Goal: Task Accomplishment & Management: Manage account settings

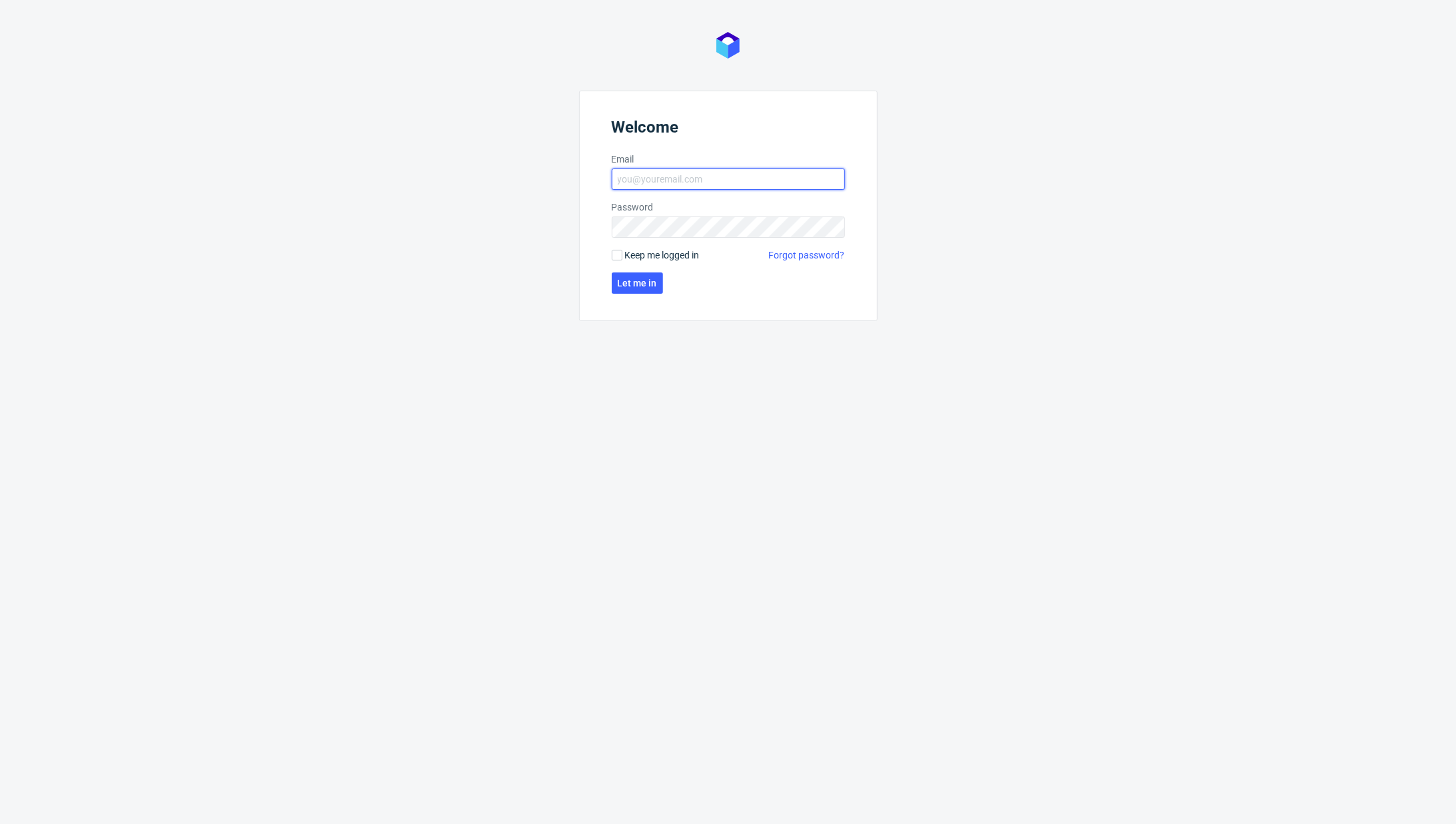
click at [634, 178] on input "Email" at bounding box center [729, 178] width 233 height 21
type input "karol.markowski@packhelp.com"
click at [648, 286] on span "Let me in" at bounding box center [638, 283] width 39 height 9
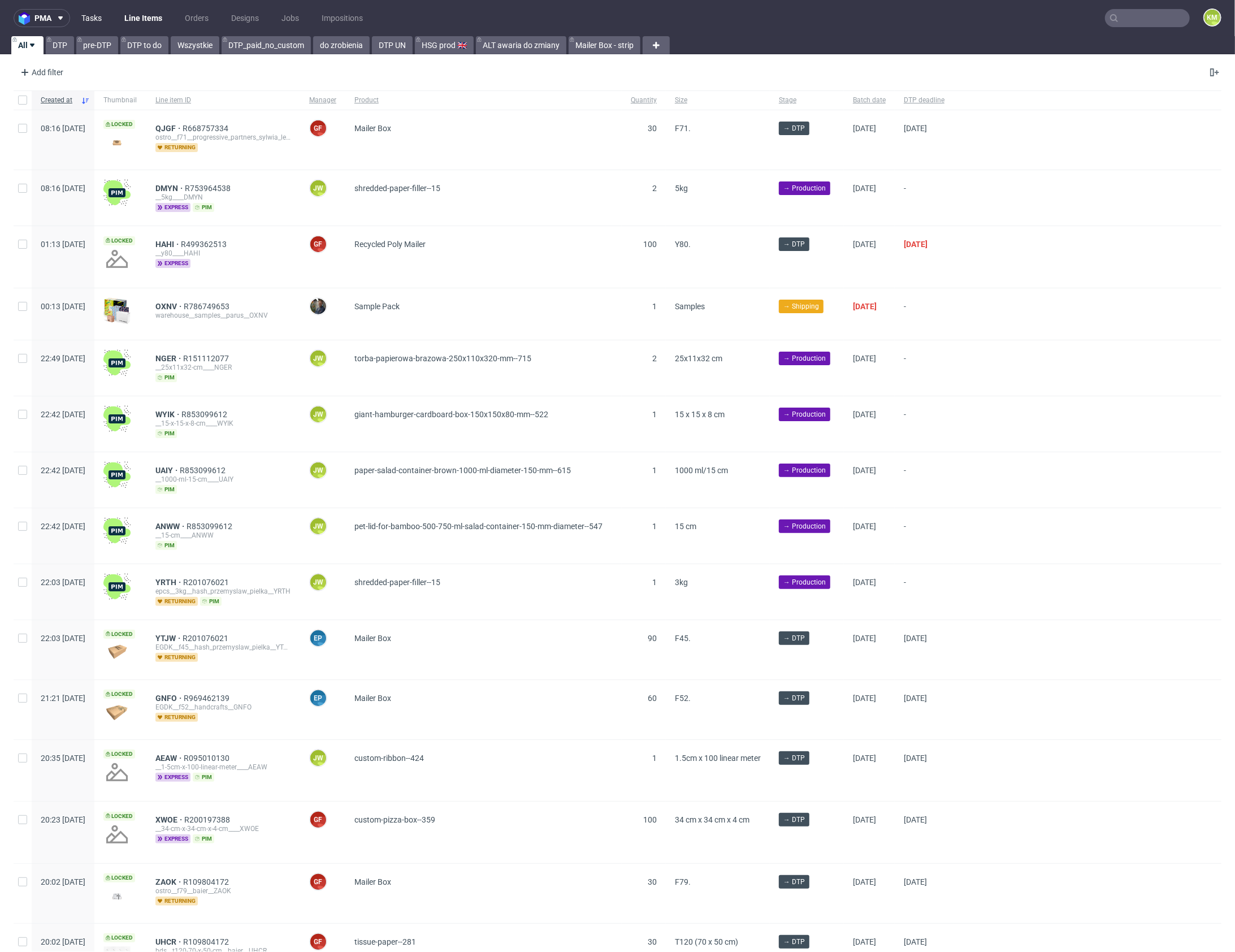
click at [98, 22] on link "Tasks" at bounding box center [91, 18] width 34 height 18
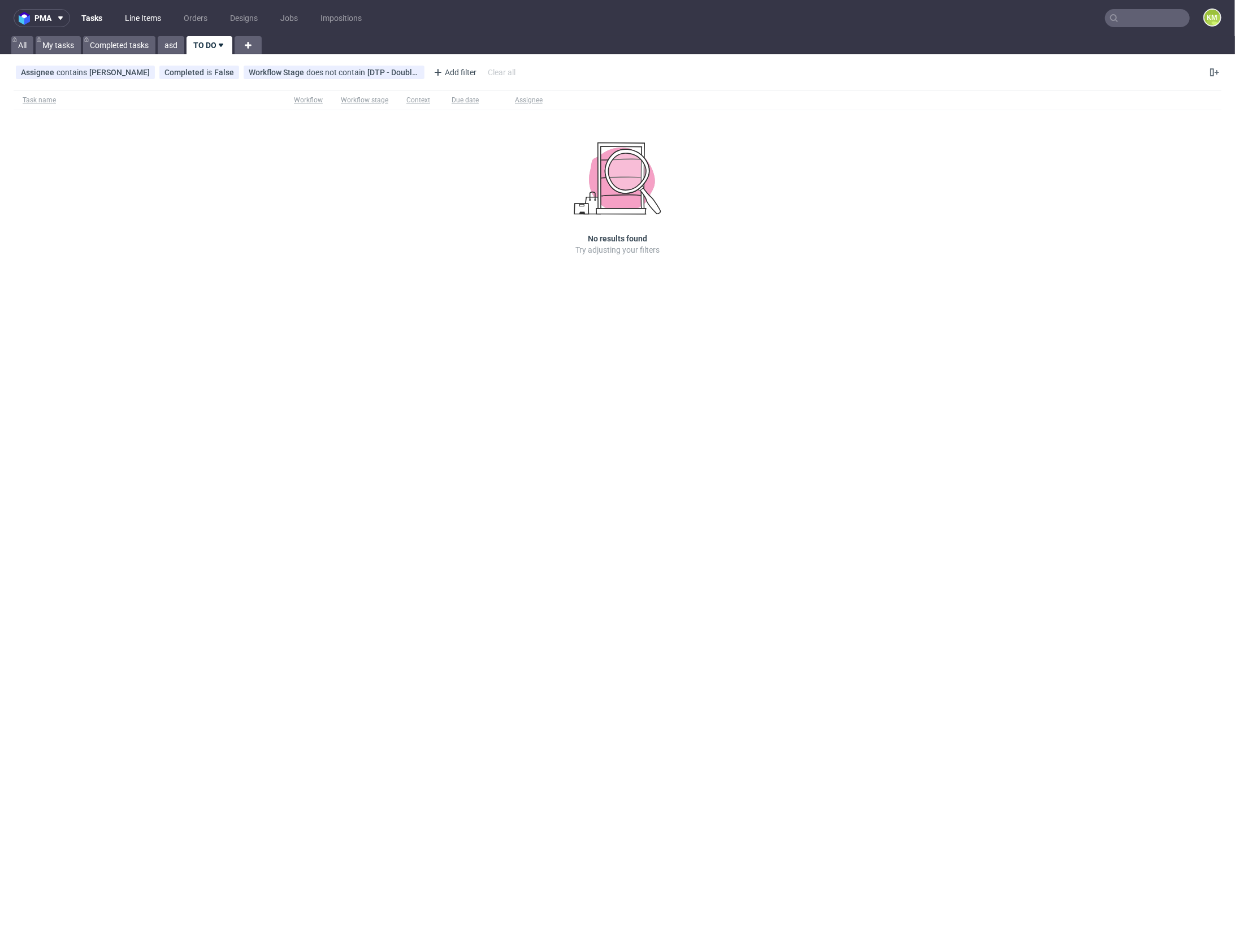
click at [135, 17] on link "Line Items" at bounding box center [143, 18] width 49 height 18
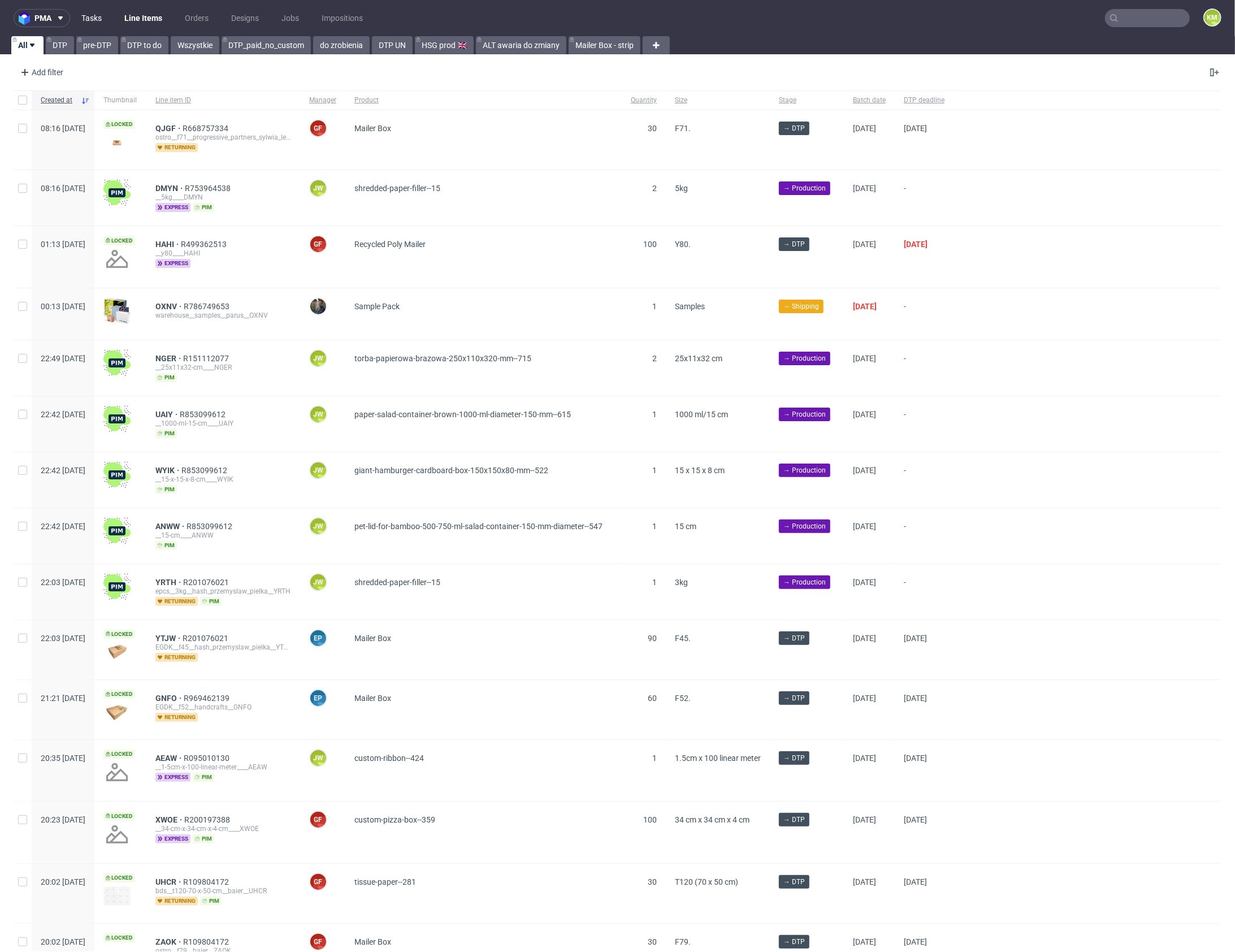
click at [88, 22] on link "Tasks" at bounding box center [91, 18] width 34 height 18
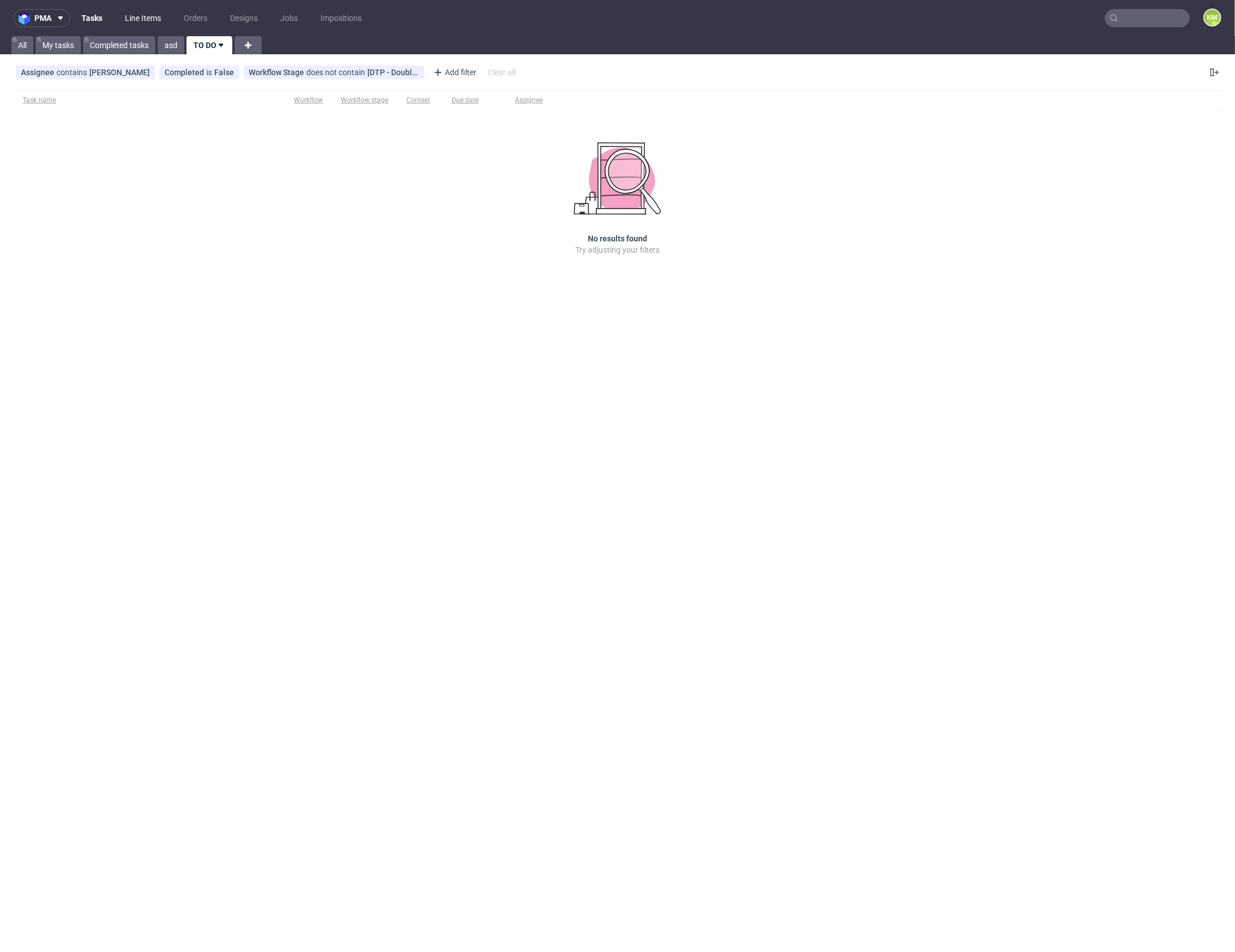
click at [139, 23] on link "Line Items" at bounding box center [143, 18] width 49 height 18
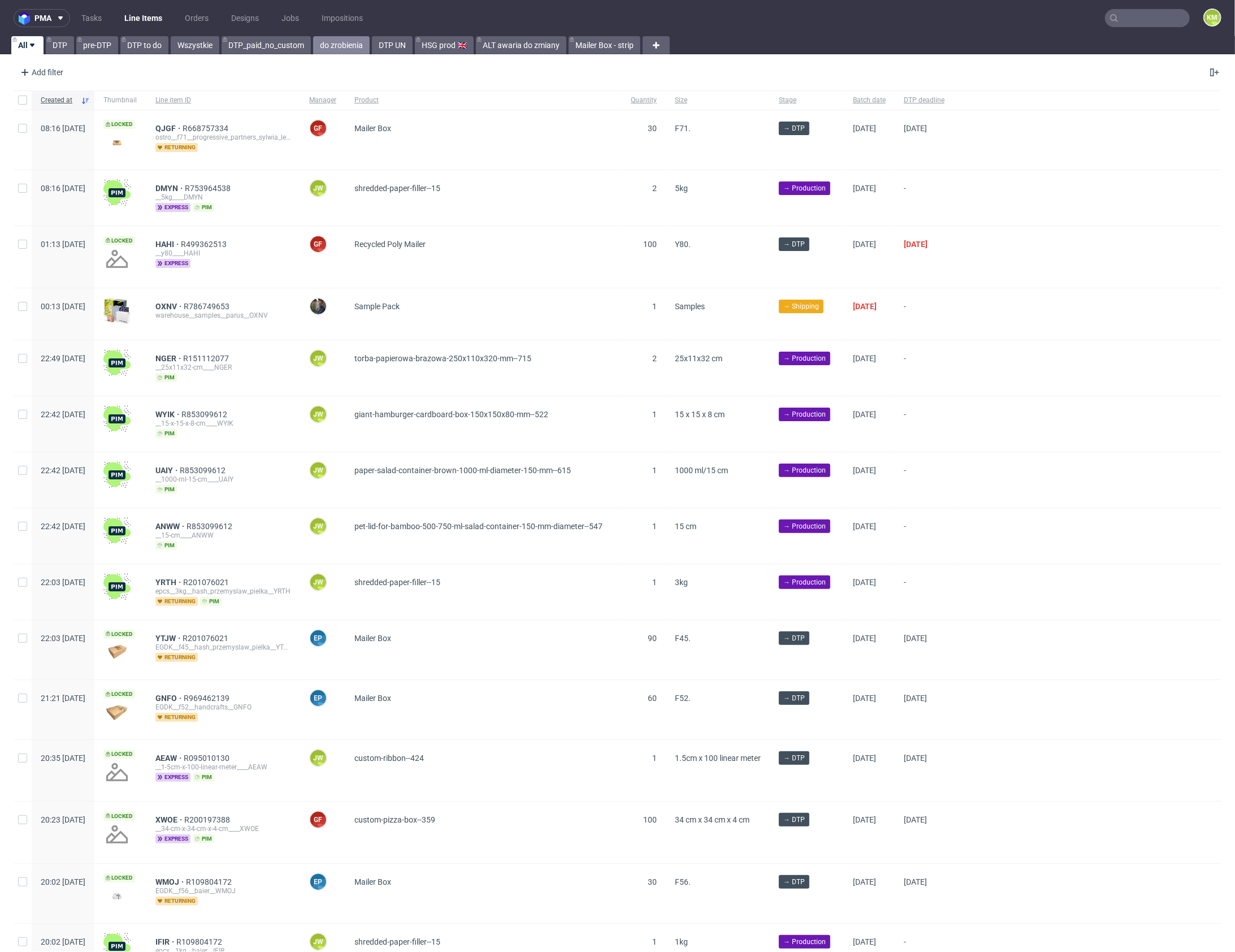
click at [345, 52] on link "do zrobienia" at bounding box center [341, 45] width 56 height 18
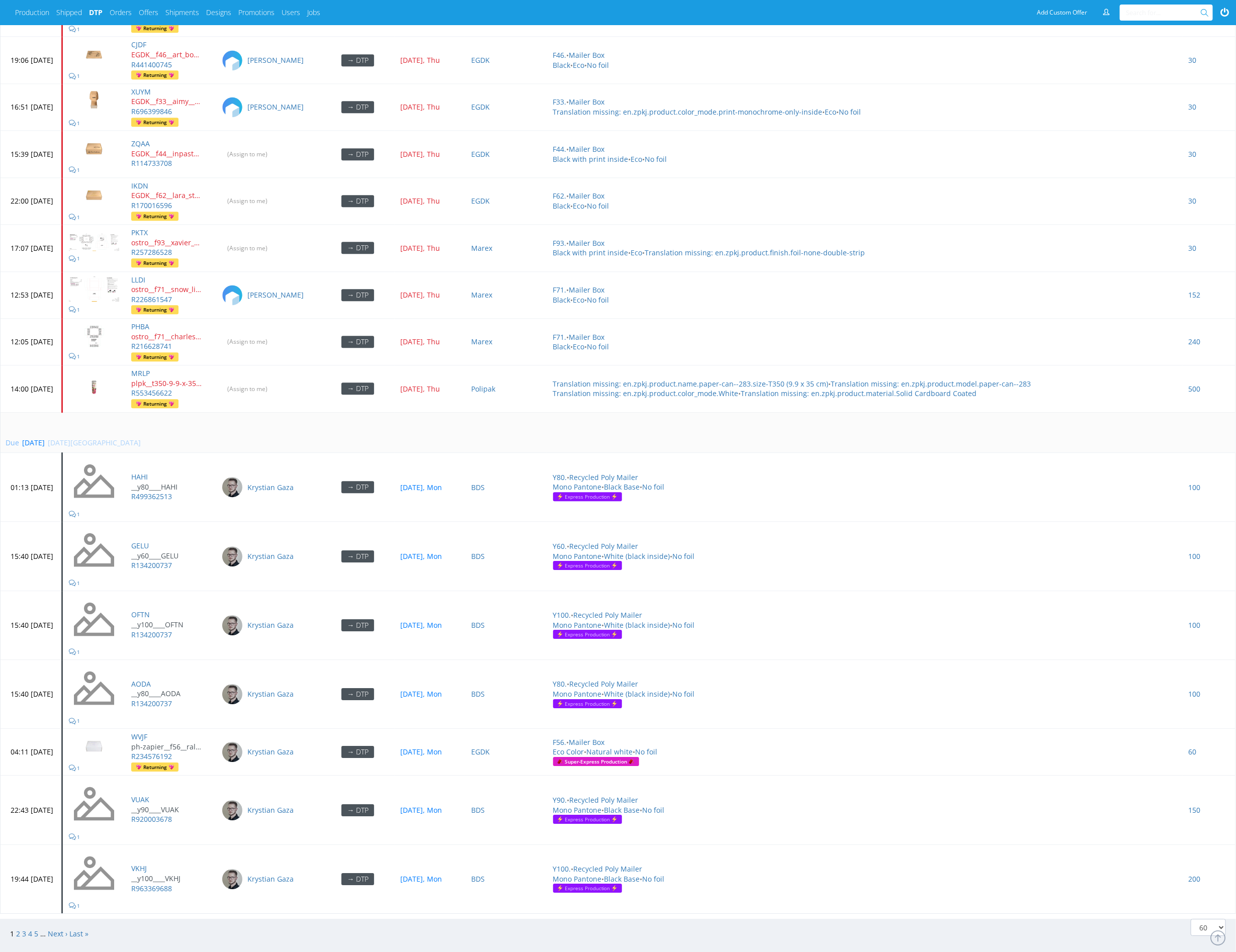
scroll to position [4094, 0]
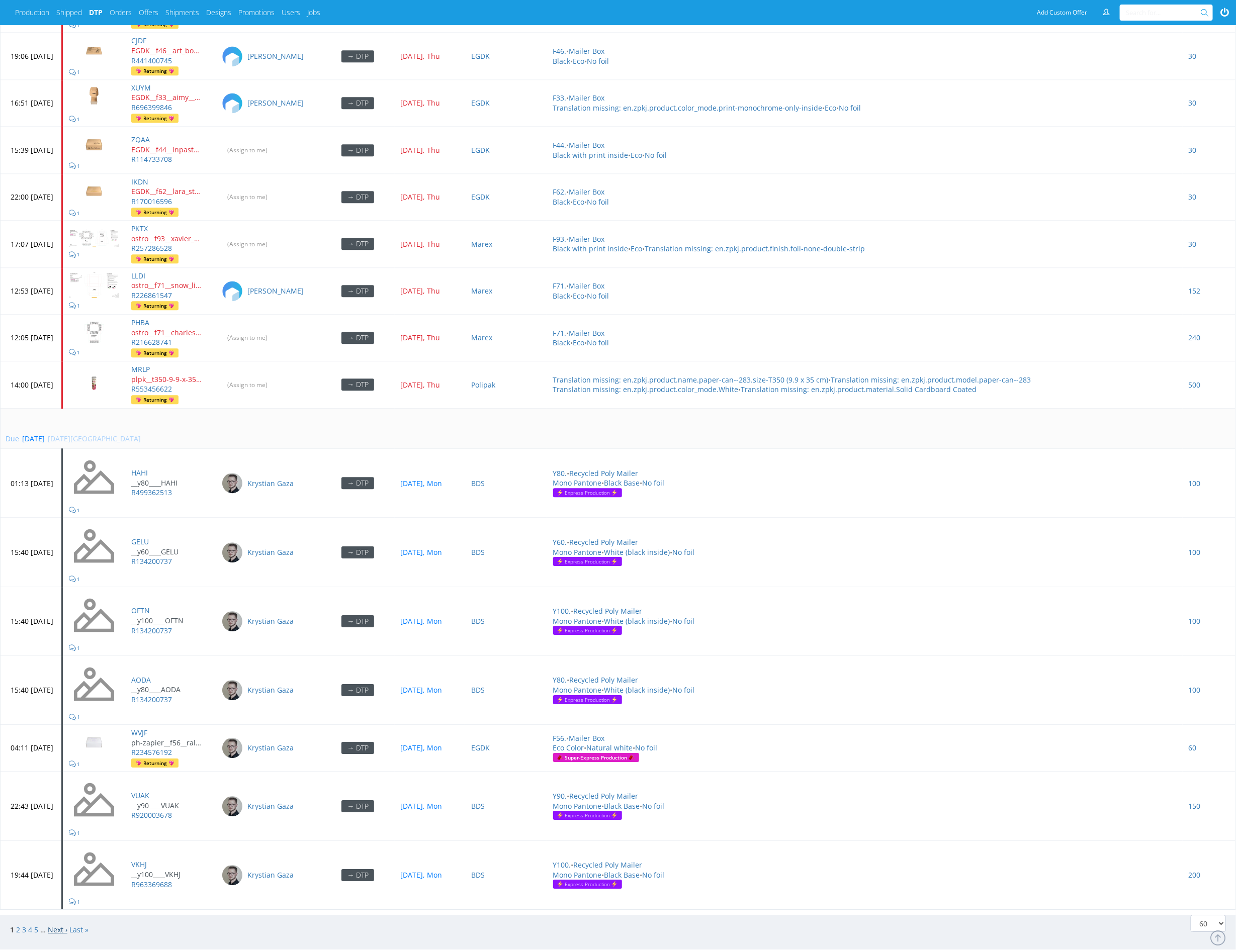
click at [56, 925] on link "Next ›" at bounding box center [58, 929] width 20 height 9
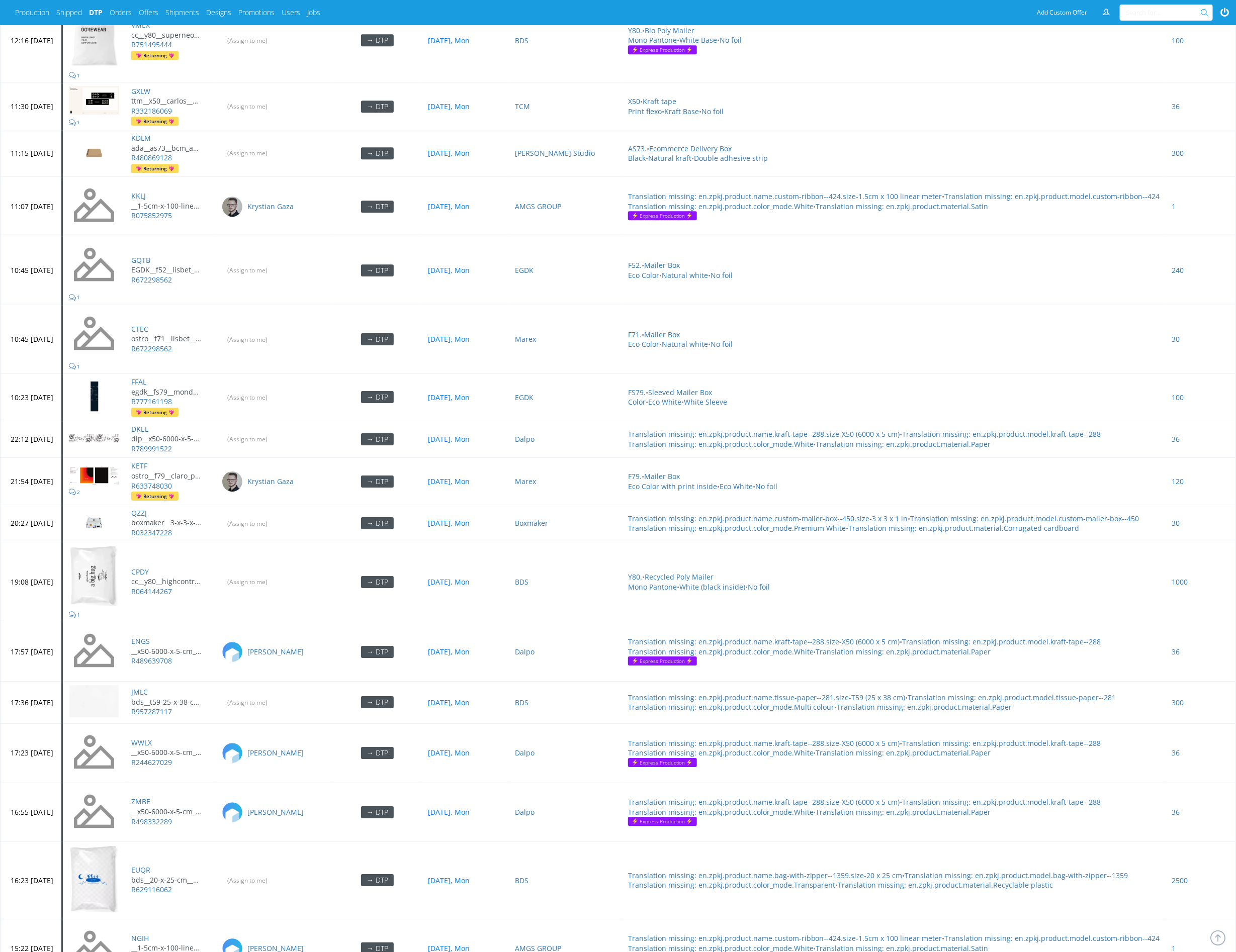
scroll to position [874, 0]
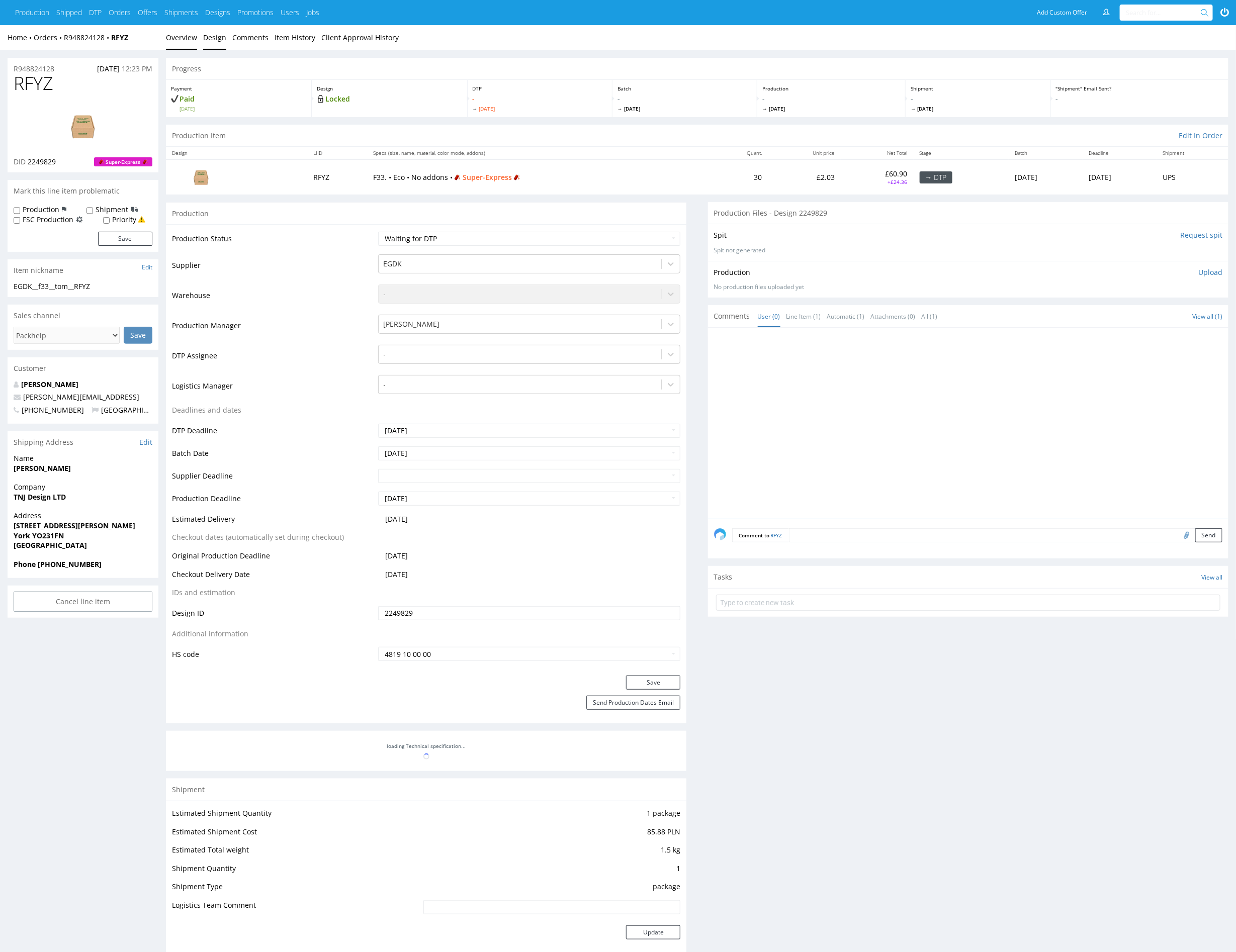
click at [209, 44] on link "Design" at bounding box center [215, 37] width 23 height 25
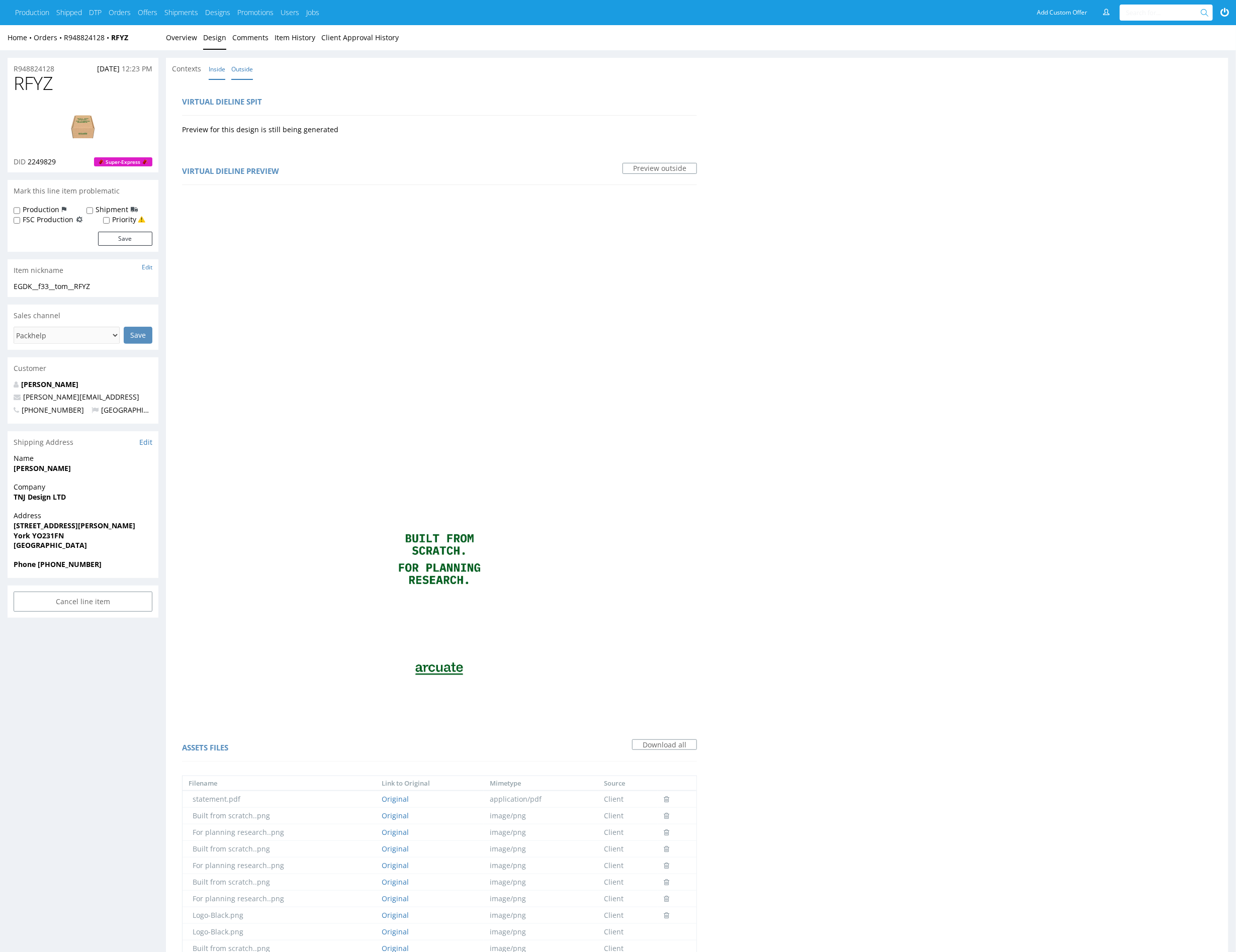
click at [213, 72] on link "Inside" at bounding box center [217, 69] width 16 height 21
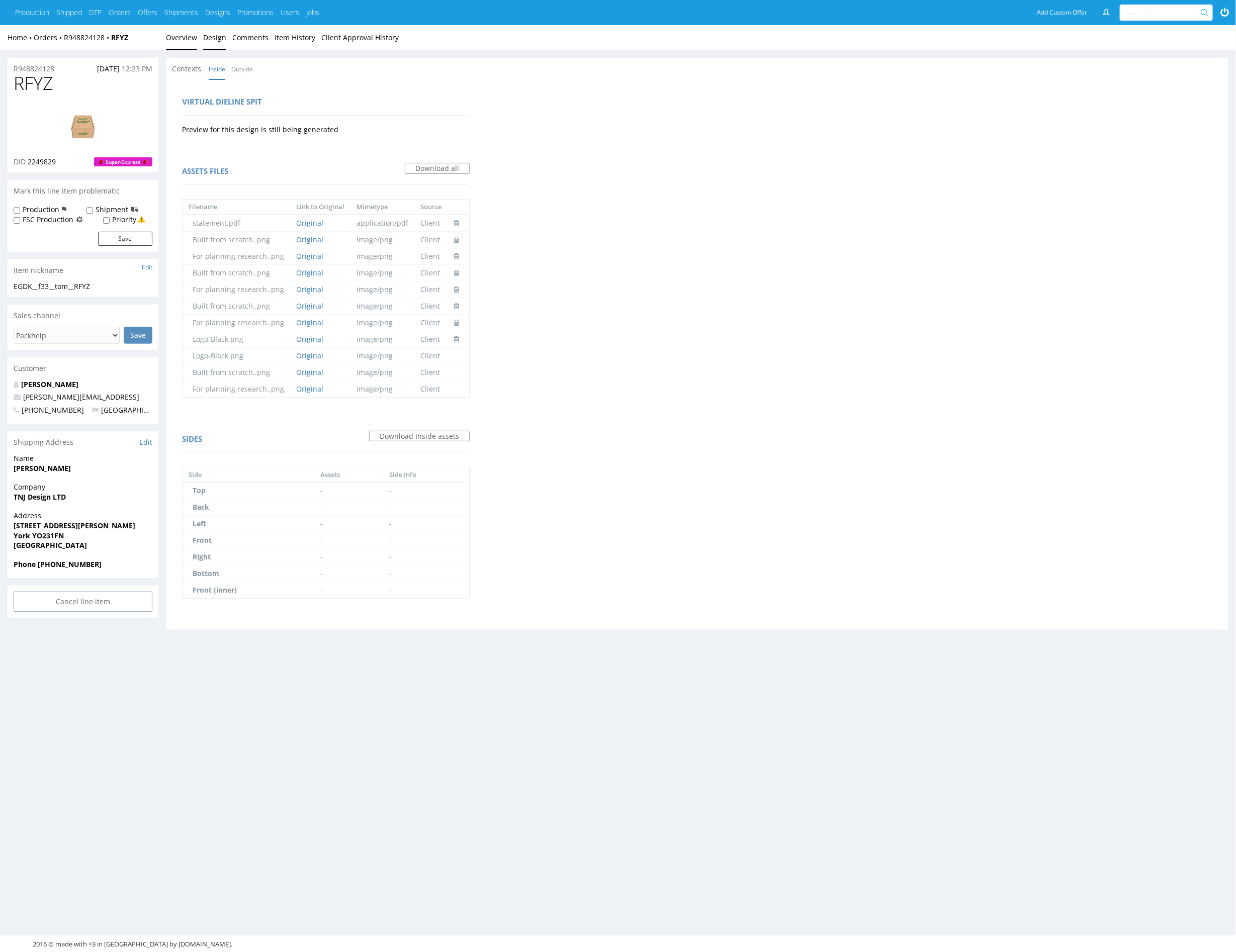
click at [179, 36] on link "Overview" at bounding box center [181, 37] width 31 height 25
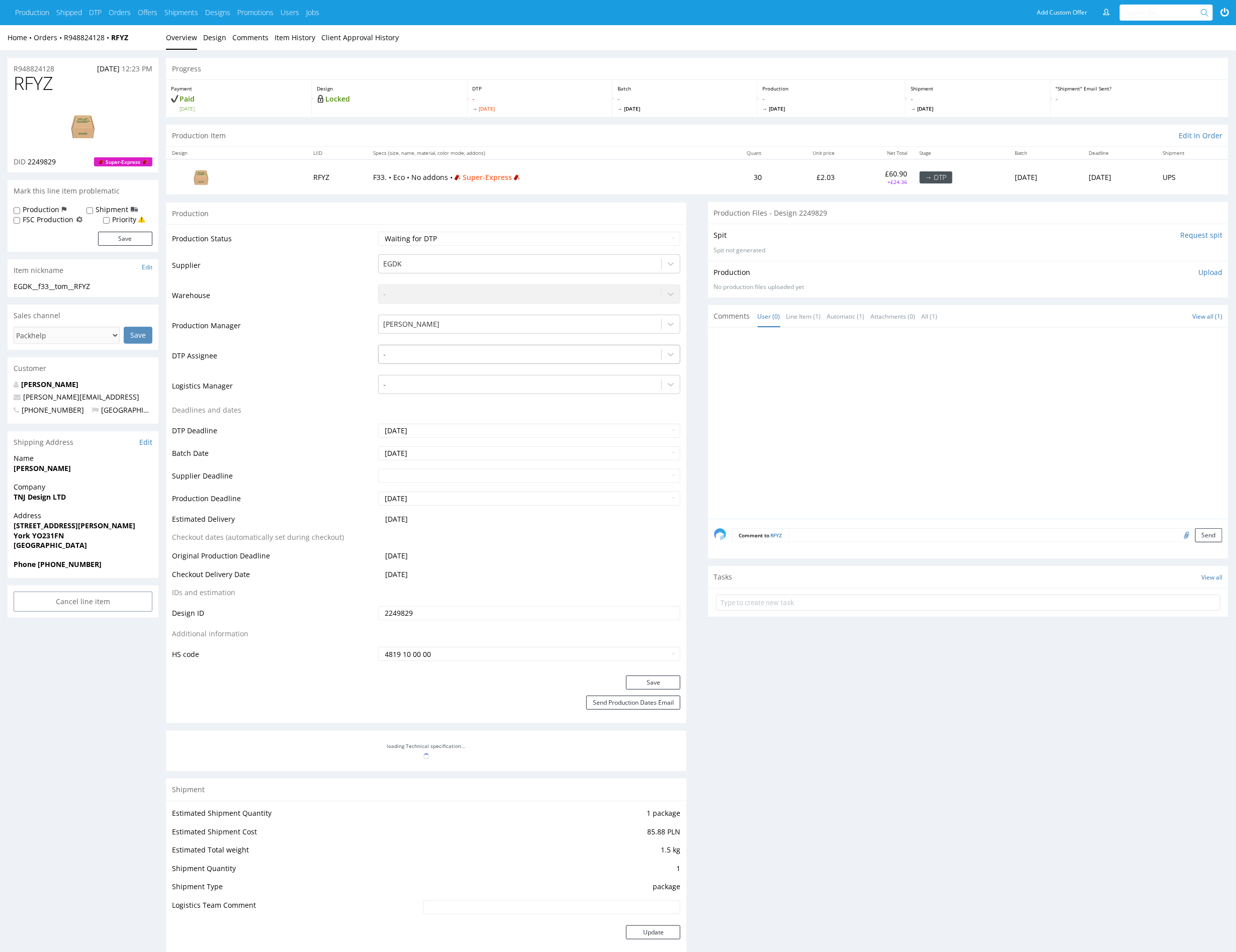
click at [470, 355] on div at bounding box center [520, 355] width 273 height 12
type input "mark"
click at [470, 367] on div "[PERSON_NAME]" at bounding box center [529, 374] width 303 height 18
click at [661, 680] on button "Save" at bounding box center [653, 683] width 54 height 14
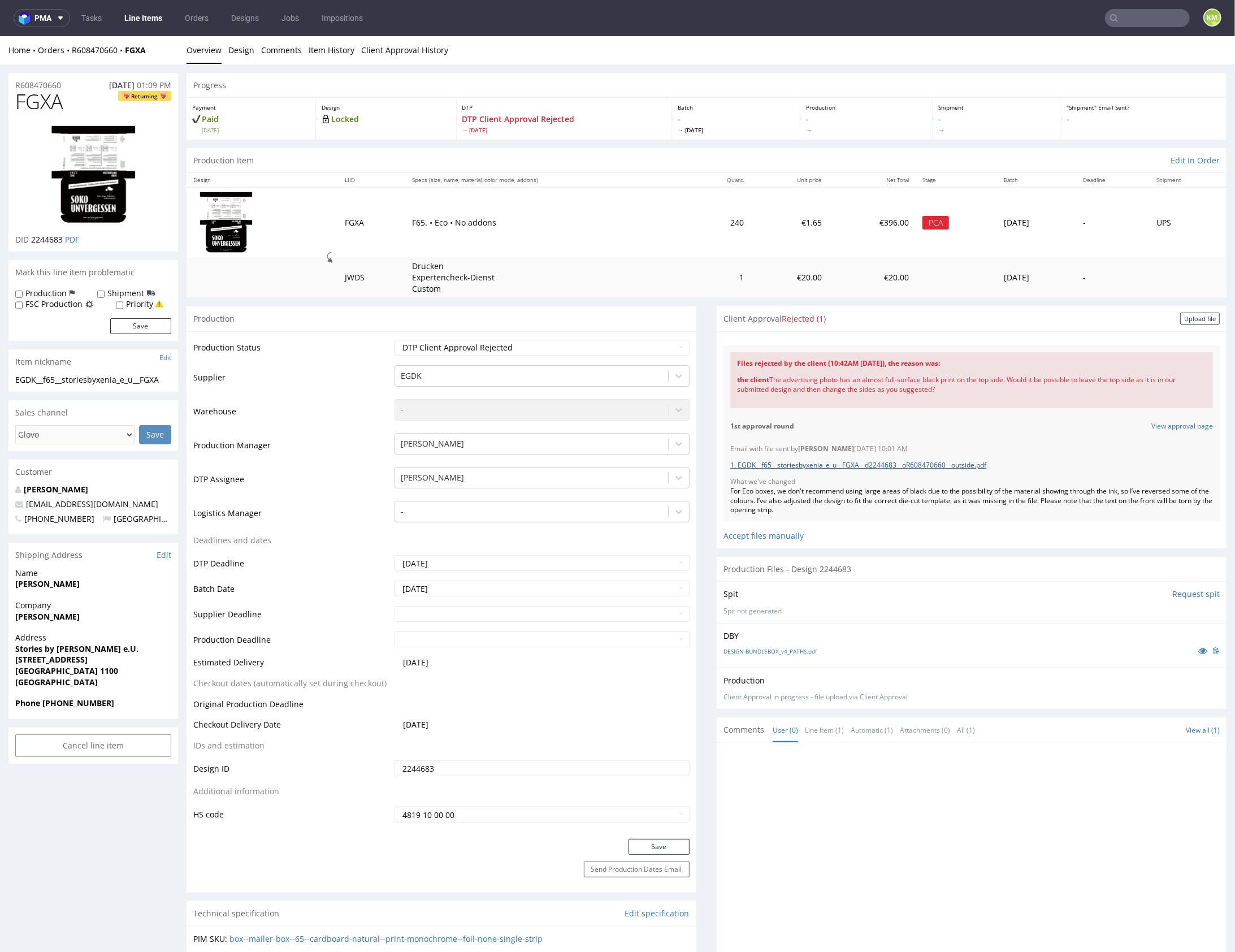
click at [904, 462] on link "1. EGDK__f65__storiesbyxenia_e_u__FGXA__d2244683__oR608470660__outside.pdf" at bounding box center [859, 465] width 256 height 10
drag, startPoint x: 732, startPoint y: 378, endPoint x: 937, endPoint y: 396, distance: 205.8
click at [937, 396] on div "the client The advertising photo has an almost full-surface black print on the …" at bounding box center [972, 384] width 469 height 33
copy div "the client The advertising photo has an almost full-surface black print on the …"
click at [804, 647] on link "DESIGN-BUNDLEBOX_v4_PATHS.pdf" at bounding box center [770, 650] width 93 height 8
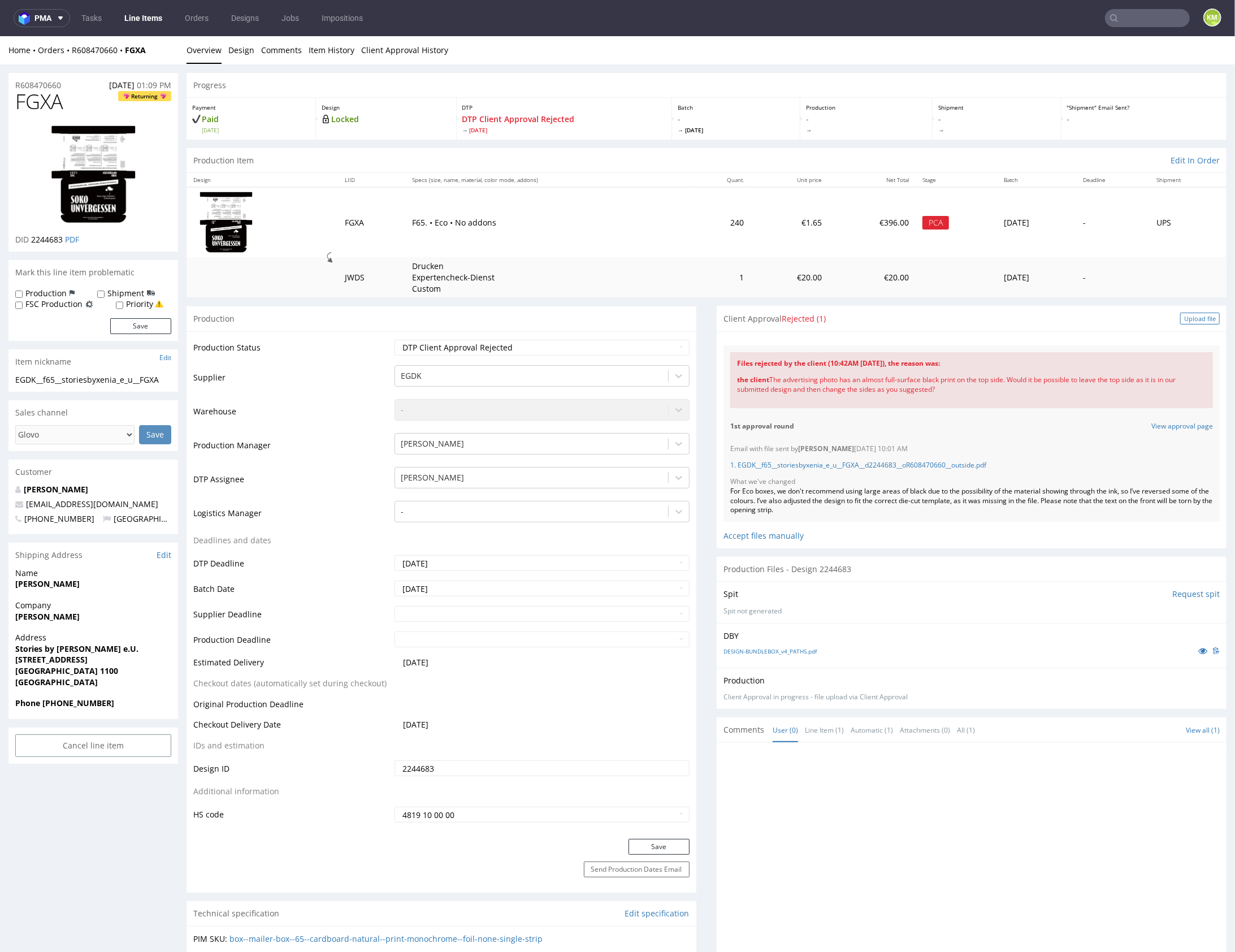
click at [1190, 320] on div "Upload file" at bounding box center [1200, 318] width 40 height 12
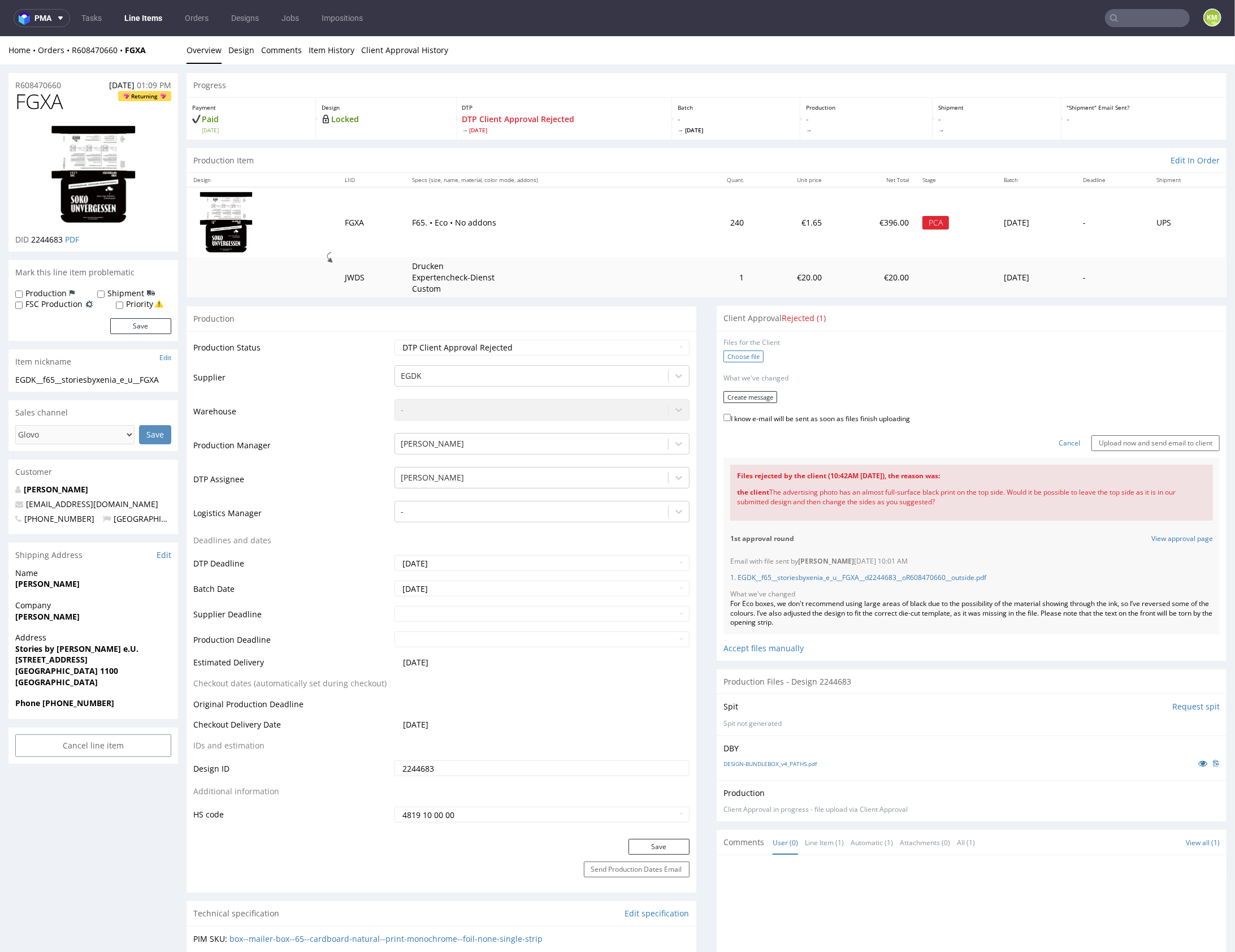
click at [748, 358] on label "Choose file" at bounding box center [744, 355] width 40 height 12
click at [0, 36] on input "Choose file" at bounding box center [0, 36] width 0 height 0
click at [750, 416] on label "I know e-mail will be sent as soon as files finish uploading" at bounding box center [817, 414] width 187 height 12
click at [731, 416] on input "I know e-mail will be sent as soon as files finish uploading" at bounding box center [728, 414] width 7 height 7
checkbox input "true"
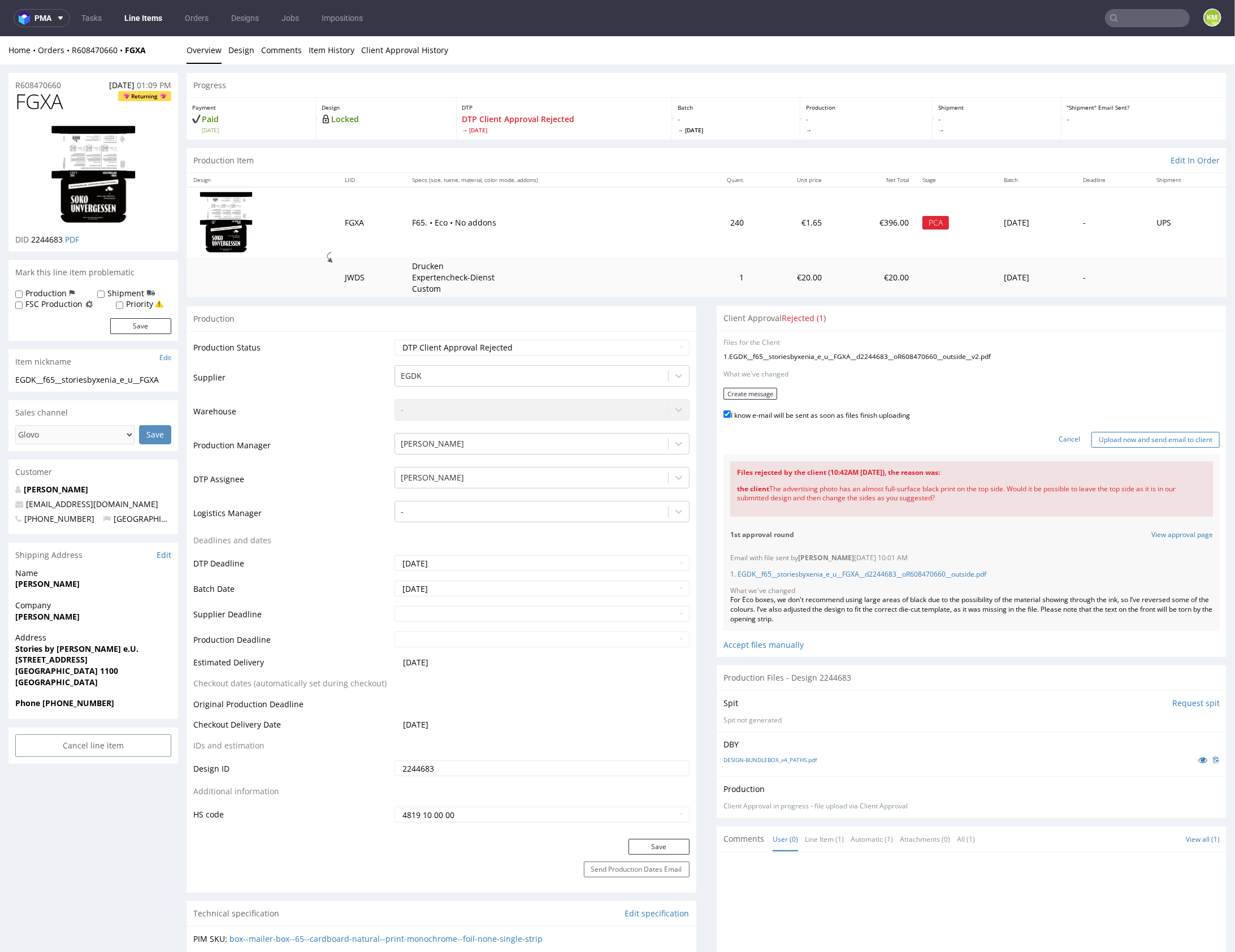
click at [1121, 437] on input "Upload now and send email to client" at bounding box center [1156, 440] width 129 height 16
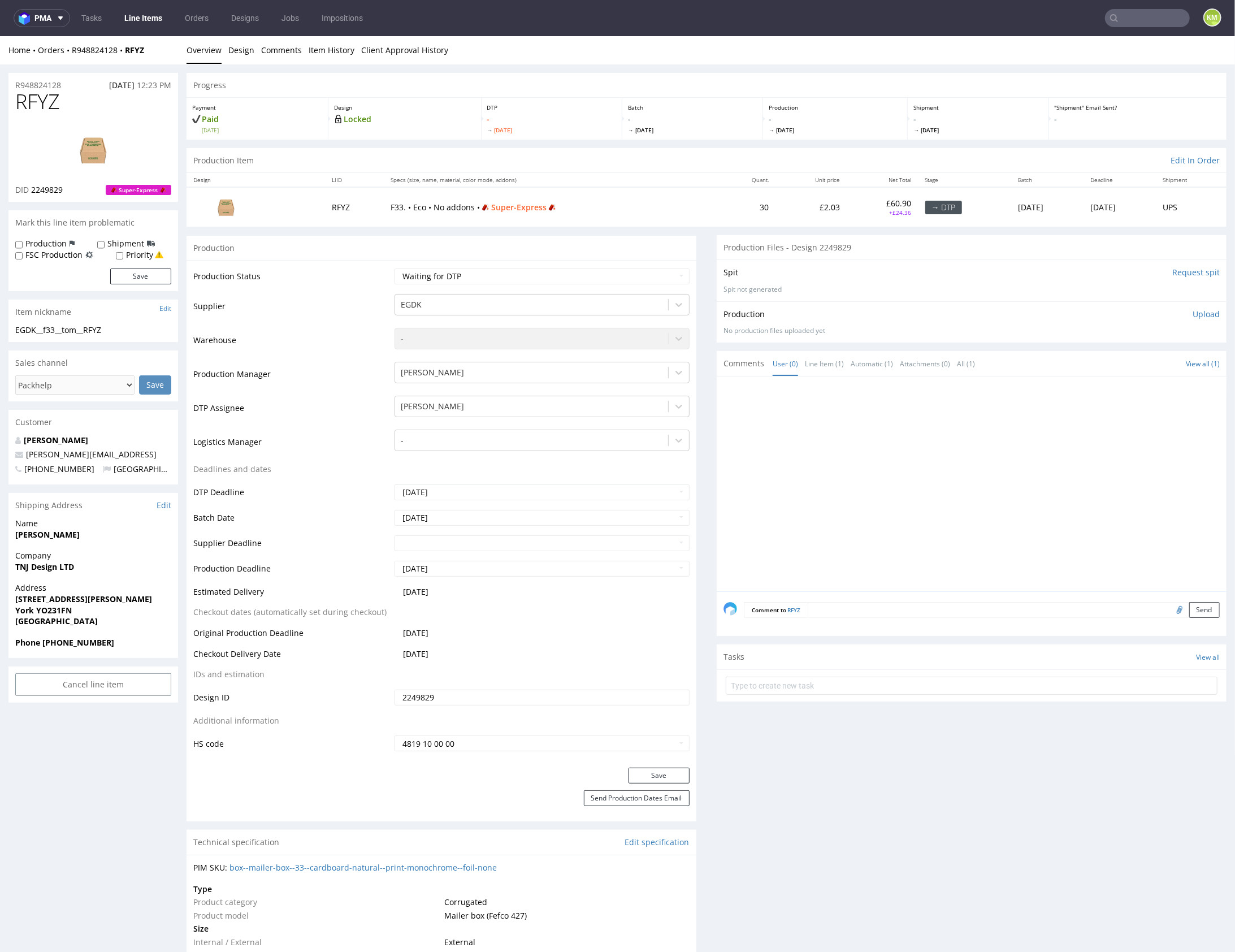
click at [834, 468] on div at bounding box center [975, 487] width 503 height 208
click at [250, 51] on link "Design" at bounding box center [242, 49] width 26 height 28
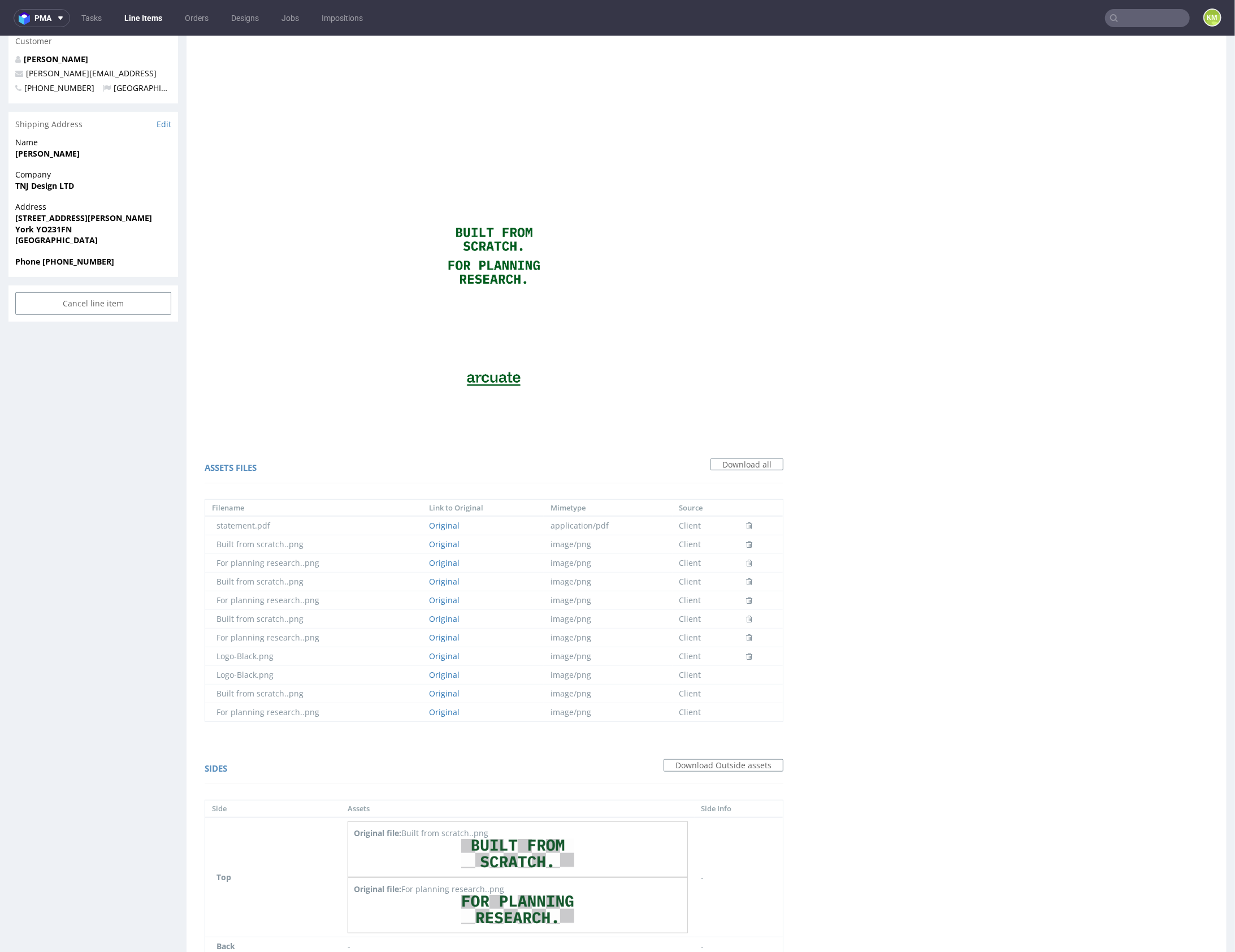
scroll to position [575, 0]
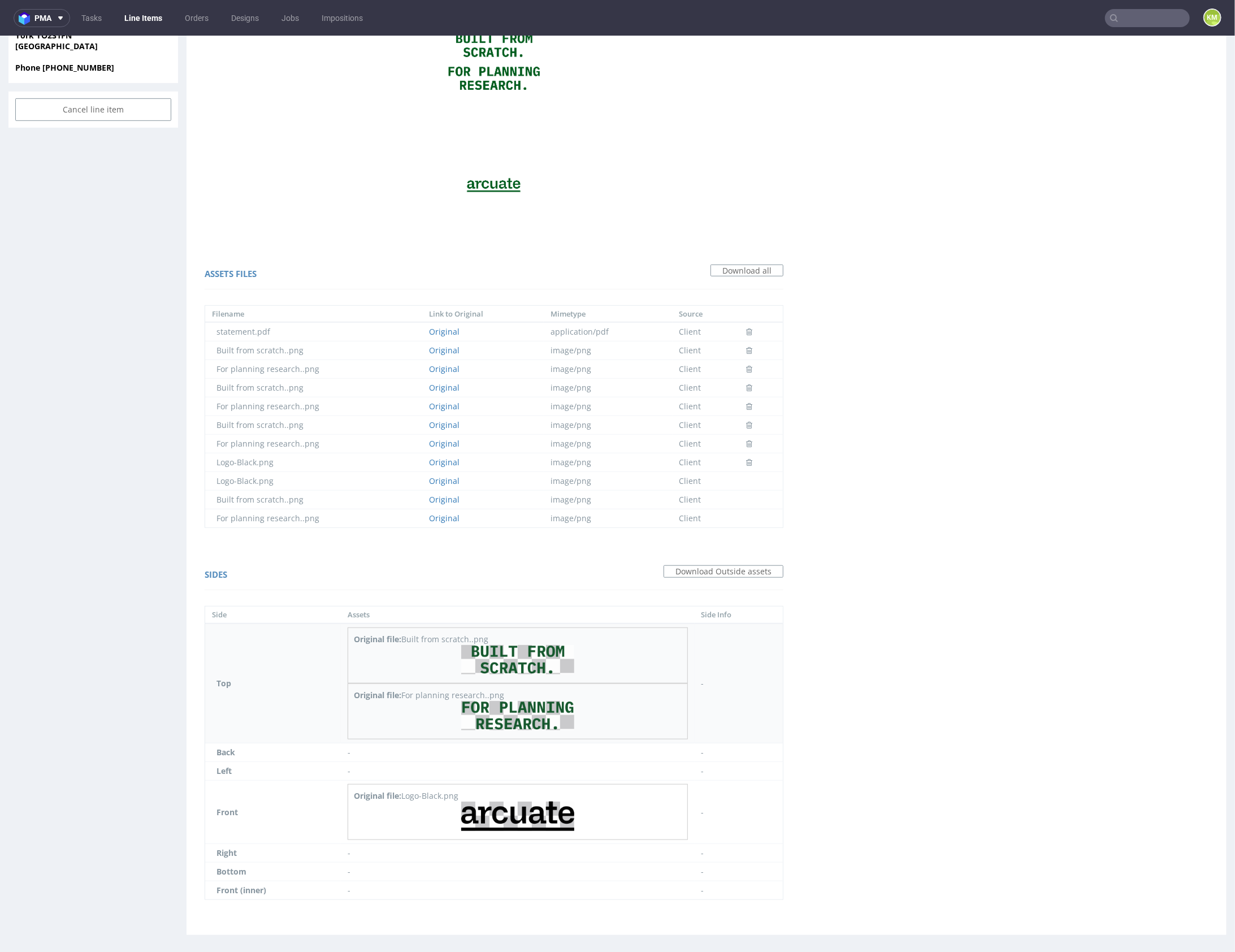
click at [517, 652] on img at bounding box center [517, 660] width 113 height 30
click at [533, 709] on img at bounding box center [517, 715] width 113 height 30
click at [544, 813] on img at bounding box center [517, 816] width 113 height 30
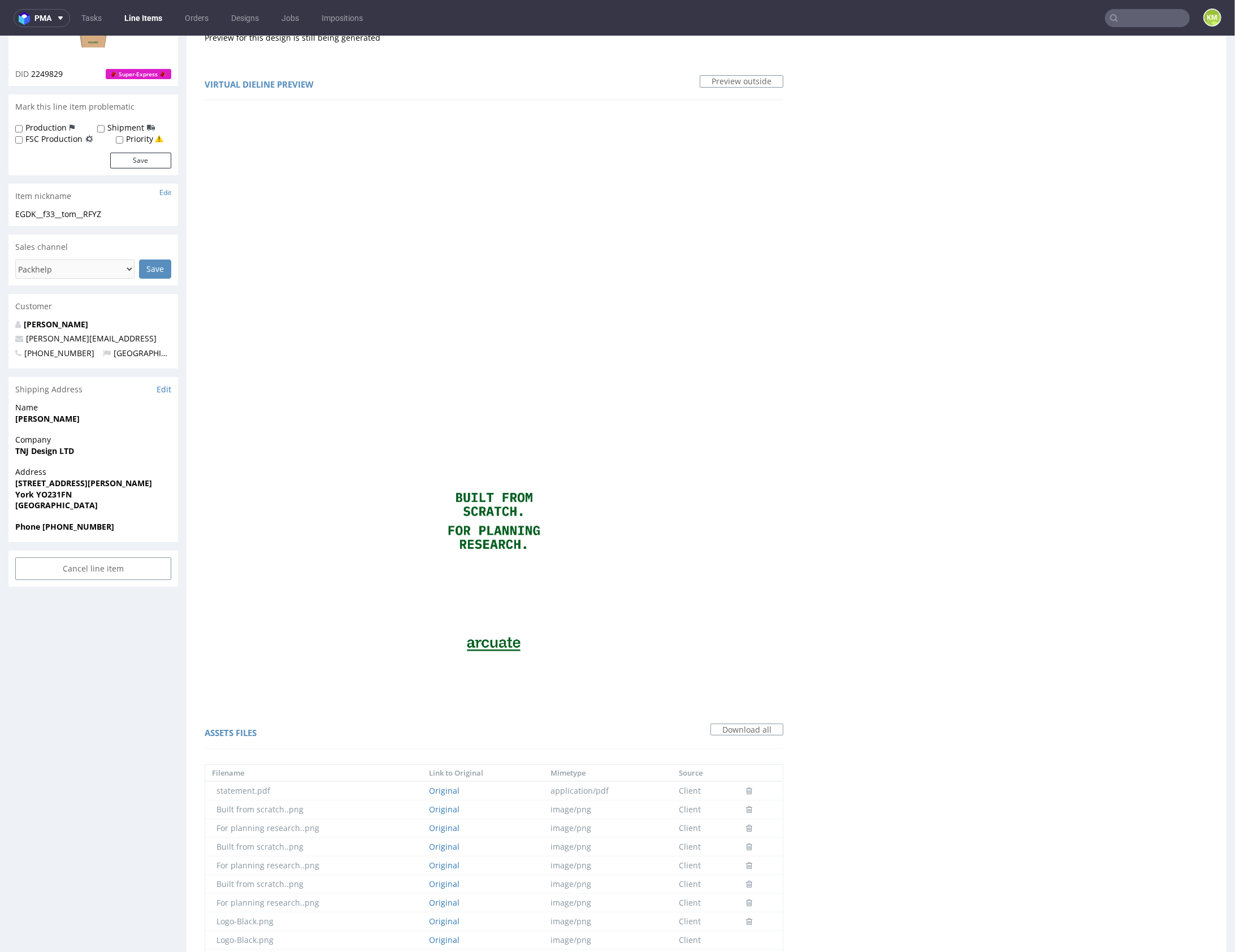
scroll to position [0, 0]
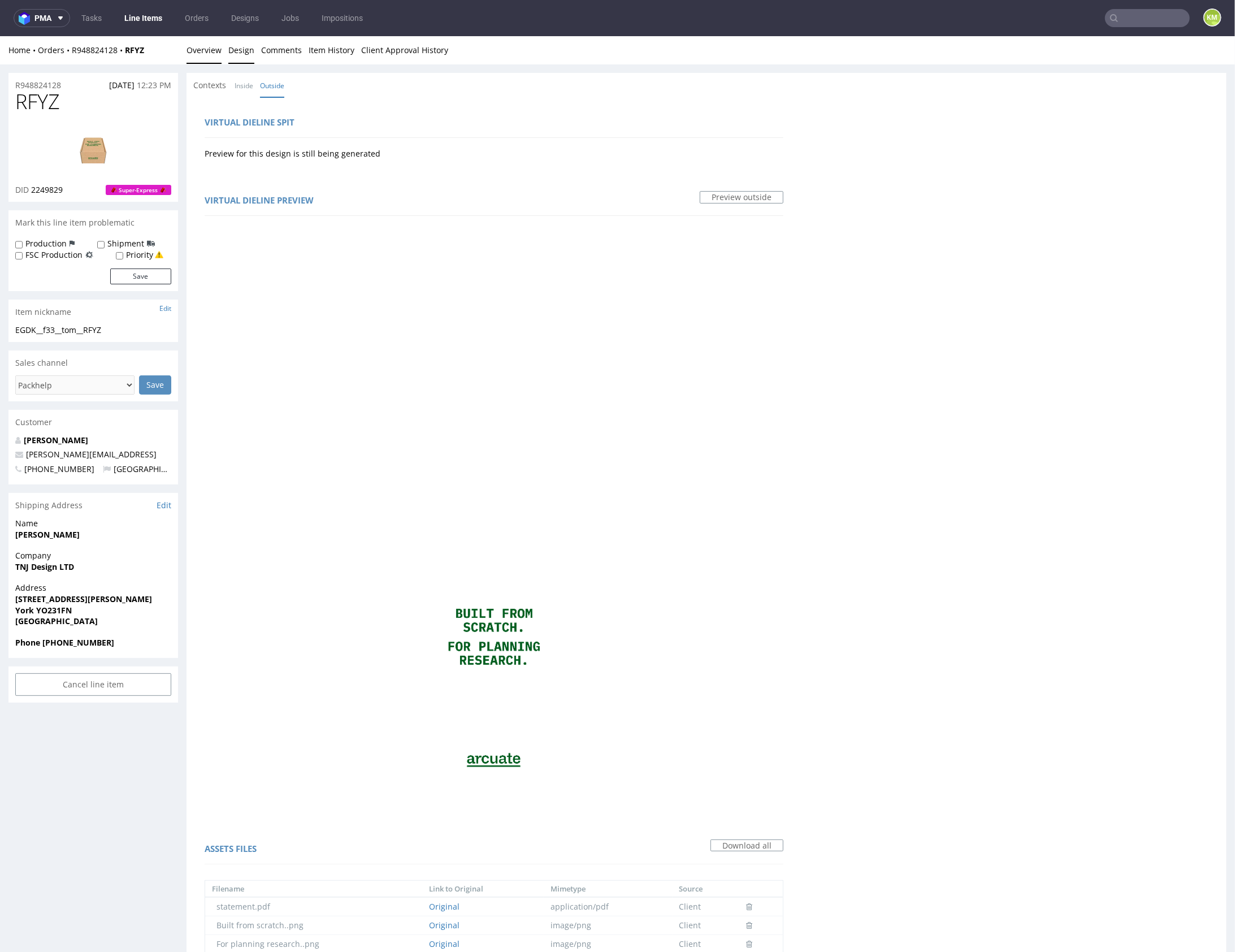
click at [202, 49] on link "Overview" at bounding box center [204, 49] width 35 height 28
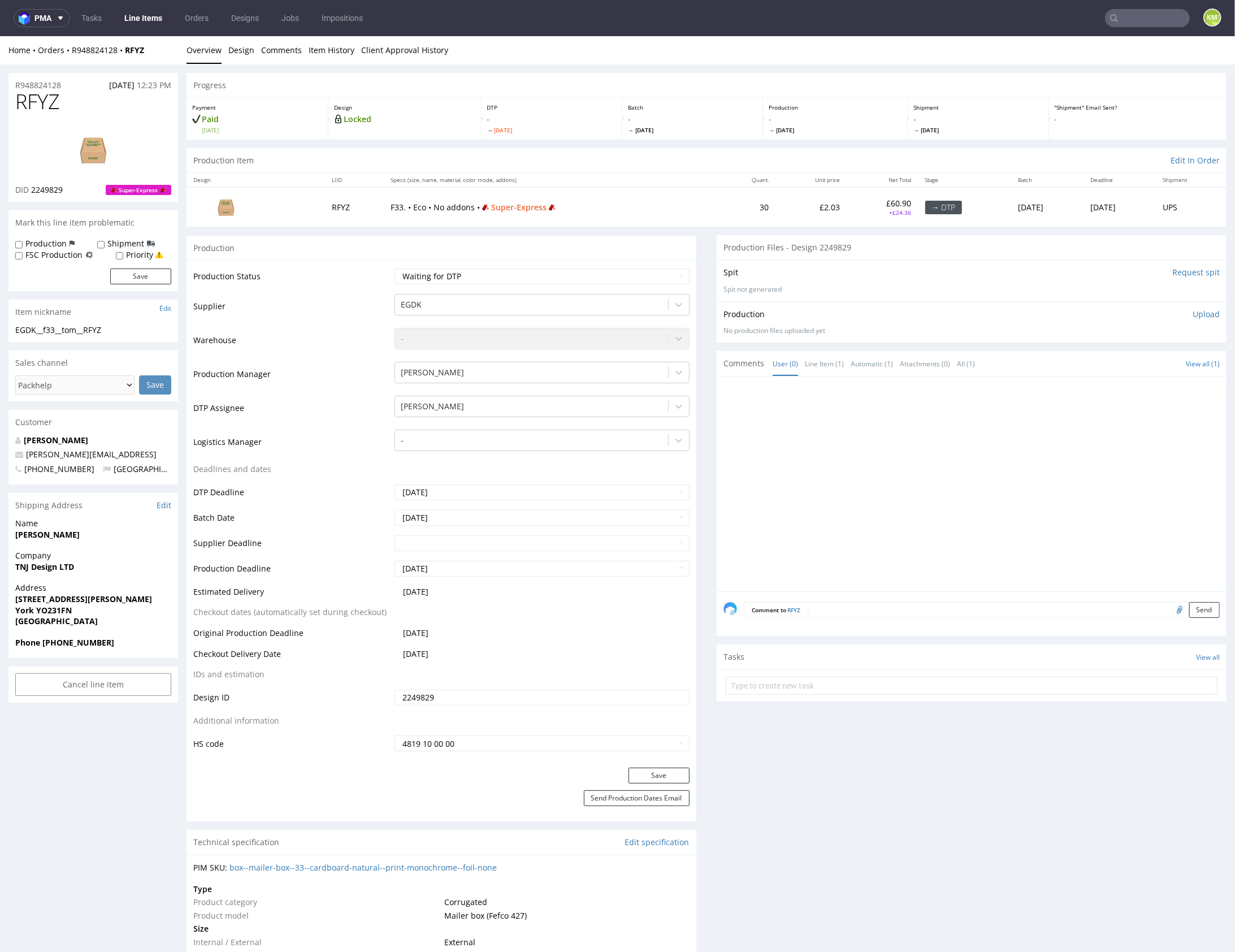
click at [30, 108] on span "RFYZ" at bounding box center [38, 101] width 45 height 23
copy span "RFYZ"
click at [65, 331] on div "EGDK__f33__tom__RFYZ" at bounding box center [93, 329] width 156 height 11
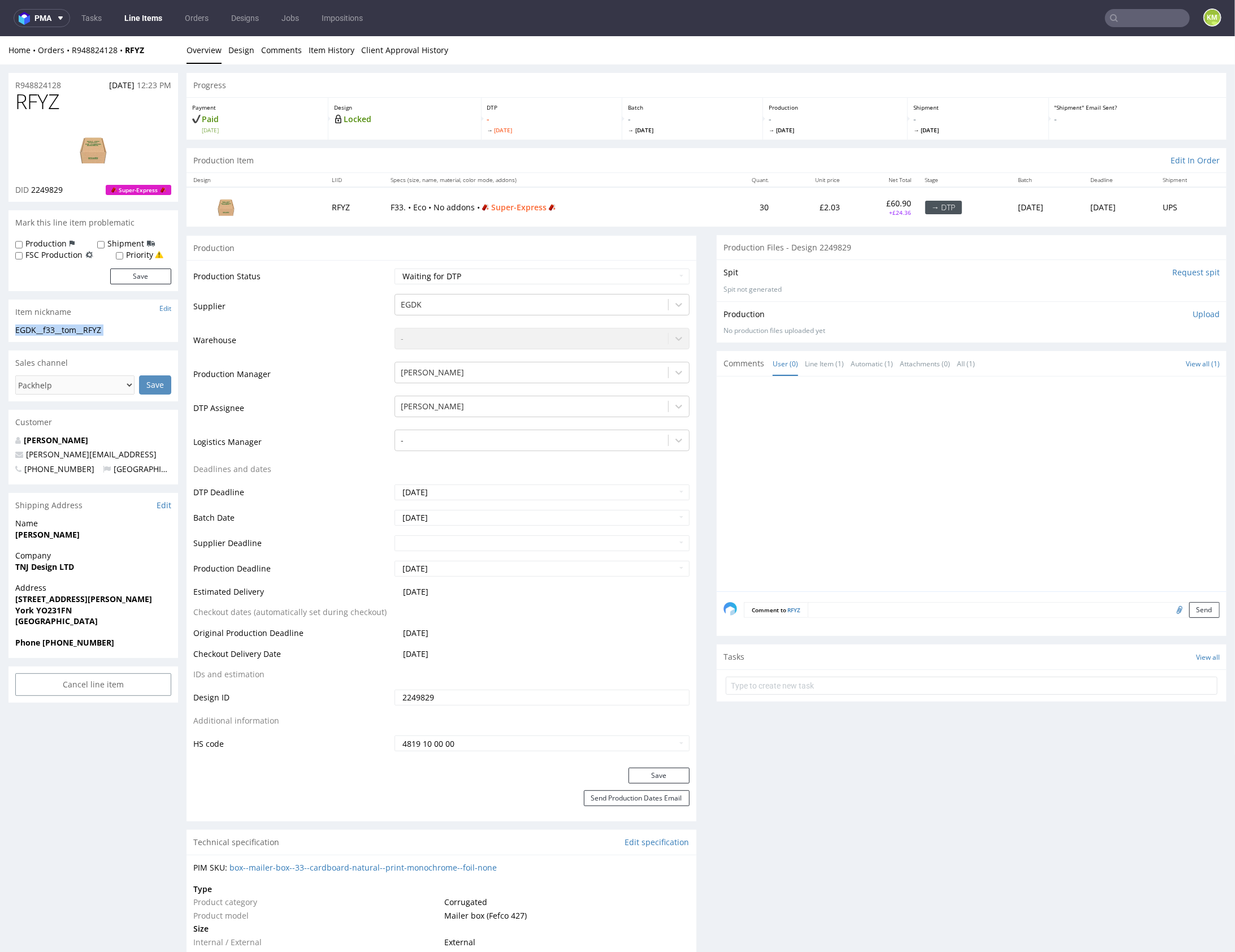
click at [65, 331] on div "EGDK__f33__tom__RFYZ" at bounding box center [93, 329] width 156 height 11
copy div "EGDK__f33__tom__RFYZ Update"
click at [486, 692] on input "2249829" at bounding box center [541, 697] width 295 height 16
click at [947, 475] on div at bounding box center [975, 487] width 503 height 208
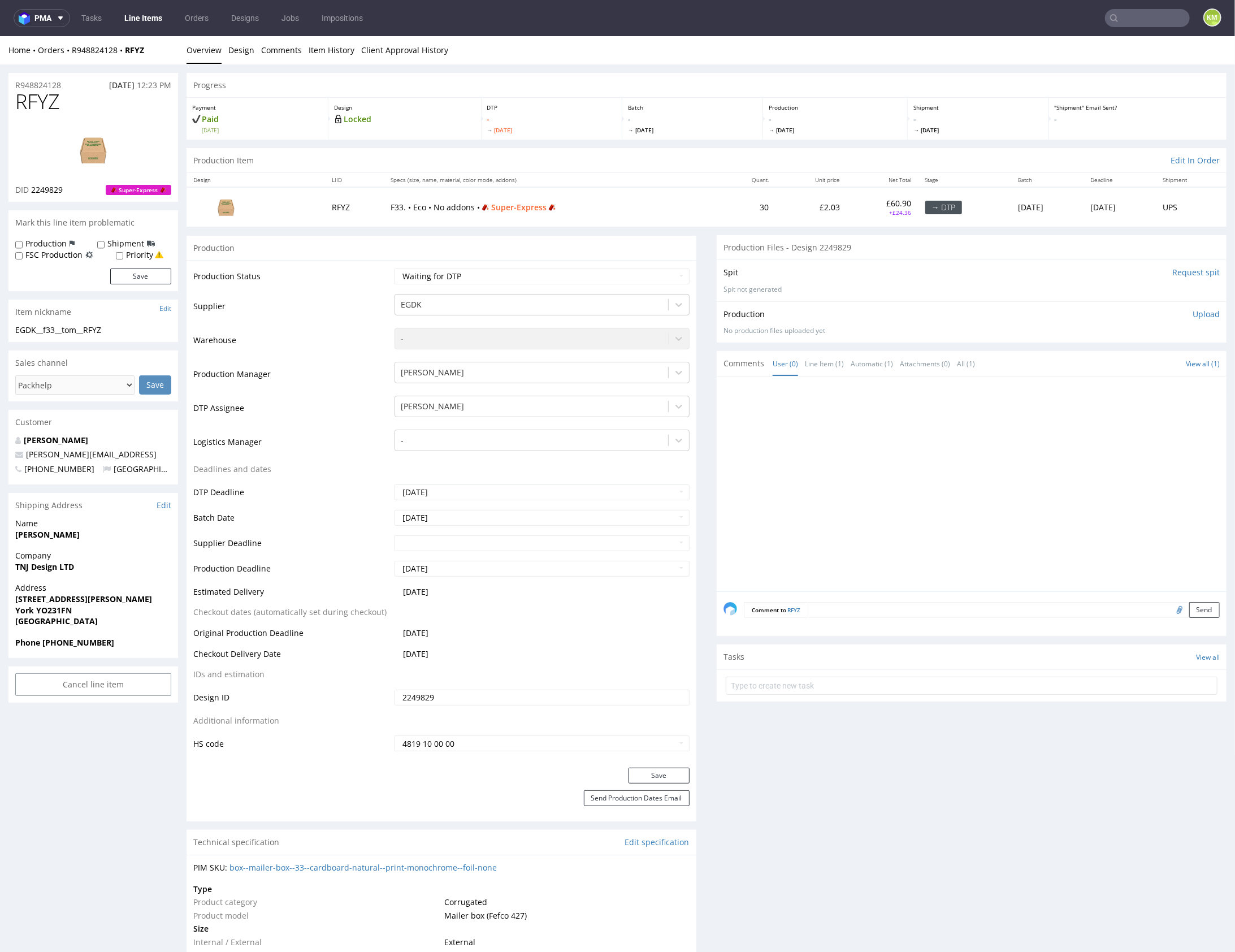
click at [767, 475] on div at bounding box center [975, 487] width 503 height 208
click at [773, 478] on div at bounding box center [975, 487] width 503 height 208
click at [923, 514] on div at bounding box center [975, 487] width 503 height 208
click at [917, 513] on div at bounding box center [975, 487] width 503 height 208
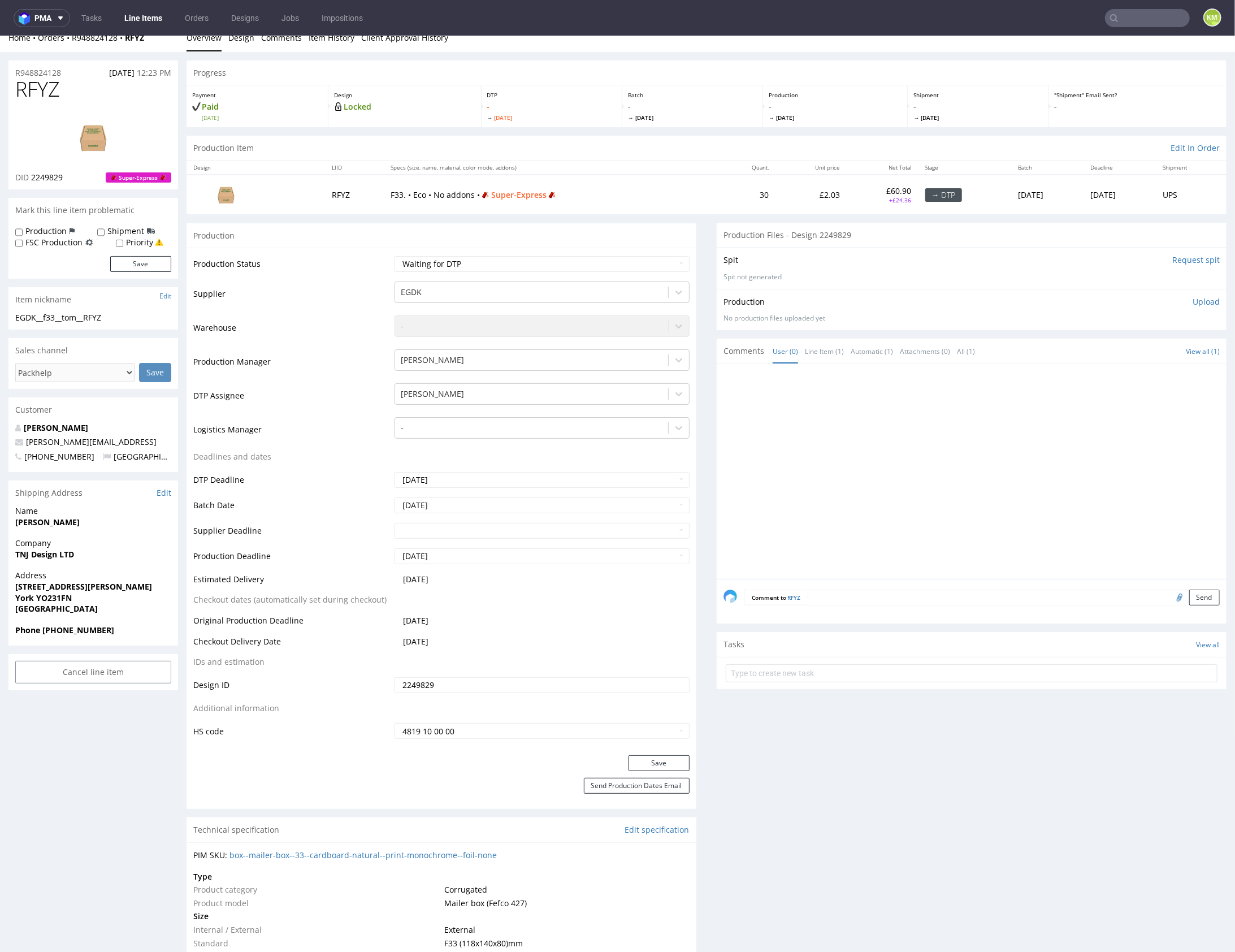
scroll to position [19, 0]
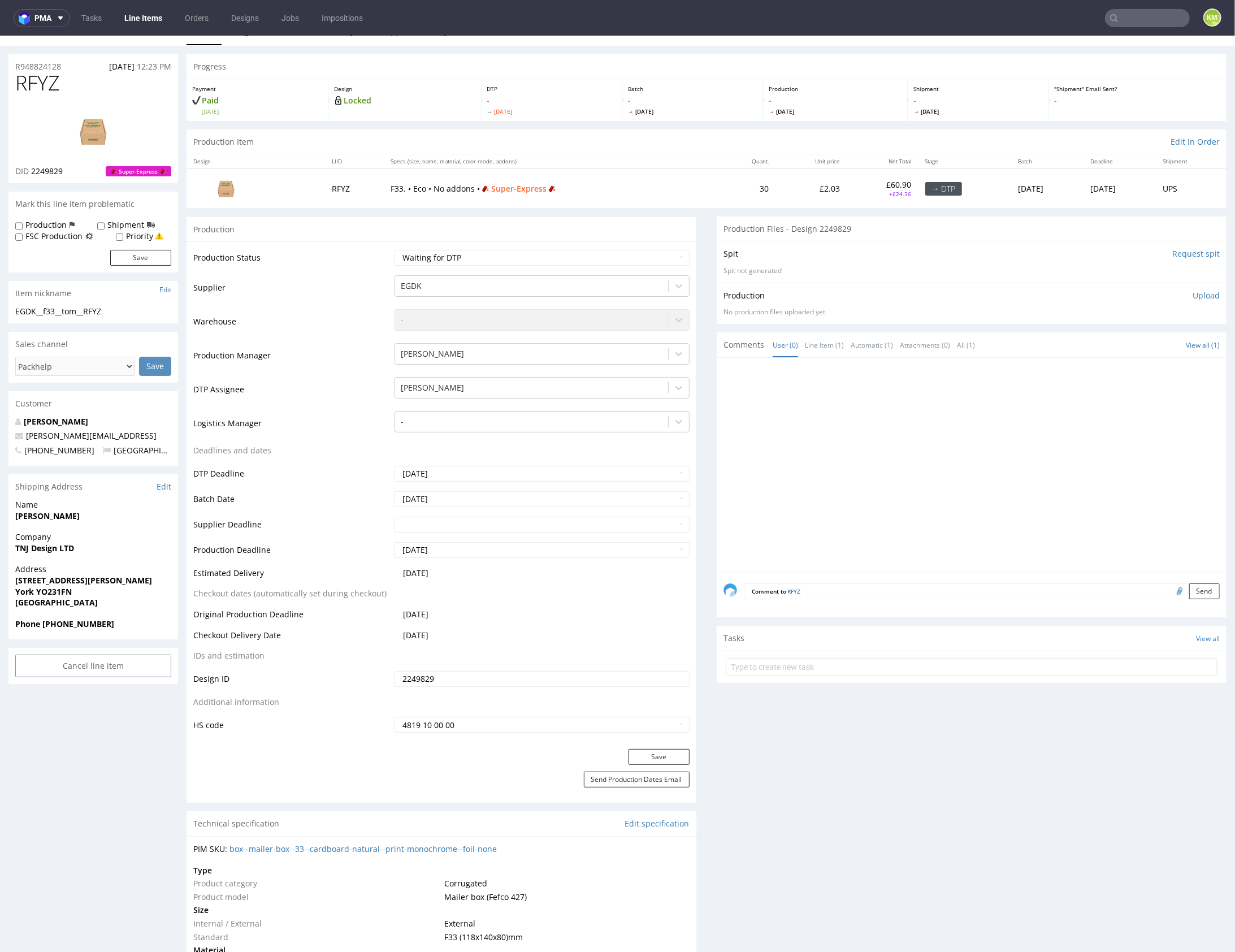
click at [1198, 294] on p "Upload" at bounding box center [1207, 295] width 27 height 11
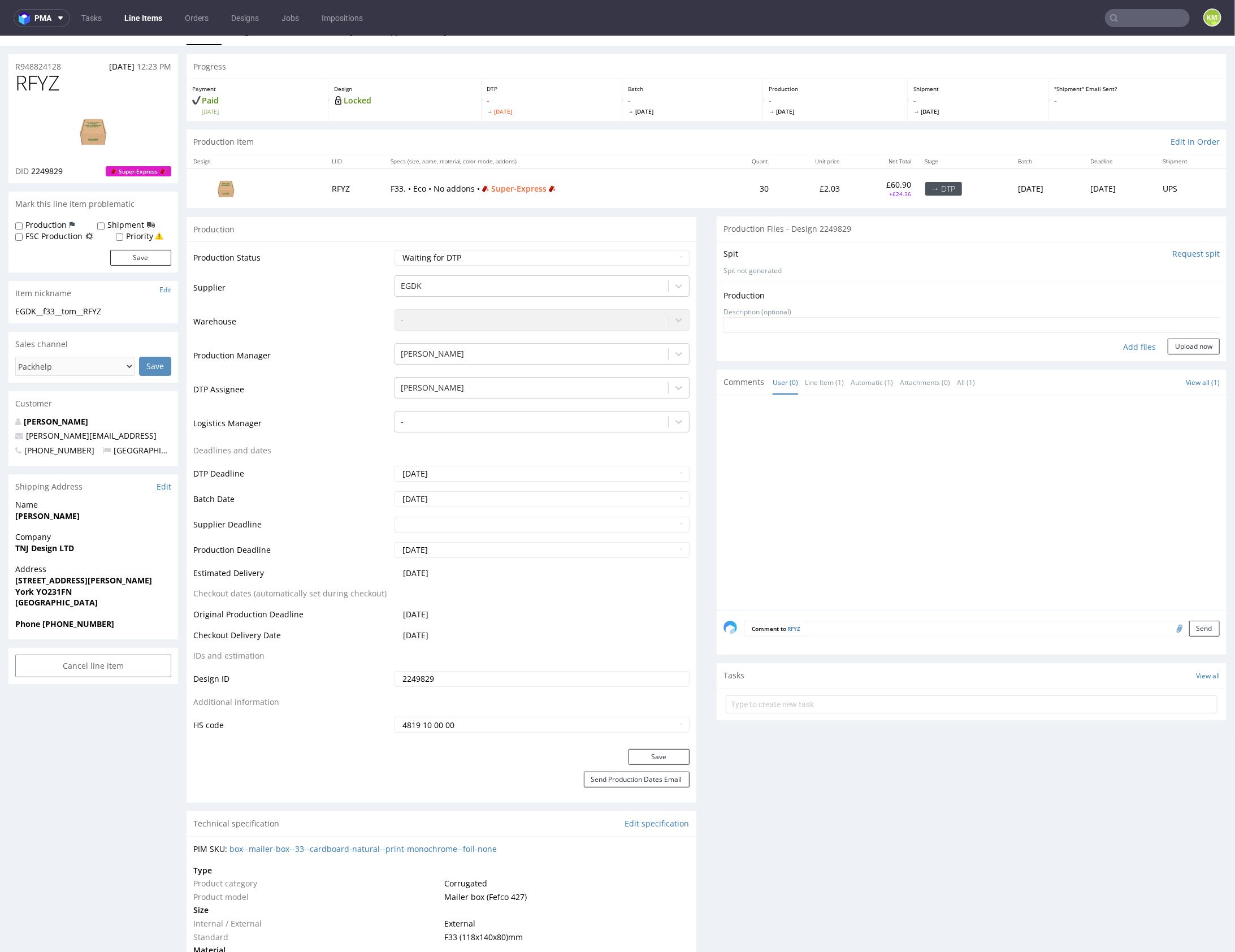
click at [1118, 348] on div "Add files" at bounding box center [1139, 346] width 56 height 17
type input "C:\fakepath\EGDK__f33__tom__RFYZ__d2249829__oR948824128__outside.pdf"
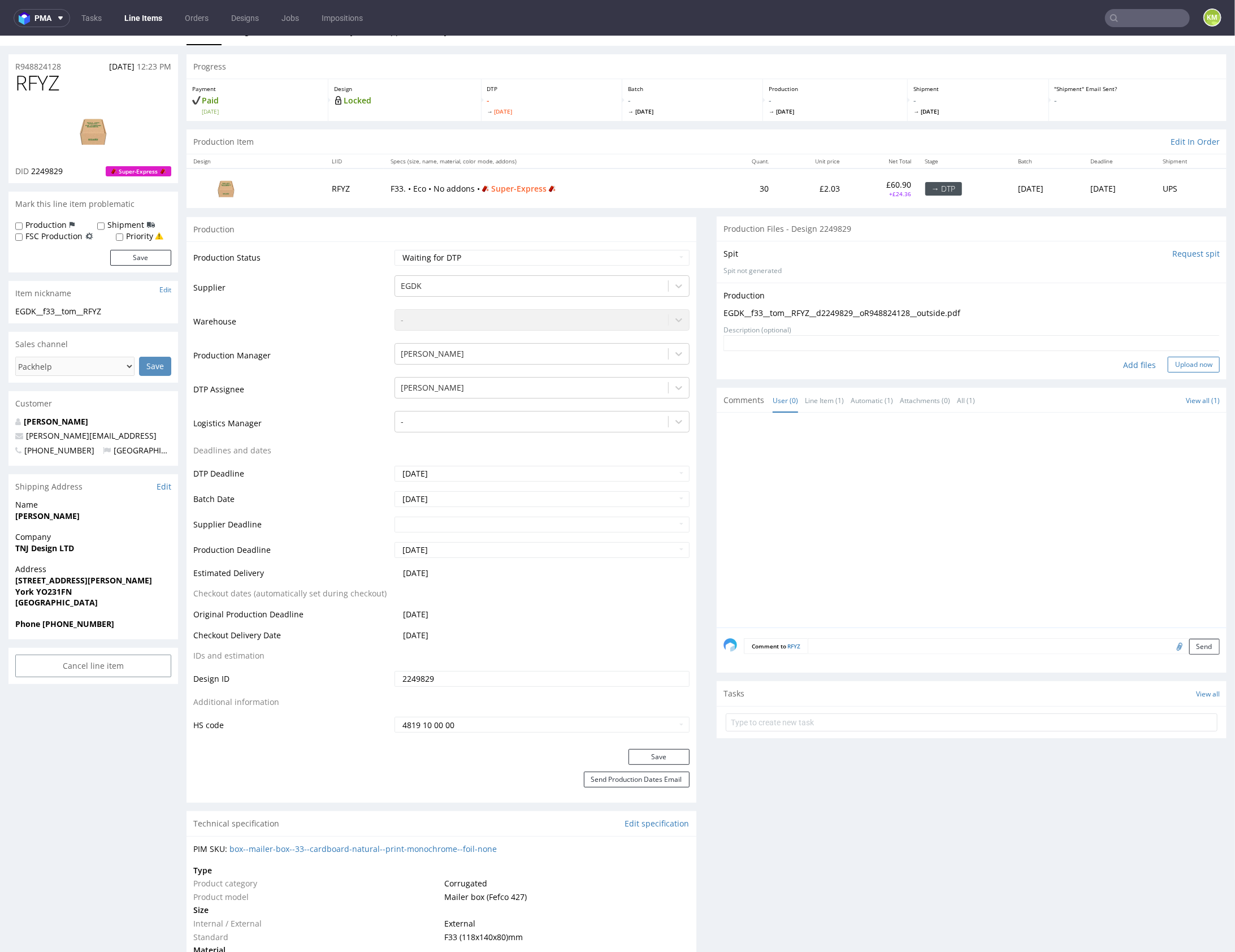
click at [1170, 366] on button "Upload now" at bounding box center [1194, 364] width 52 height 16
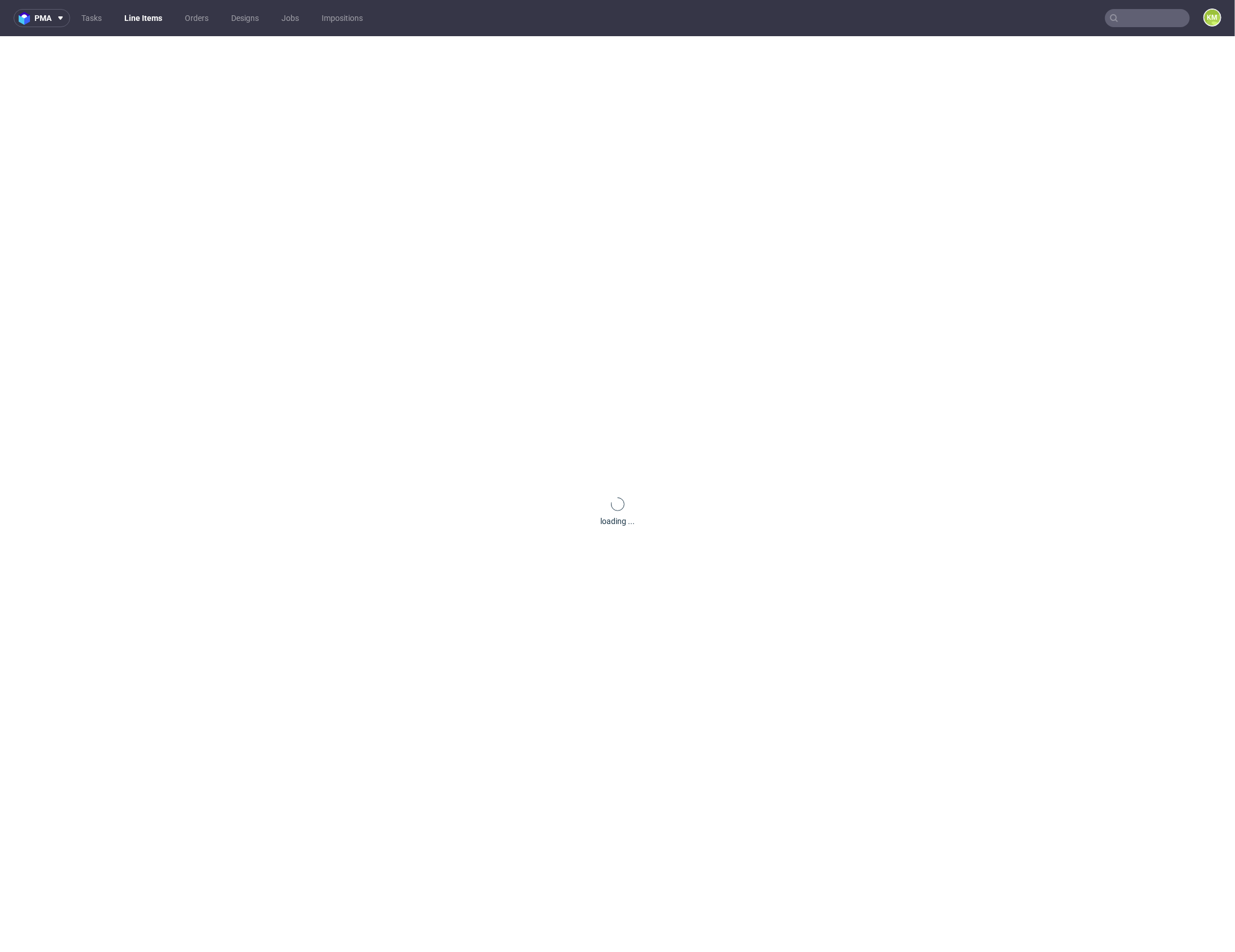
scroll to position [0, 0]
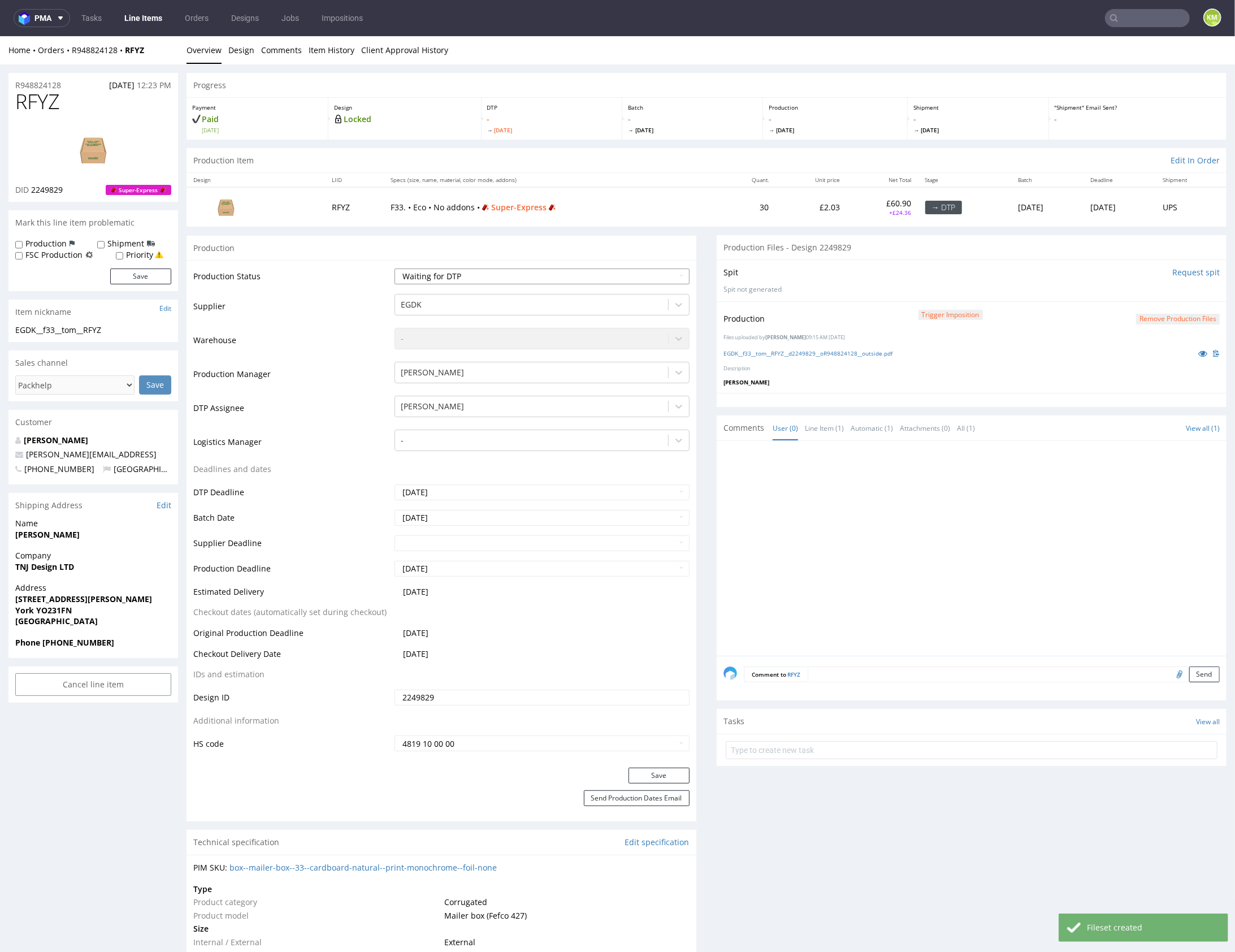
click at [658, 268] on select "Waiting for Artwork Waiting for Diecut Waiting for Mockup Waiting for DTP Waiti…" at bounding box center [541, 276] width 295 height 16
select select "dtp_production_ready"
click at [394, 268] on select "Waiting for Artwork Waiting for Diecut Waiting for Mockup Waiting for DTP Waiti…" at bounding box center [541, 276] width 295 height 16
click at [669, 771] on button "Save" at bounding box center [659, 775] width 61 height 16
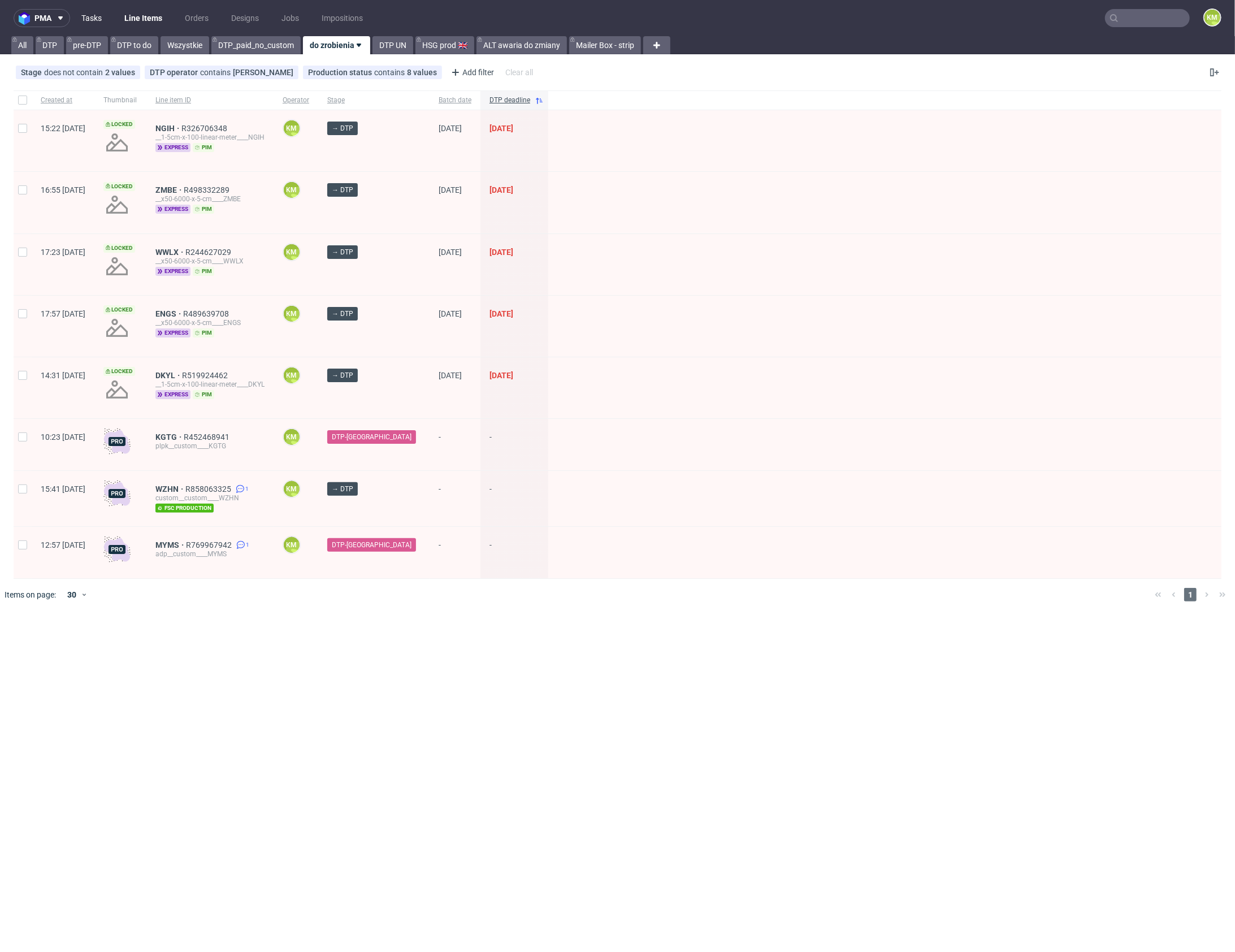
click at [99, 19] on link "Tasks" at bounding box center [91, 18] width 34 height 18
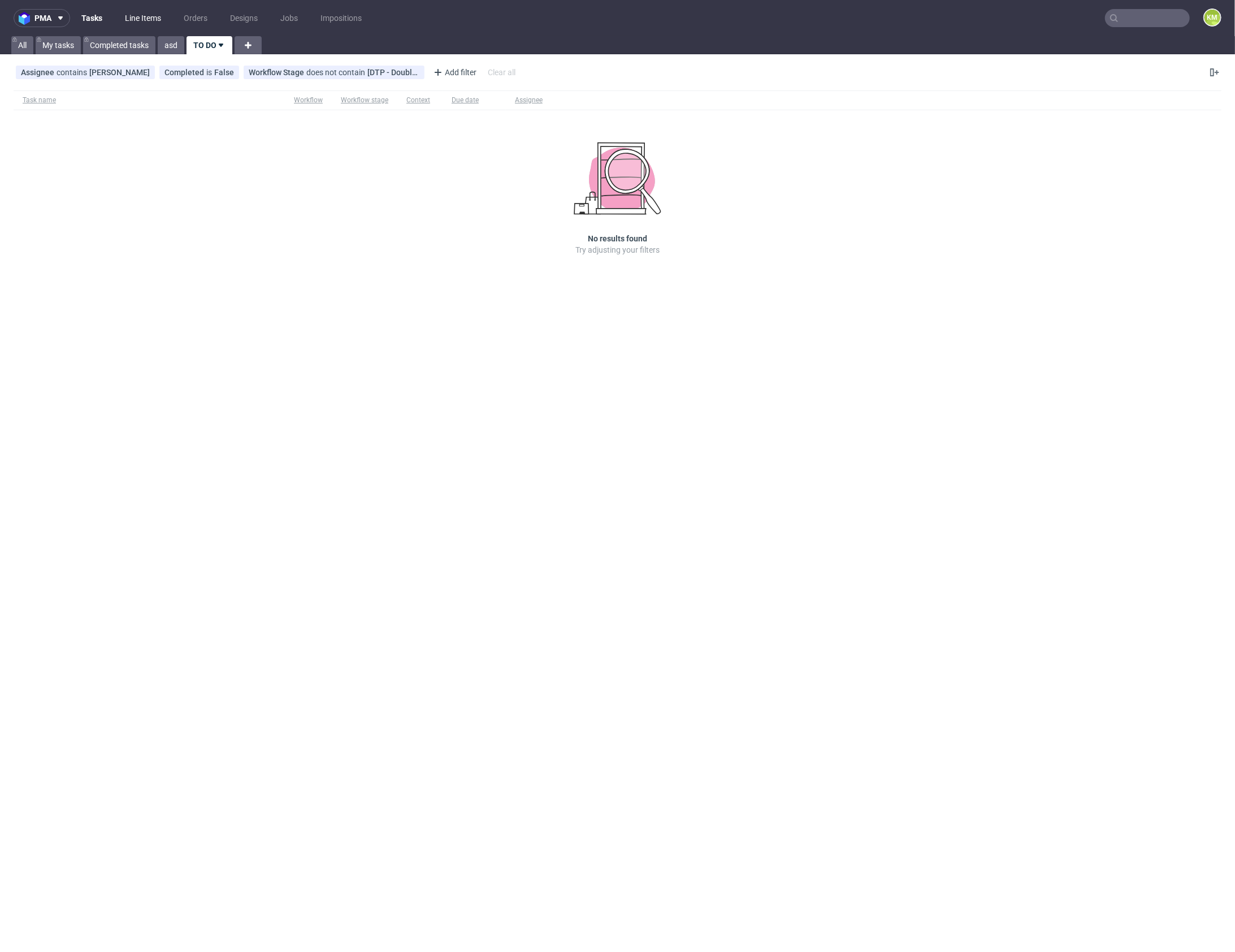
click at [142, 22] on link "Line Items" at bounding box center [143, 18] width 49 height 18
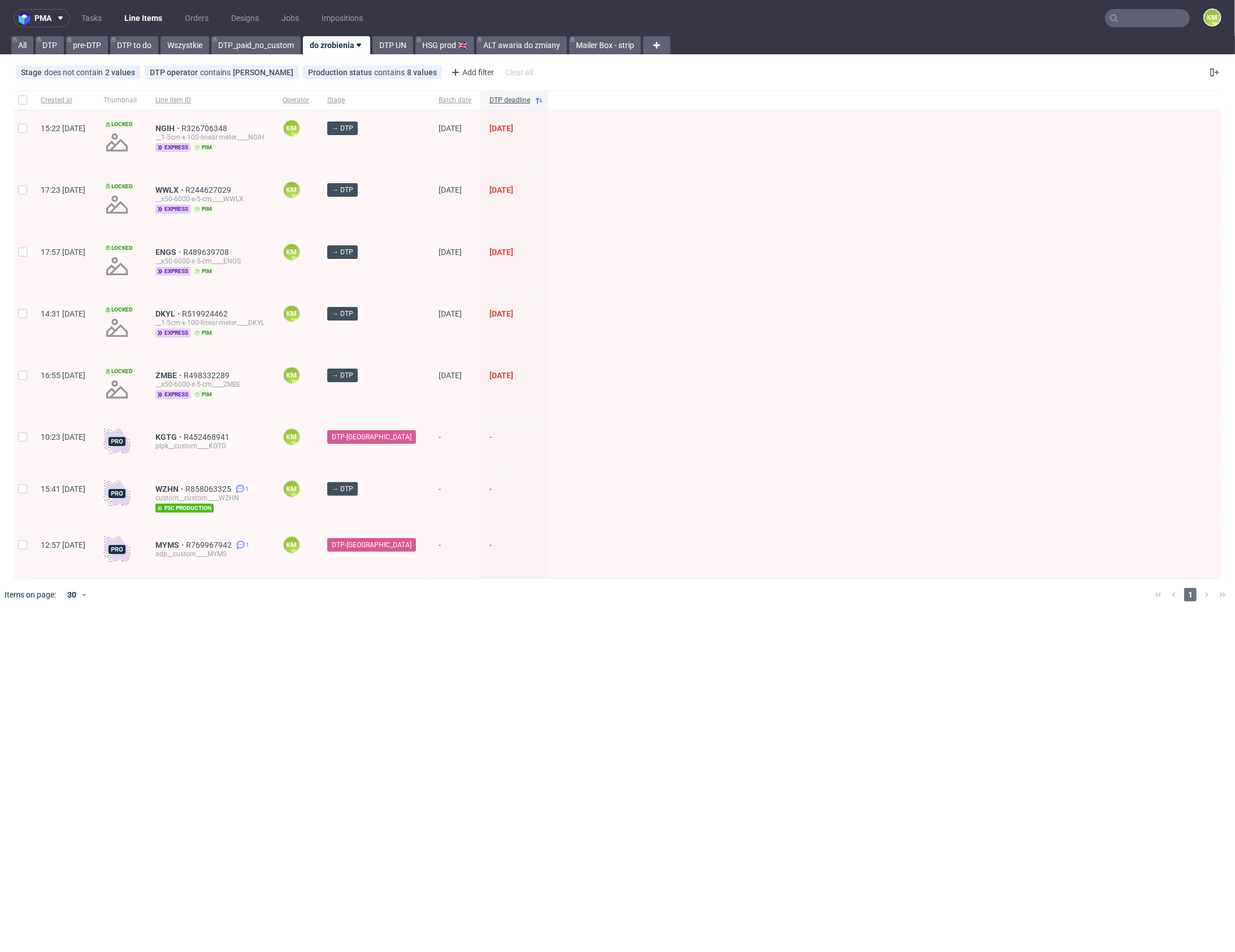
drag, startPoint x: 240, startPoint y: 308, endPoint x: 195, endPoint y: 301, distance: 45.5
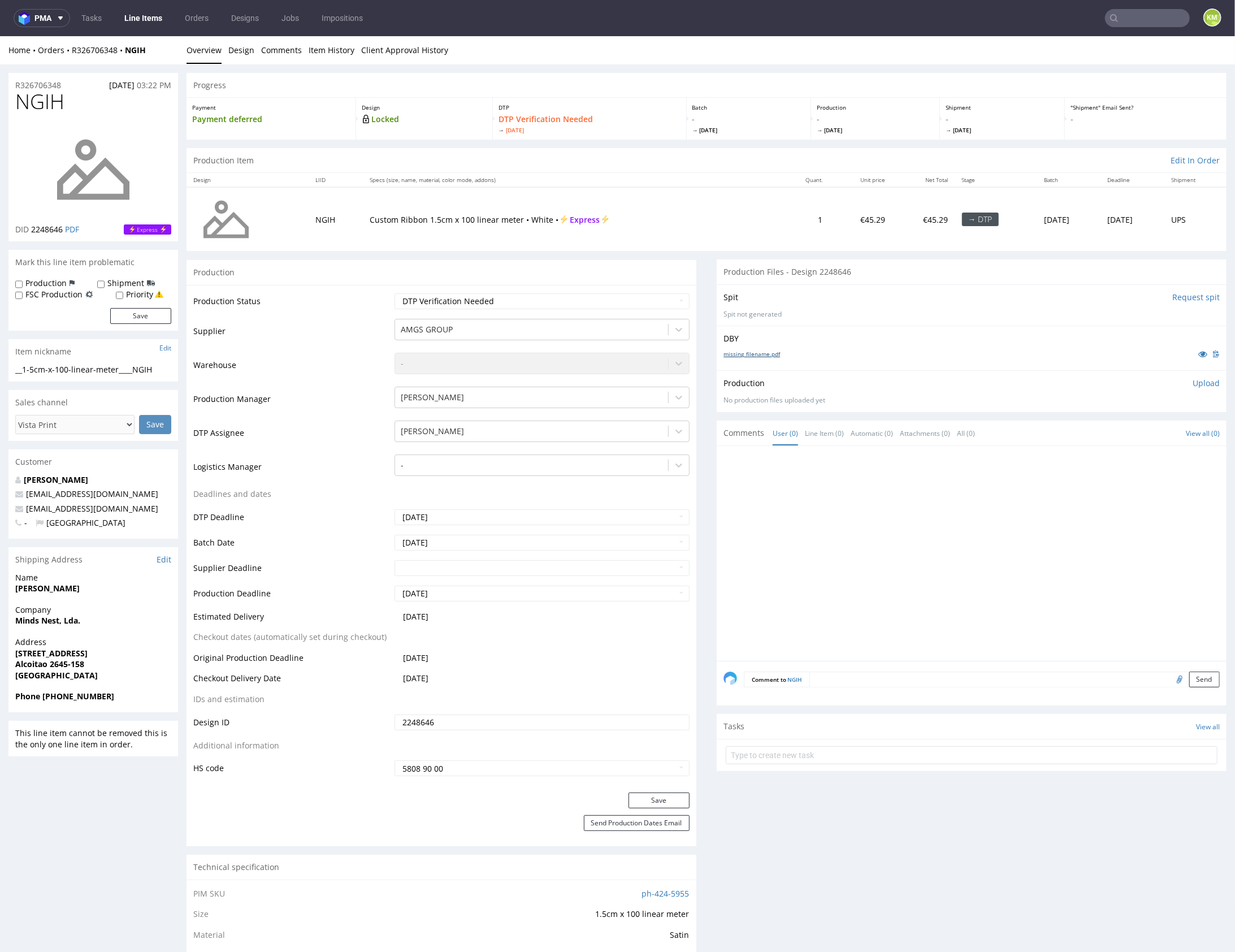
click at [768, 350] on link "missing_filename.pdf" at bounding box center [752, 353] width 56 height 8
click at [144, 367] on div "__1-5cm-x-100-linear-meter____NGIH" at bounding box center [93, 369] width 156 height 11
copy div "__1-5cm-x-100-linear-meter____NGIH Update"
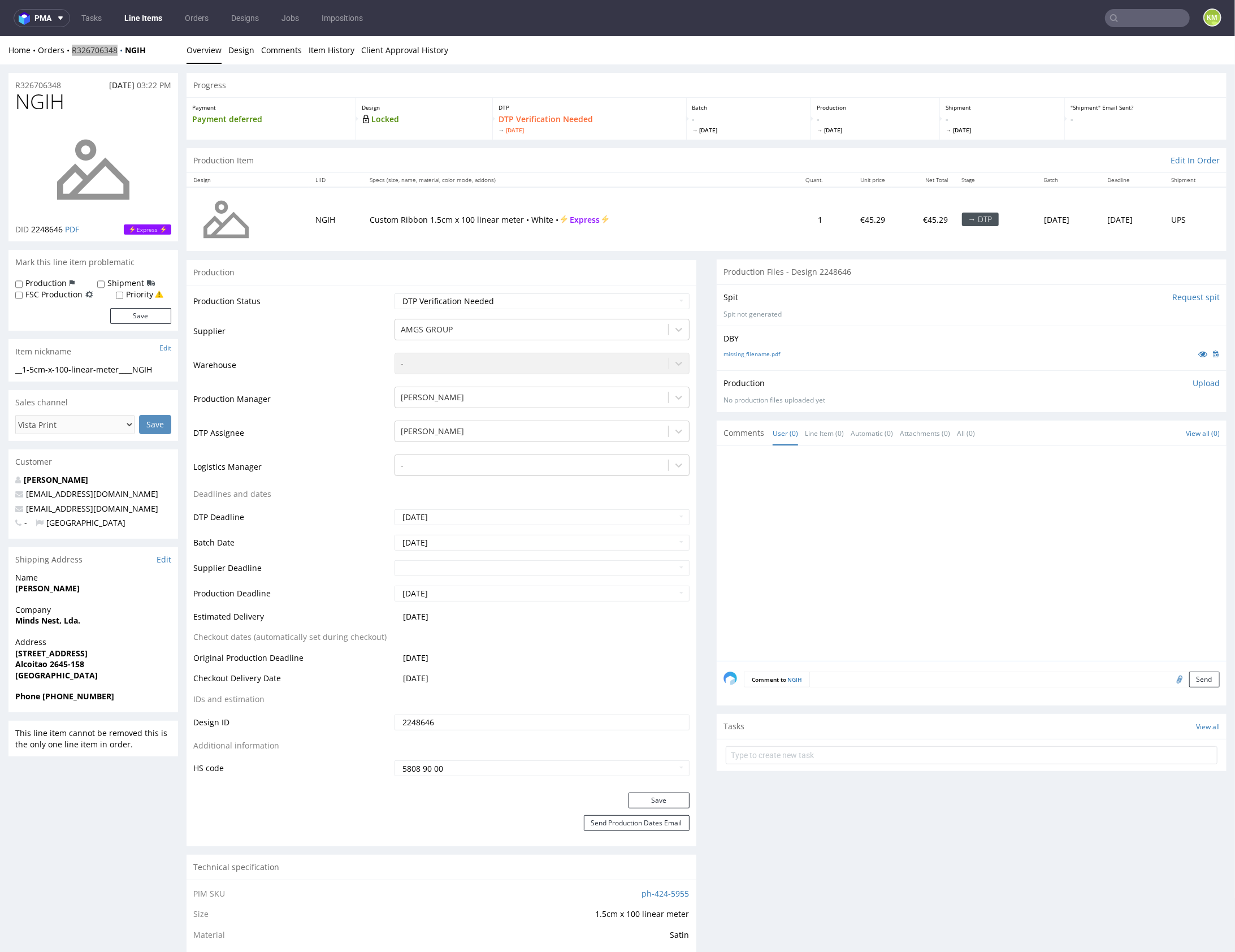
copy link "R326706348"
click at [766, 353] on link "missing_filename.pdf" at bounding box center [752, 353] width 56 height 8
click at [1193, 382] on p "Upload" at bounding box center [1207, 383] width 27 height 11
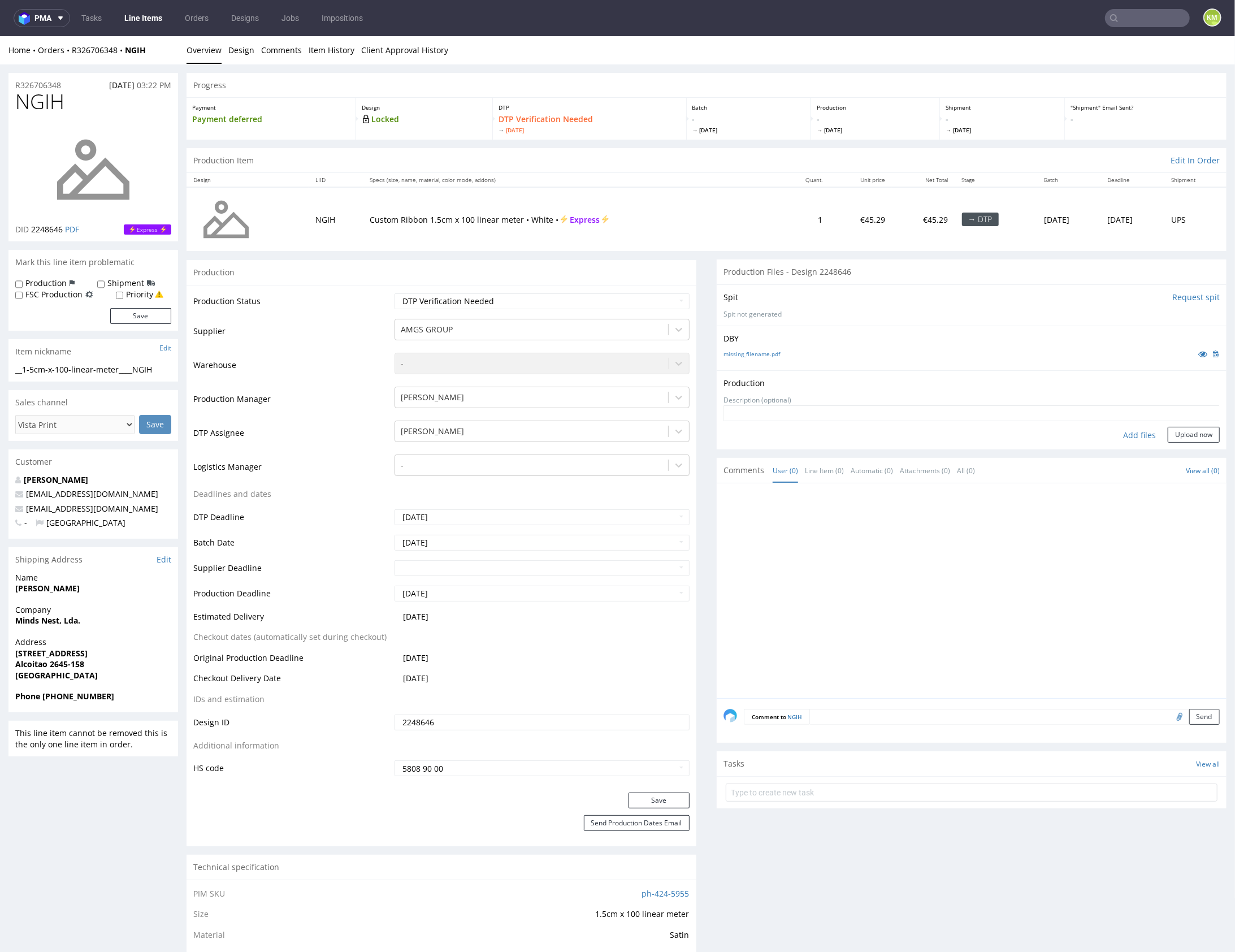
click at [1129, 434] on div "Add files" at bounding box center [1139, 435] width 56 height 17
type input "C:\fakepath\1-5cm-x-100-linear-meter____NGIH__d0__oR326706348.pdf"
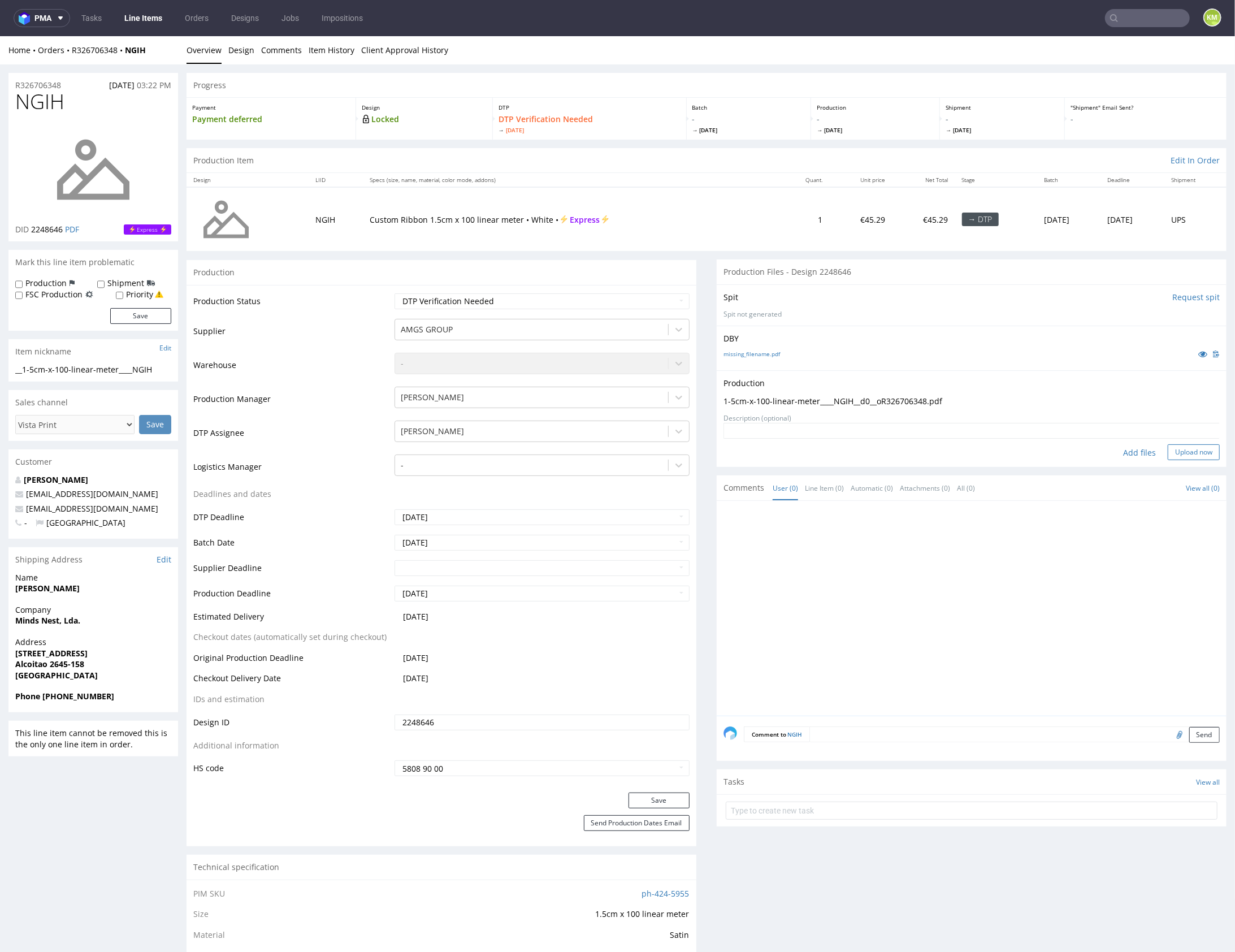
click at [1192, 453] on button "Upload now" at bounding box center [1194, 452] width 52 height 16
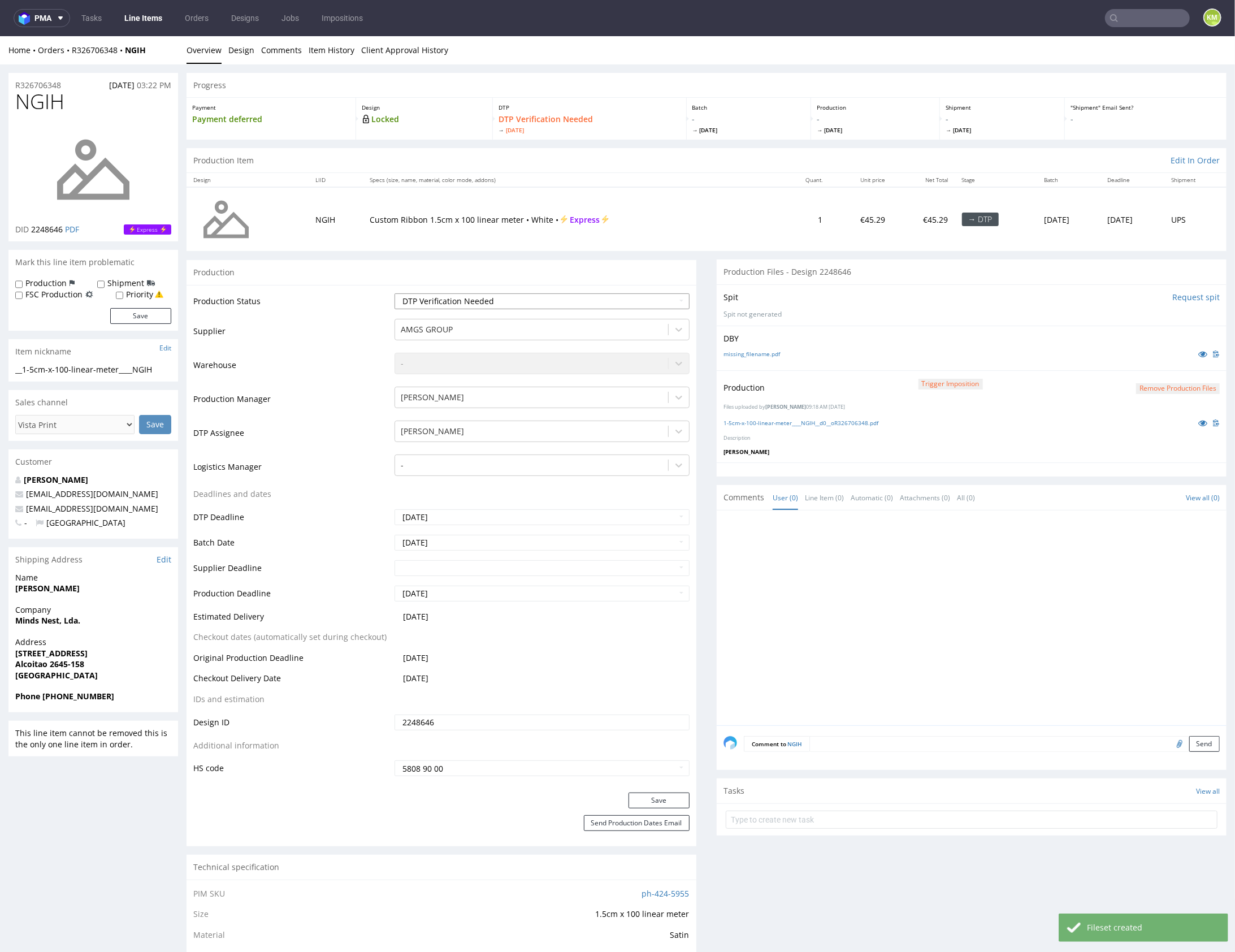
click at [519, 301] on select "Waiting for Artwork Waiting for Diecut Waiting for Mockup Waiting for DTP Waiti…" at bounding box center [541, 301] width 295 height 16
select select "dtp_production_ready"
click at [394, 293] on select "Waiting for Artwork Waiting for Diecut Waiting for Mockup Waiting for DTP Waiti…" at bounding box center [541, 301] width 295 height 16
click at [656, 796] on button "Save" at bounding box center [659, 800] width 61 height 16
click at [920, 665] on div at bounding box center [975, 621] width 503 height 208
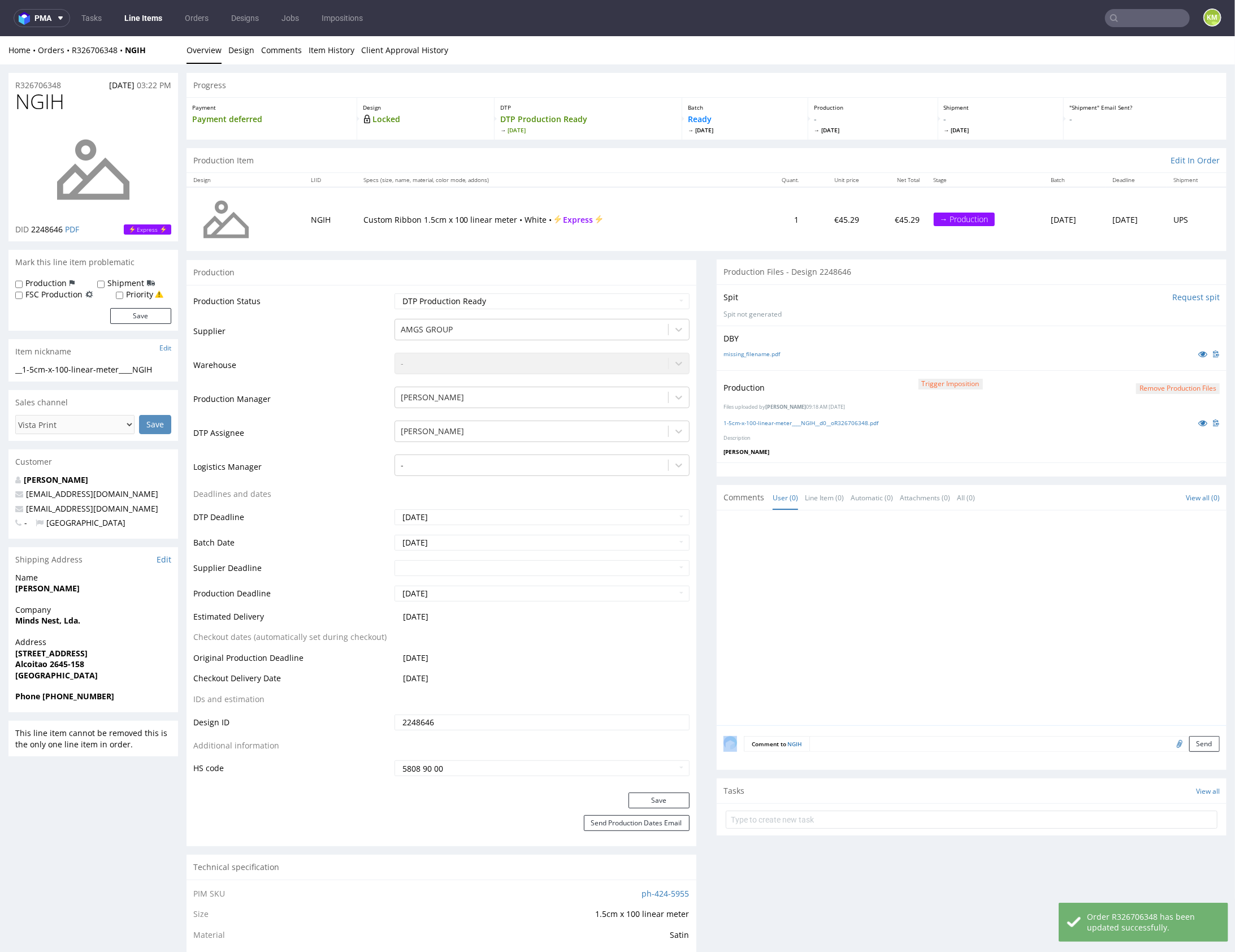
click at [920, 665] on div at bounding box center [975, 621] width 503 height 208
click at [882, 736] on textarea at bounding box center [1015, 744] width 410 height 16
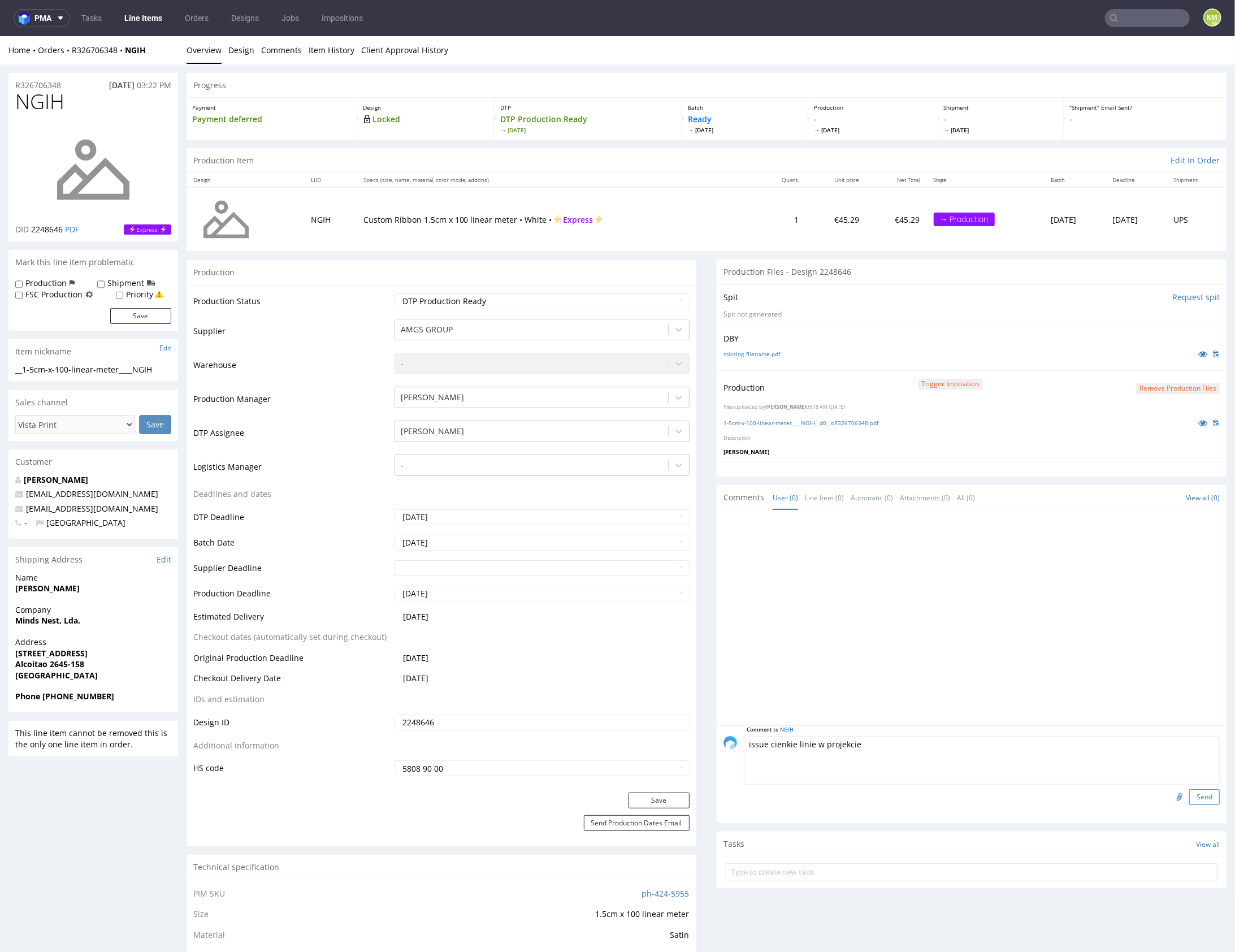
type textarea "issue cienkie linie w projekcie"
click at [1189, 798] on button "Send" at bounding box center [1204, 797] width 30 height 16
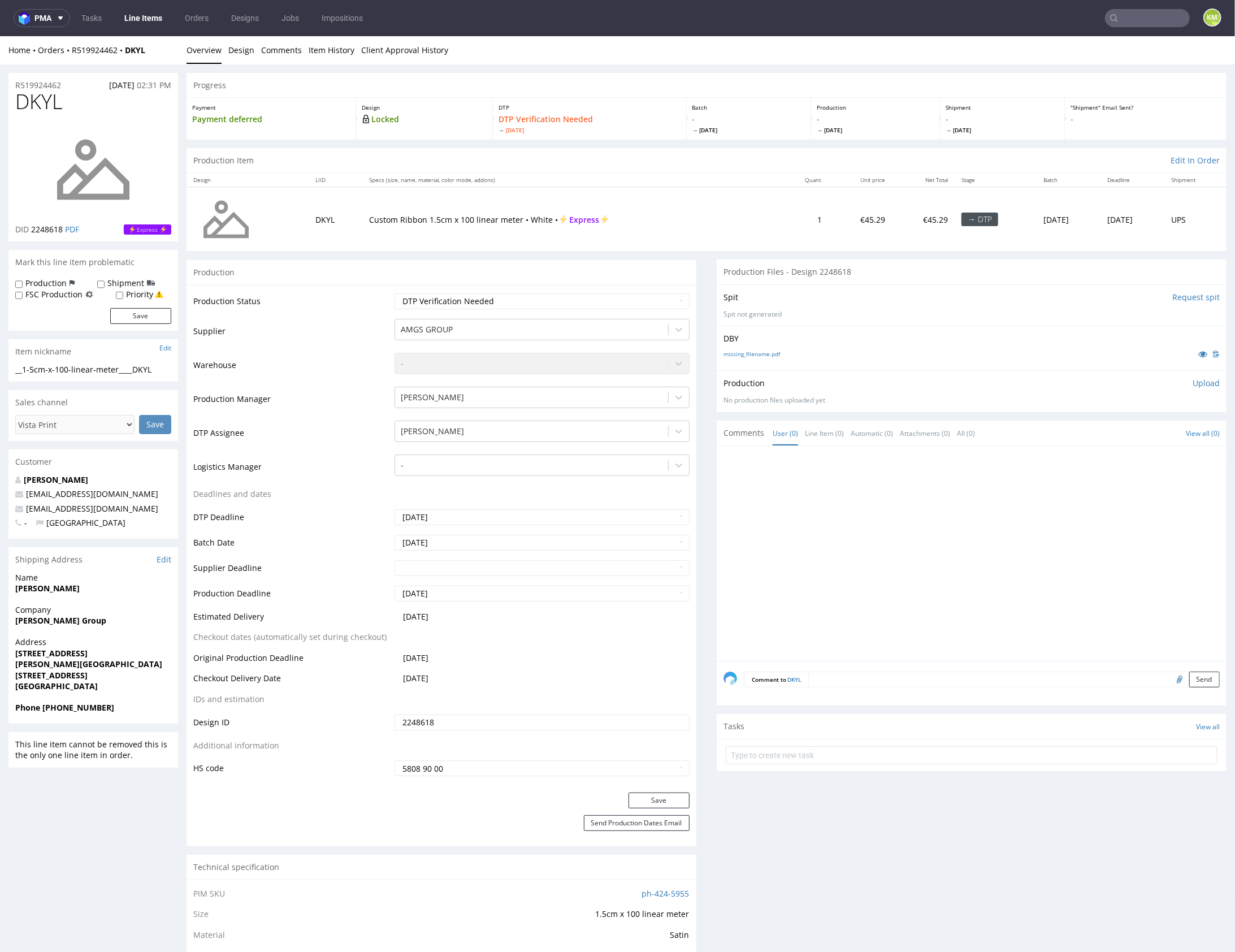
drag, startPoint x: 796, startPoint y: 373, endPoint x: 781, endPoint y: 361, distance: 19.2
click at [796, 373] on div "Production Upload No production files uploaded yet Description (optional) Add f…" at bounding box center [972, 390] width 510 height 41
click at [766, 351] on link "missing_filename.pdf" at bounding box center [752, 353] width 56 height 8
click at [825, 540] on div at bounding box center [975, 556] width 503 height 208
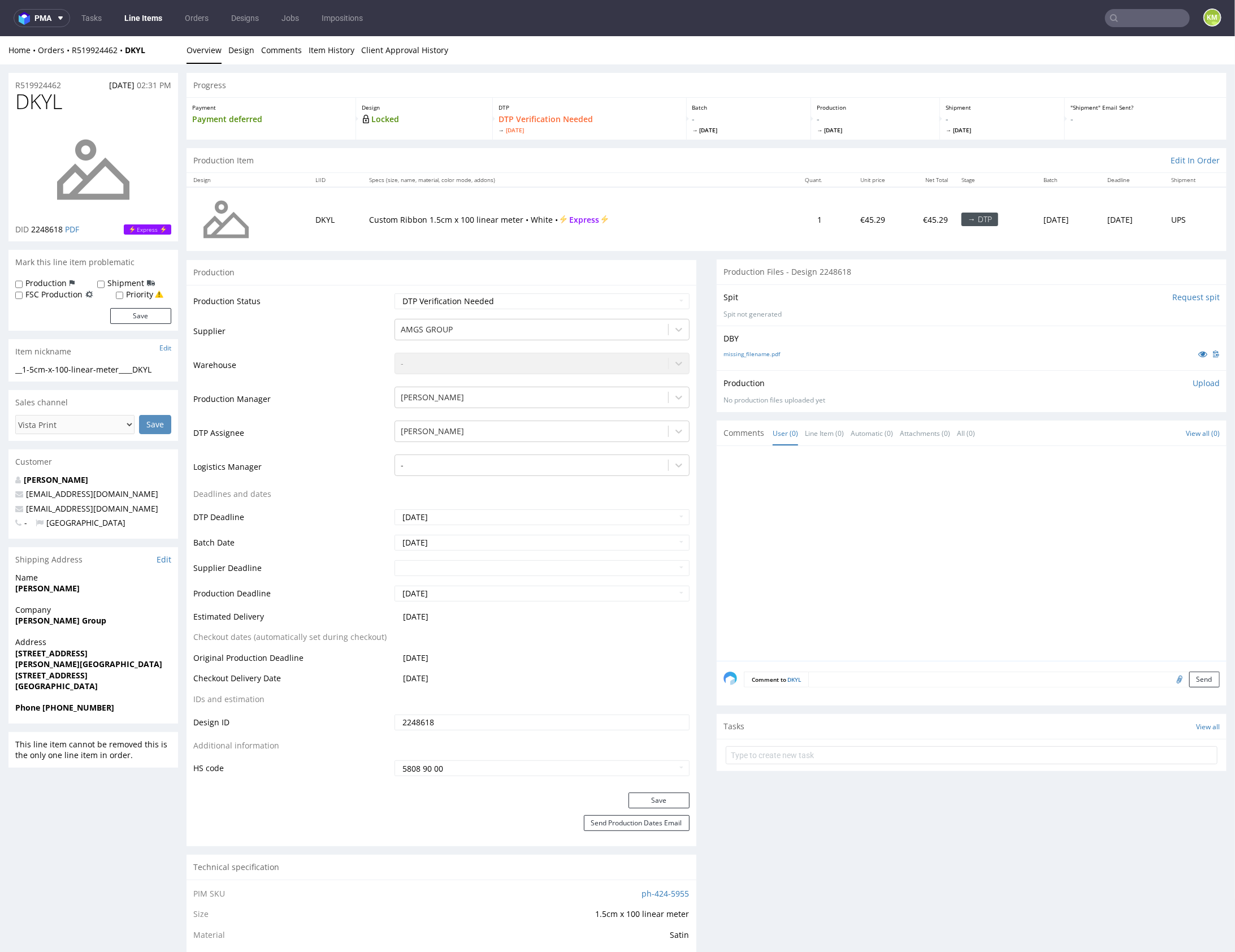
click at [142, 367] on div "__1-5cm-x-100-linear-meter____DKYL" at bounding box center [93, 369] width 156 height 11
copy div "__1-5cm-x-100-linear-meter____DKYL Update"
copy link "R519924462"
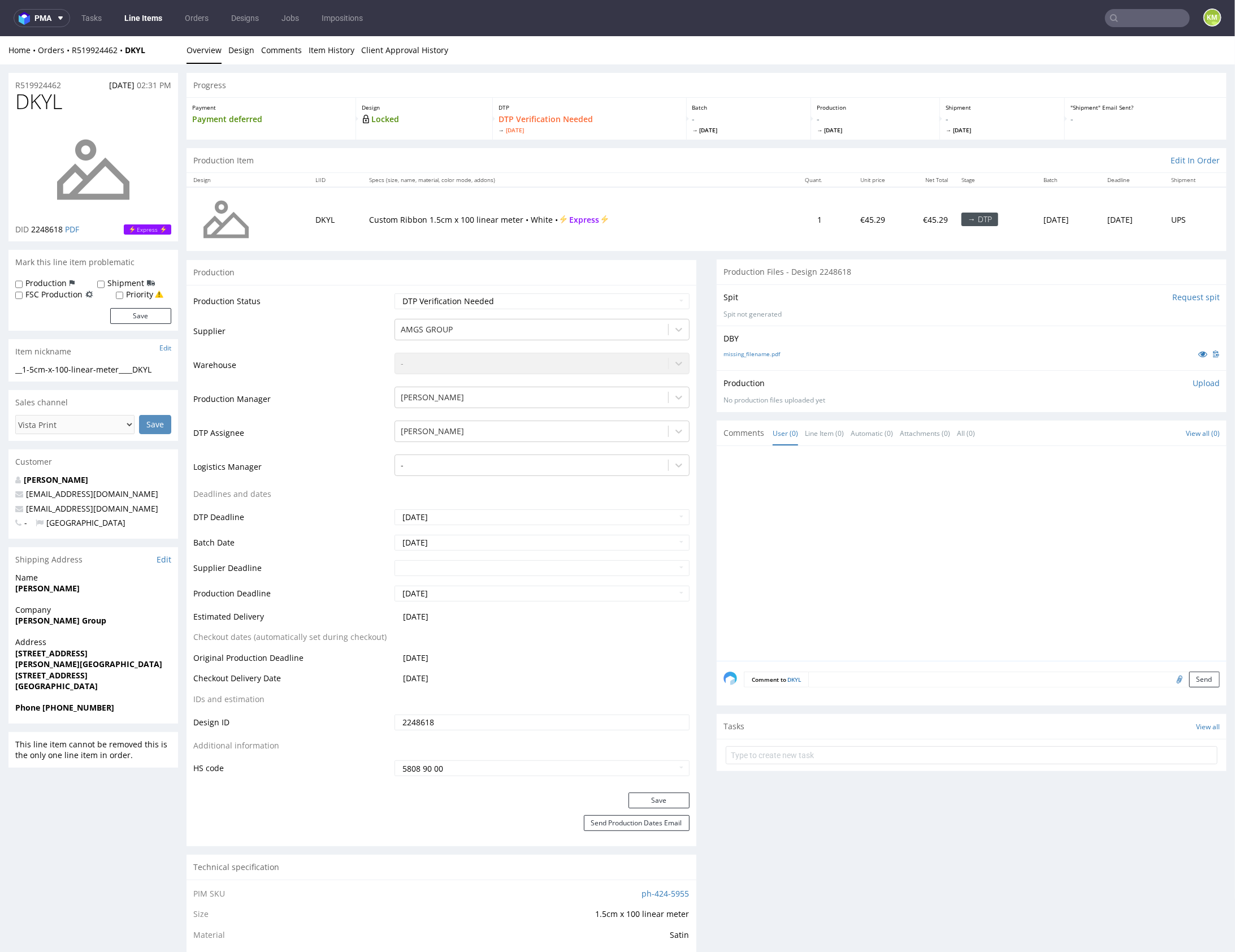
click at [1194, 385] on p "Upload" at bounding box center [1207, 383] width 27 height 11
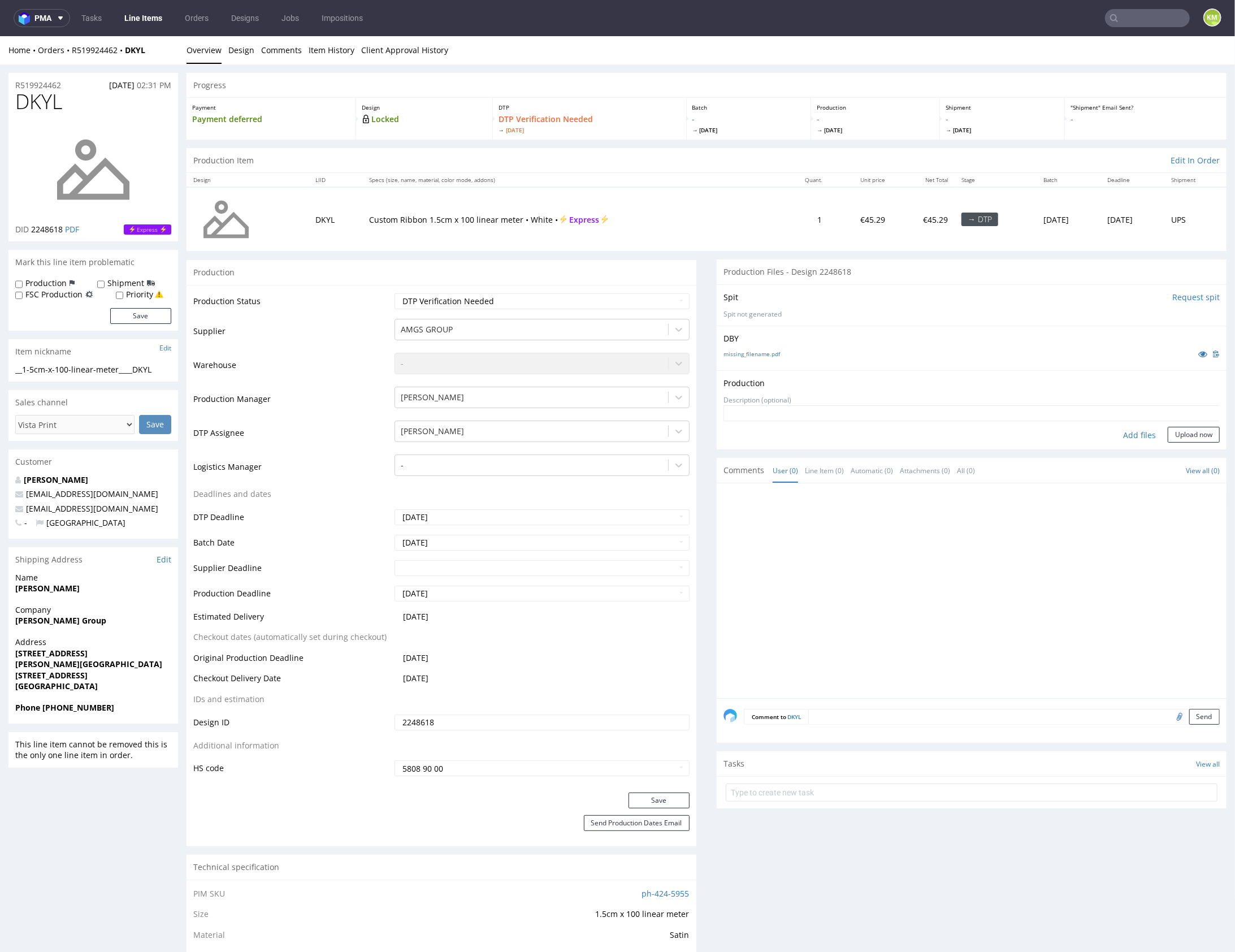
click at [1134, 436] on div "Add files" at bounding box center [1139, 435] width 56 height 17
type input "C:\fakepath\1-5cm-x-100-linear-meter____DKYL__d0__oR519924462.pdf"
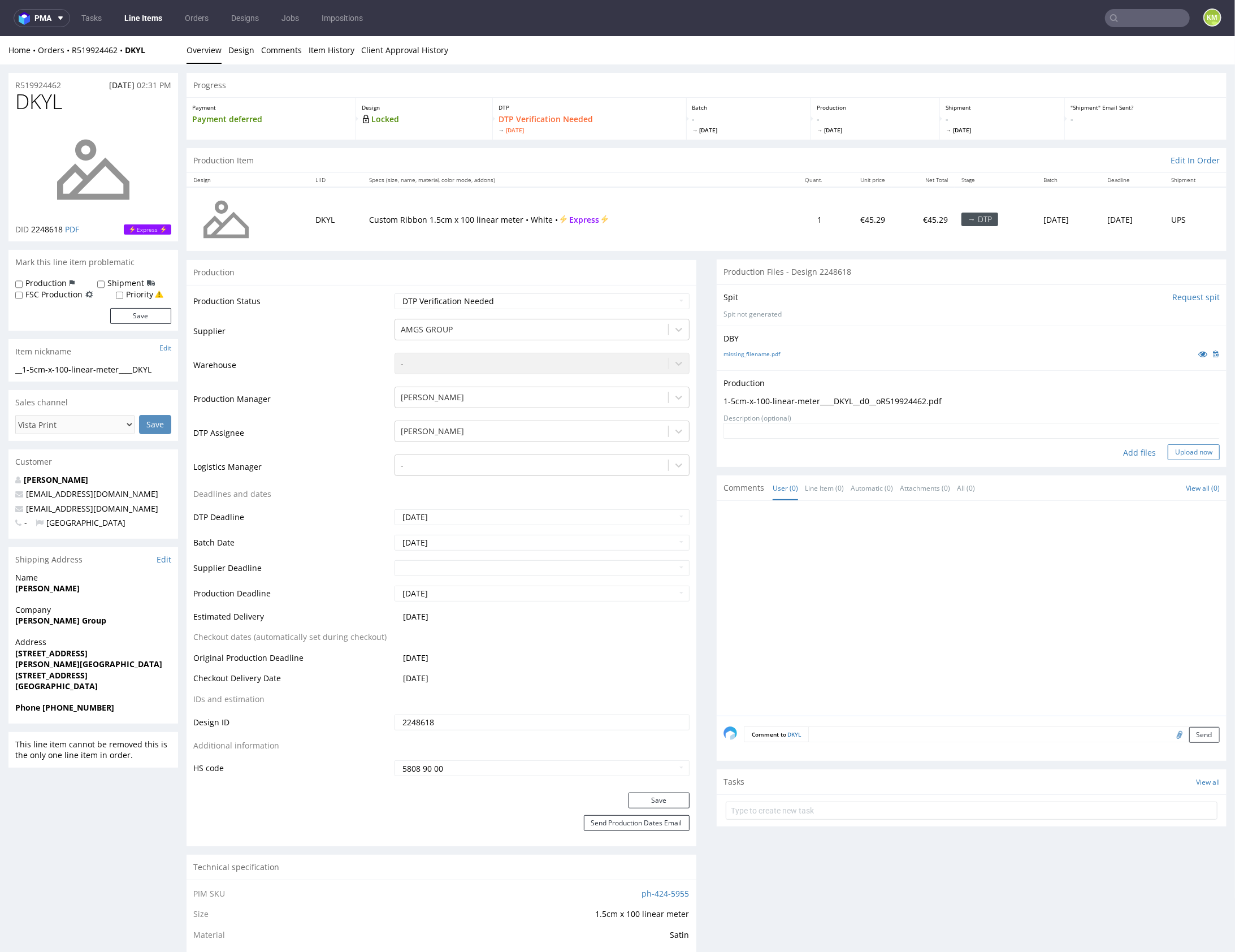
click at [1178, 454] on button "Upload now" at bounding box center [1194, 452] width 52 height 16
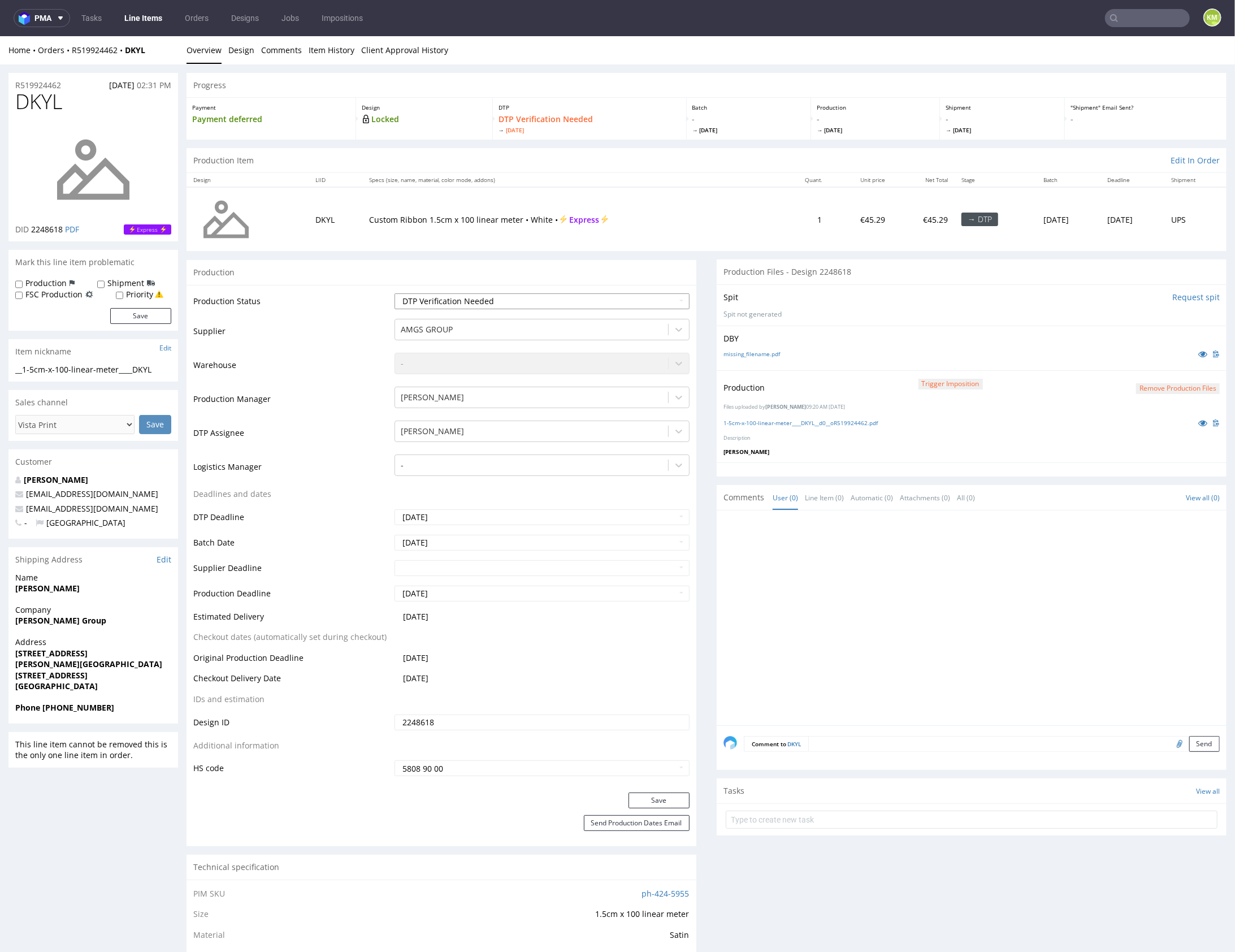
click at [595, 295] on select "Waiting for Artwork Waiting for Diecut Waiting for Mockup Waiting for DTP Waiti…" at bounding box center [541, 301] width 295 height 16
select select "dtp_production_ready"
click at [394, 293] on select "Waiting for Artwork Waiting for Diecut Waiting for Mockup Waiting for DTP Waiti…" at bounding box center [541, 301] width 295 height 16
click at [656, 802] on button "Save" at bounding box center [659, 800] width 61 height 16
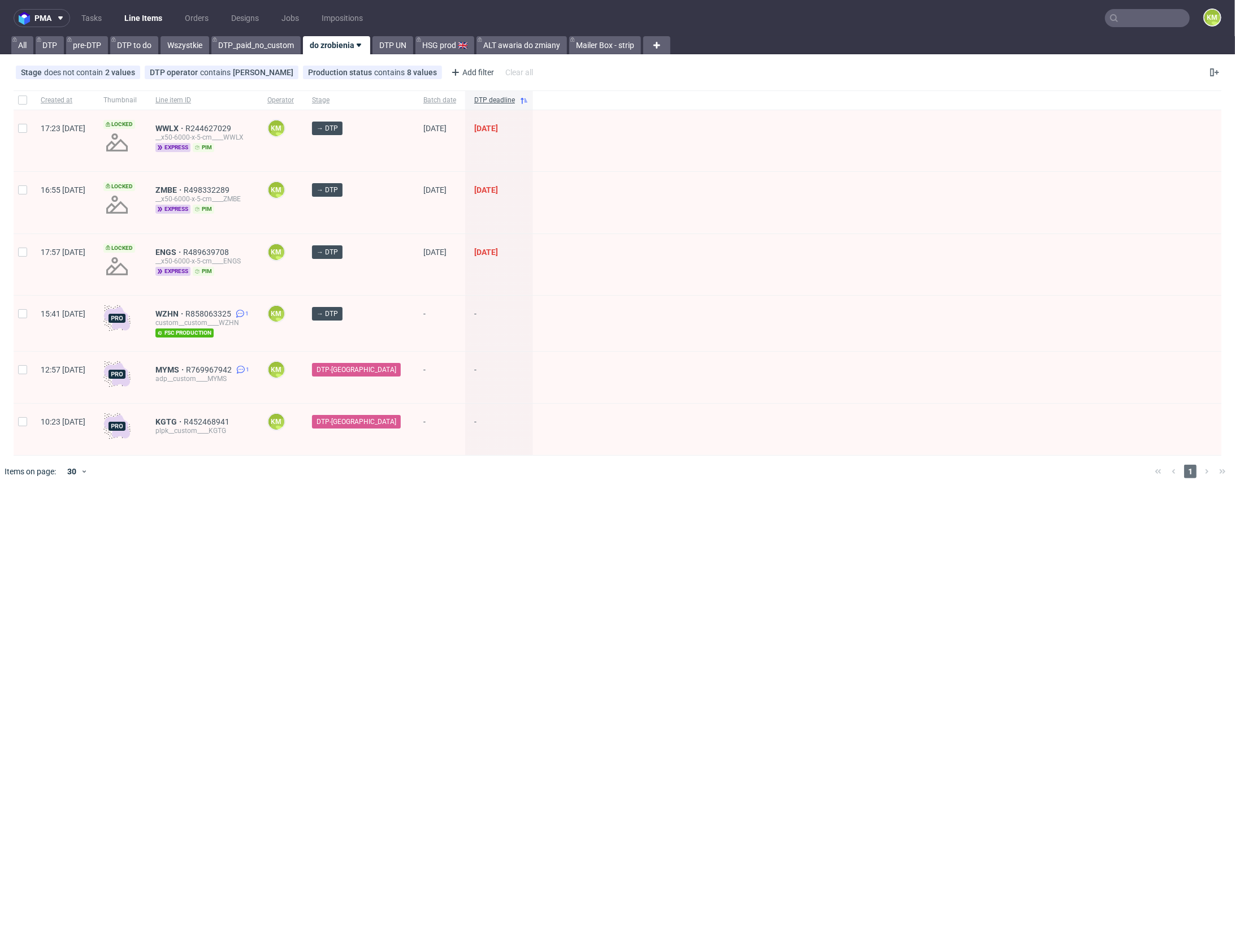
click at [305, 538] on div "pma Tasks Line Items Orders Designs Jobs Impositions KM All DTP pre-DTP DTP to …" at bounding box center [618, 476] width 1235 height 952
click at [304, 540] on div "pma Tasks Line Items Orders Designs Jobs Impositions KM All DTP pre-DTP DTP to …" at bounding box center [618, 476] width 1235 height 952
click at [300, 533] on div "pma Tasks Line Items Orders Designs Jobs Impositions KM All DTP pre-DTP DTP to …" at bounding box center [618, 476] width 1235 height 952
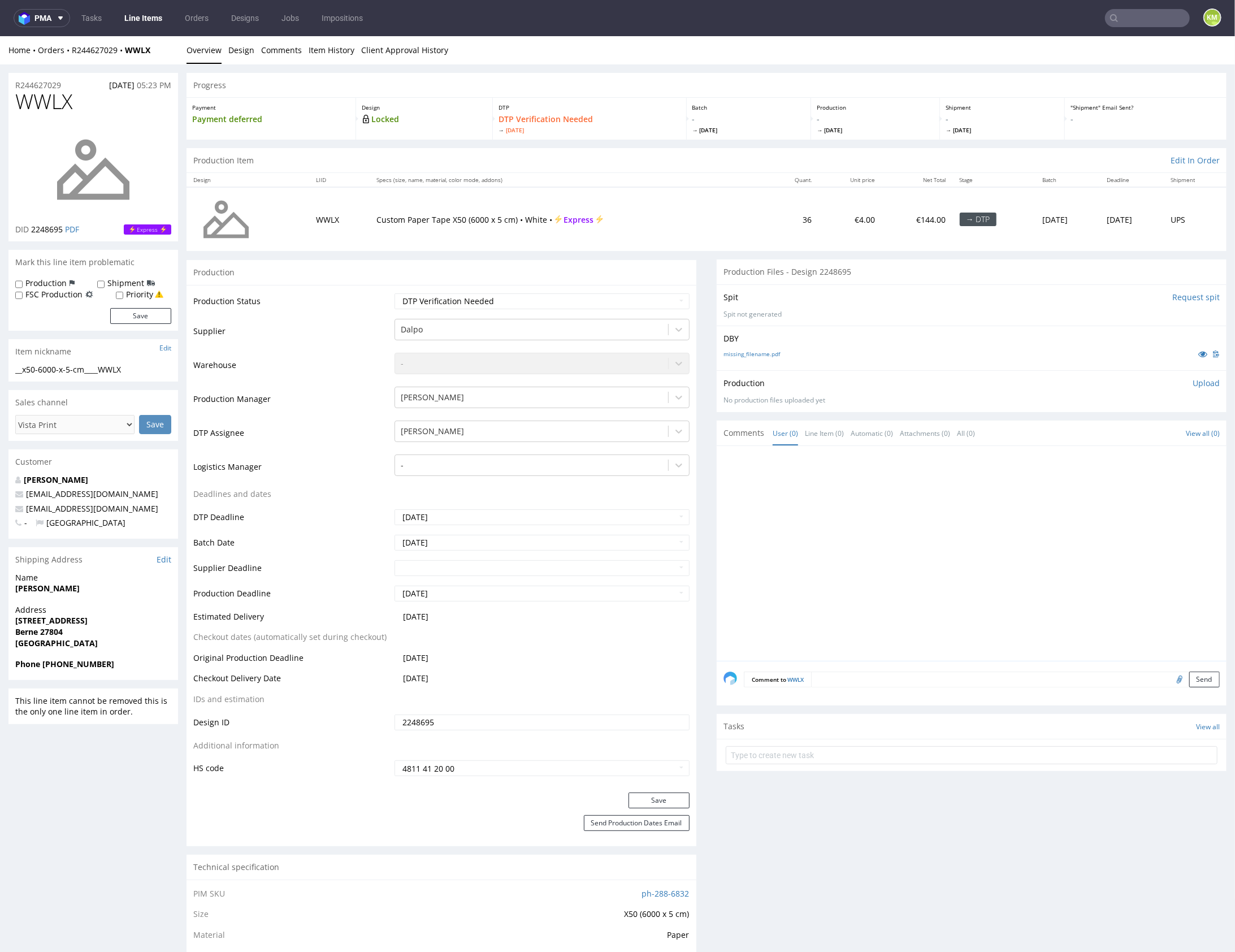
click at [846, 555] on div at bounding box center [975, 556] width 503 height 208
click at [761, 354] on link "missing_filename.pdf" at bounding box center [752, 353] width 56 height 8
drag, startPoint x: 246, startPoint y: 57, endPoint x: 236, endPoint y: 51, distance: 11.7
click at [246, 57] on link "Design" at bounding box center [242, 49] width 26 height 28
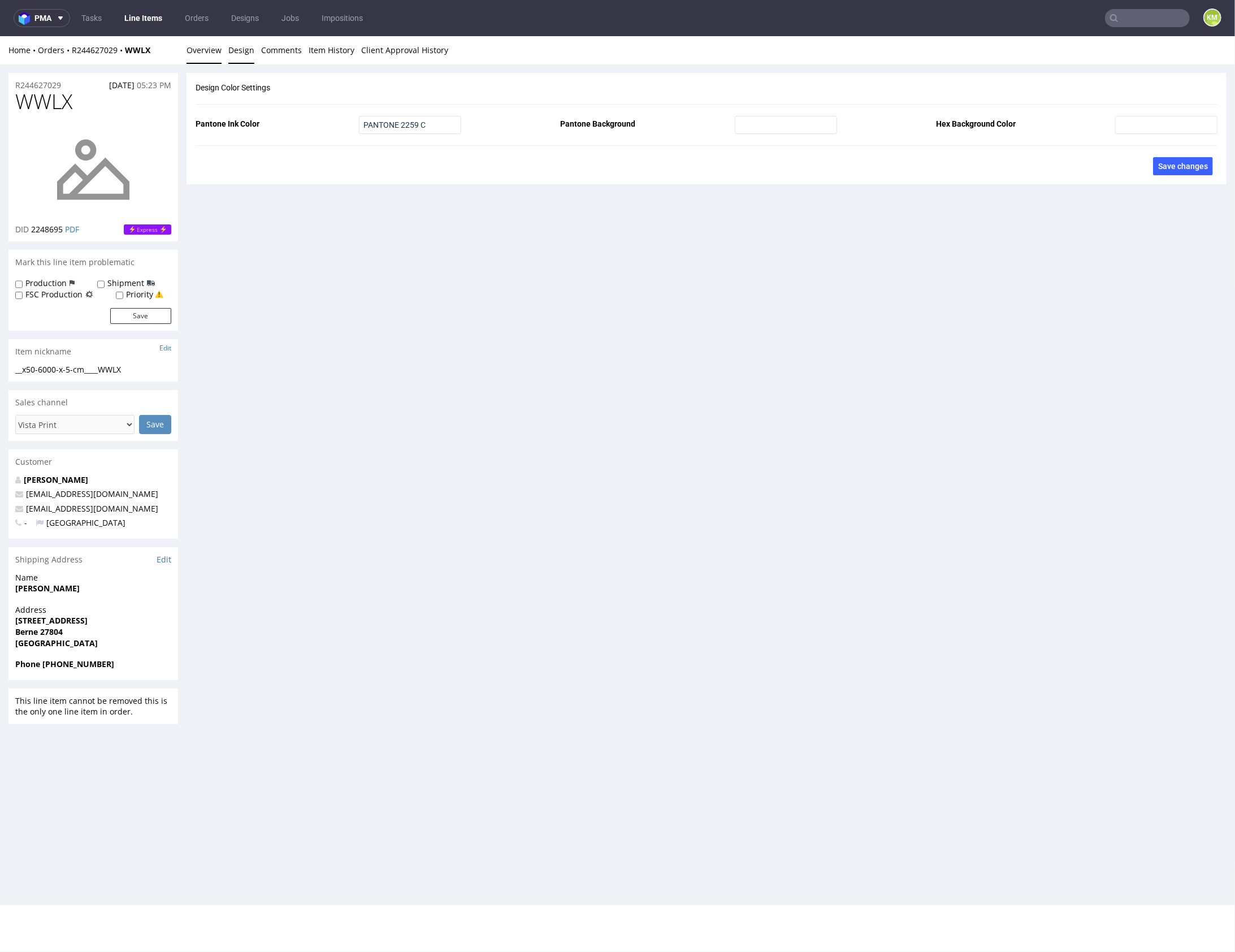
click at [200, 53] on link "Overview" at bounding box center [204, 49] width 35 height 28
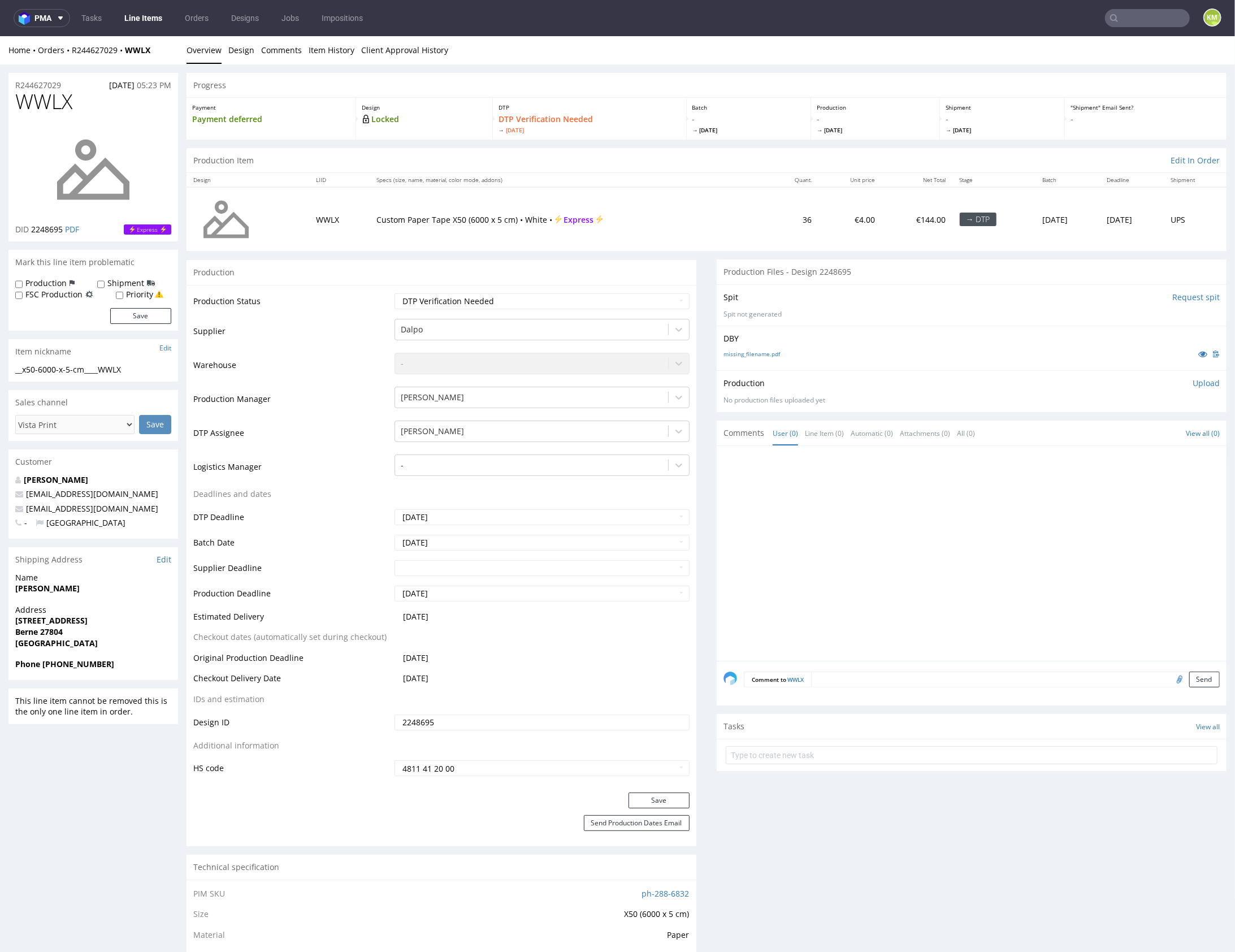
drag, startPoint x: 983, startPoint y: 447, endPoint x: 1142, endPoint y: 382, distance: 171.8
click at [983, 448] on div at bounding box center [972, 553] width 510 height 215
click at [76, 372] on div "__x50-6000-x-5-cm____WWLX" at bounding box center [93, 369] width 156 height 11
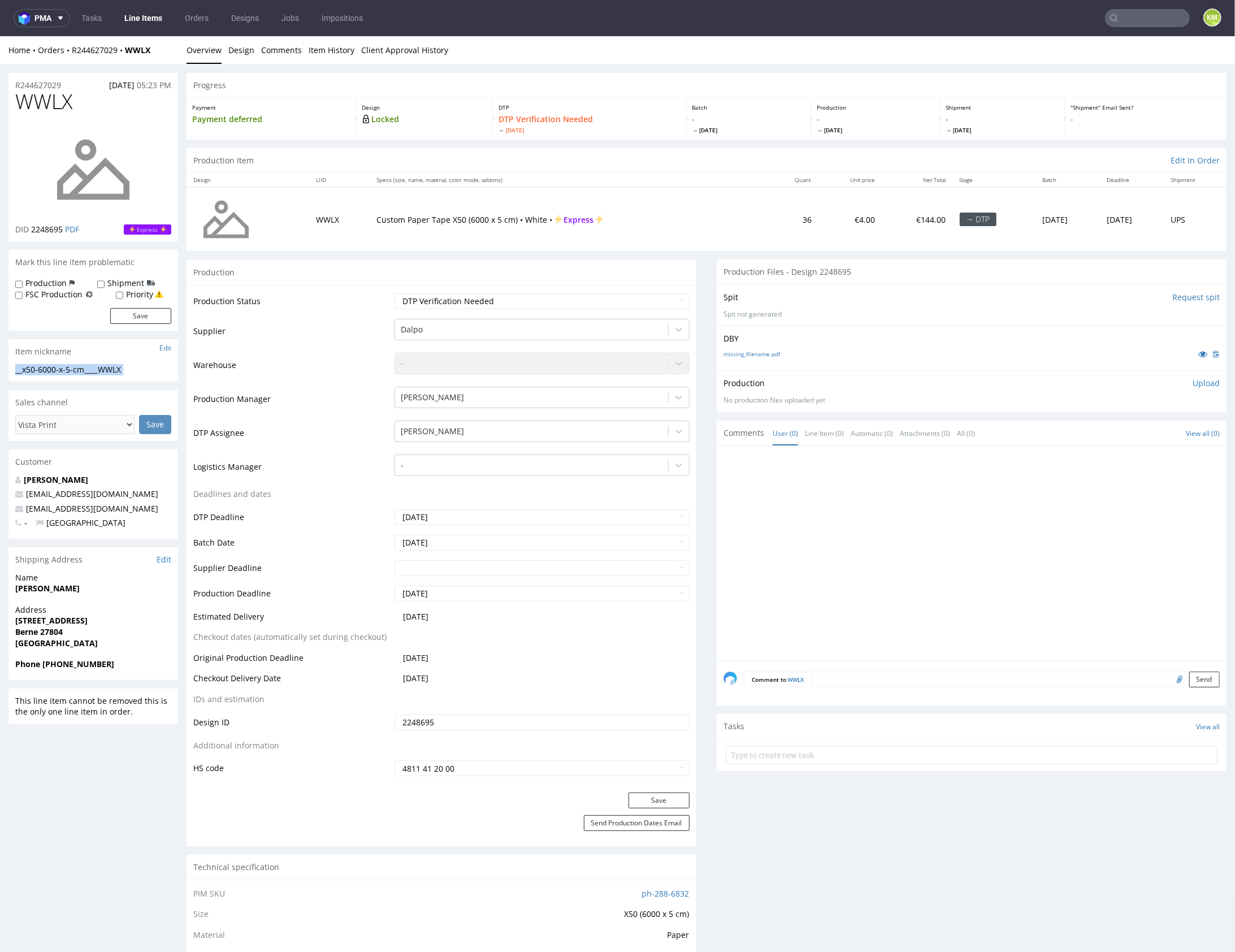
copy div "__x50-6000-x-5-cm____WWLX Update"
click at [516, 720] on input "2248695" at bounding box center [541, 722] width 295 height 16
click at [1203, 386] on p "Upload" at bounding box center [1207, 383] width 27 height 11
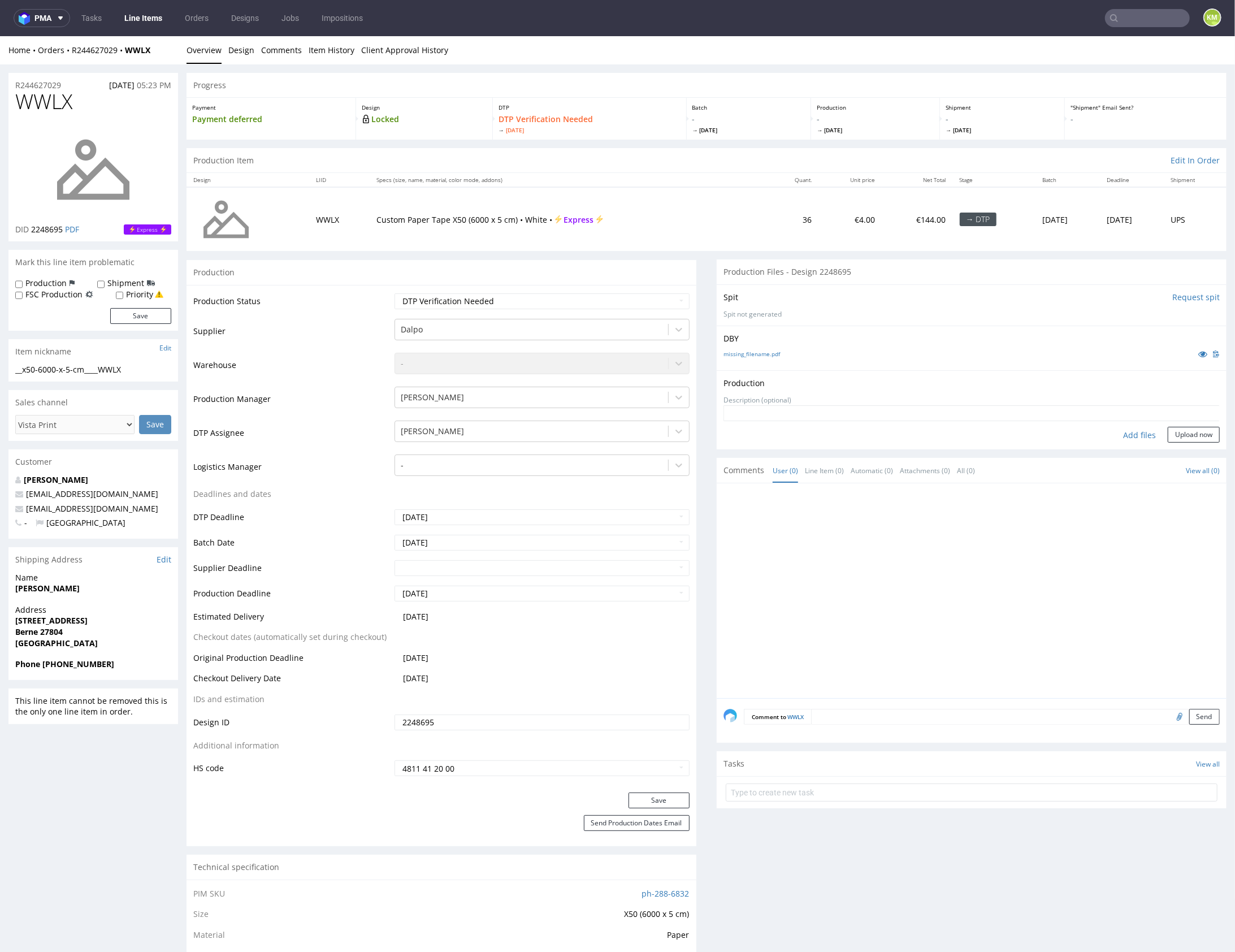
click at [1118, 435] on div "Add files" at bounding box center [1139, 435] width 56 height 17
type input "C:\fakepath\x50-6000-x-5-cm____WWLX__d2248695__oR244627029.pdf"
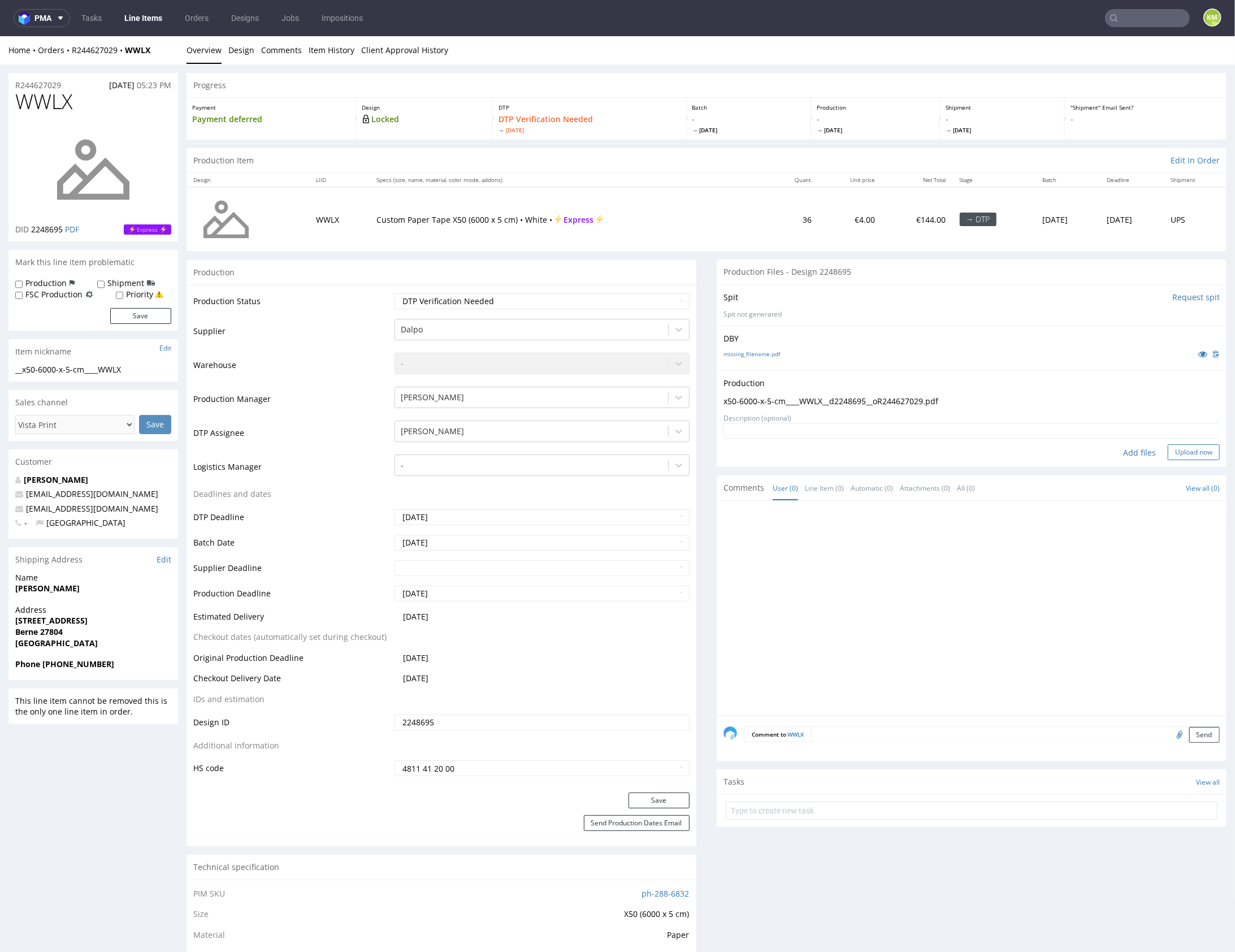
click at [1194, 454] on button "Upload now" at bounding box center [1194, 452] width 52 height 16
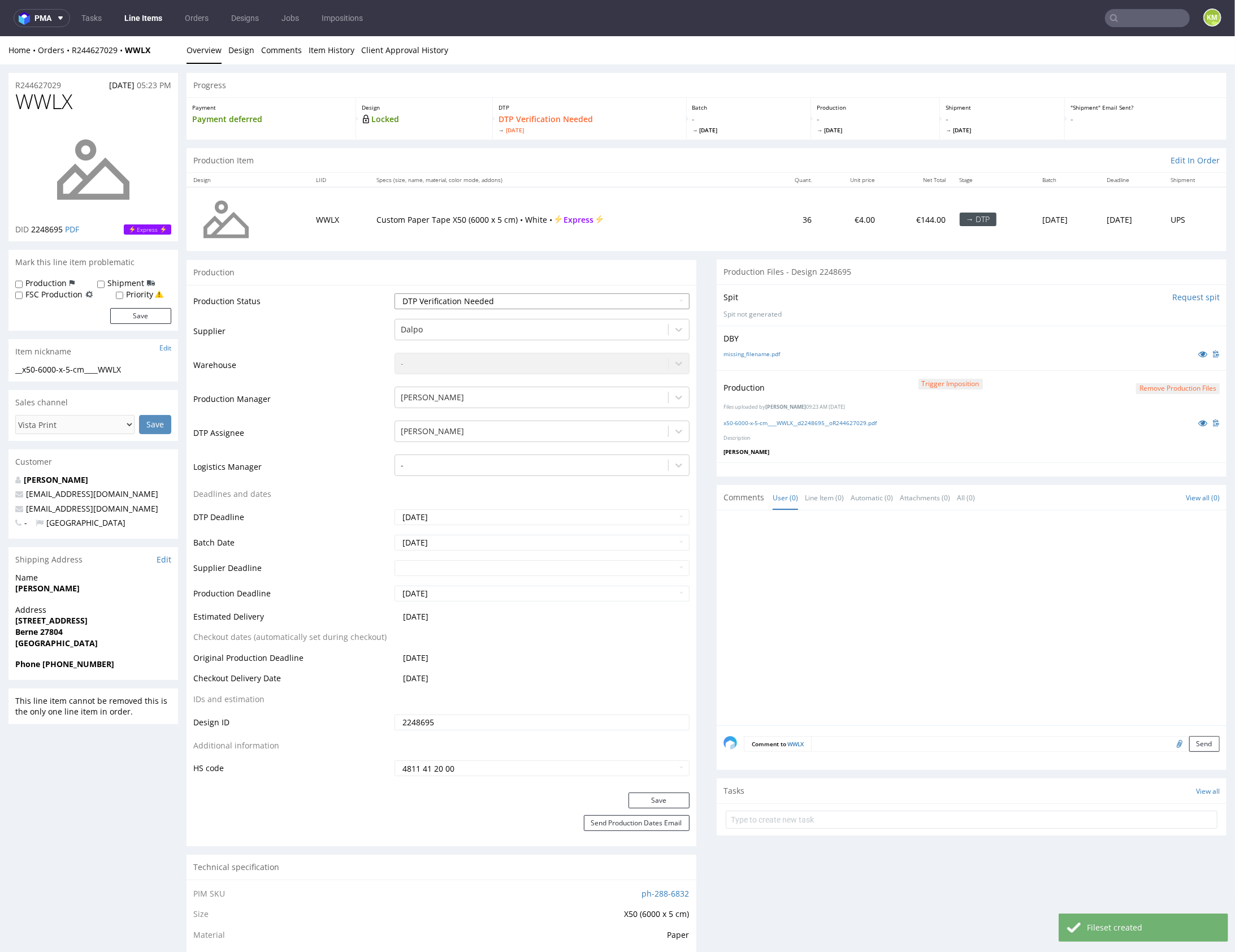
click at [603, 300] on select "Waiting for Artwork Waiting for Diecut Waiting for Mockup Waiting for DTP Waiti…" at bounding box center [541, 301] width 295 height 16
select select "dtp_production_ready"
click at [394, 293] on select "Waiting for Artwork Waiting for Diecut Waiting for Mockup Waiting for DTP Waiti…" at bounding box center [541, 301] width 295 height 16
click at [667, 796] on button "Save" at bounding box center [659, 800] width 61 height 16
click at [825, 645] on div at bounding box center [975, 621] width 503 height 208
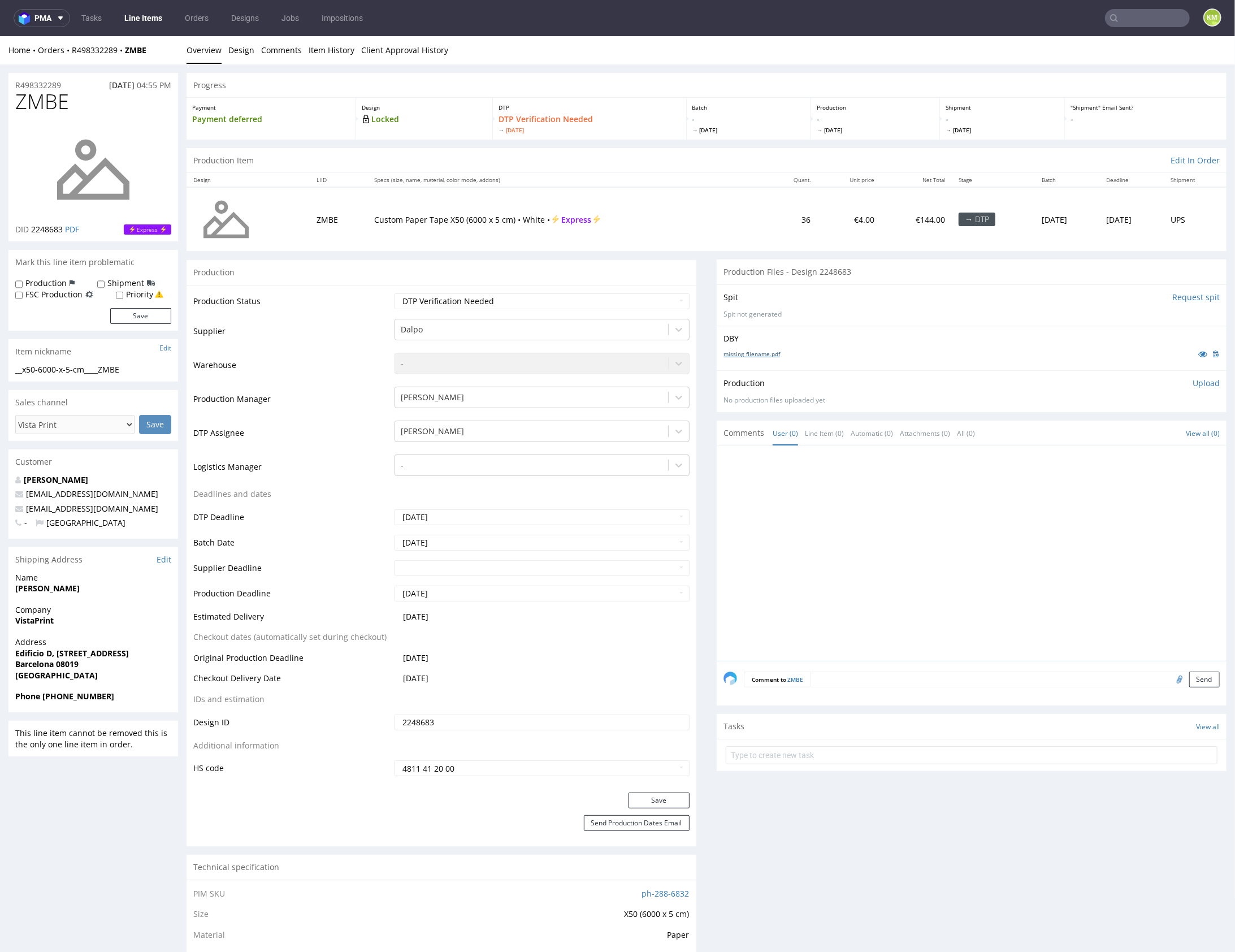
click at [758, 352] on link "missing_filename.pdf" at bounding box center [752, 353] width 56 height 8
click at [859, 561] on div at bounding box center [975, 556] width 503 height 208
click at [905, 556] on div at bounding box center [975, 556] width 503 height 208
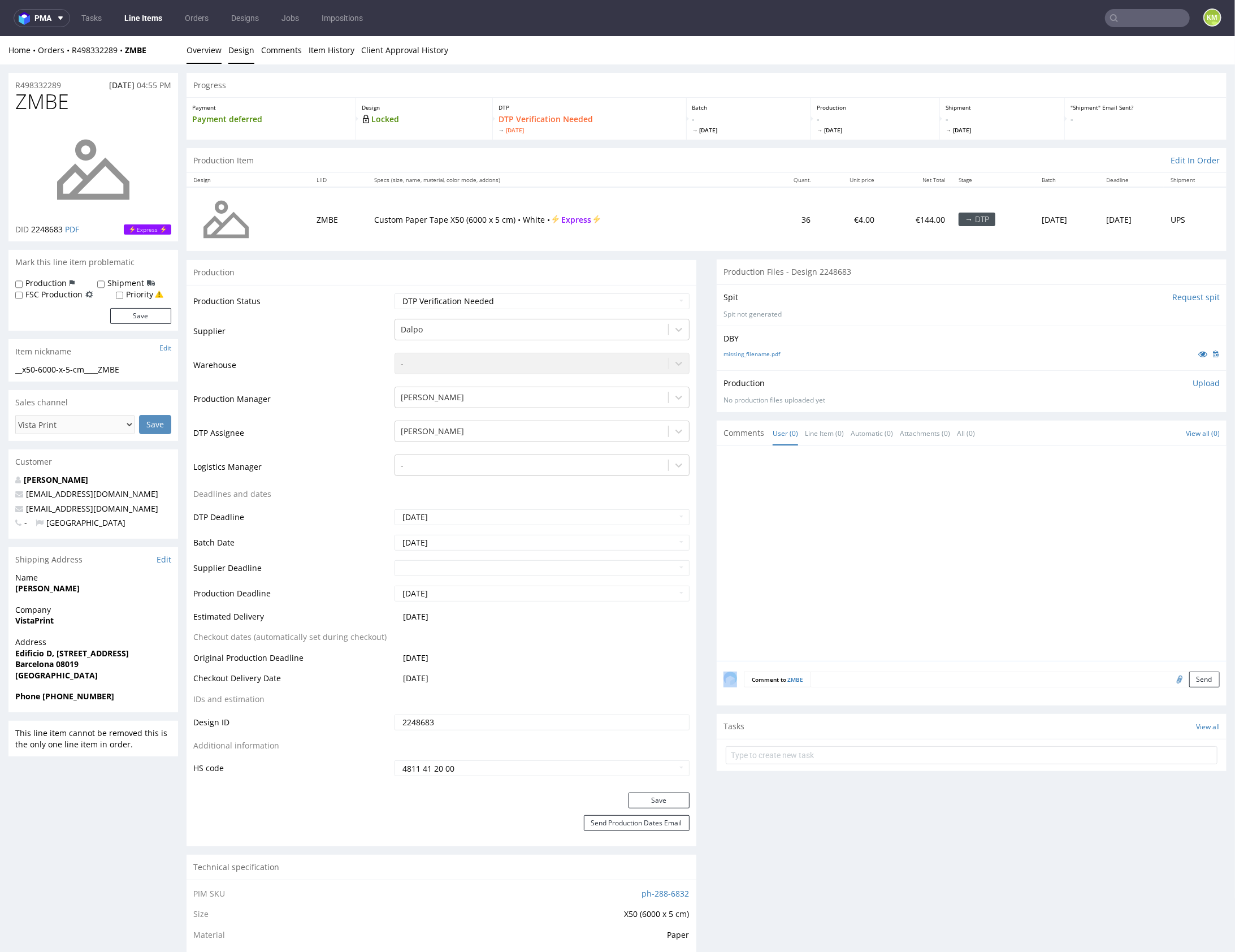
click at [237, 49] on link "Design" at bounding box center [242, 49] width 26 height 28
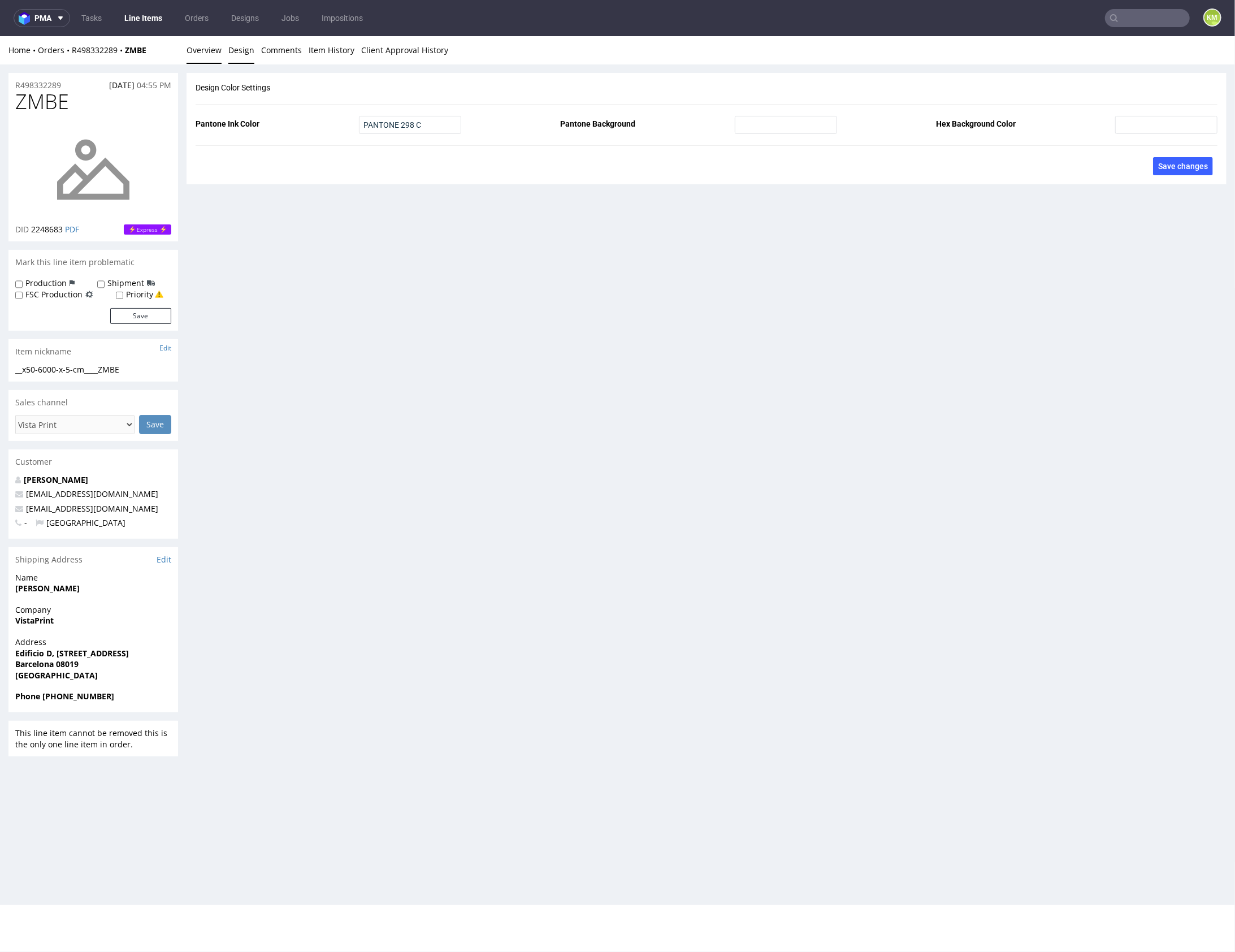
click at [203, 51] on link "Overview" at bounding box center [204, 49] width 35 height 28
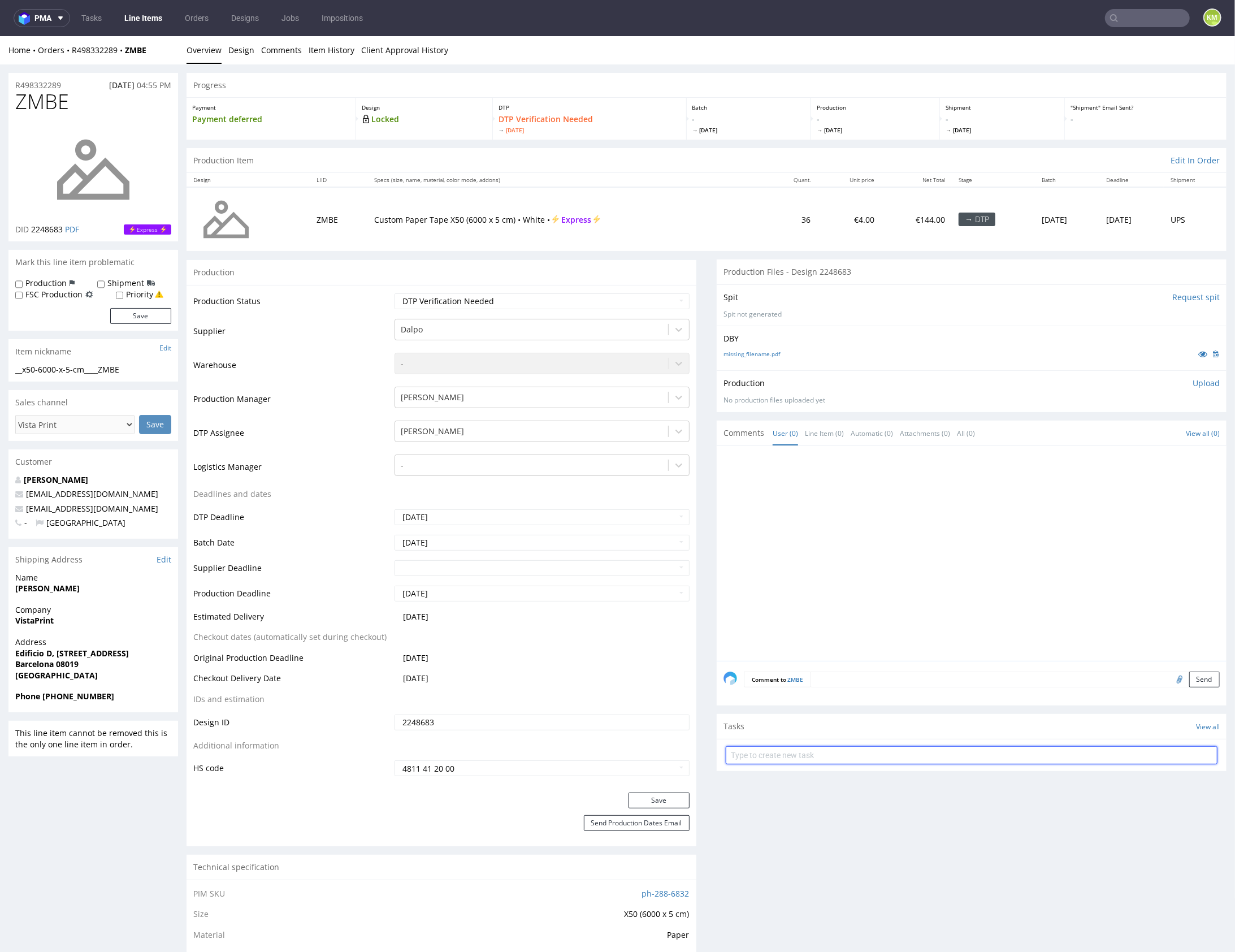
click at [811, 754] on input "text" at bounding box center [972, 754] width 492 height 18
type input "issue vista print"
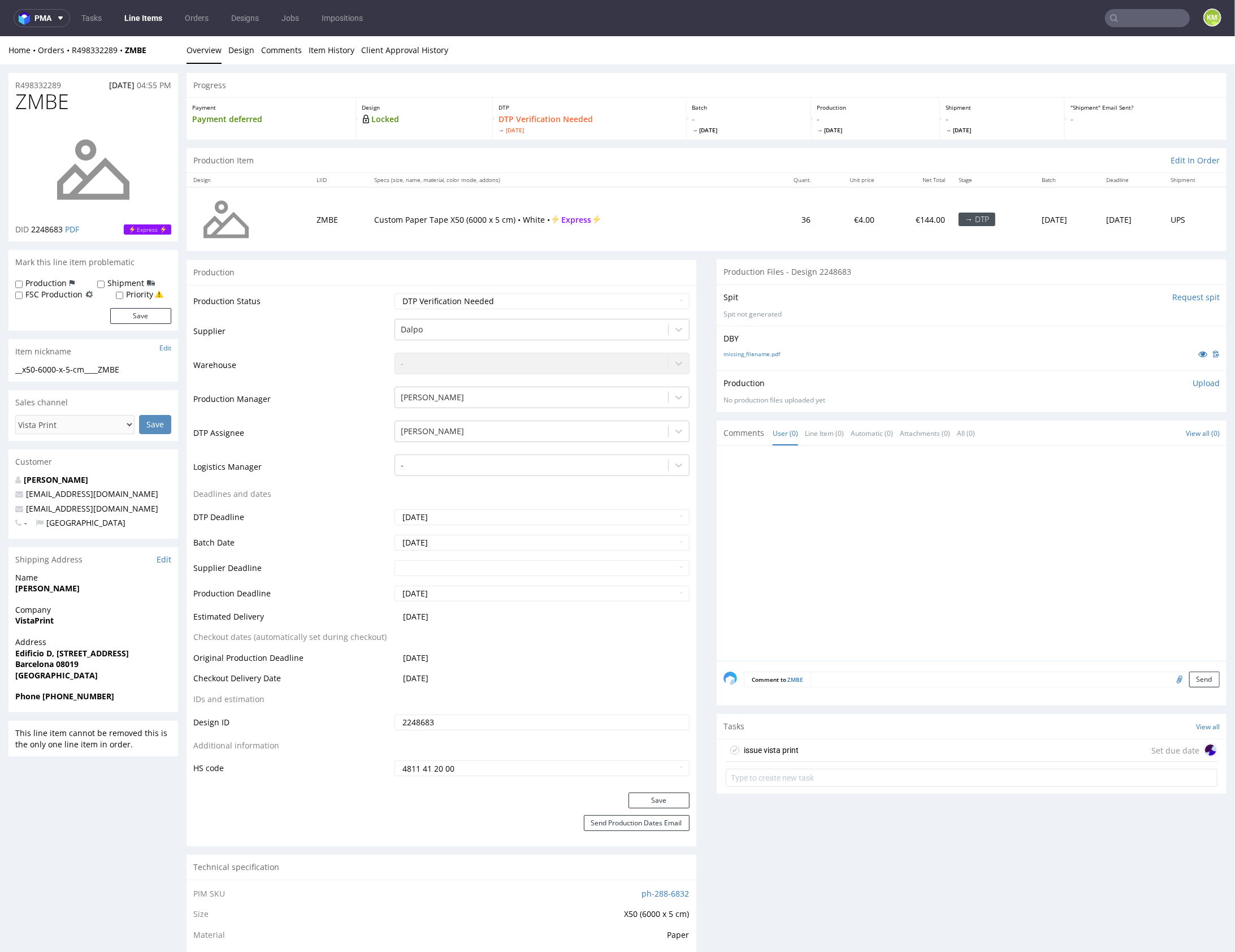
click at [817, 741] on div "issue vista print Set due date" at bounding box center [972, 750] width 492 height 23
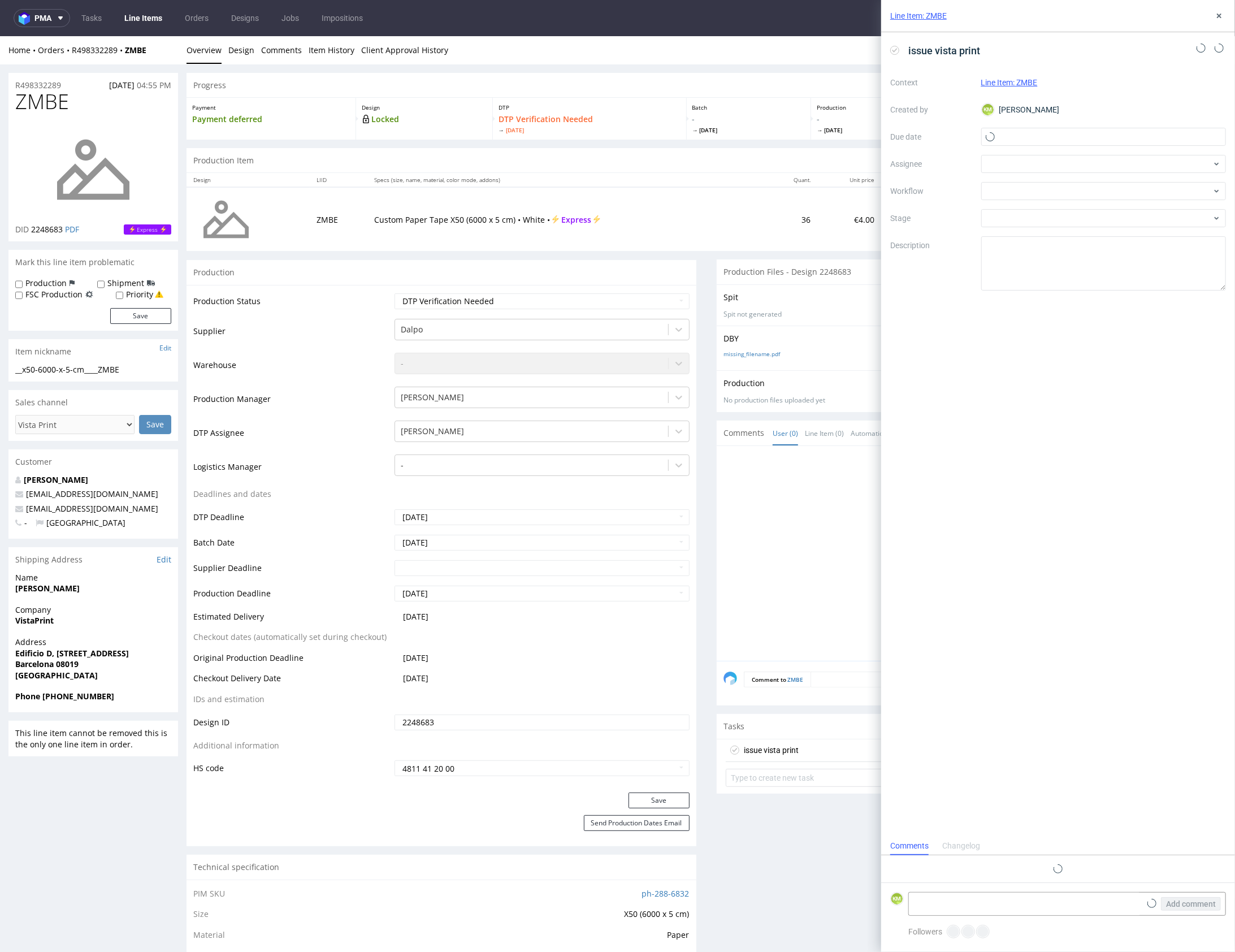
scroll to position [9, 0]
click at [1043, 138] on input "text" at bounding box center [1104, 137] width 245 height 18
click at [1071, 269] on span "18" at bounding box center [1067, 266] width 9 height 11
type input "[DATE]"
click at [1037, 164] on div at bounding box center [1104, 164] width 245 height 18
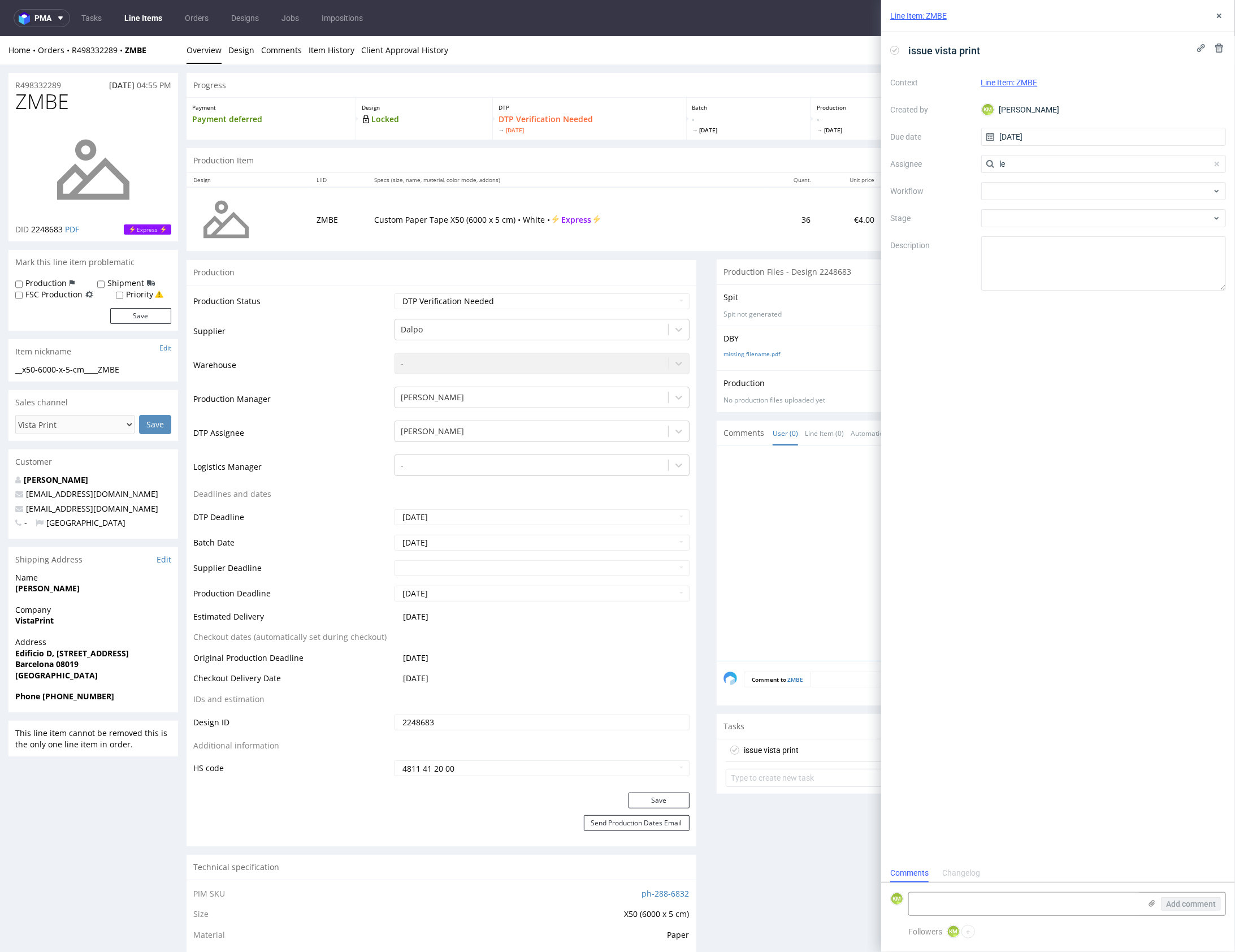
type input "e"
type input "leś"
click at [1027, 183] on span "Bartłomiej Leśniczuk" at bounding box center [1037, 189] width 61 height 11
click at [1014, 187] on div at bounding box center [1104, 191] width 245 height 18
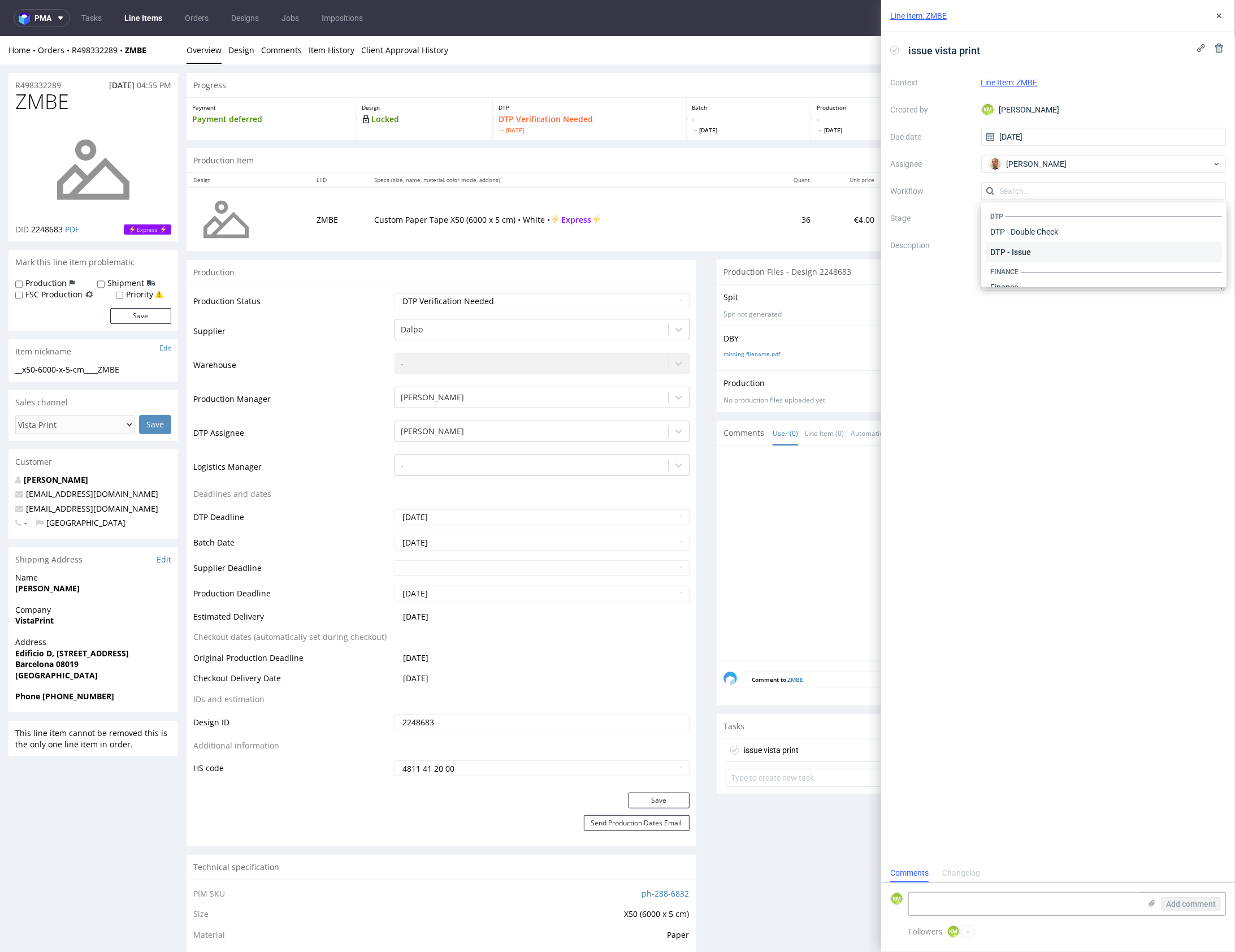
click at [1035, 253] on div "DTP - Issue" at bounding box center [1104, 252] width 236 height 20
click at [1027, 261] on textarea "Problem: Impact: What is needed?:" at bounding box center [1104, 263] width 245 height 54
paste textarea "The artboard size is incorrect, it’s currently 15.1 cm × 5.1 cm instead of 31.4…"
type textarea "The artboard size is incorrect, it’s currently 15.1 cm × 5.1 cm instead of 31.4…"
click at [1126, 371] on div "issue vista print Context Line Item: ZMBE Created by KM Karol Markowski Due dat…" at bounding box center [1058, 448] width 354 height 831
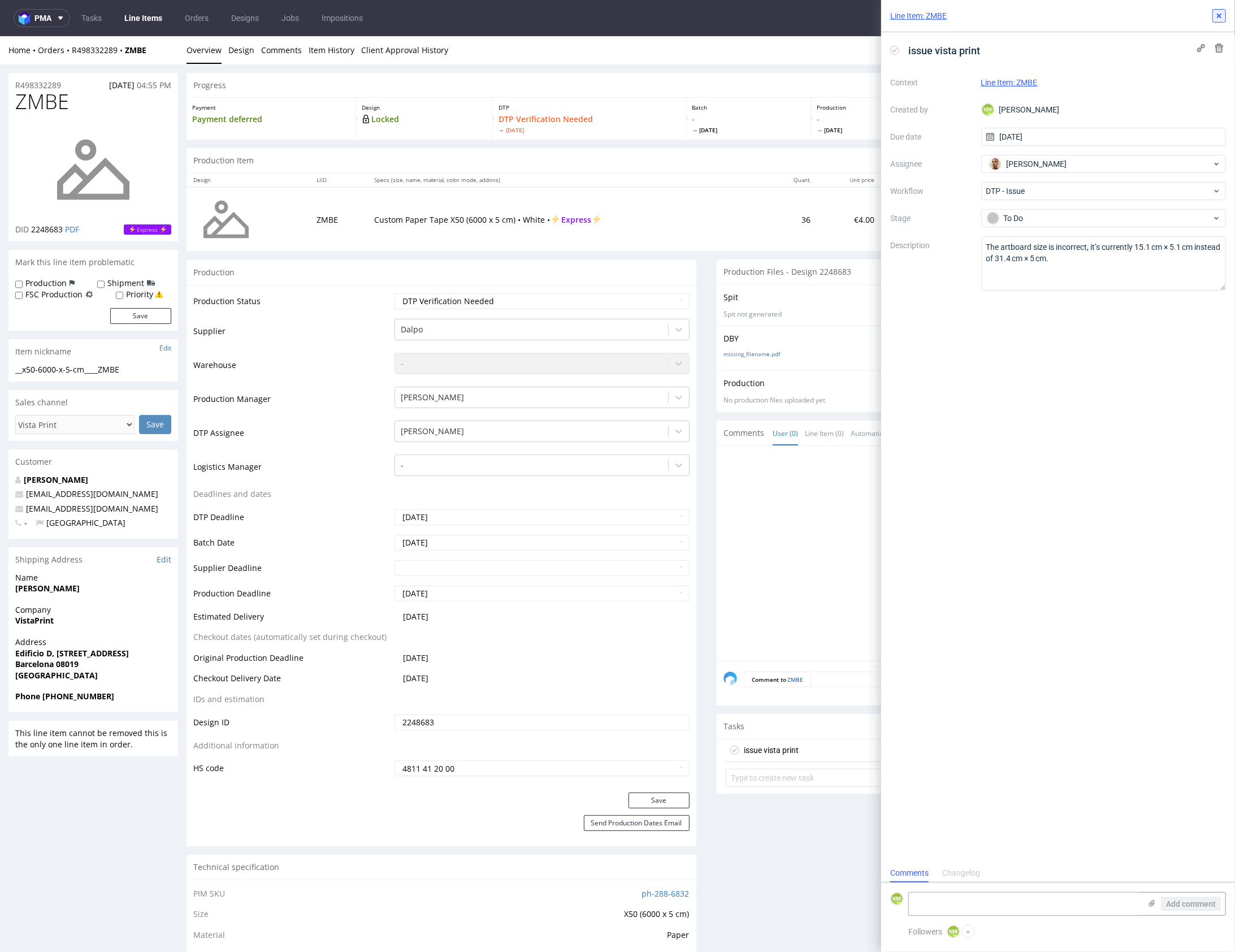
drag, startPoint x: 1223, startPoint y: 17, endPoint x: 1111, endPoint y: 103, distance: 141.2
click at [1223, 17] on icon at bounding box center [1220, 15] width 9 height 9
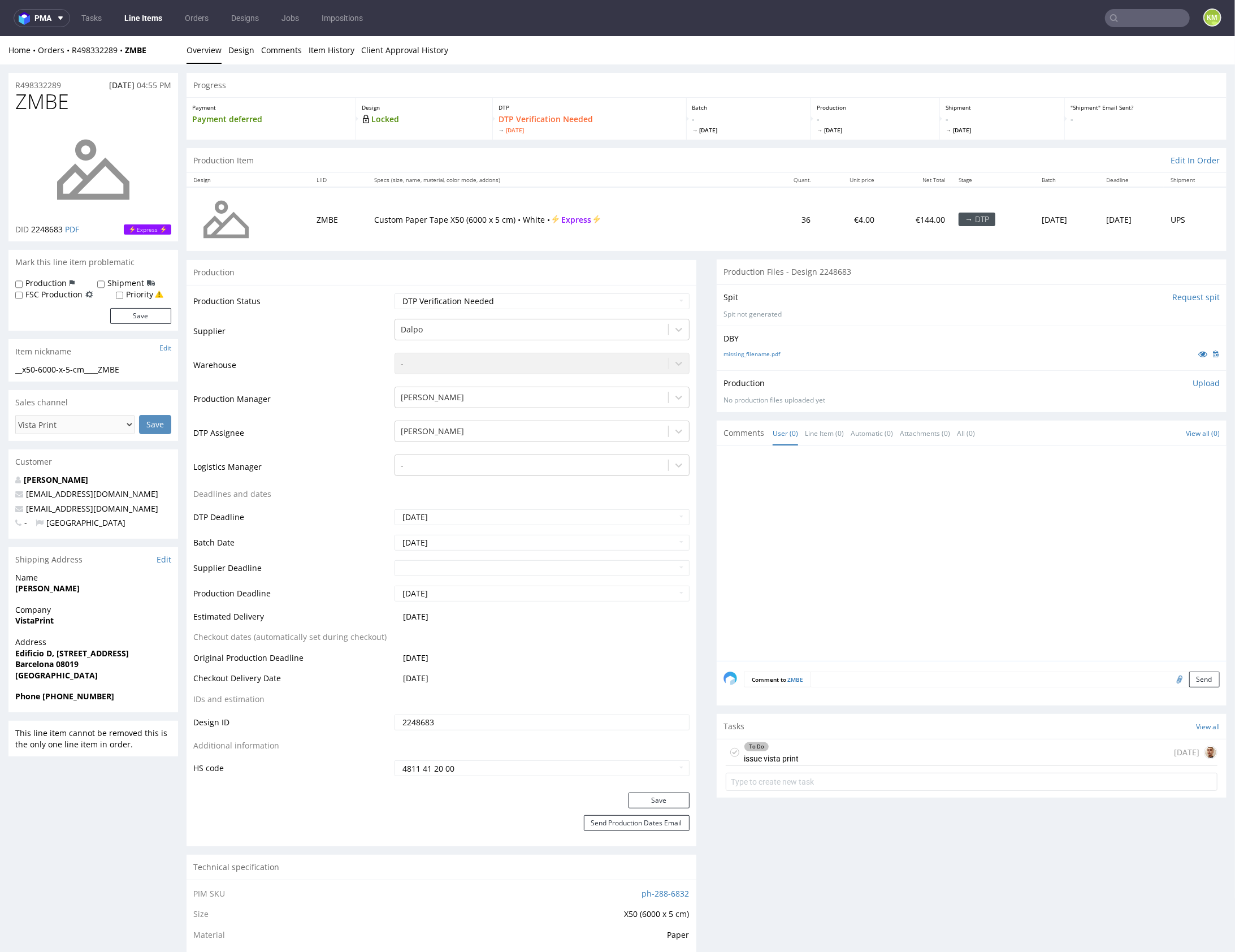
click at [907, 551] on div at bounding box center [975, 556] width 503 height 208
click at [573, 305] on select "Waiting for Artwork Waiting for Diecut Waiting for Mockup Waiting for DTP Waiti…" at bounding box center [541, 301] width 295 height 16
select select "dtp_issue"
click at [394, 293] on select "Waiting for Artwork Waiting for Diecut Waiting for Mockup Waiting for DTP Waiti…" at bounding box center [541, 301] width 295 height 16
click at [650, 797] on button "Save" at bounding box center [659, 800] width 61 height 16
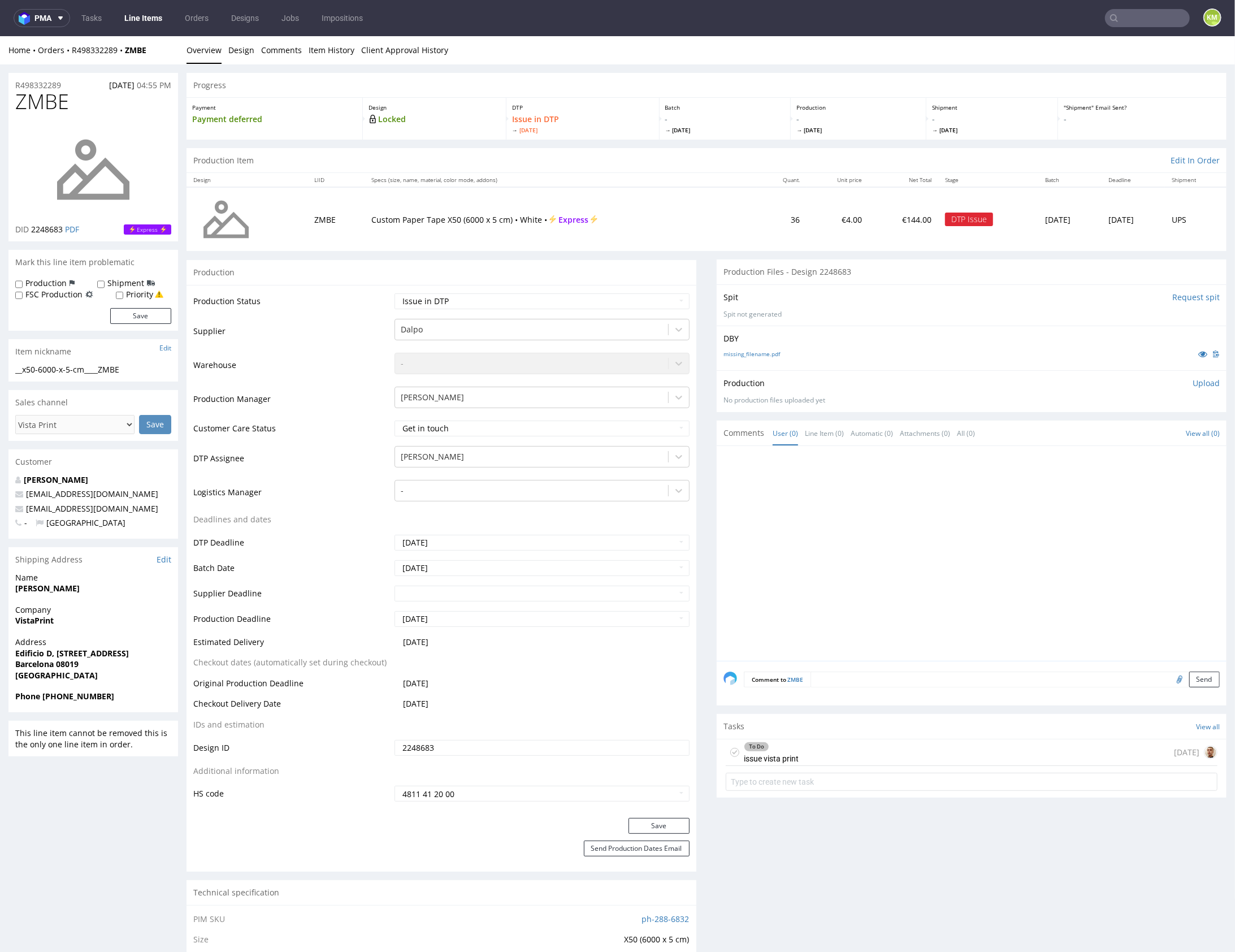
click at [852, 541] on div at bounding box center [975, 556] width 503 height 208
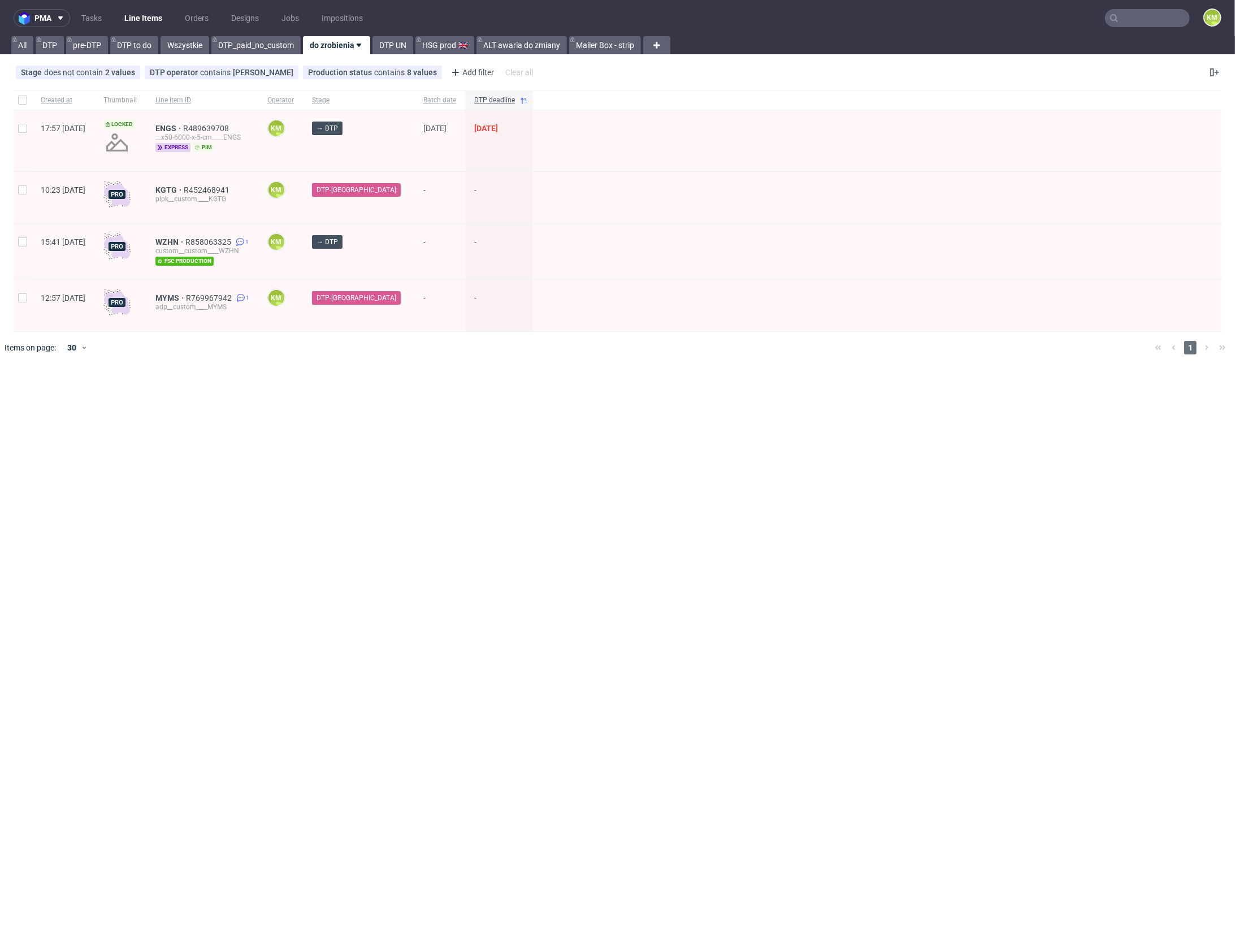
click at [487, 469] on div "pma Tasks Line Items Orders Designs Jobs Impositions KM All DTP pre-DTP DTP to …" at bounding box center [618, 476] width 1235 height 952
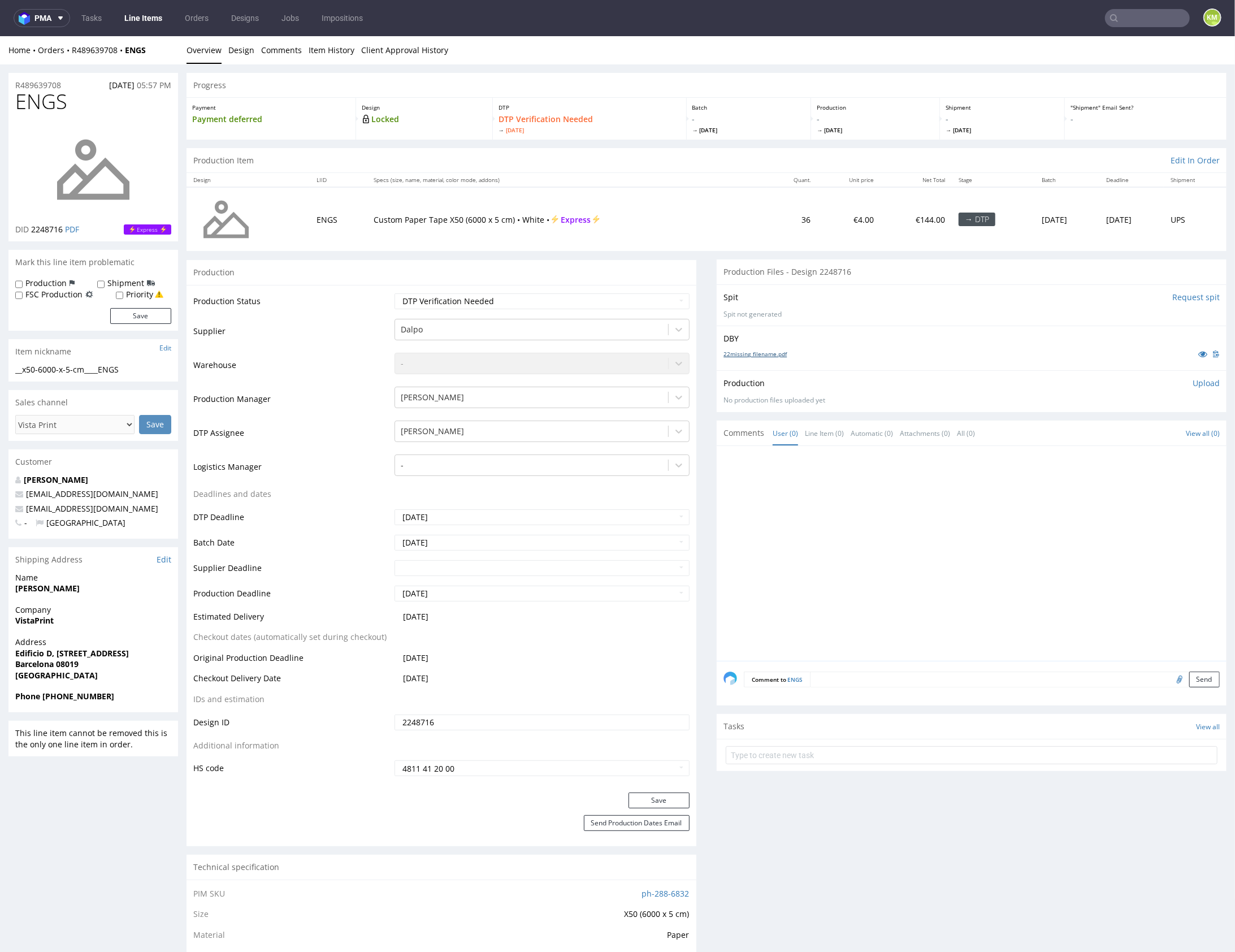
click at [767, 350] on link "22missing_filename.pdf" at bounding box center [755, 353] width 63 height 8
click at [922, 525] on div at bounding box center [975, 556] width 503 height 208
click at [239, 51] on link "Design" at bounding box center [242, 49] width 26 height 28
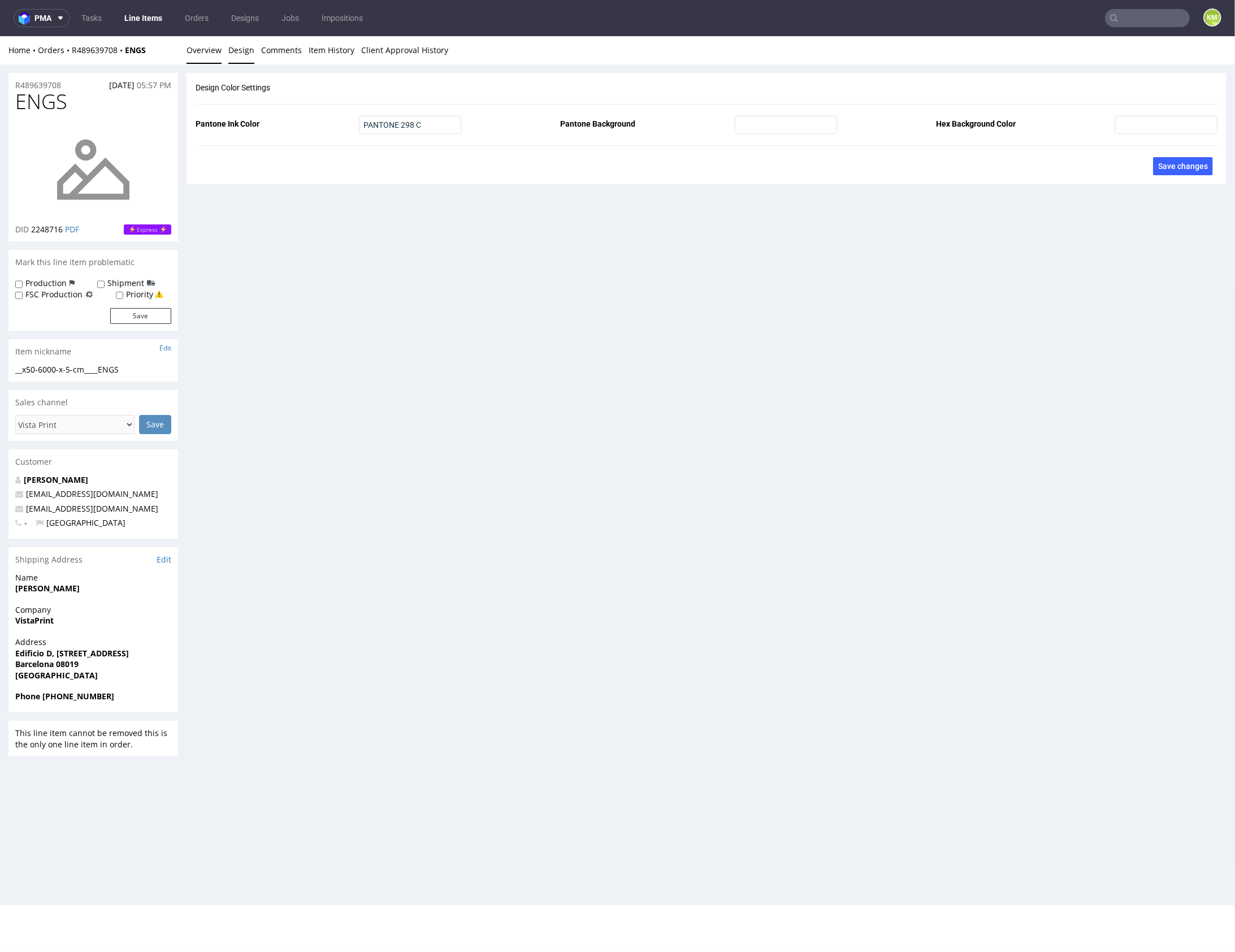
click at [199, 51] on link "Overview" at bounding box center [204, 49] width 35 height 28
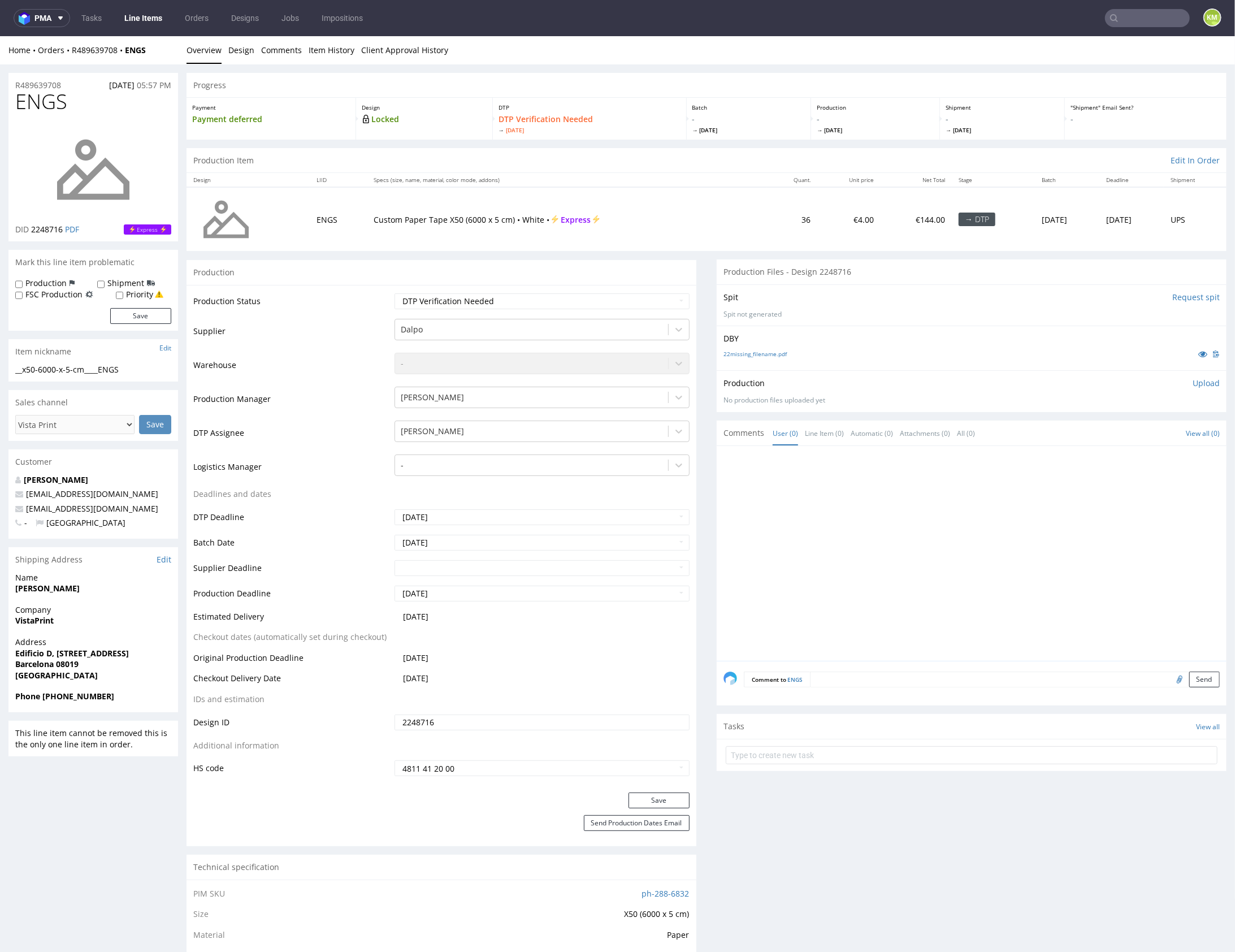
click at [937, 561] on div at bounding box center [975, 556] width 503 height 208
click at [839, 749] on input "text" at bounding box center [972, 754] width 492 height 18
drag, startPoint x: 759, startPoint y: 754, endPoint x: 847, endPoint y: 771, distance: 89.6
click at [847, 771] on div "Production Files - Design 2248716 Spit Request spit Spit not generated DBY 22mi…" at bounding box center [972, 910] width 510 height 1303
type input "issue vista print"
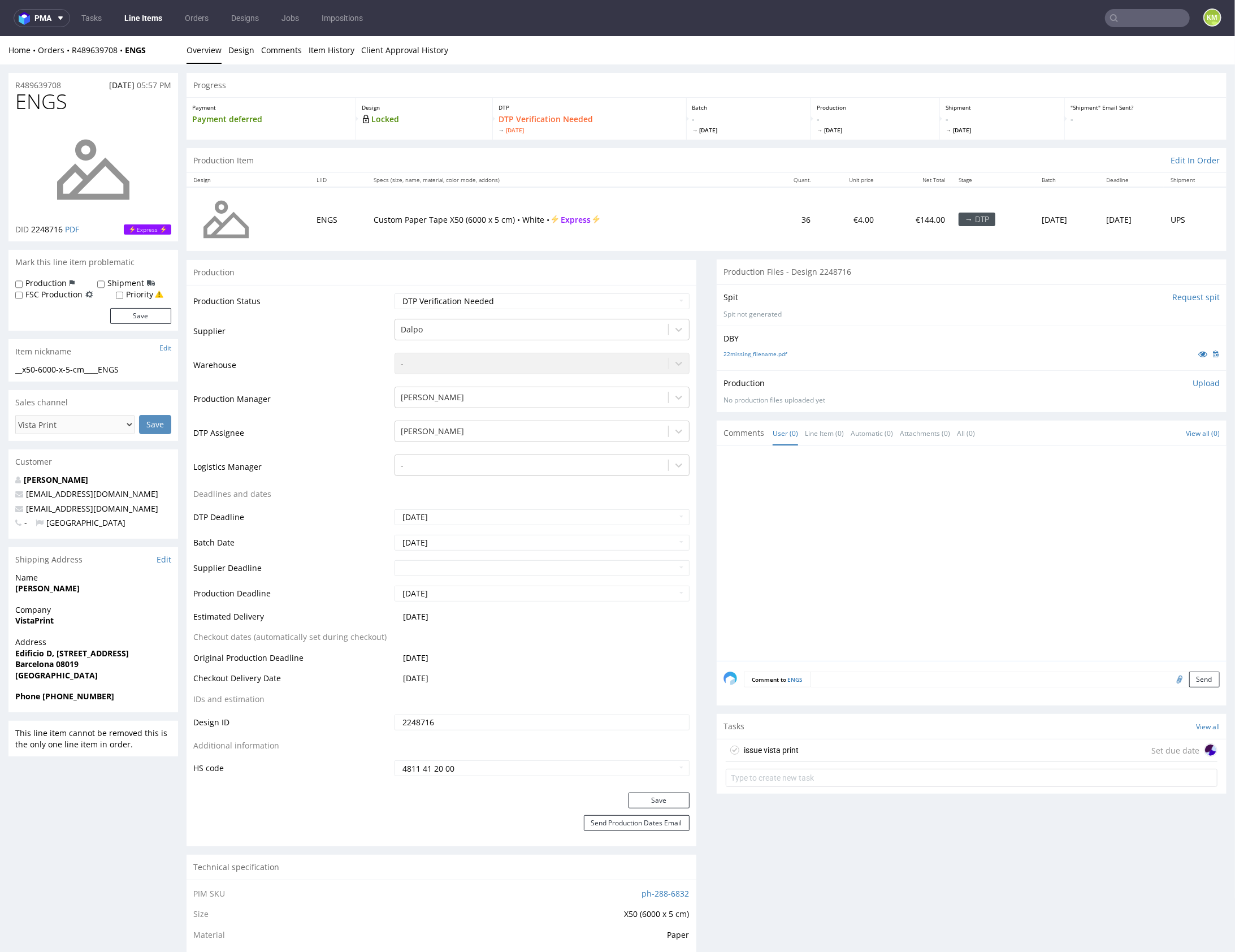
click at [815, 750] on div "issue vista print Set due date" at bounding box center [972, 750] width 492 height 23
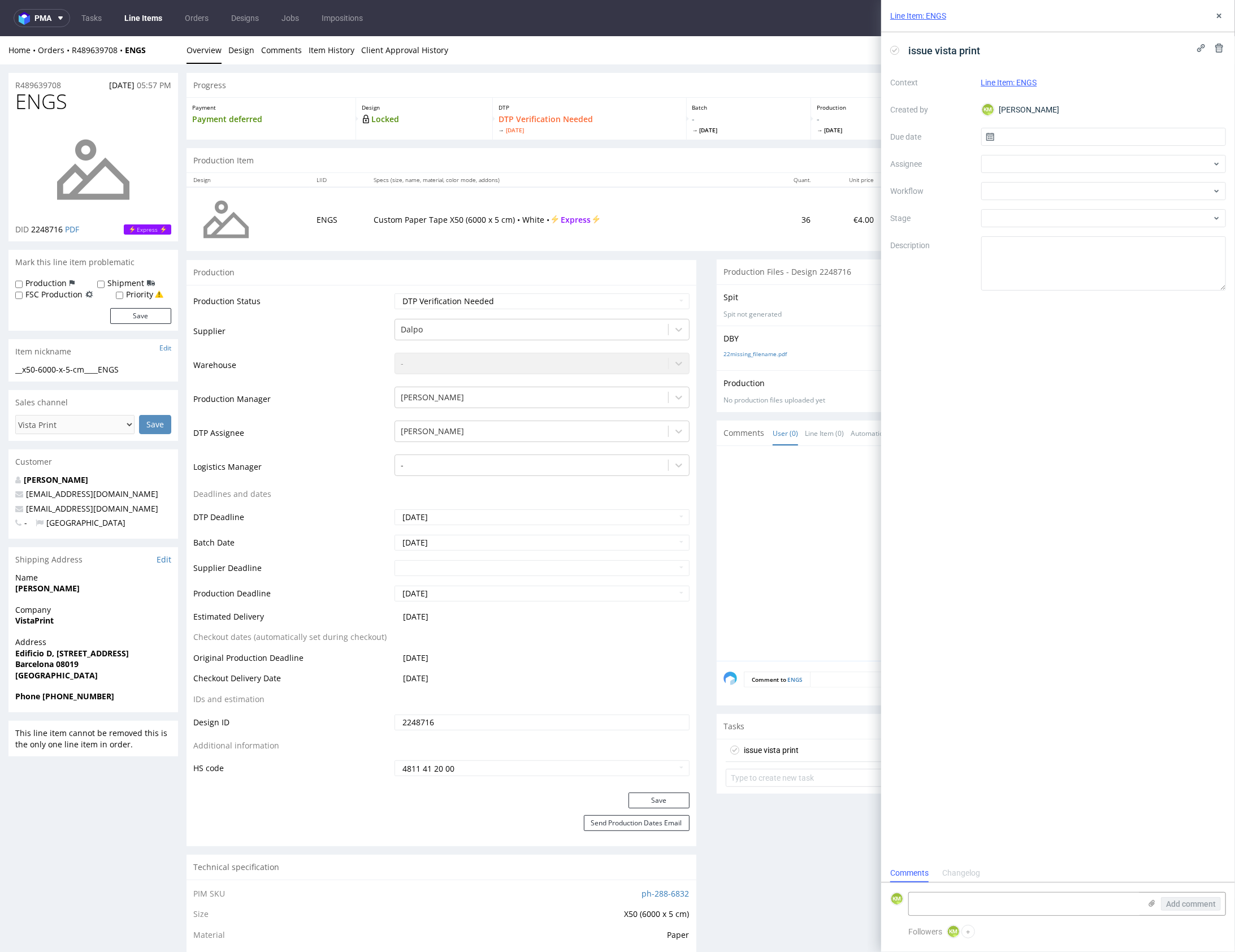
scroll to position [9, 0]
click at [1048, 138] on input "text" at bounding box center [1104, 137] width 245 height 18
click at [1074, 260] on button "18" at bounding box center [1067, 265] width 17 height 18
type input "18/08/2025"
click at [1016, 168] on div at bounding box center [1104, 164] width 245 height 18
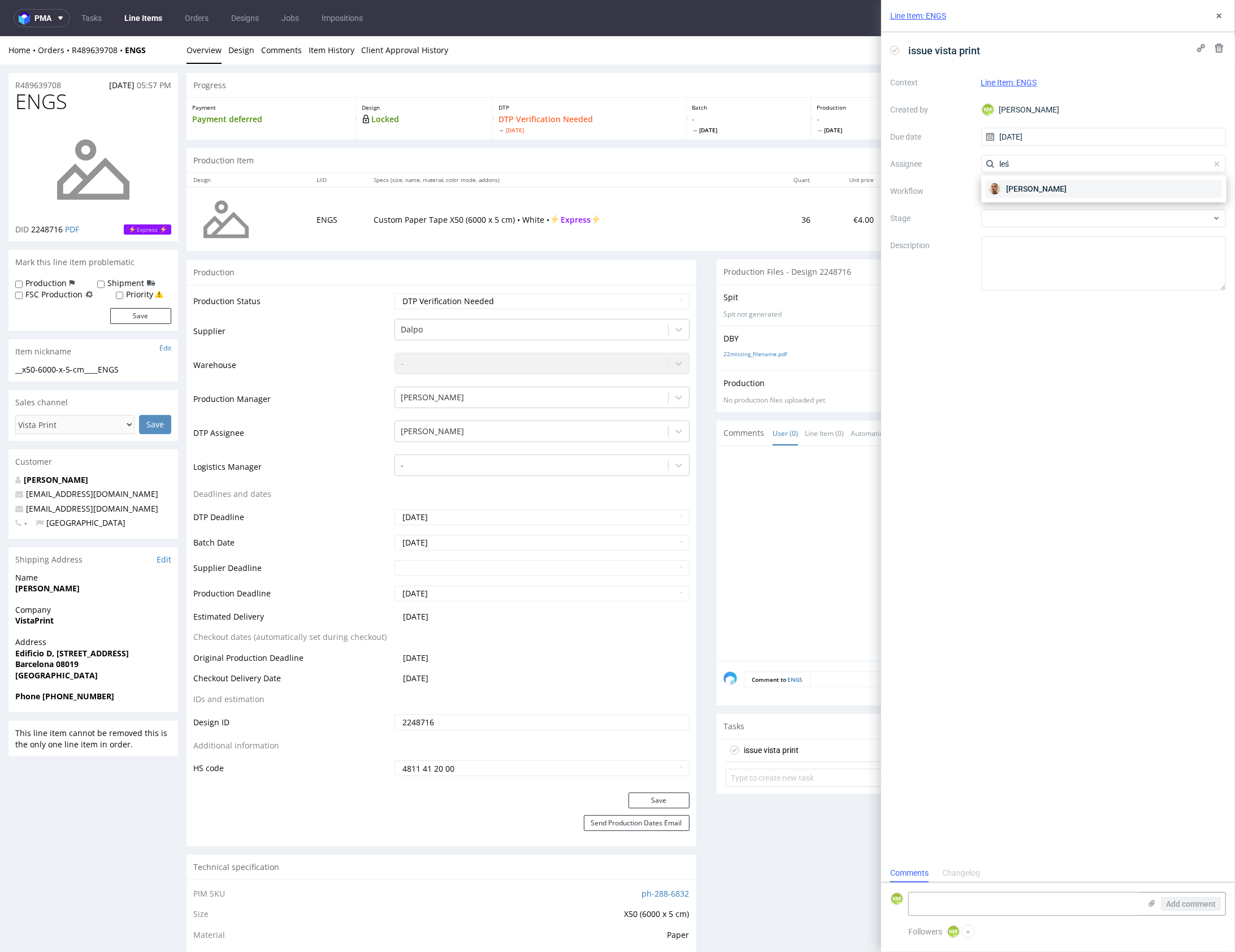
type input "leś"
click at [1016, 192] on span "Bartłomiej Leśniczuk" at bounding box center [1037, 189] width 61 height 11
click at [1010, 194] on div at bounding box center [1104, 191] width 245 height 18
click at [1025, 250] on div "DTP - Issue" at bounding box center [1104, 252] width 236 height 20
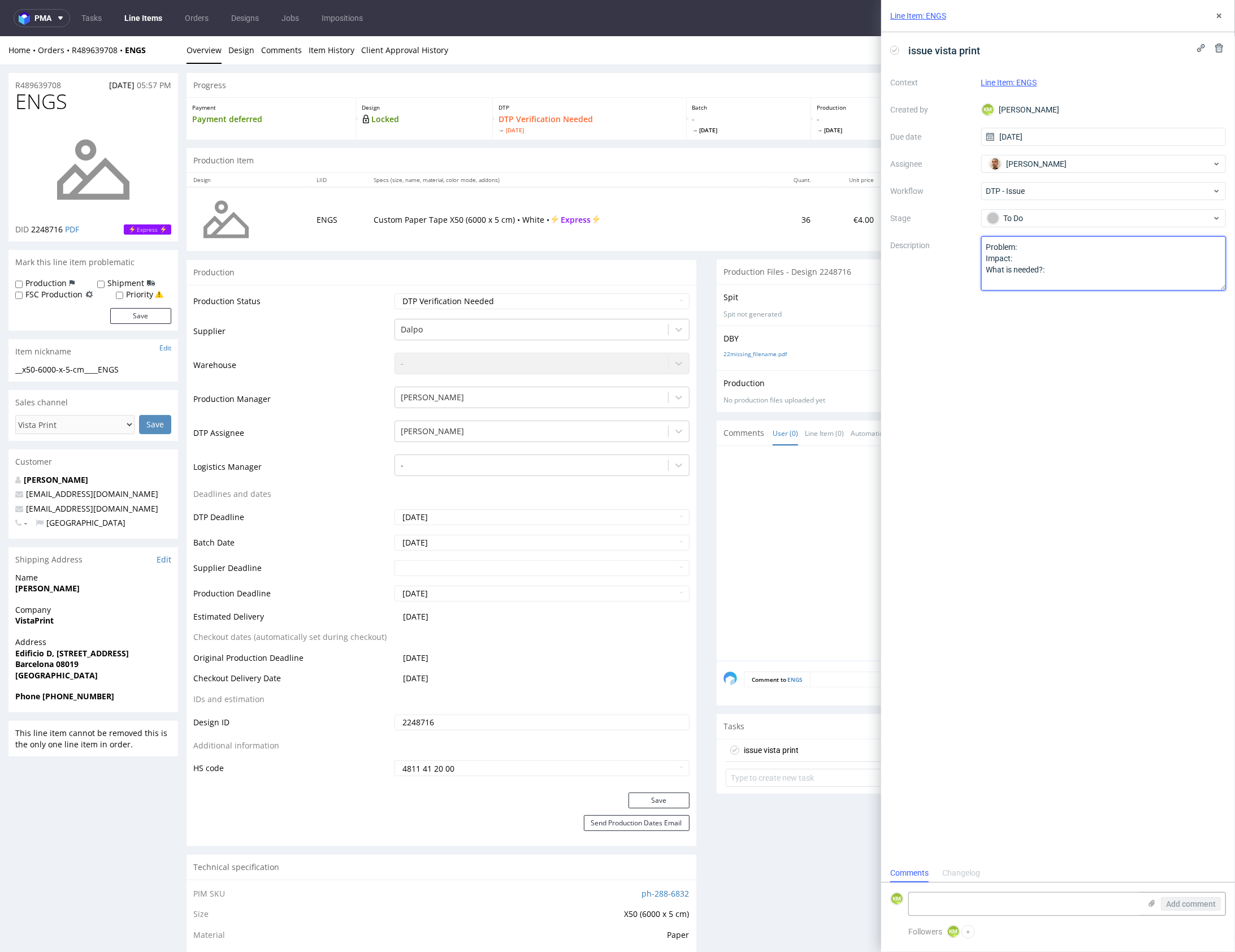
click at [1025, 255] on textarea "Problem: Impact: What is needed?:" at bounding box center [1104, 263] width 245 height 54
paste textarea "The artboard size is incorrect, it’s currently 15.1 cm × 5.1 cm instead of 31.4…"
type textarea "The artboard size is incorrect, it’s currently 15.1 cm × 5.1 cm instead of 31.4…"
click at [1153, 448] on div "issue vista print Context Line Item: ENGS Created by KM Karol Markowski Due dat…" at bounding box center [1058, 448] width 354 height 831
click at [1222, 15] on icon at bounding box center [1220, 15] width 9 height 9
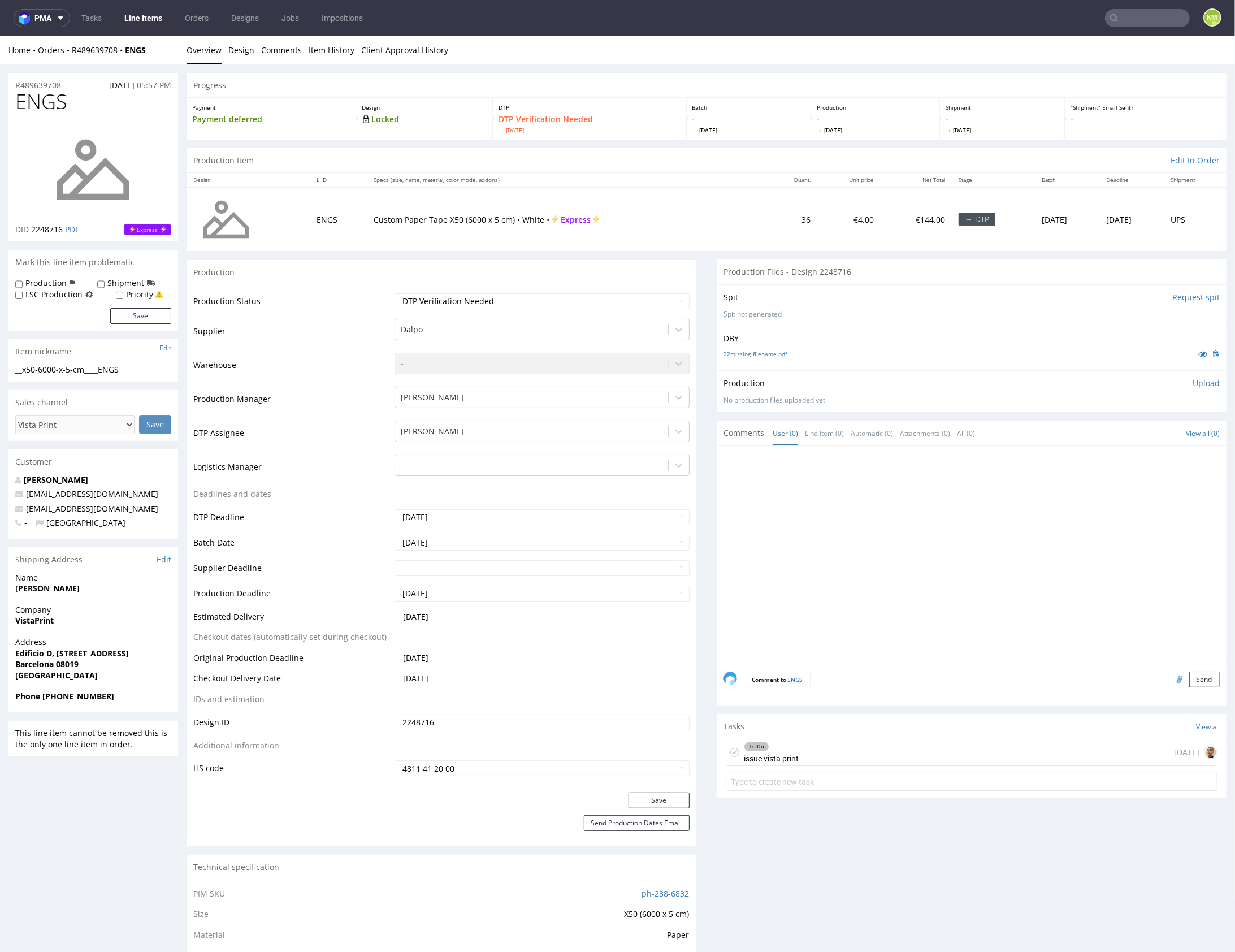
click at [867, 589] on div at bounding box center [975, 556] width 503 height 208
click at [588, 299] on select "Waiting for Artwork Waiting for Diecut Waiting for Mockup Waiting for DTP Waiti…" at bounding box center [541, 301] width 295 height 16
select select "dtp_issue"
click at [394, 293] on select "Waiting for Artwork Waiting for Diecut Waiting for Mockup Waiting for DTP Waiti…" at bounding box center [541, 301] width 295 height 16
click at [674, 796] on button "Save" at bounding box center [659, 800] width 61 height 16
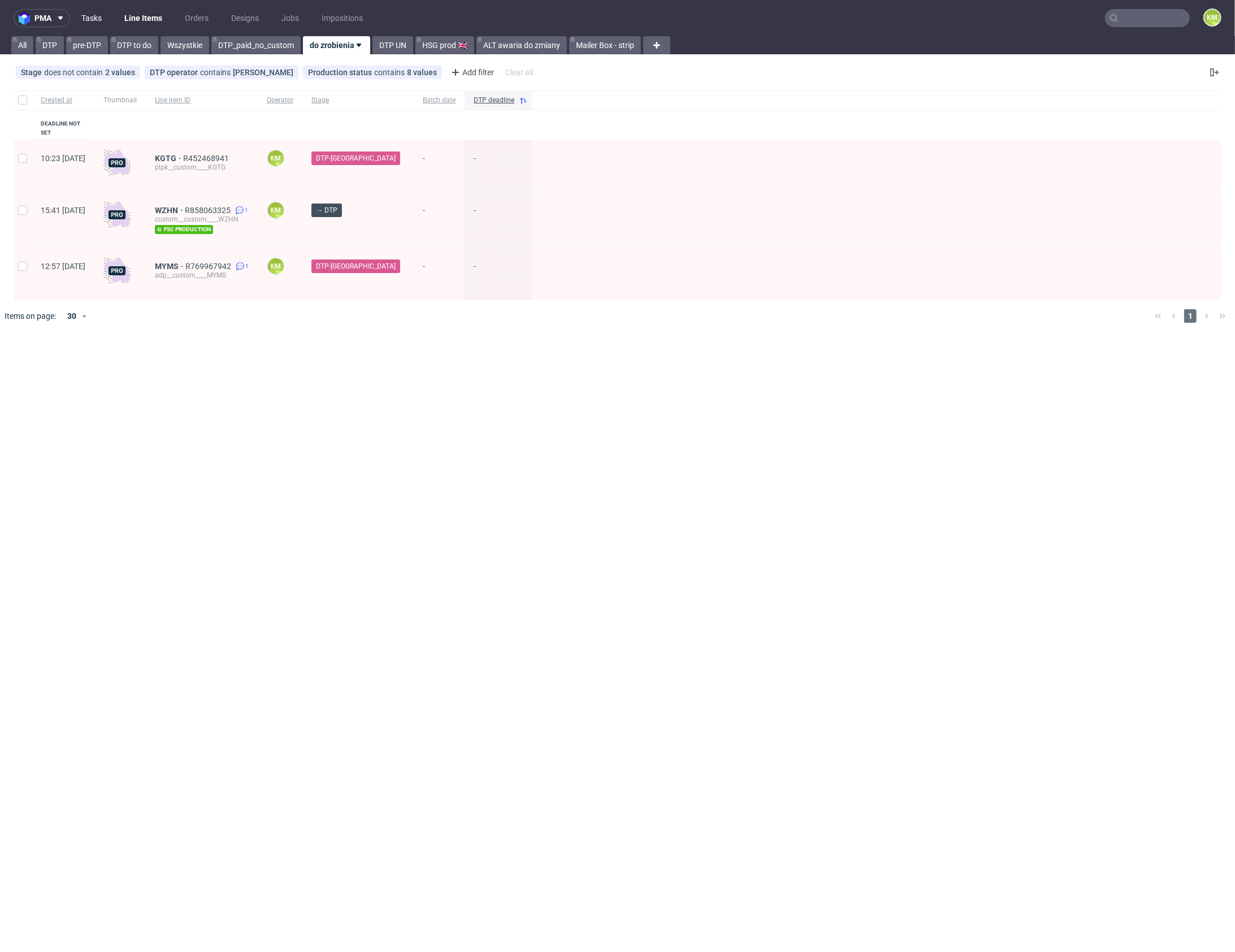
click at [87, 20] on link "Tasks" at bounding box center [91, 18] width 34 height 18
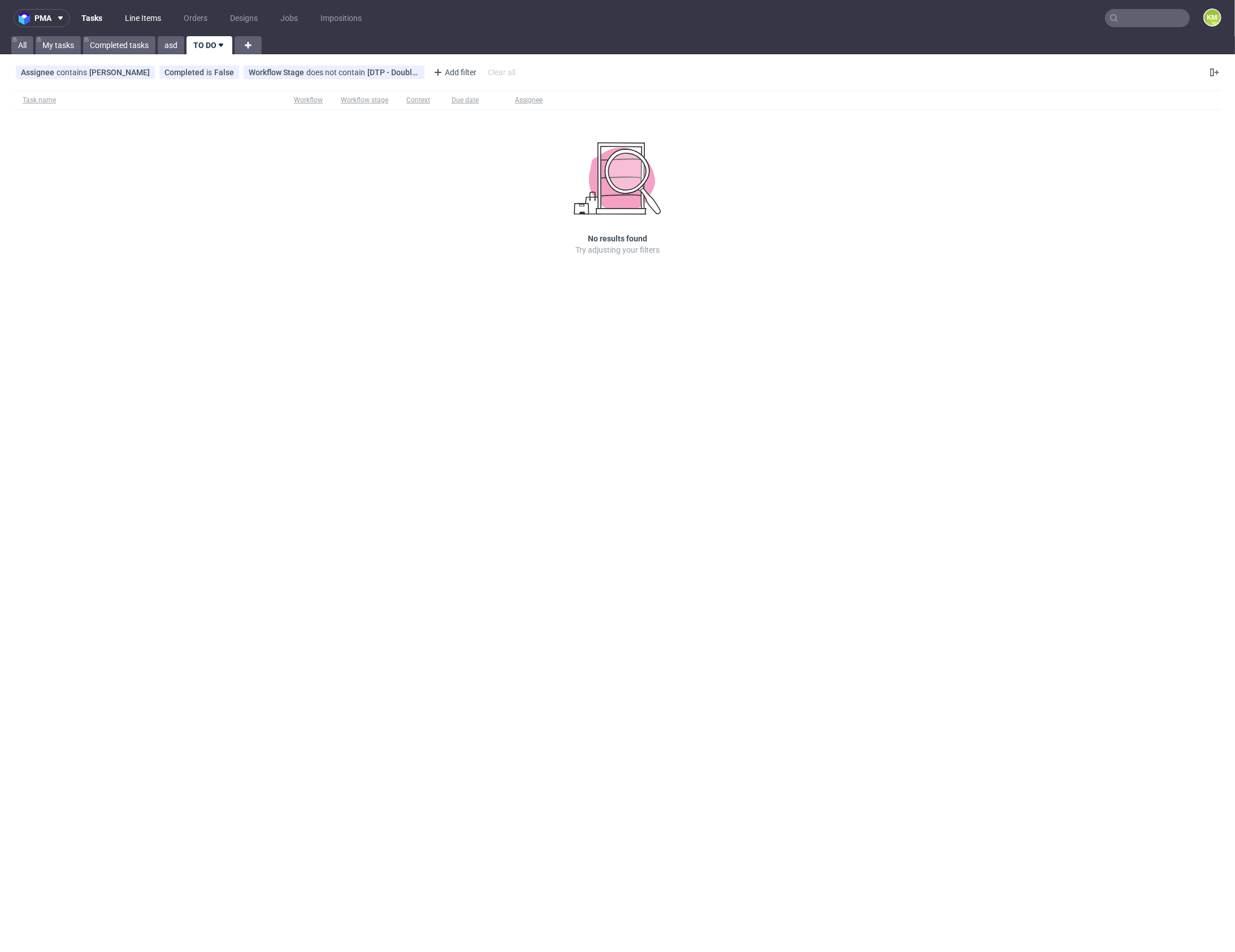
click at [152, 18] on link "Line Items" at bounding box center [143, 18] width 49 height 18
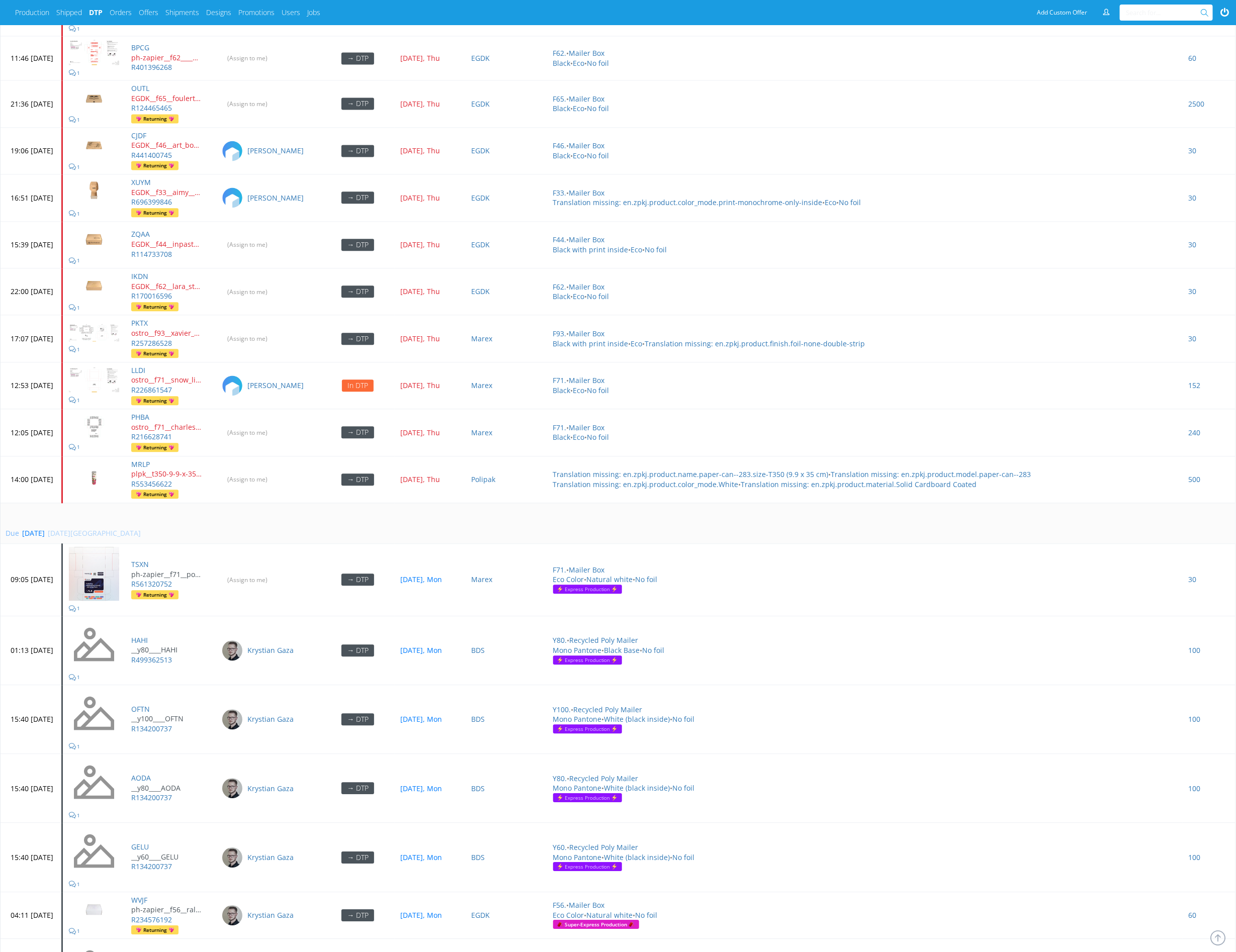
scroll to position [4073, 0]
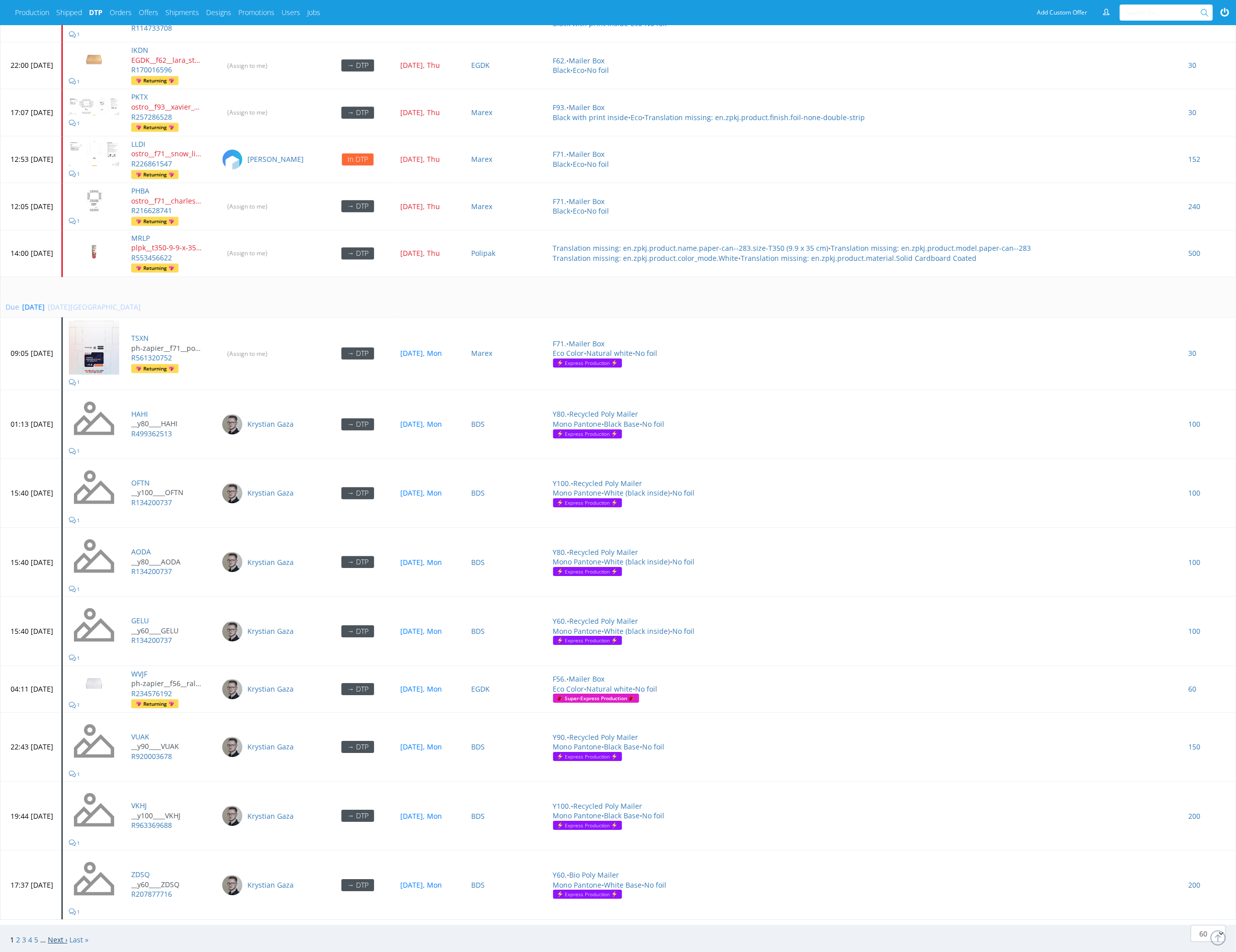
click at [56, 935] on link "Next ›" at bounding box center [58, 939] width 20 height 9
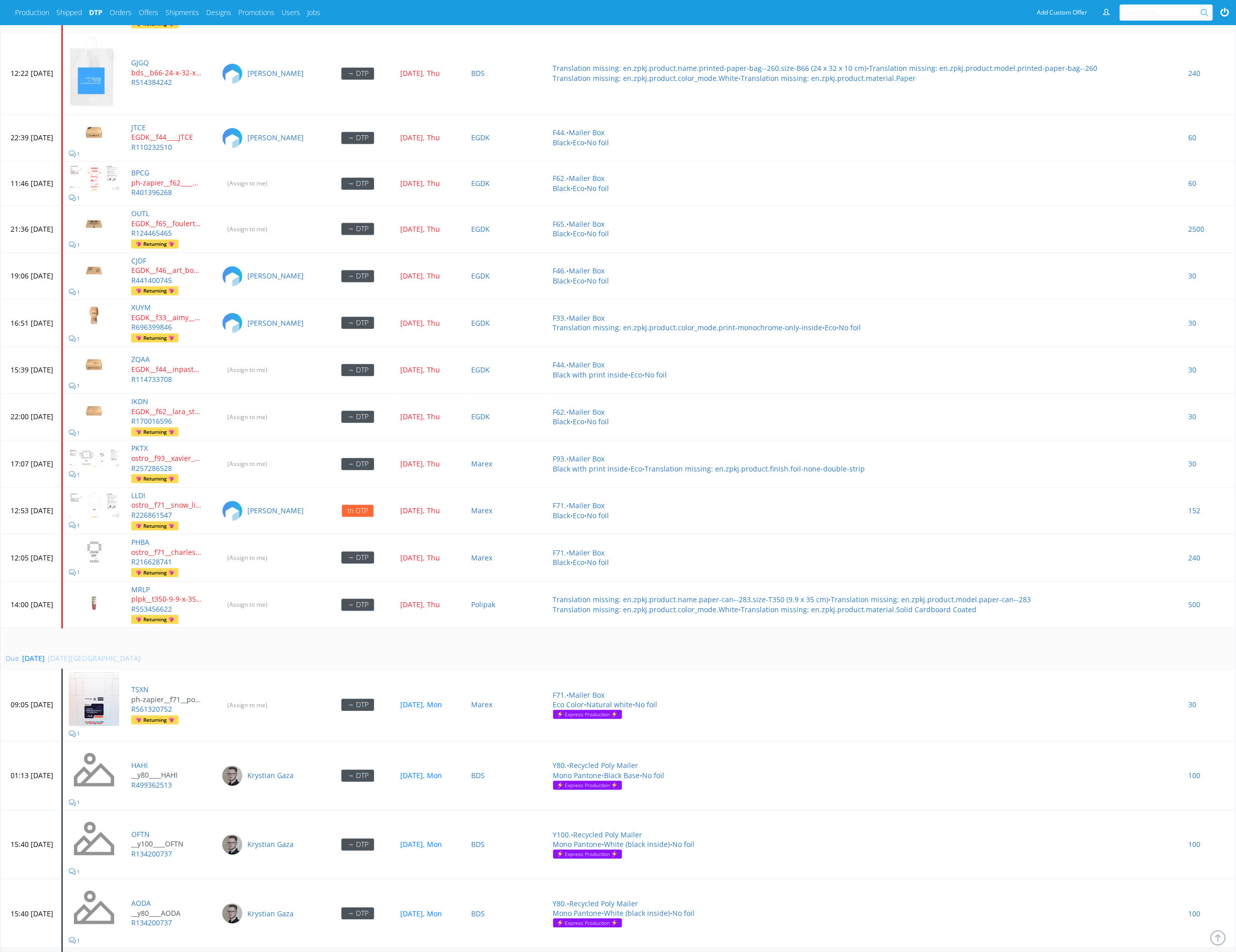
scroll to position [3618, 0]
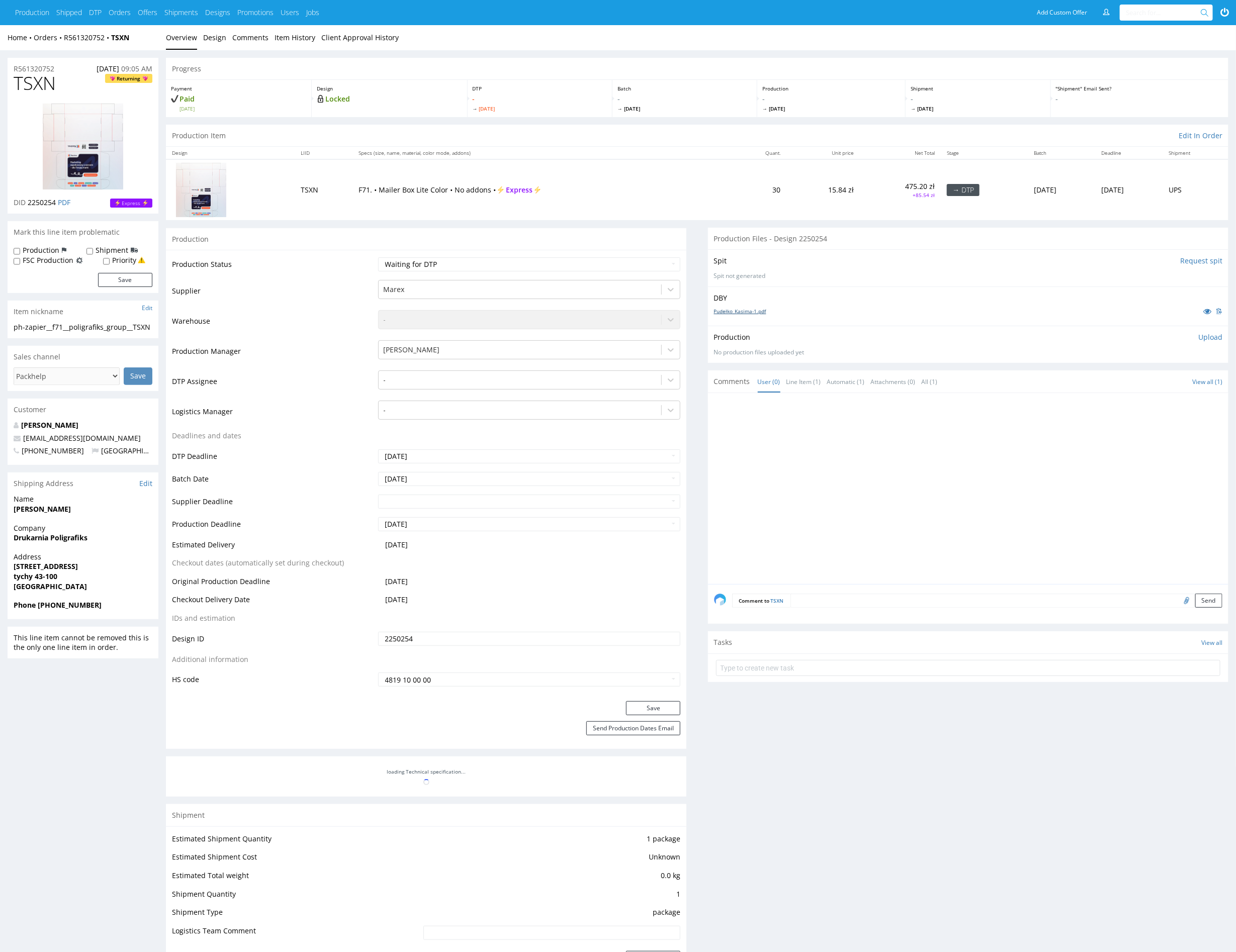
click at [751, 314] on link "Pudełko_Kasima-1.pdf" at bounding box center [740, 311] width 52 height 7
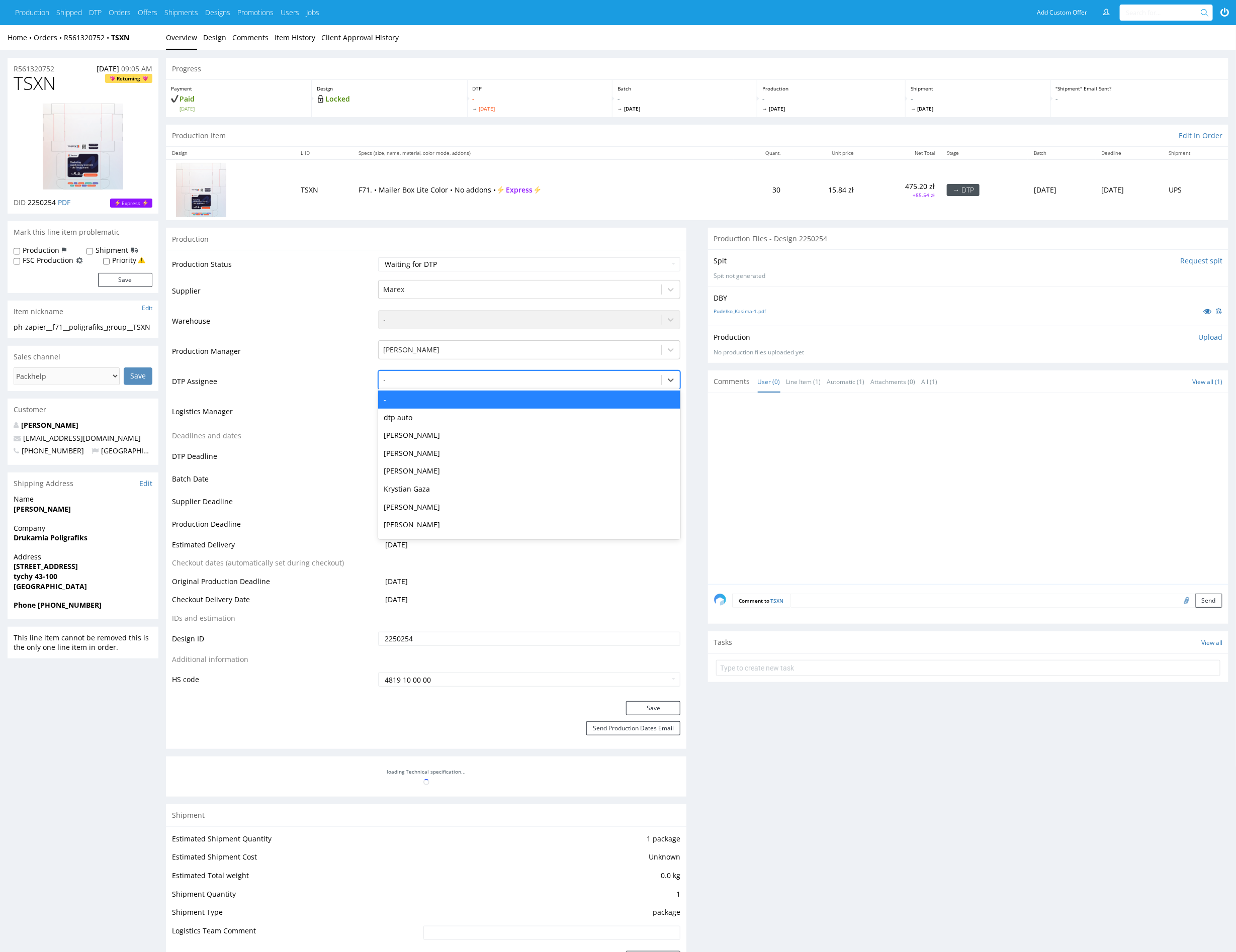
click at [438, 383] on div at bounding box center [520, 380] width 273 height 12
type input "mark"
click at [432, 399] on div "[PERSON_NAME]" at bounding box center [529, 400] width 303 height 18
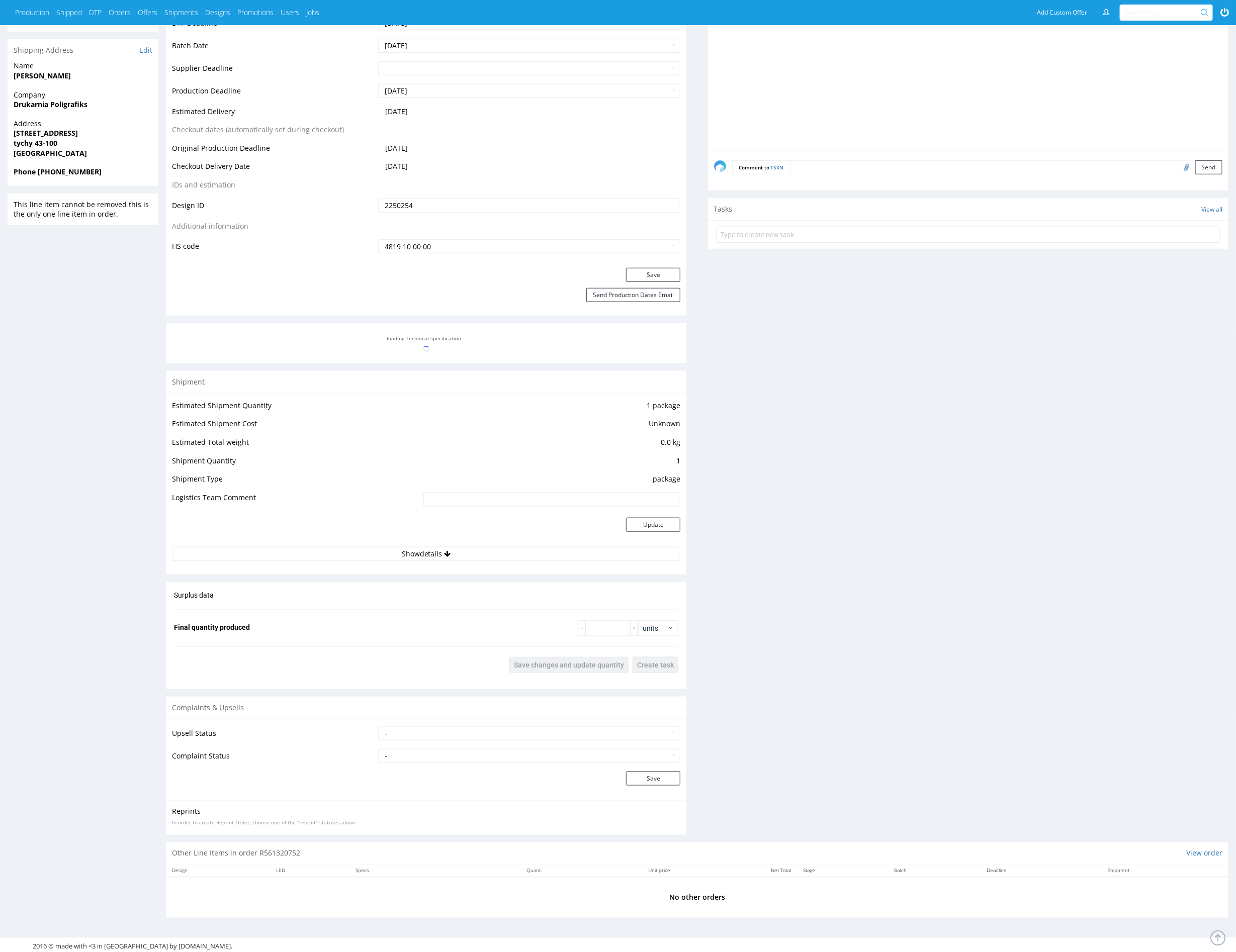
scroll to position [40, 0]
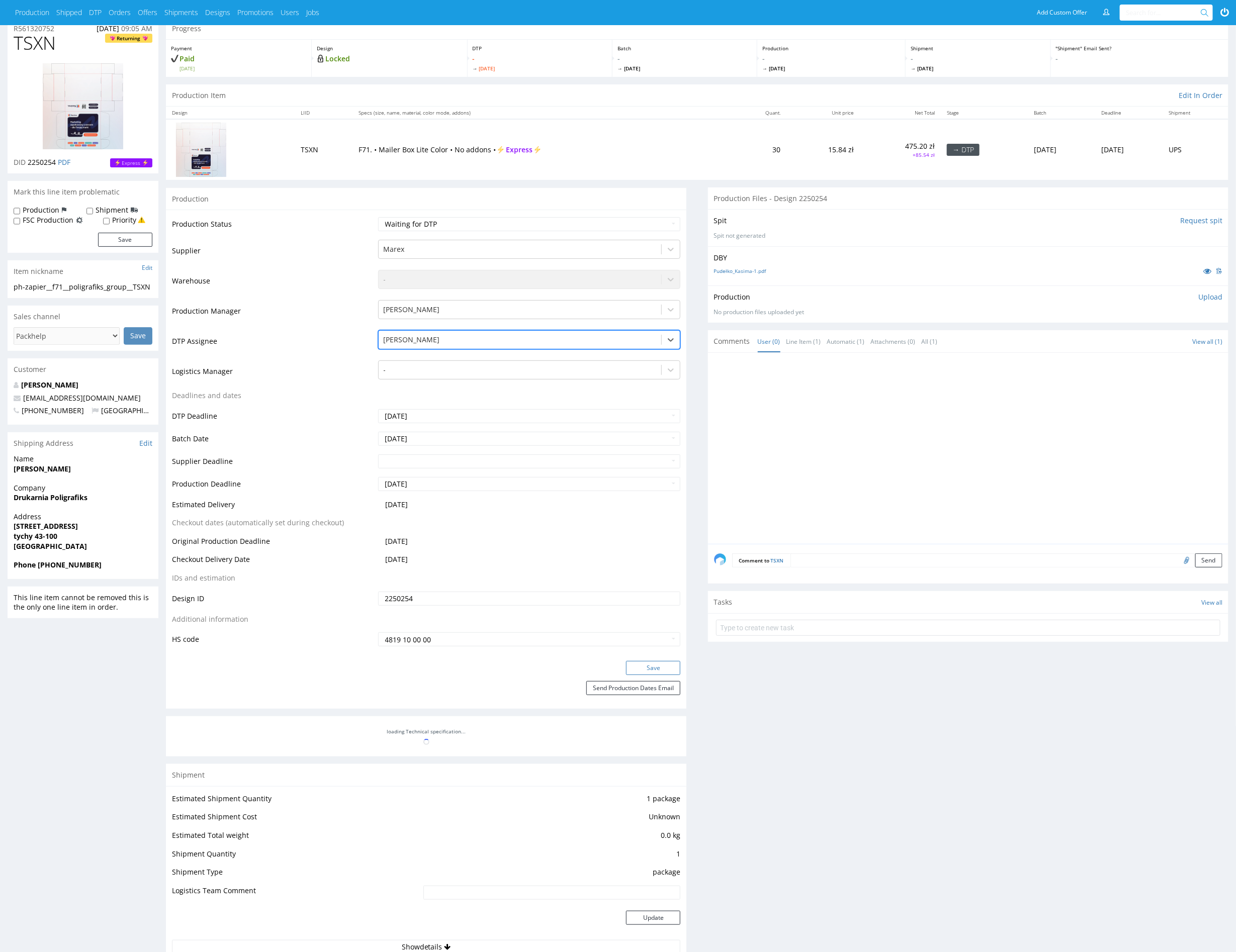
click at [639, 668] on button "Save" at bounding box center [653, 668] width 54 height 14
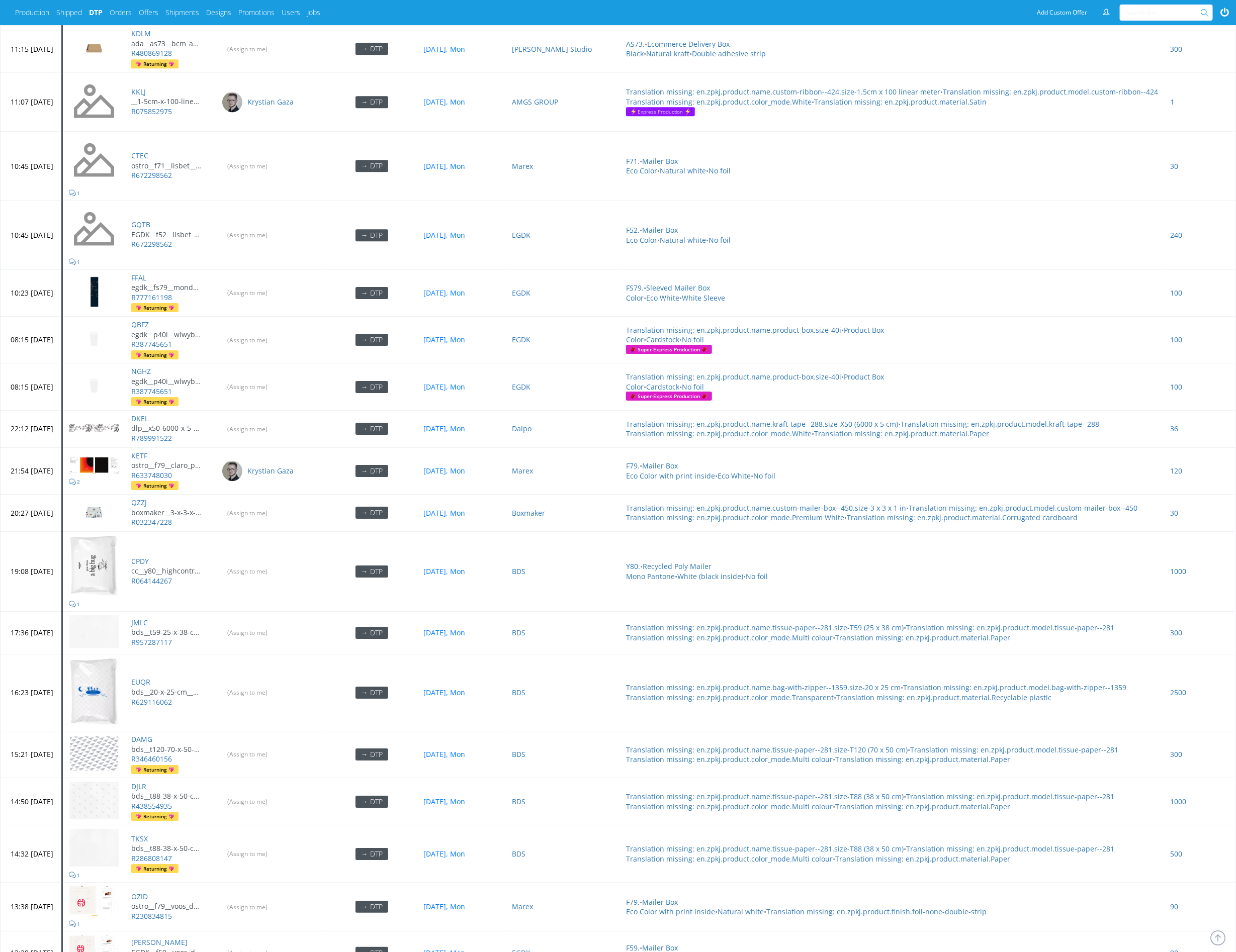
scroll to position [1853, 0]
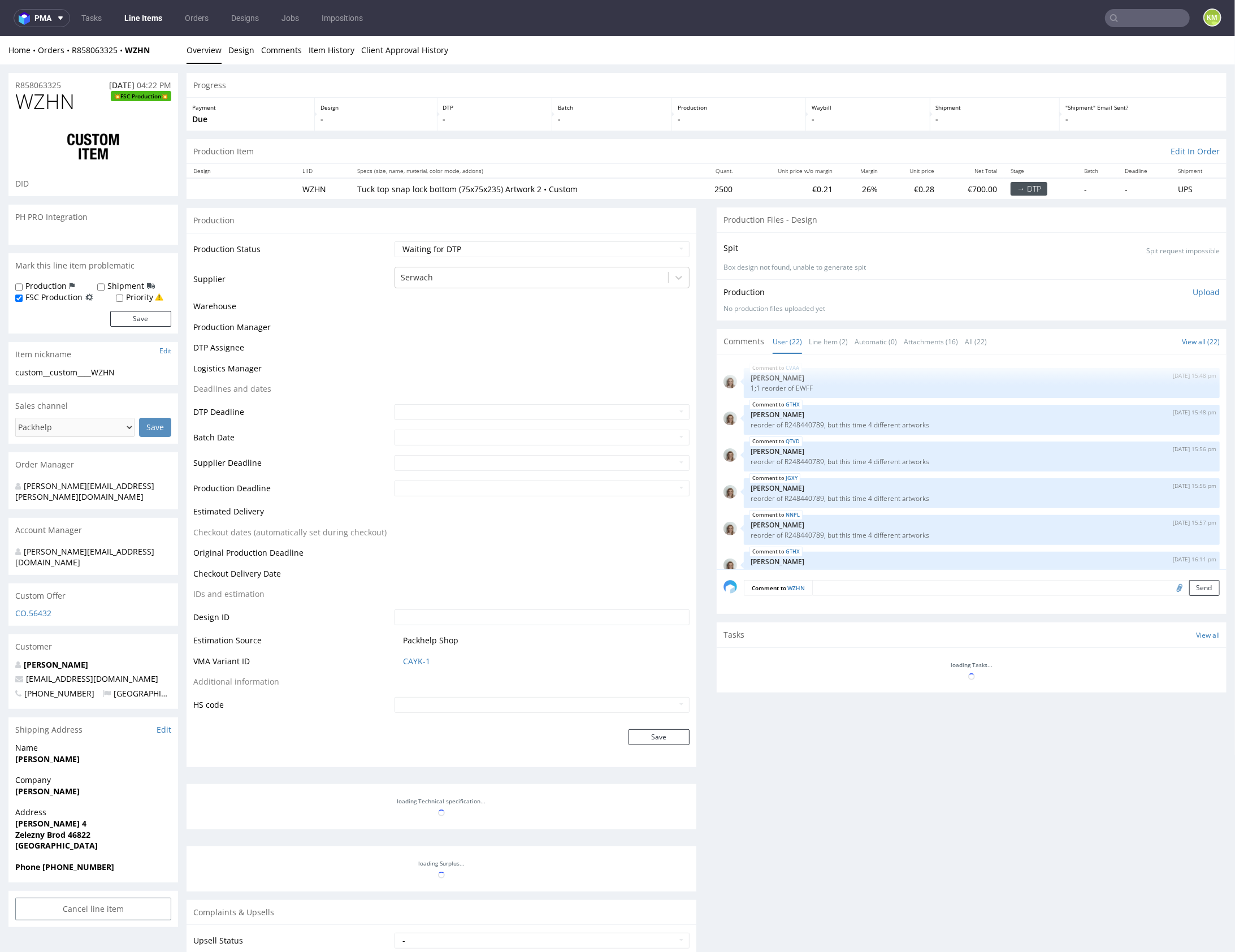
scroll to position [779, 0]
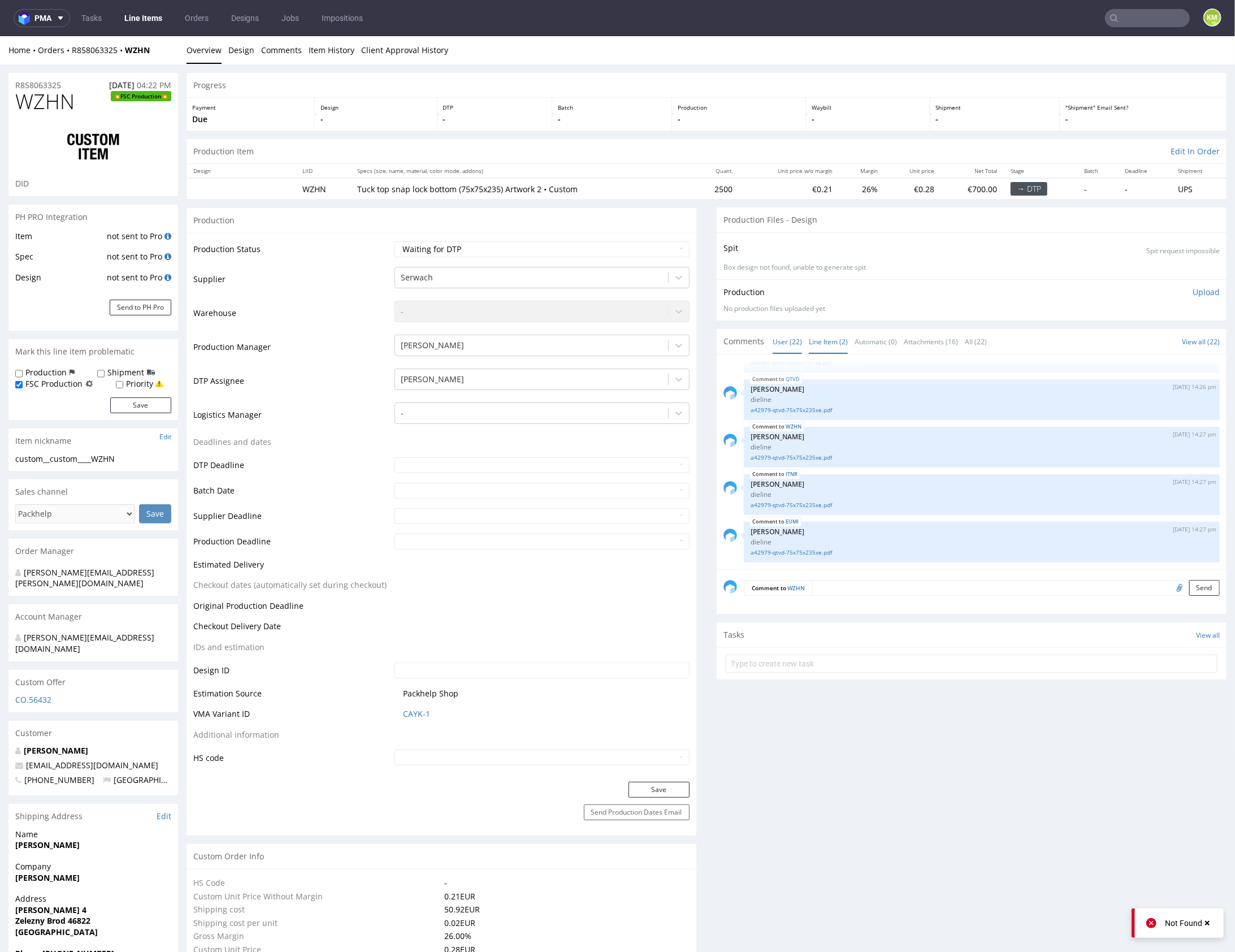
click at [825, 337] on link "Line Item (2)" at bounding box center [828, 341] width 39 height 24
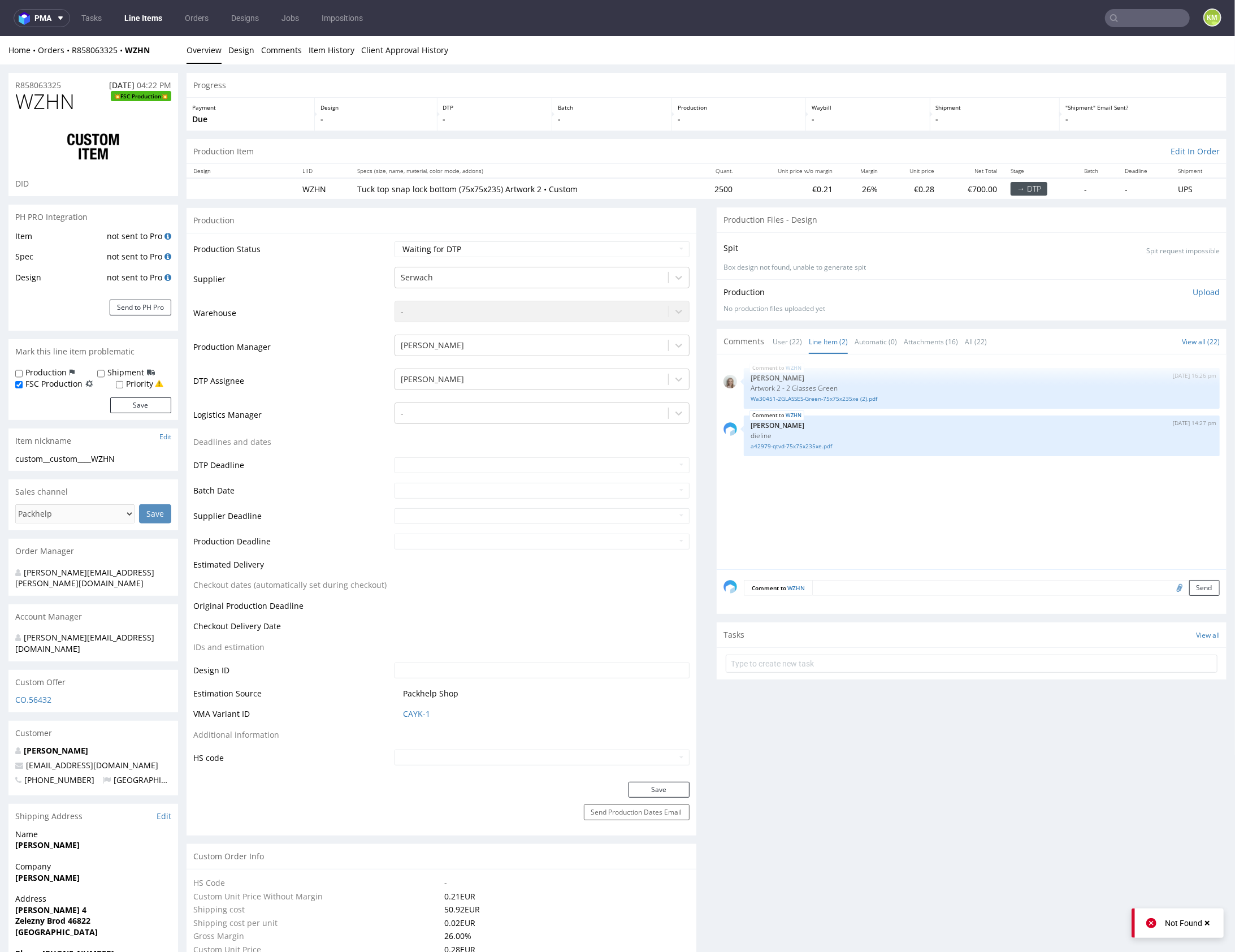
click at [888, 503] on div "WZHN 8th Aug 25 | 16:26 pm Monika Poźniak Artwork 2 - 2 Glasses Green Wa30451-2…" at bounding box center [975, 465] width 503 height 208
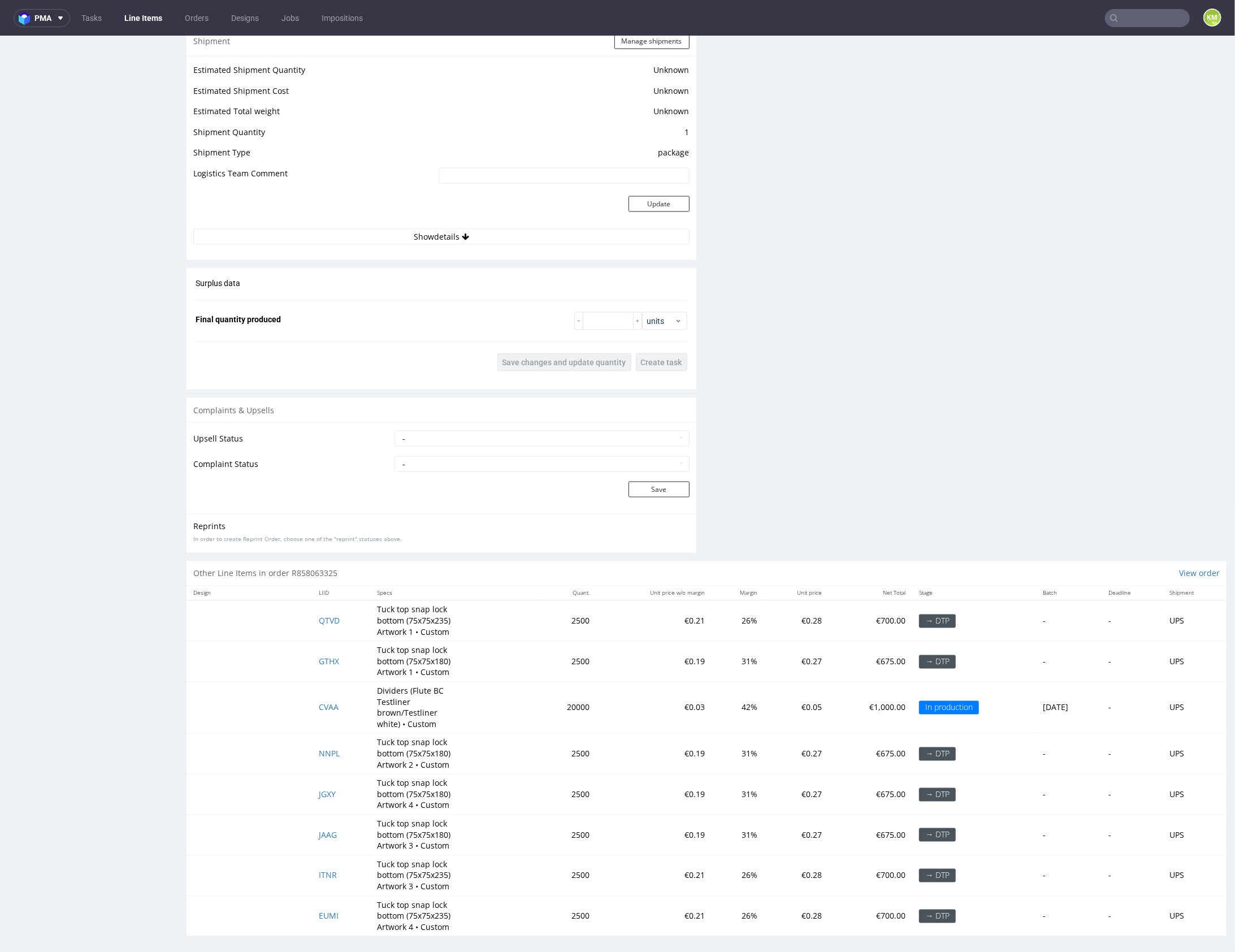
scroll to position [25, 0]
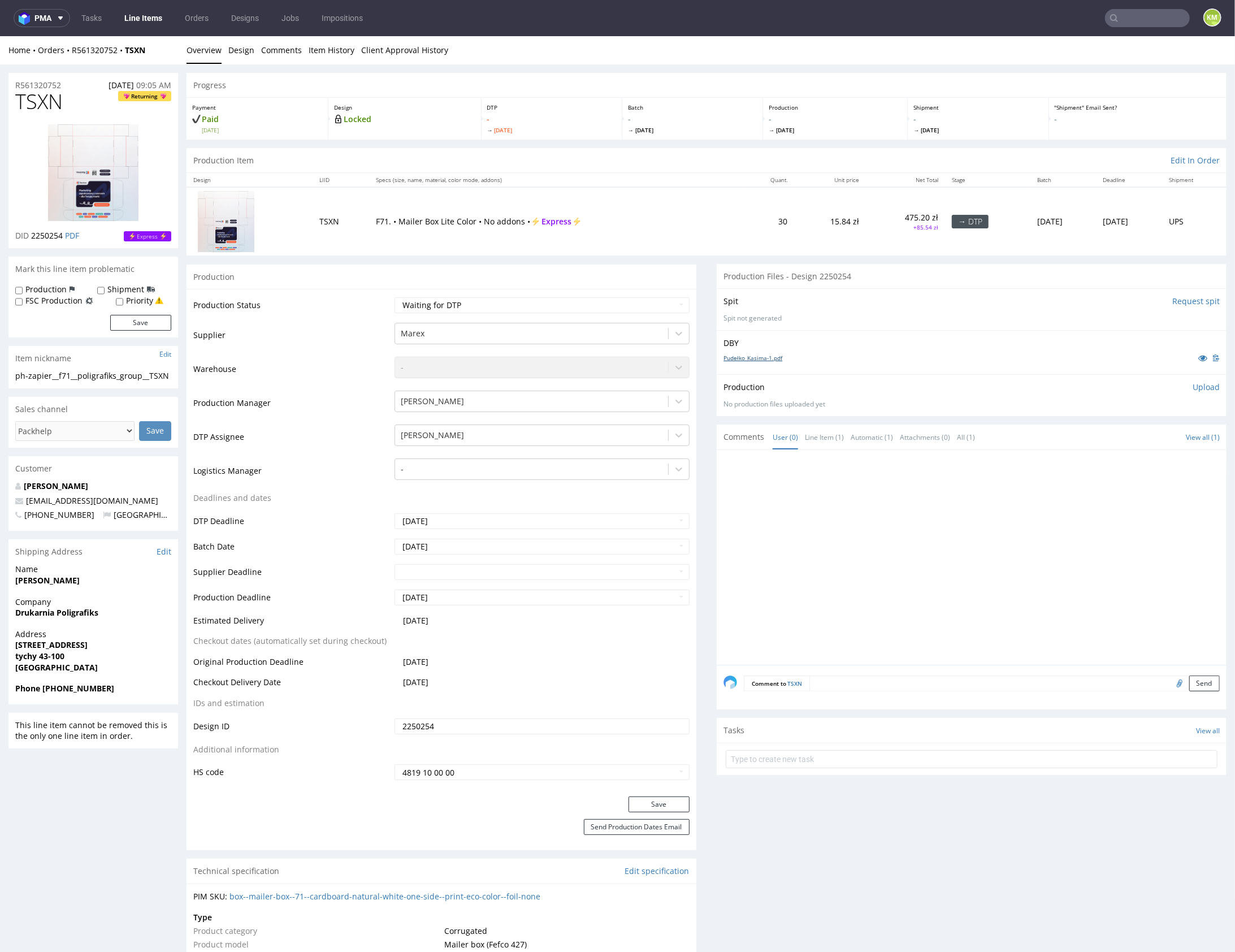
click at [741, 354] on link "Pudełko_Kasima-1.pdf" at bounding box center [753, 357] width 59 height 8
click at [1001, 511] on div at bounding box center [975, 560] width 503 height 208
click at [122, 380] on div "ph-zapier__f71__poligrafiks_group__TSXN" at bounding box center [93, 375] width 156 height 11
click at [122, 378] on div "ph-zapier__f71__poligrafiks_group__TSXN" at bounding box center [93, 375] width 156 height 11
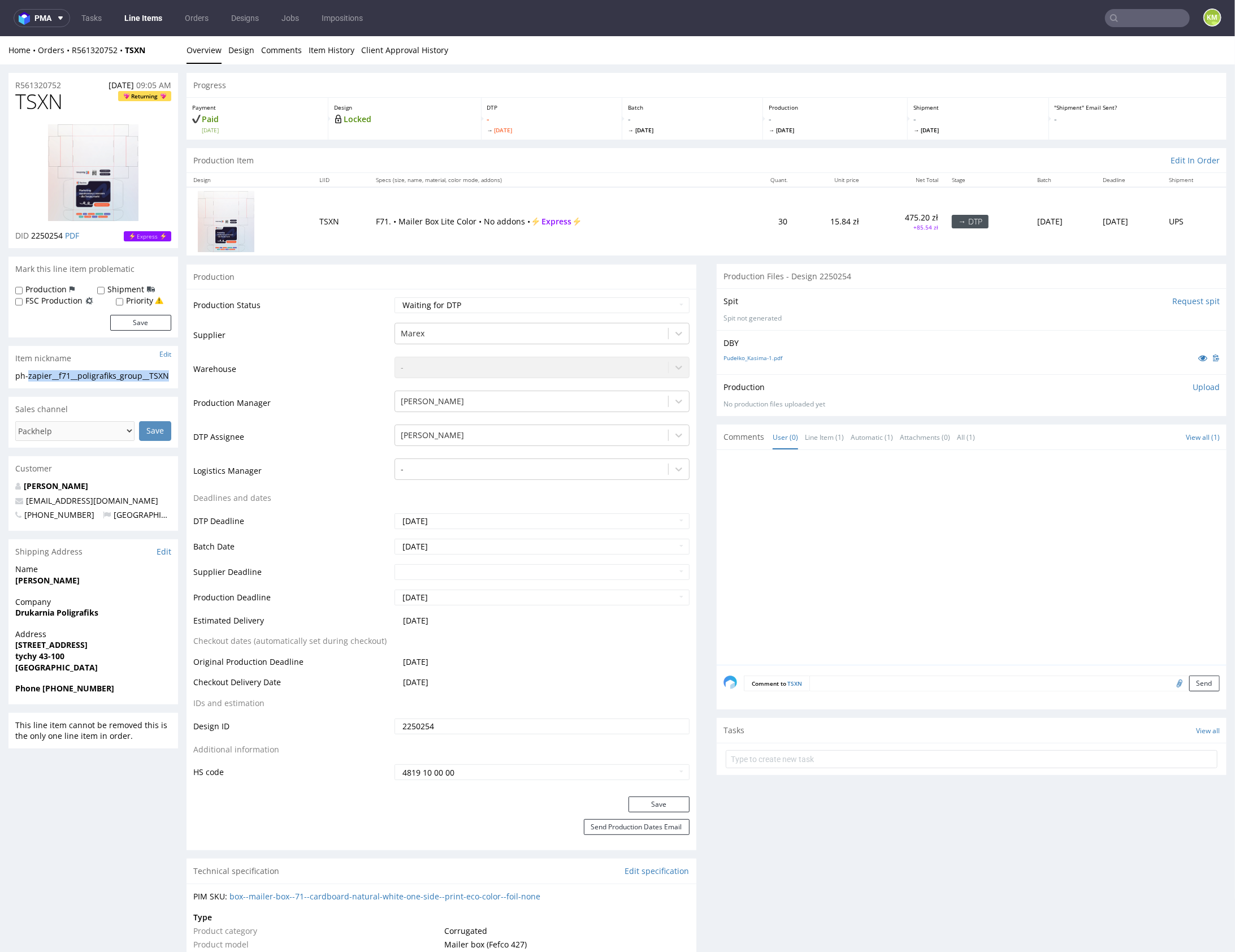
click at [122, 378] on div "ph-zapier__f71__poligrafiks_group__TSXN" at bounding box center [93, 375] width 156 height 11
copy div "ph-zapier__f71__poligrafiks_group__TSXN Update"
click at [529, 725] on input "2250254" at bounding box center [541, 726] width 295 height 16
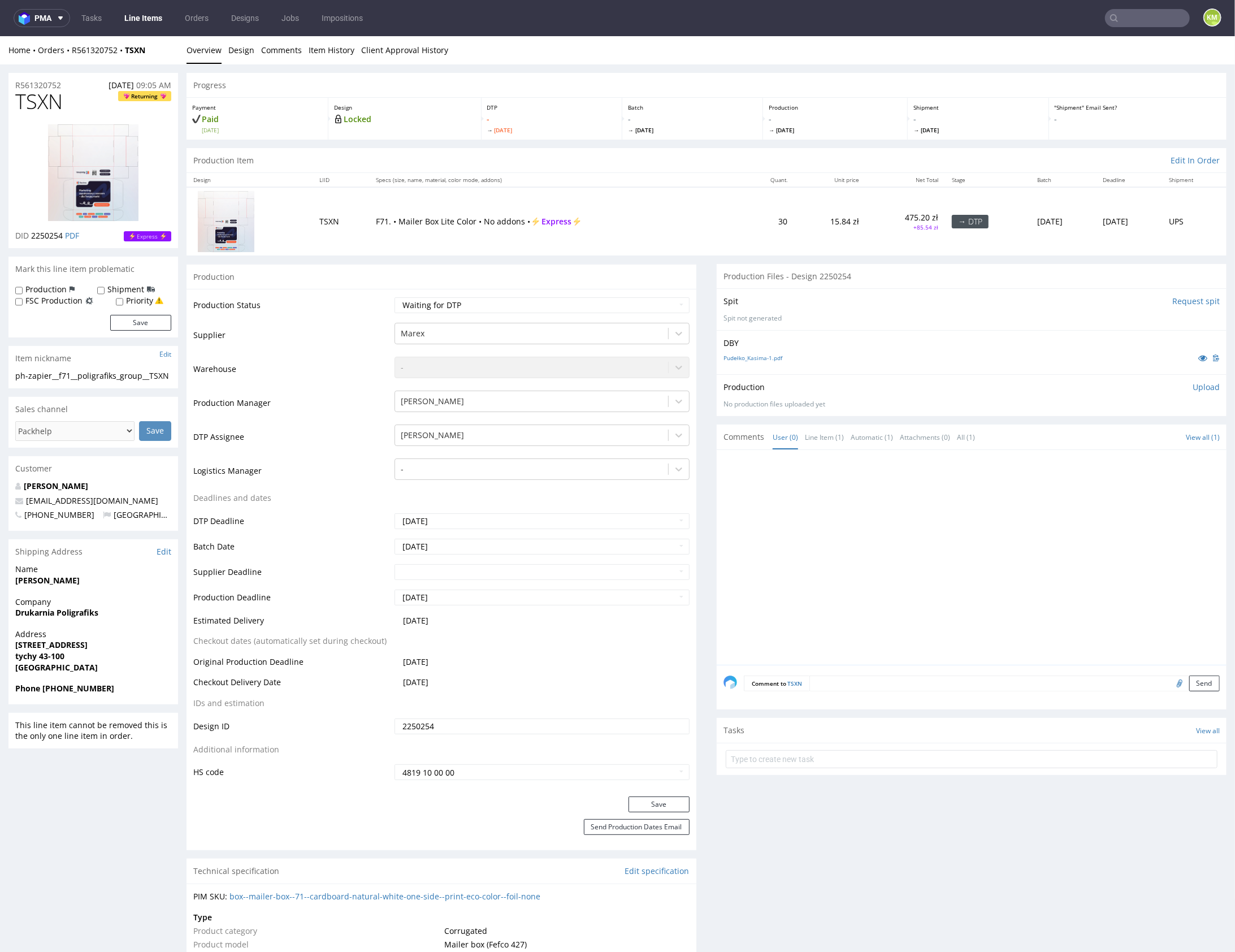
click at [48, 103] on span "TSXN" at bounding box center [39, 101] width 48 height 23
copy span "TSXN"
click at [873, 548] on div at bounding box center [975, 560] width 503 height 208
click at [1200, 386] on p "Upload" at bounding box center [1207, 386] width 27 height 11
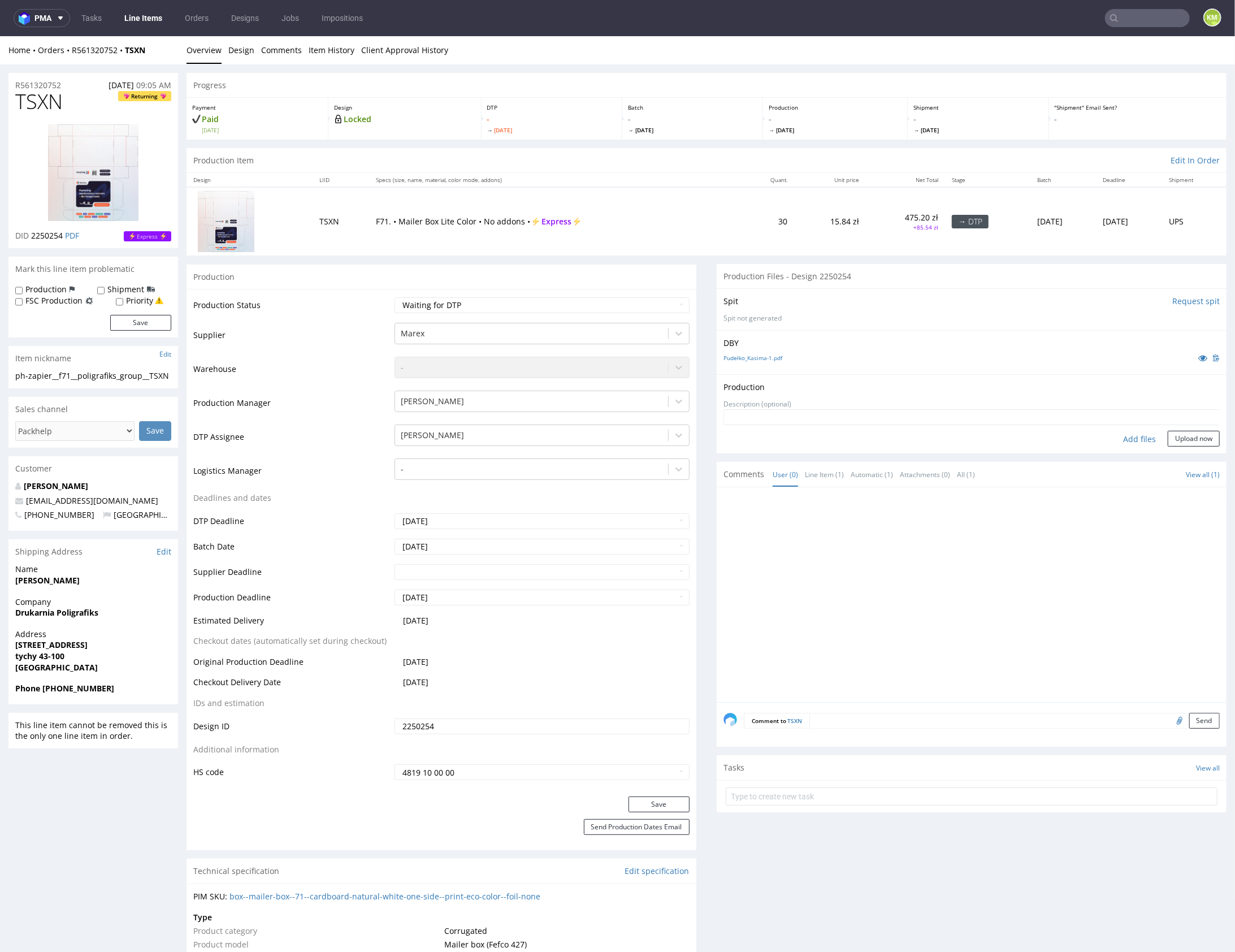
click at [1123, 436] on div "Add files" at bounding box center [1139, 438] width 56 height 17
type input "C:\fakepath\f71__poligrafiks_group__TSXN__d2250254__oR561320752__outside.pdf"
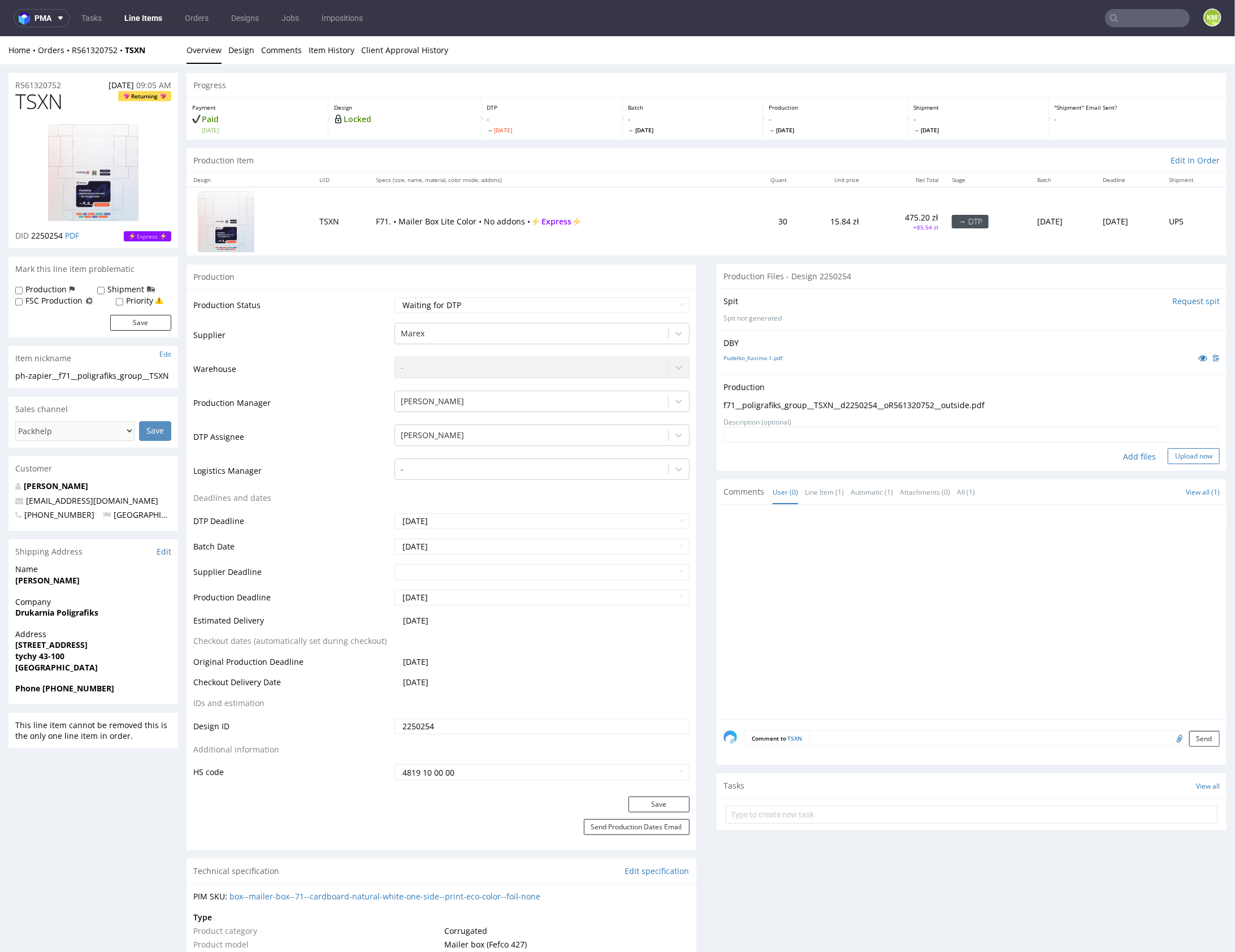
click at [1187, 457] on button "Upload now" at bounding box center [1194, 456] width 52 height 16
click at [626, 308] on select "Waiting for Artwork Waiting for Diecut Waiting for Mockup Waiting for DTP Waiti…" at bounding box center [541, 305] width 295 height 16
select select "dtp_production_ready"
click at [394, 297] on select "Waiting for Artwork Waiting for Diecut Waiting for Mockup Waiting for DTP Waiti…" at bounding box center [541, 305] width 295 height 16
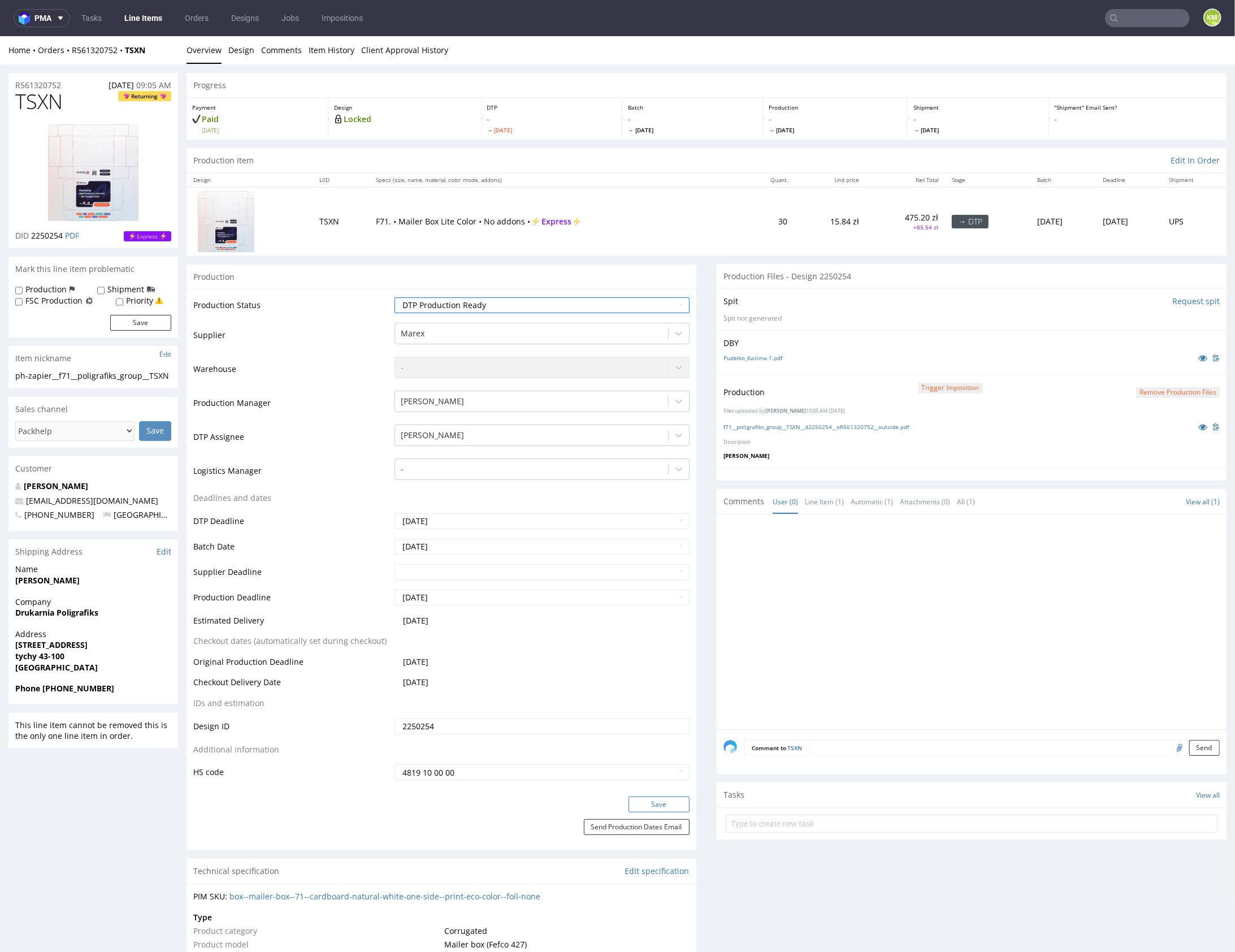
click at [671, 801] on button "Save" at bounding box center [659, 804] width 61 height 16
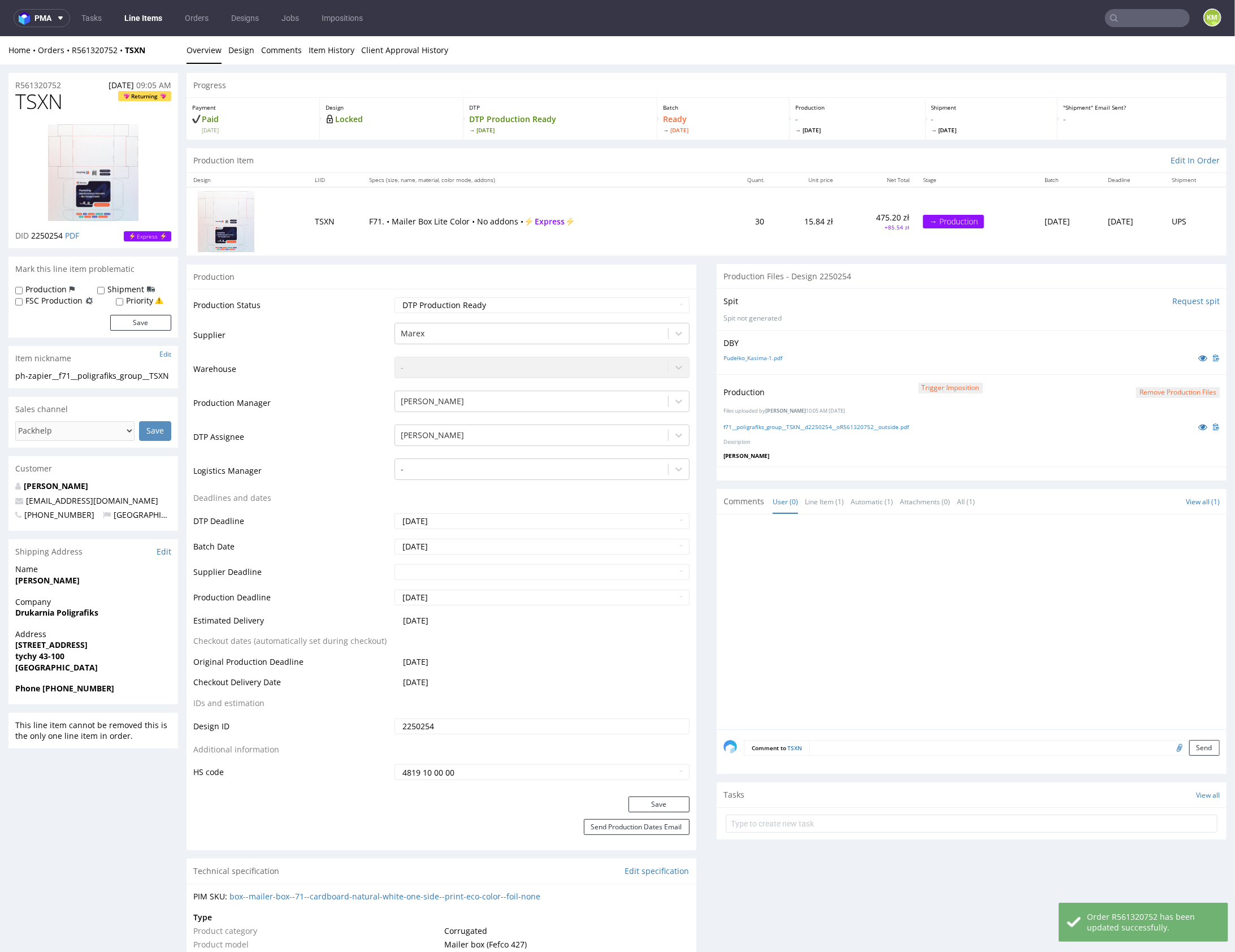
click at [868, 676] on div at bounding box center [975, 624] width 503 height 208
click at [946, 668] on div at bounding box center [975, 624] width 503 height 208
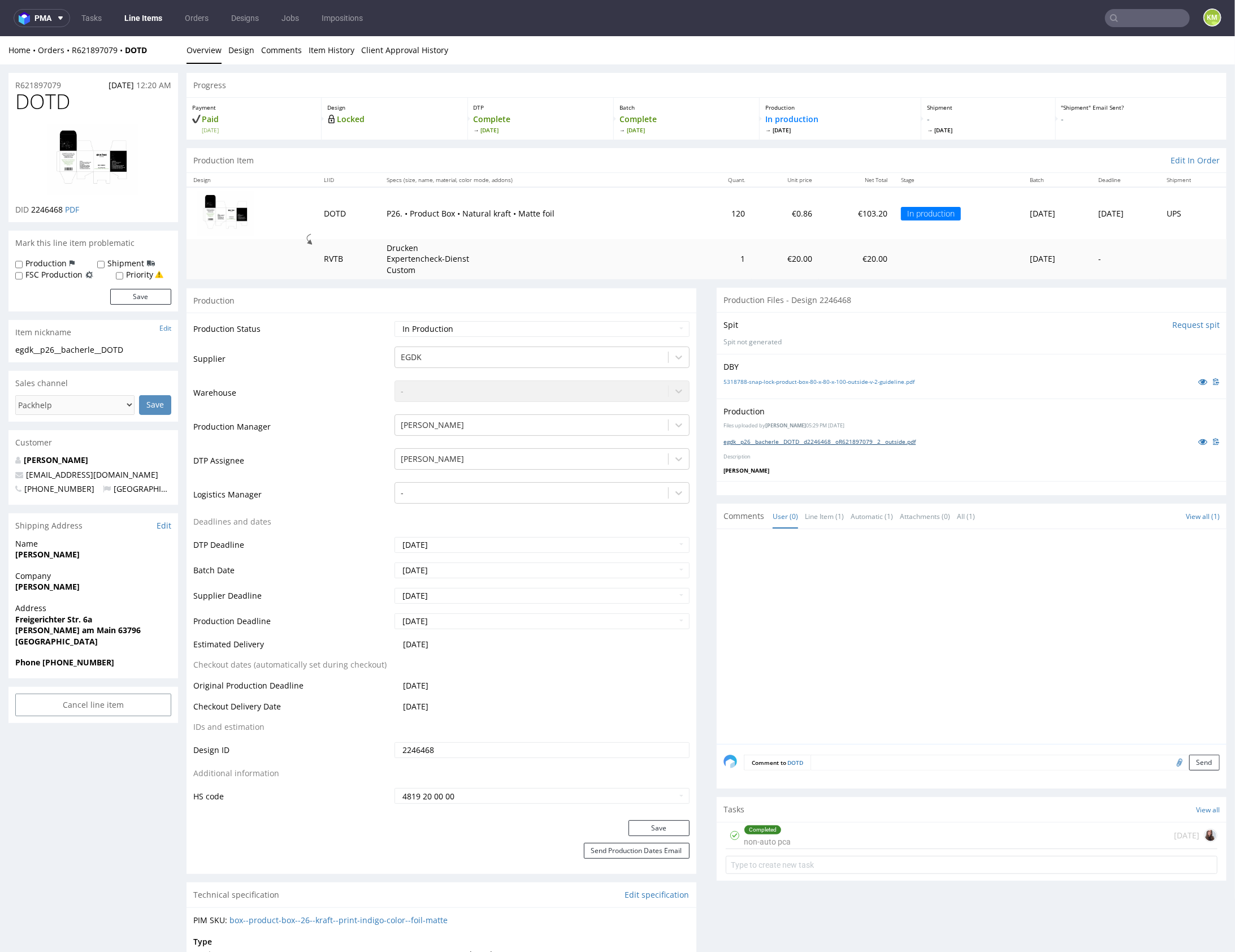
click at [854, 438] on link "egdk__p26__bacherle__DOTD__d2246468__oR621897079__2__outside.pdf" at bounding box center [820, 441] width 192 height 8
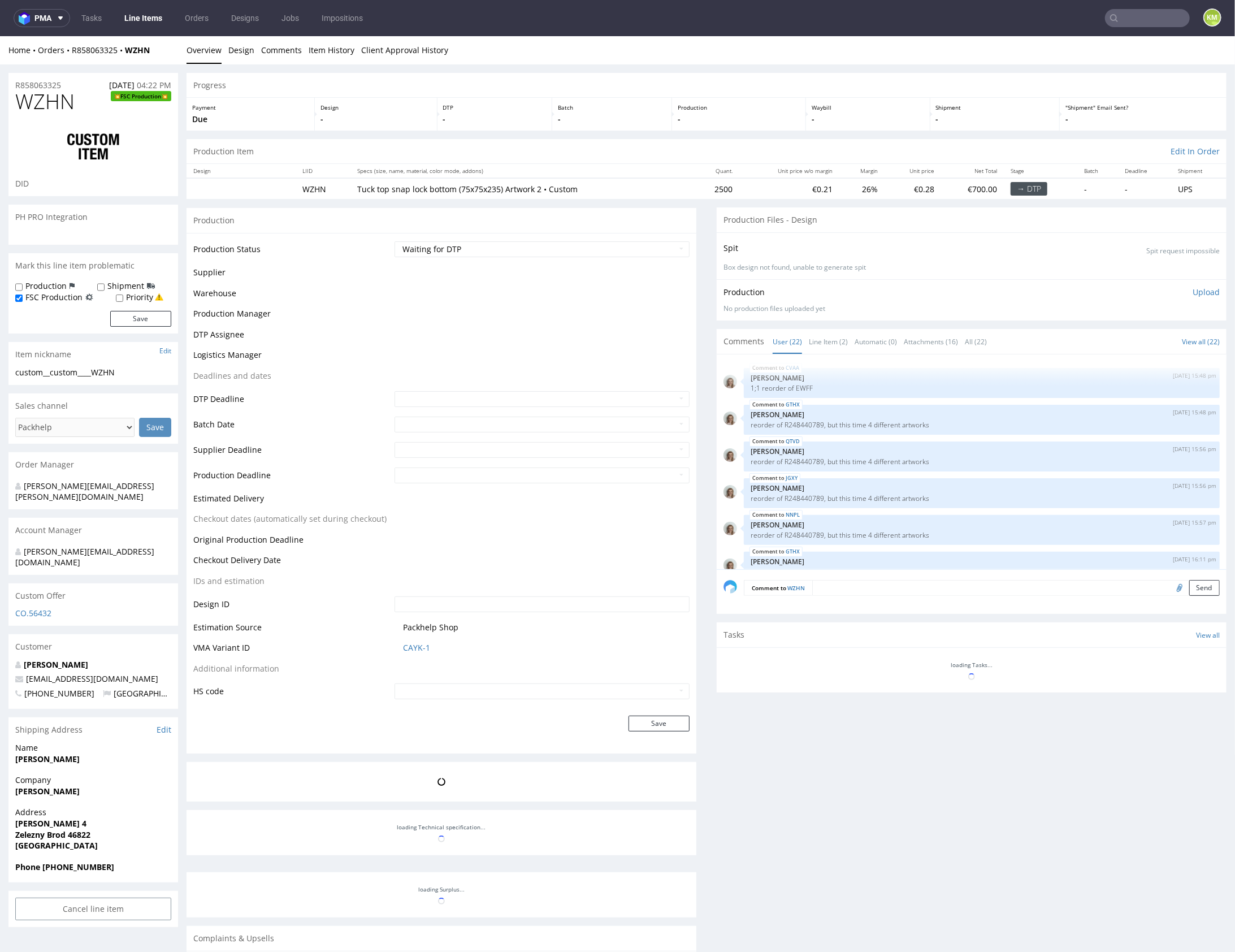
scroll to position [779, 0]
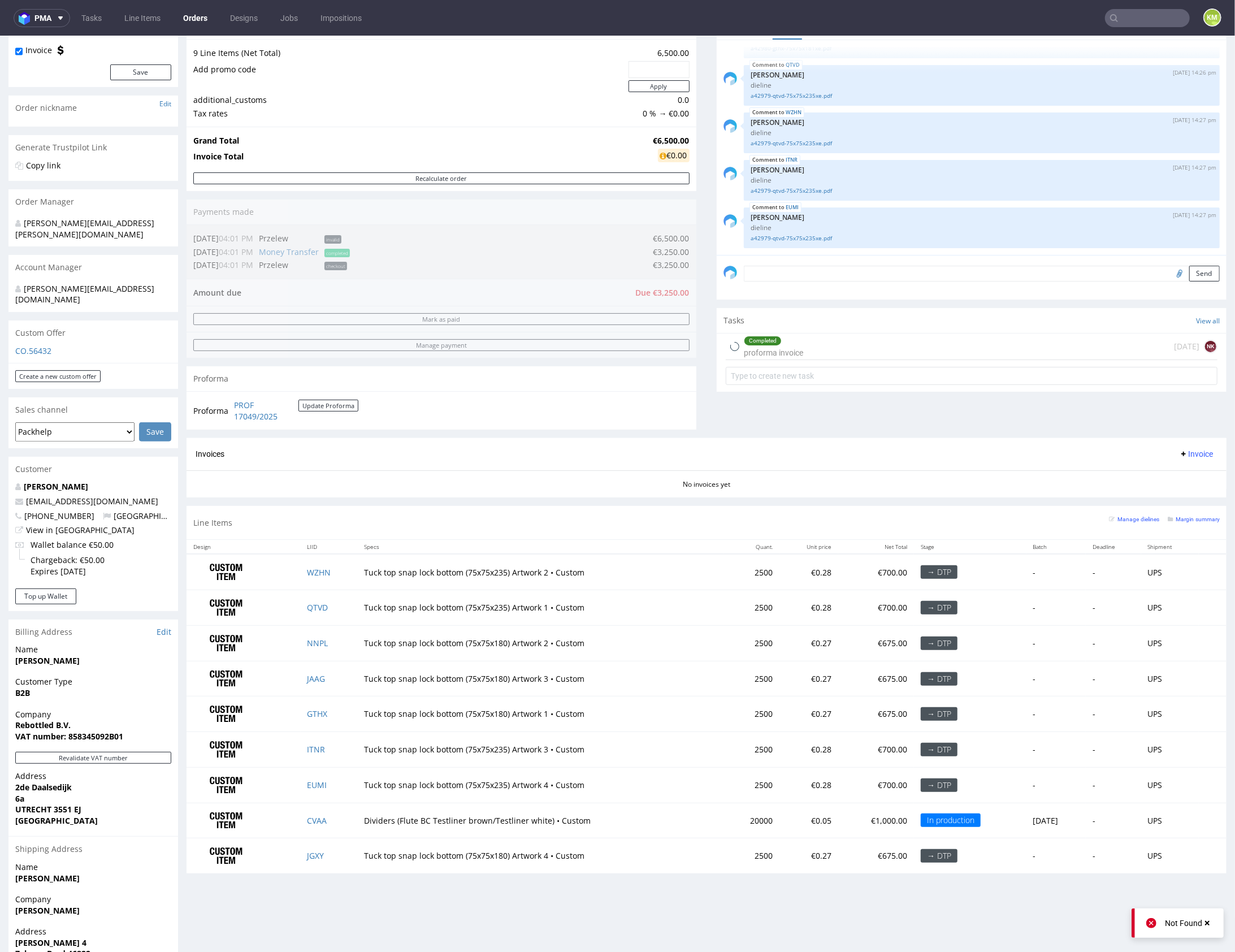
scroll to position [166, 0]
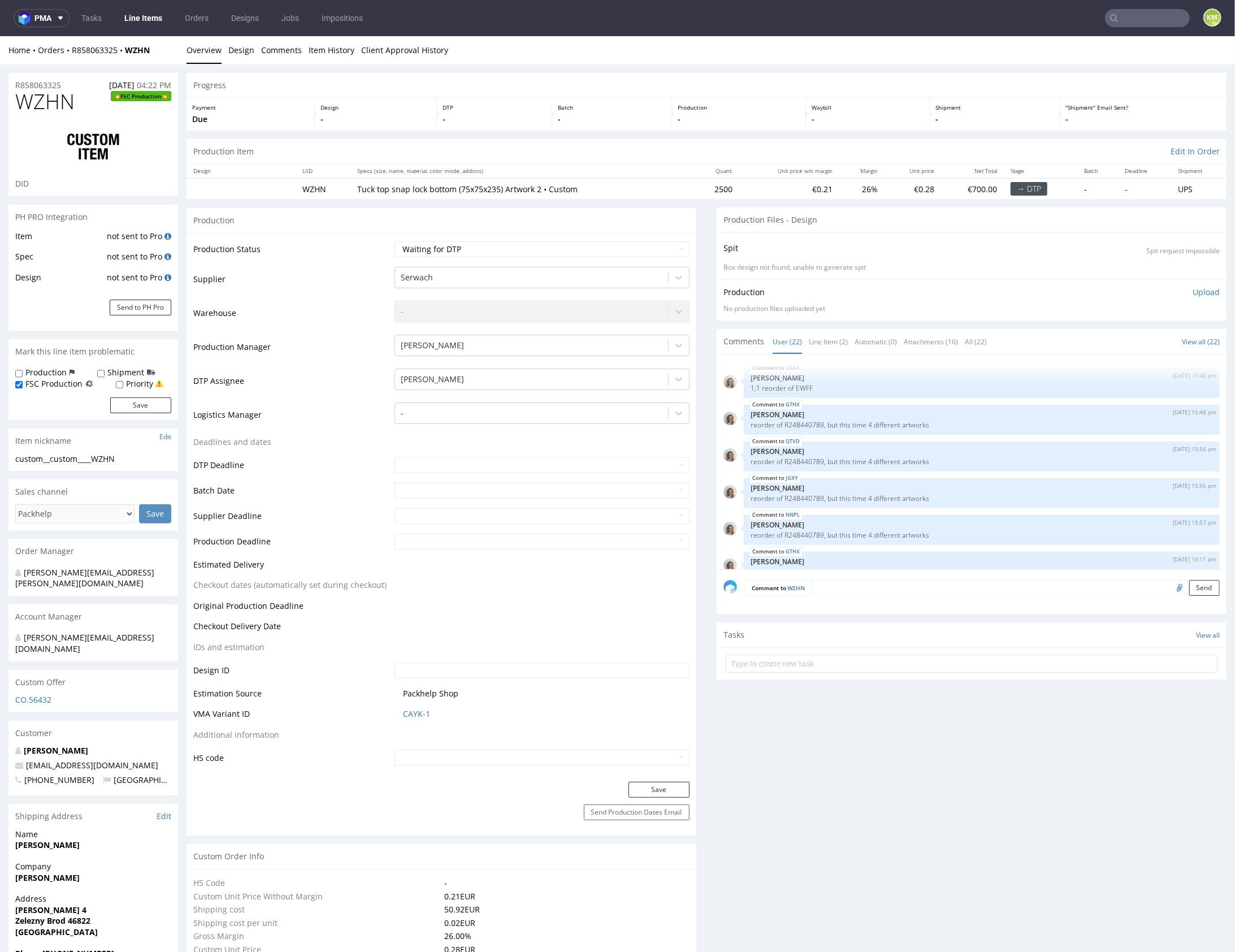
scroll to position [779, 0]
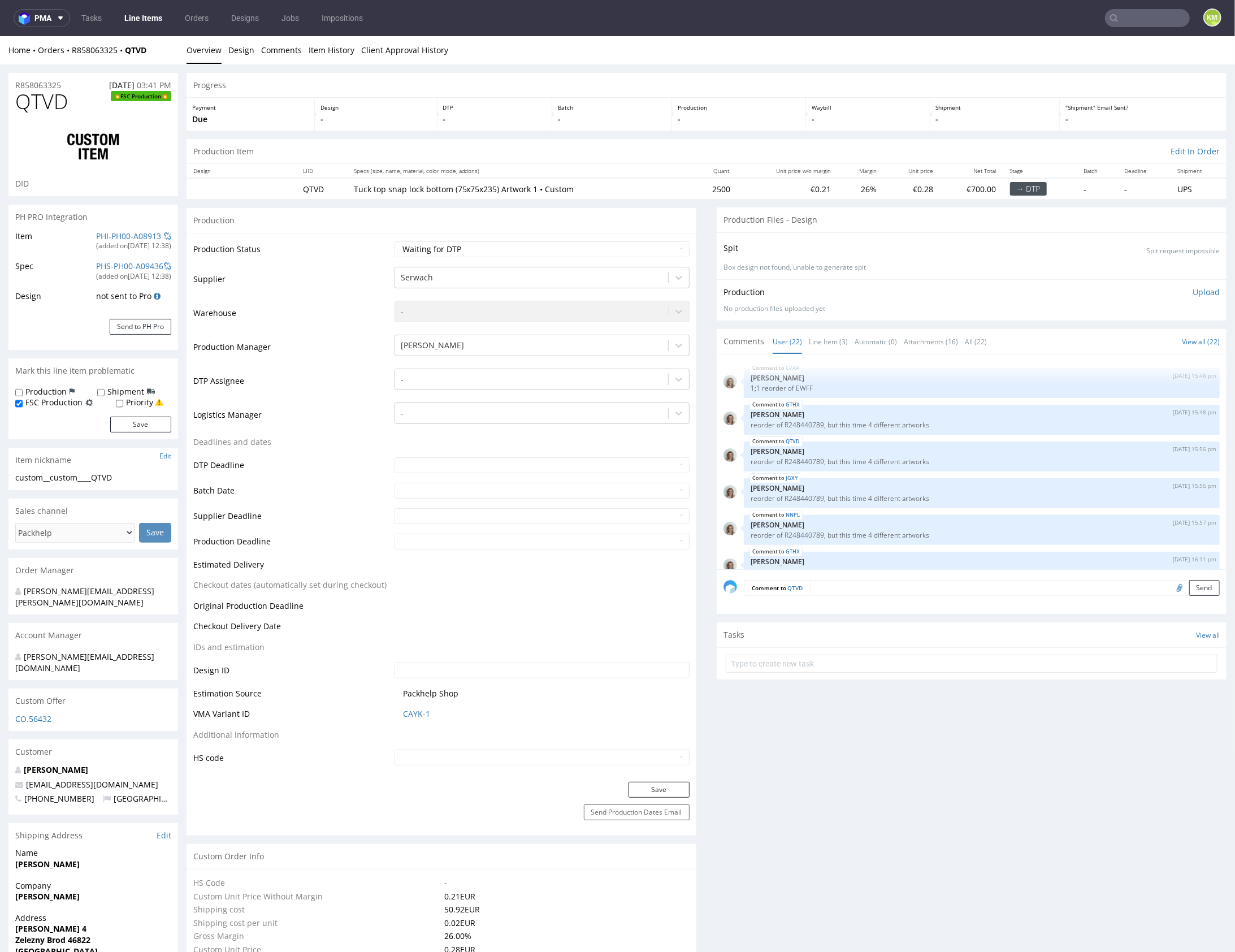
scroll to position [779, 0]
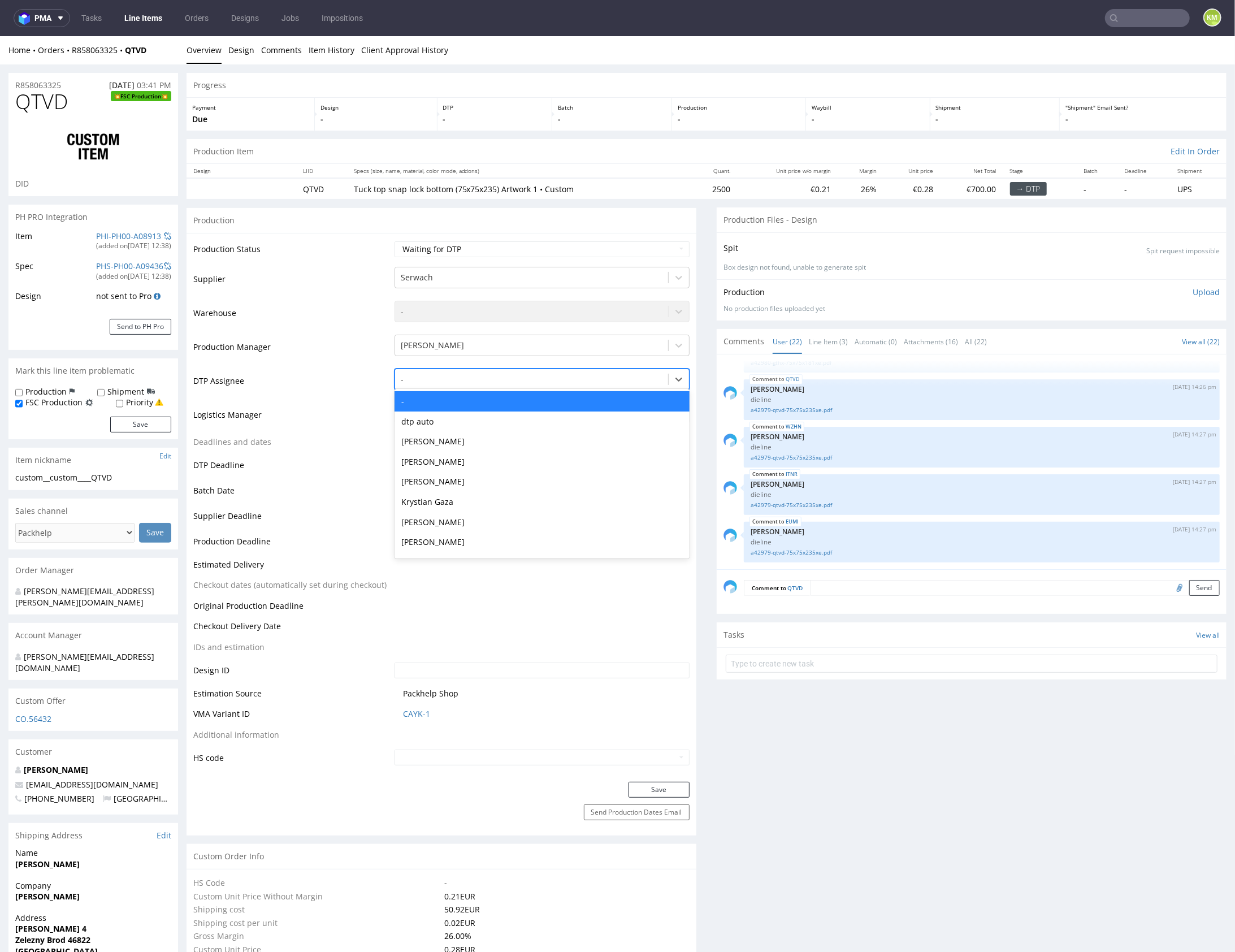
click at [418, 383] on div at bounding box center [531, 379] width 261 height 14
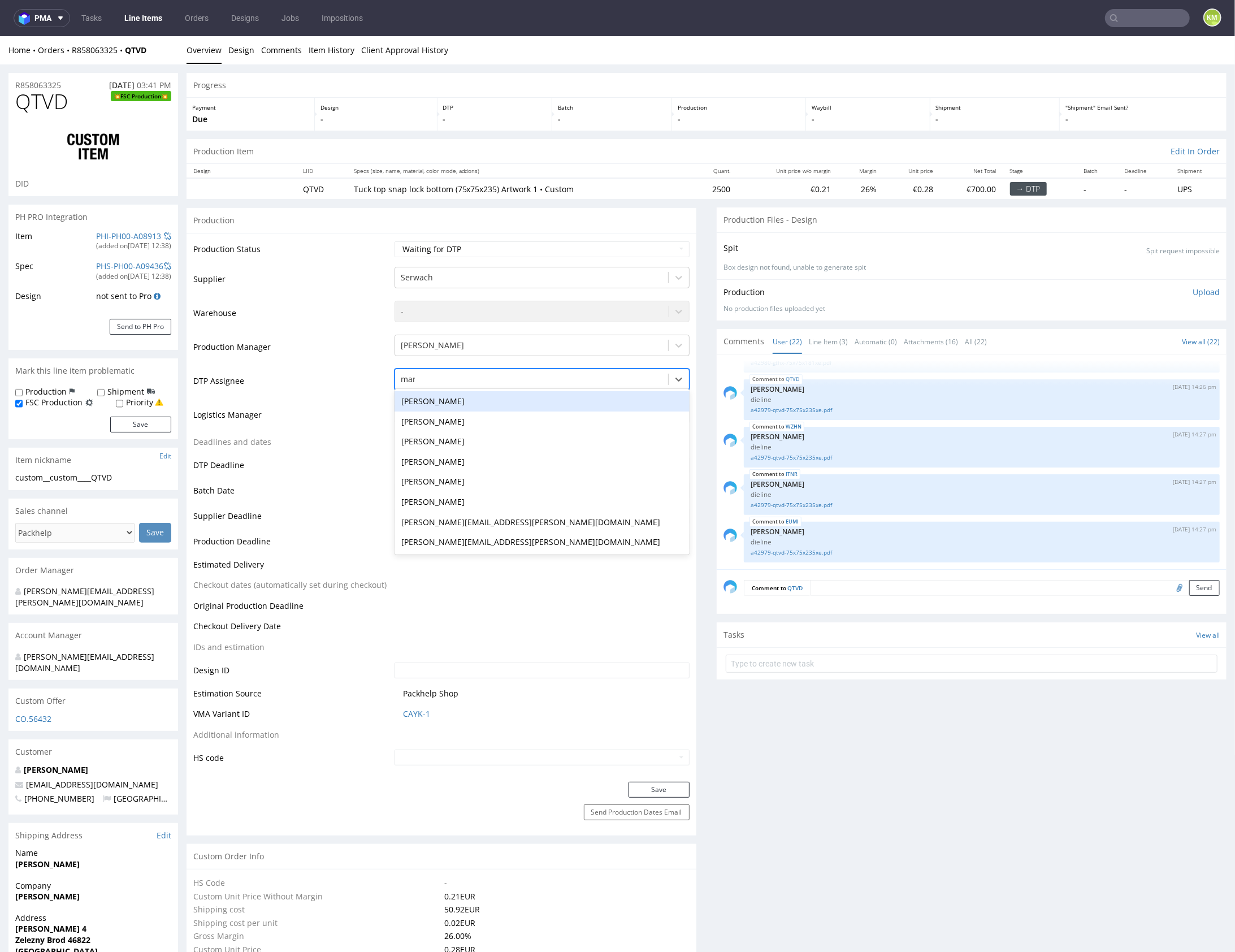
type input "mark"
click at [423, 394] on div "[PERSON_NAME]" at bounding box center [541, 401] width 295 height 20
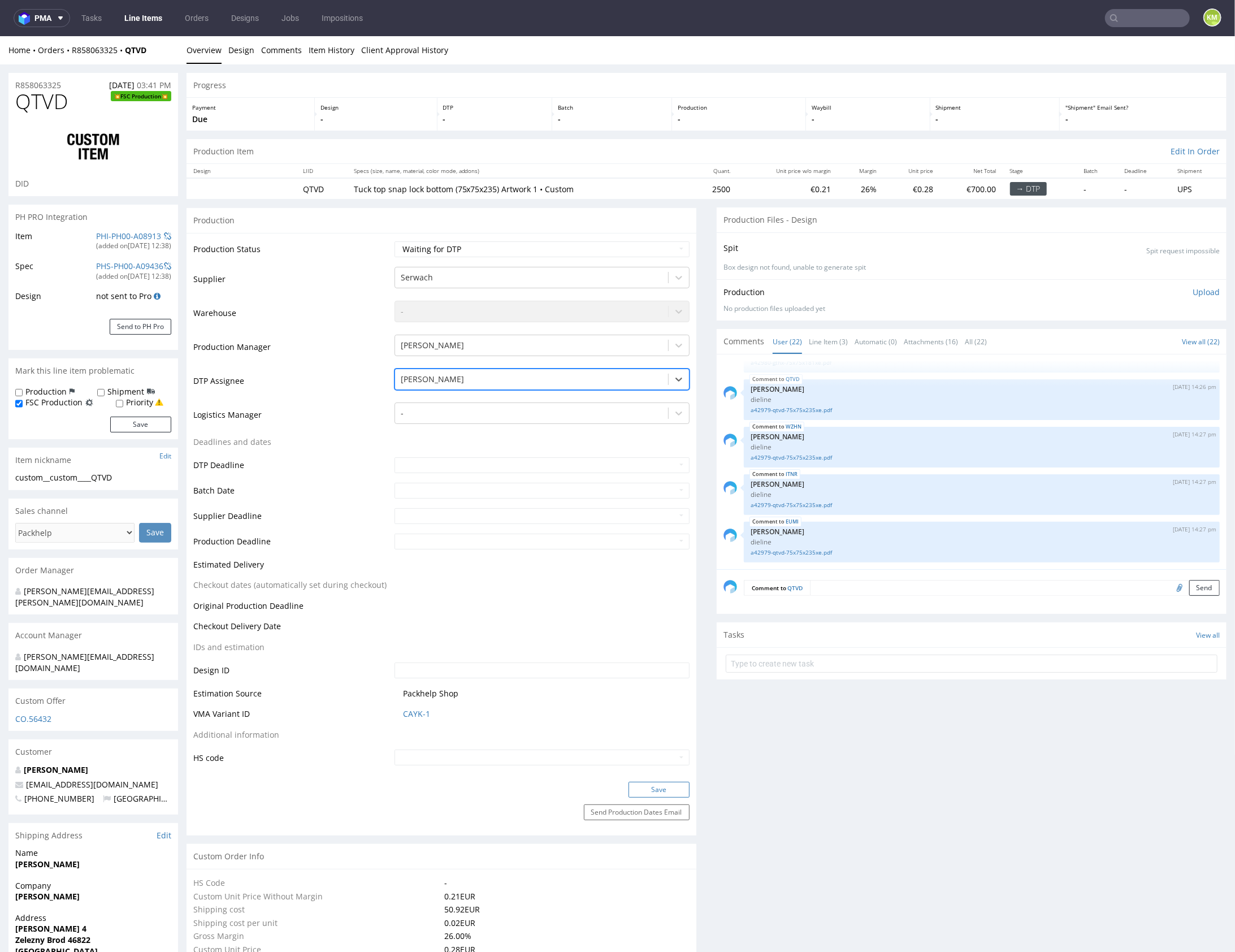
click at [661, 784] on button "Save" at bounding box center [659, 789] width 61 height 16
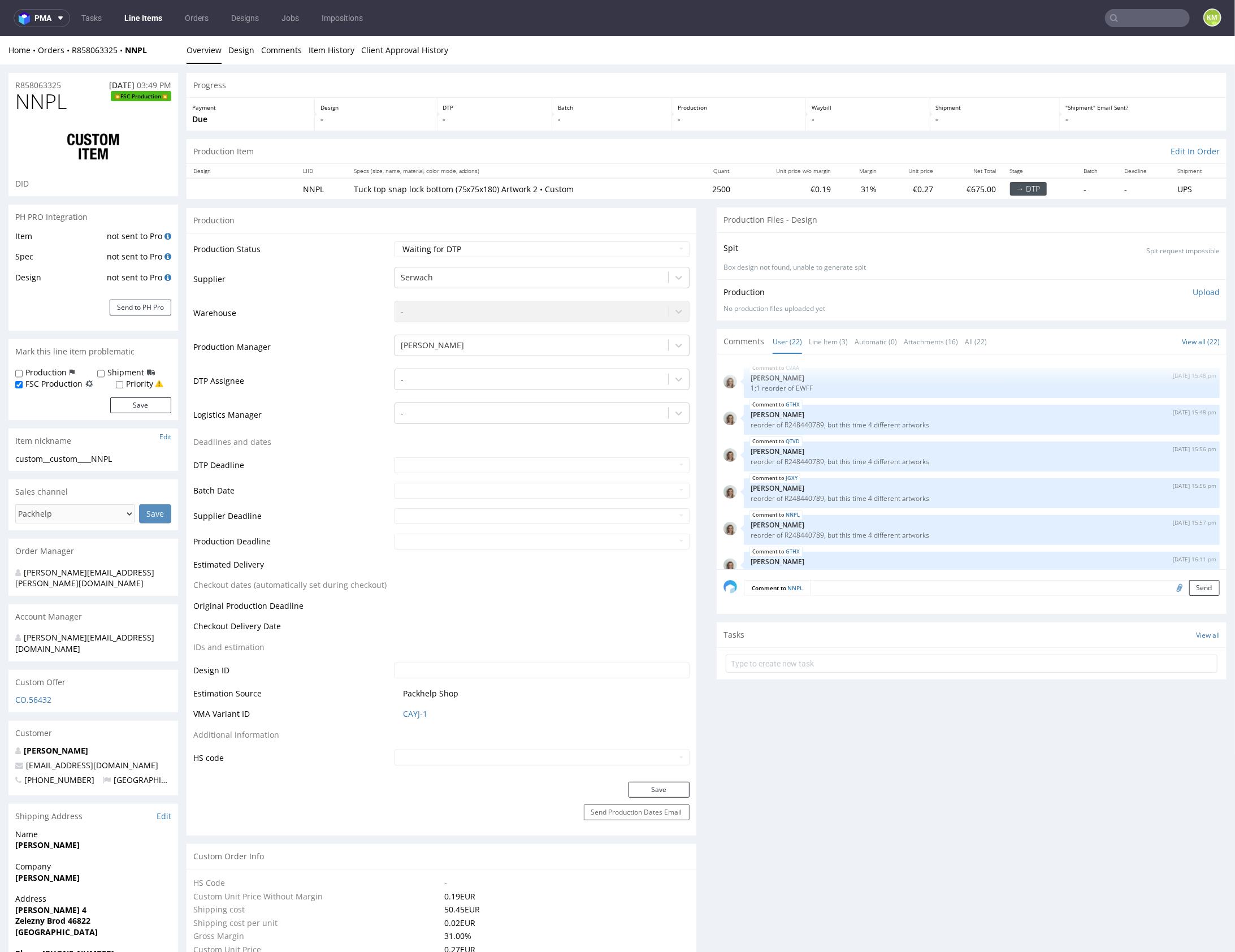
scroll to position [779, 0]
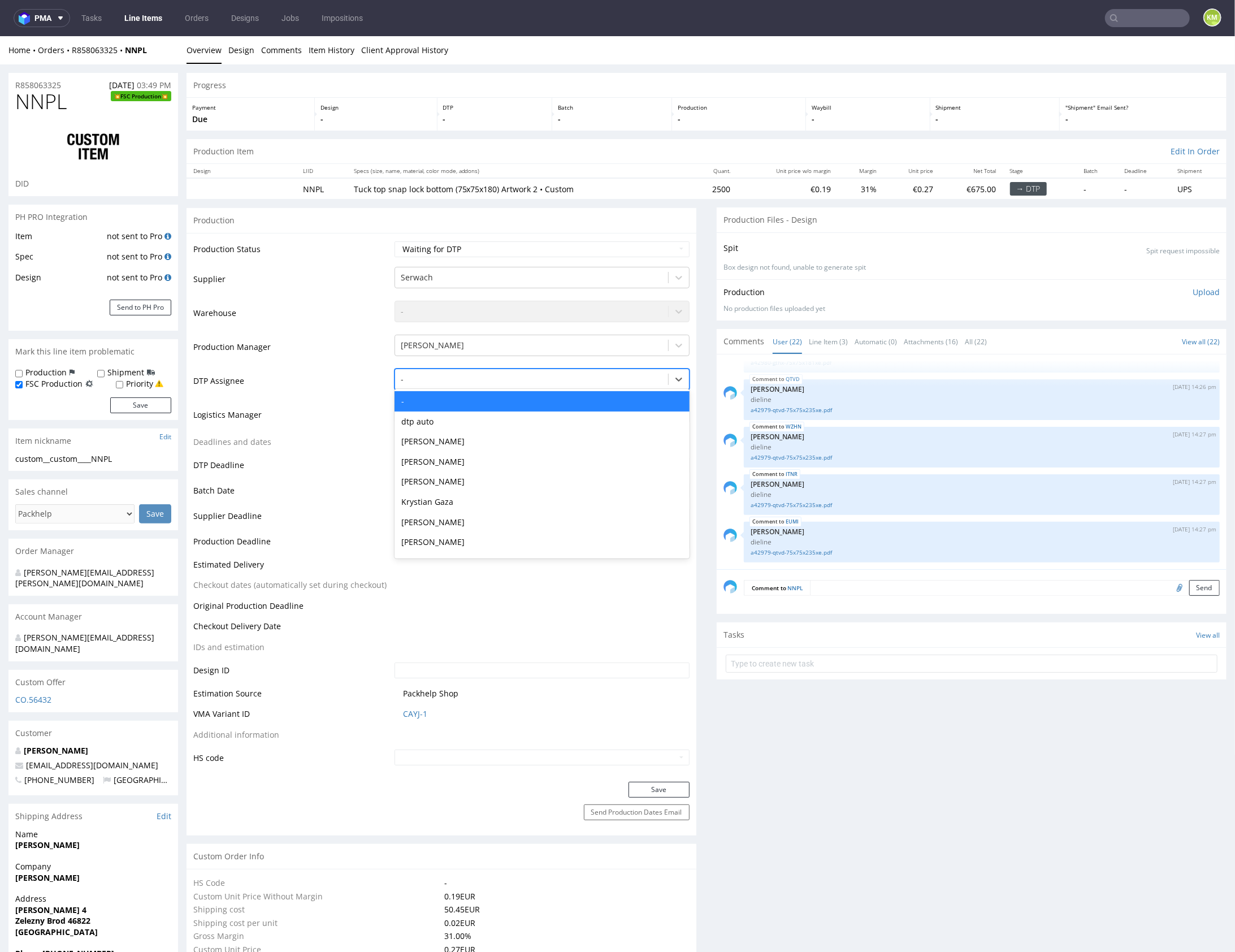
click at [443, 385] on div "-" at bounding box center [532, 378] width 273 height 18
type input "mark"
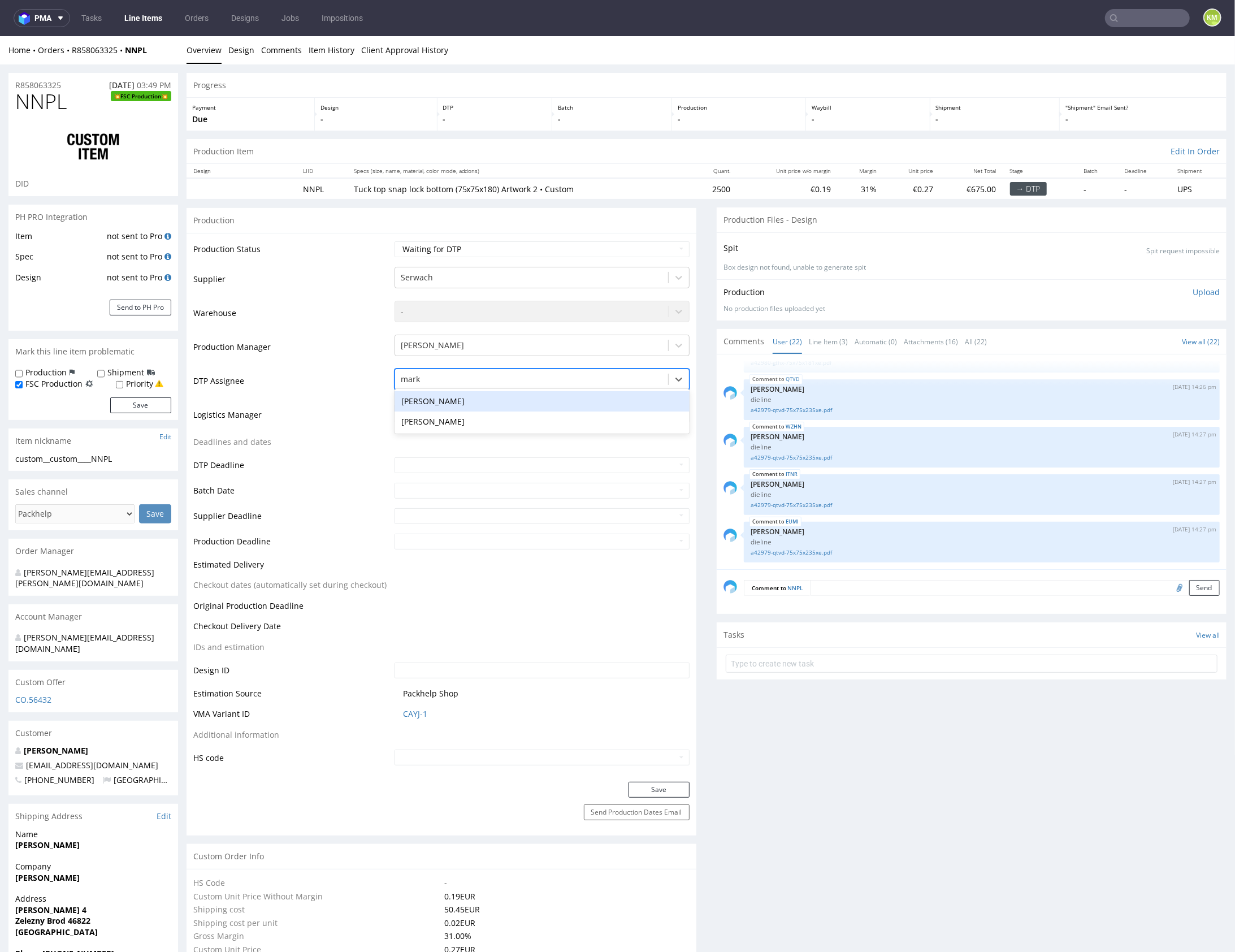
click at [436, 401] on div "[PERSON_NAME]" at bounding box center [541, 401] width 295 height 20
click at [639, 784] on button "Save" at bounding box center [659, 789] width 61 height 16
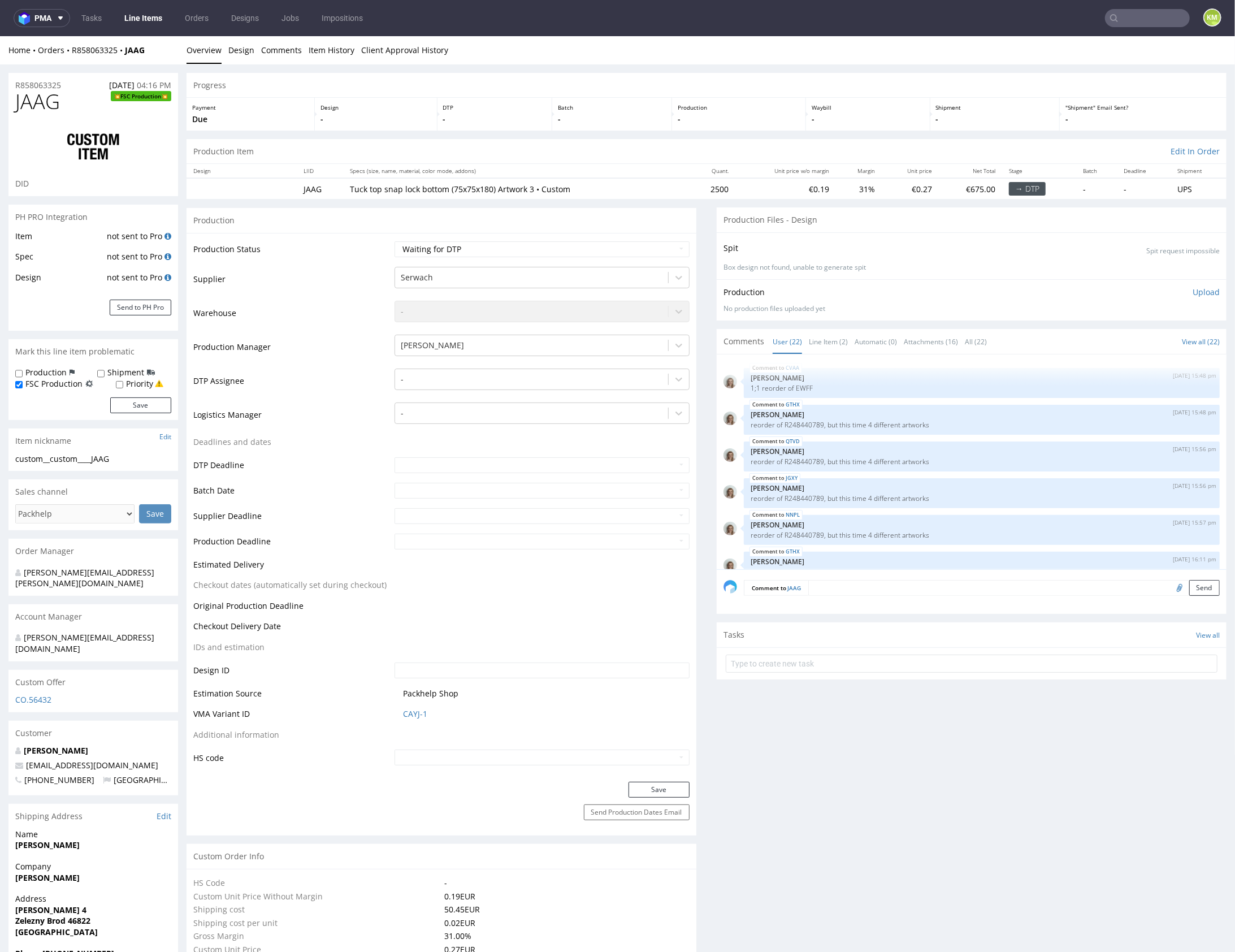
scroll to position [779, 0]
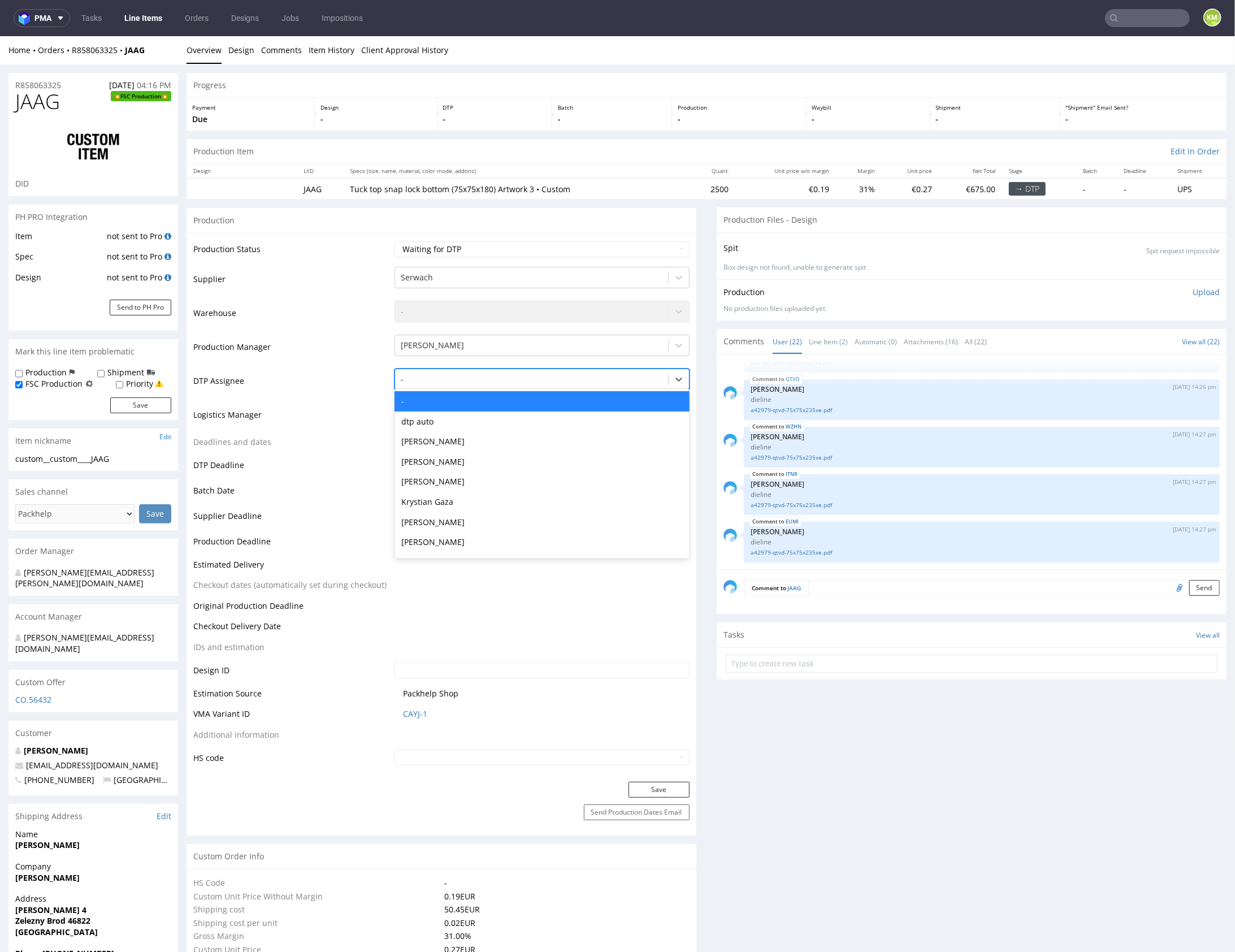
click at [510, 381] on div at bounding box center [531, 379] width 261 height 14
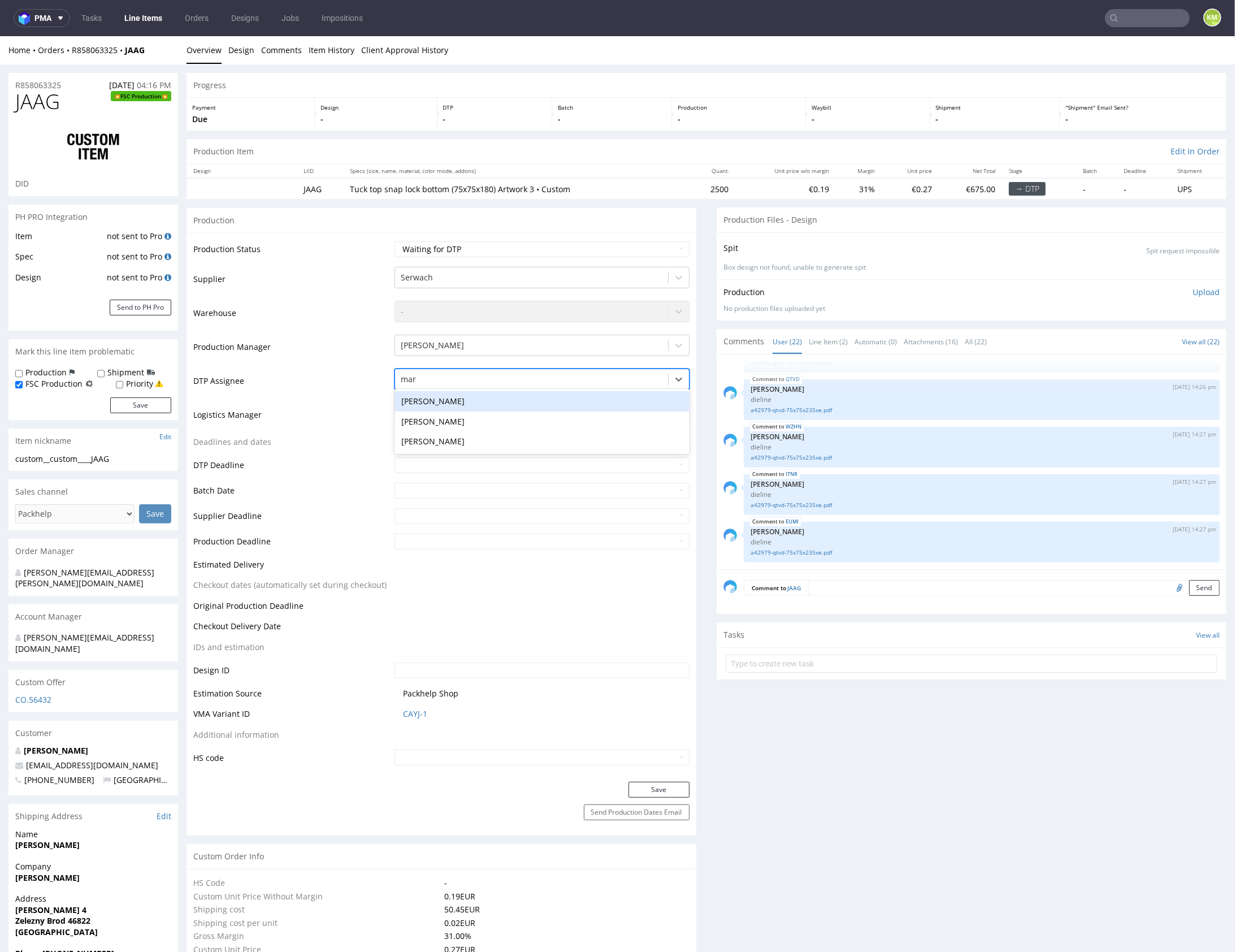
type input "mark"
click at [507, 394] on div "[PERSON_NAME]" at bounding box center [541, 401] width 295 height 20
click at [666, 784] on button "Save" at bounding box center [659, 789] width 61 height 16
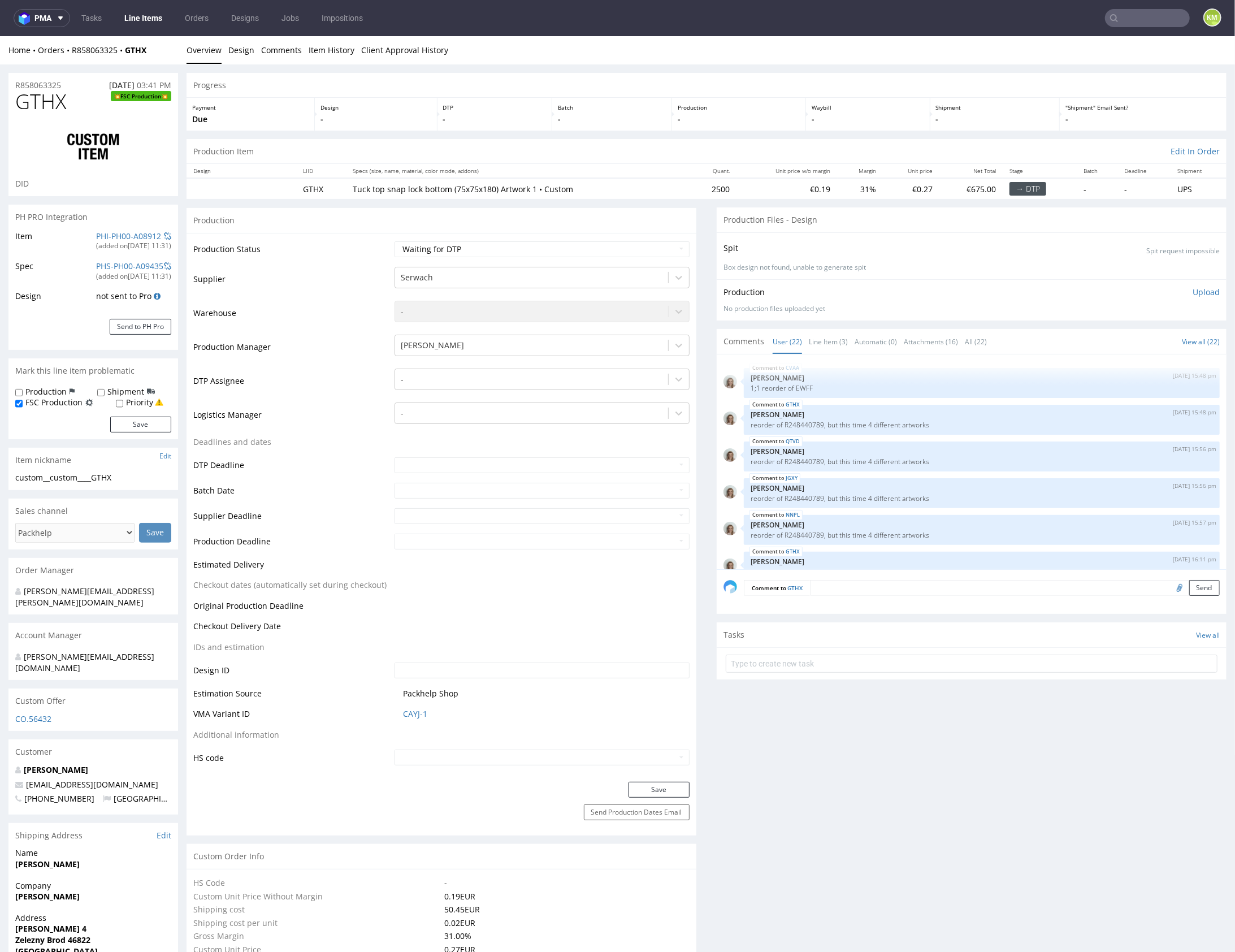
scroll to position [779, 0]
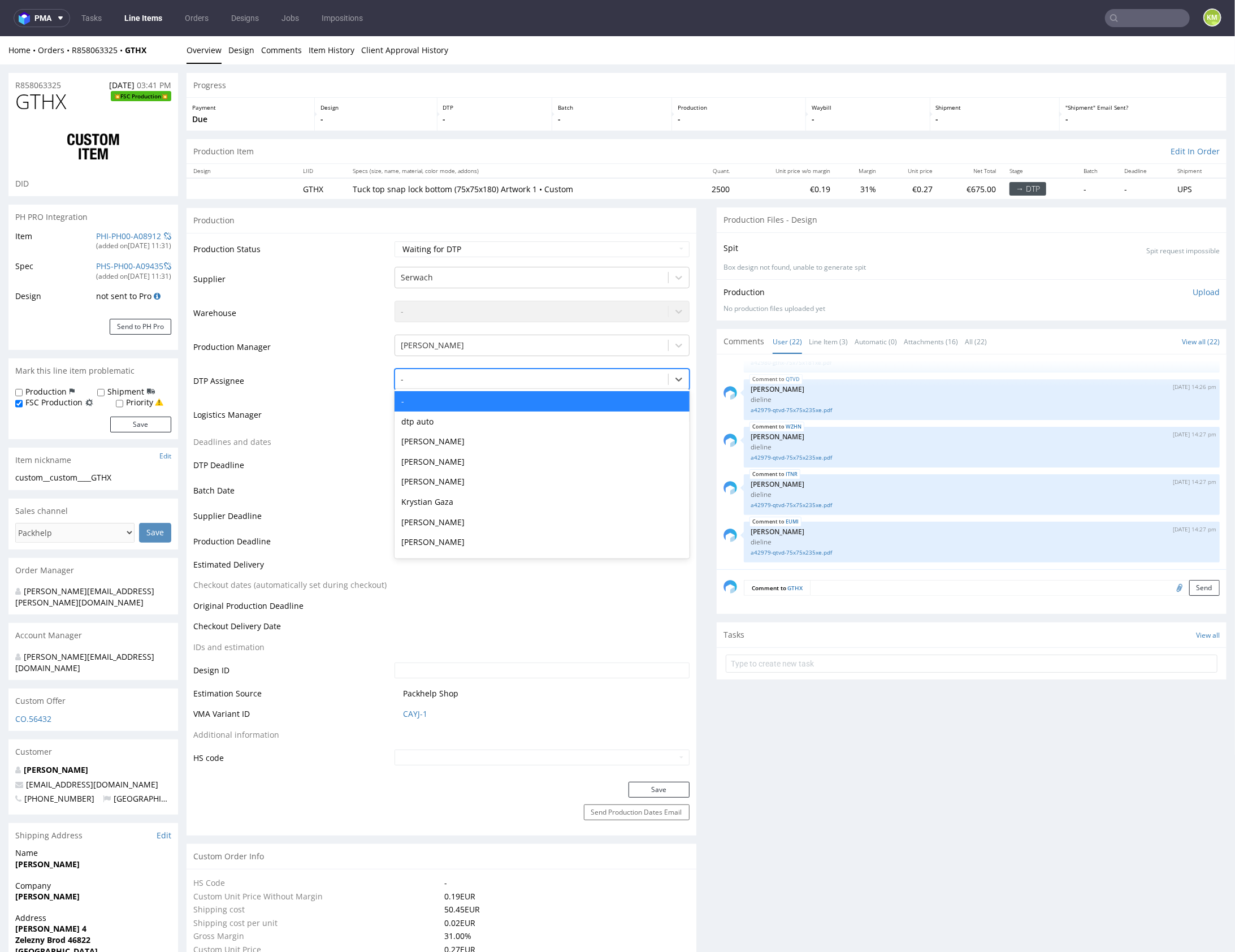
click at [464, 378] on div at bounding box center [531, 379] width 261 height 14
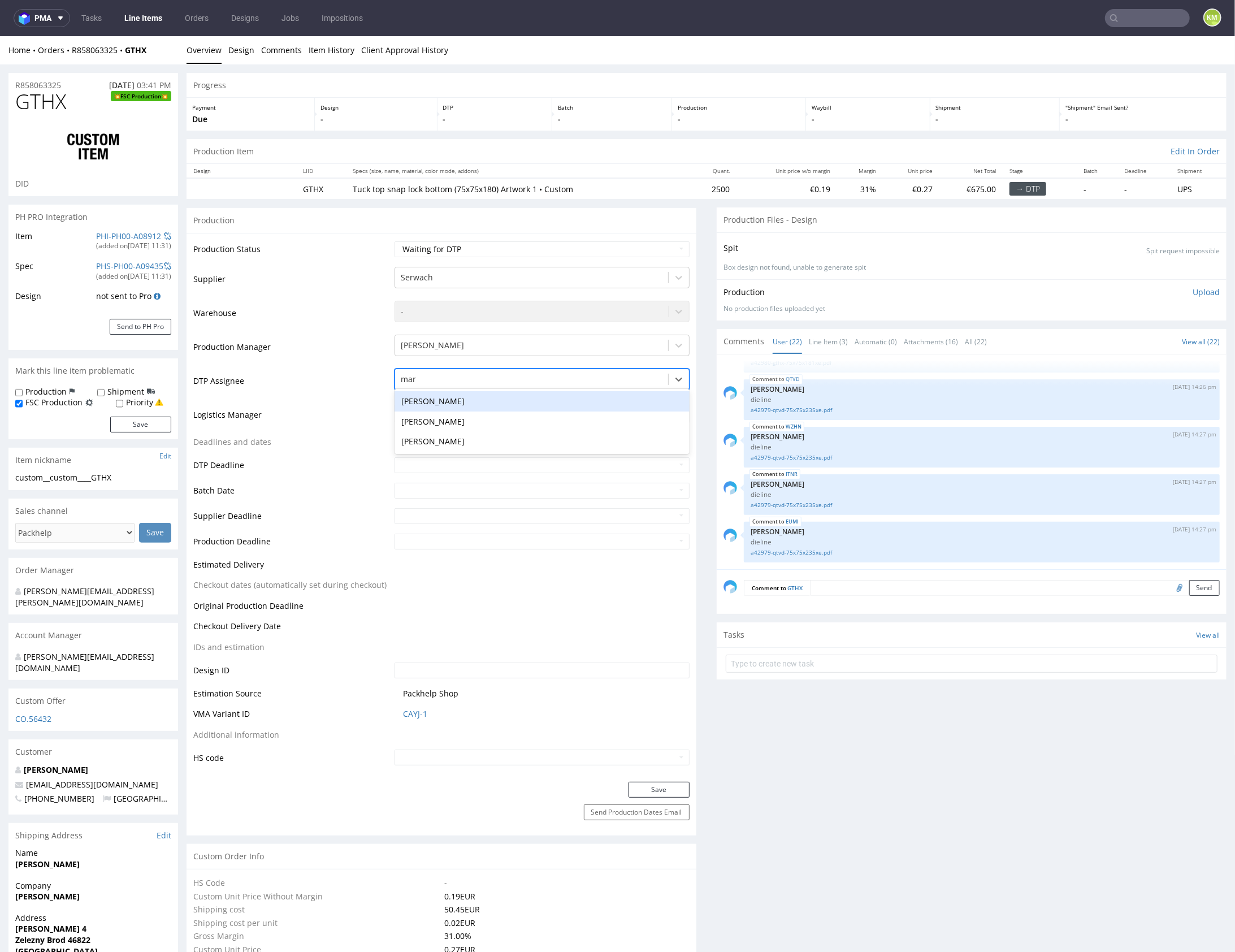
type input "mark"
click at [467, 402] on div "[PERSON_NAME]" at bounding box center [541, 401] width 295 height 20
click at [652, 792] on button "Save" at bounding box center [659, 789] width 61 height 16
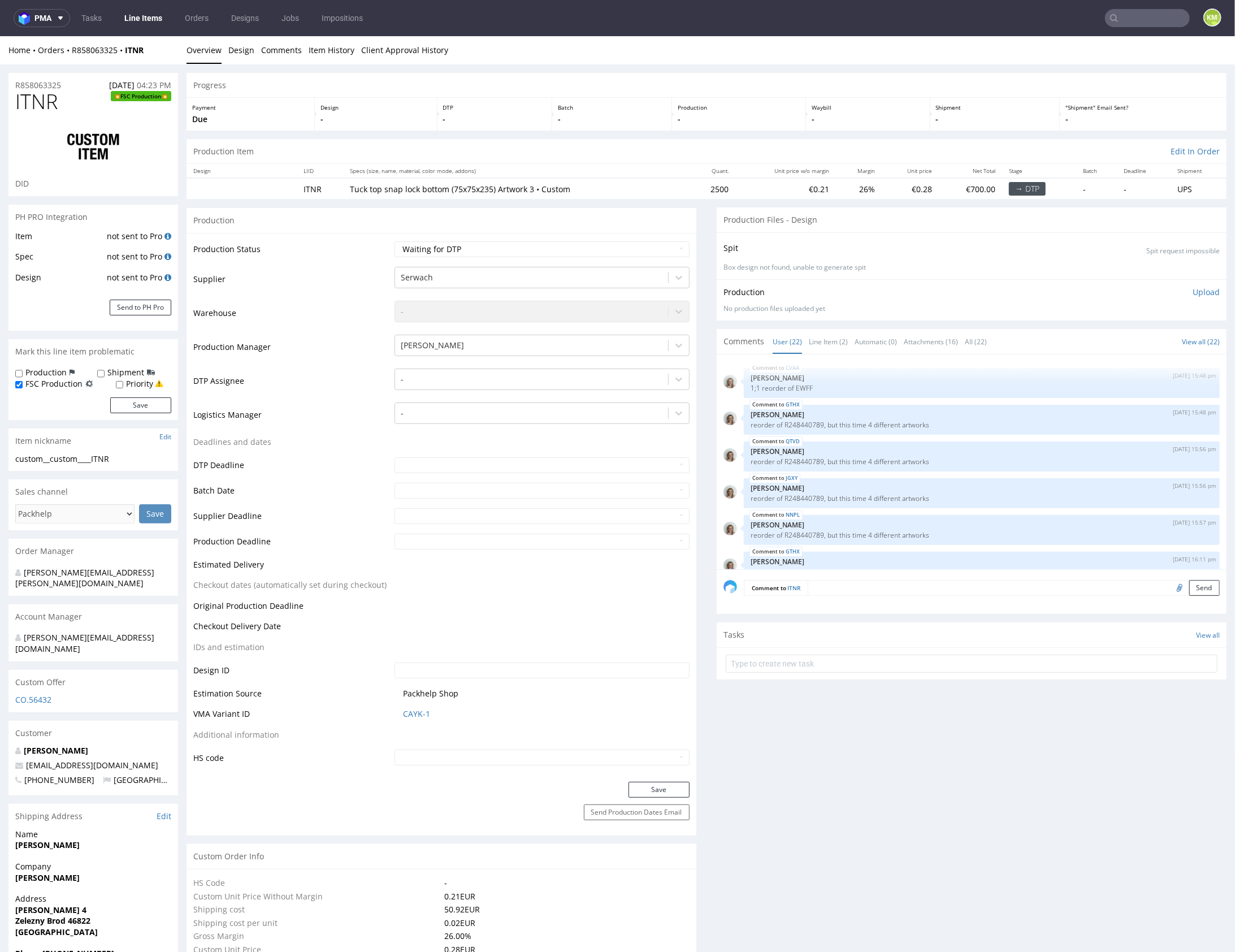
scroll to position [779, 0]
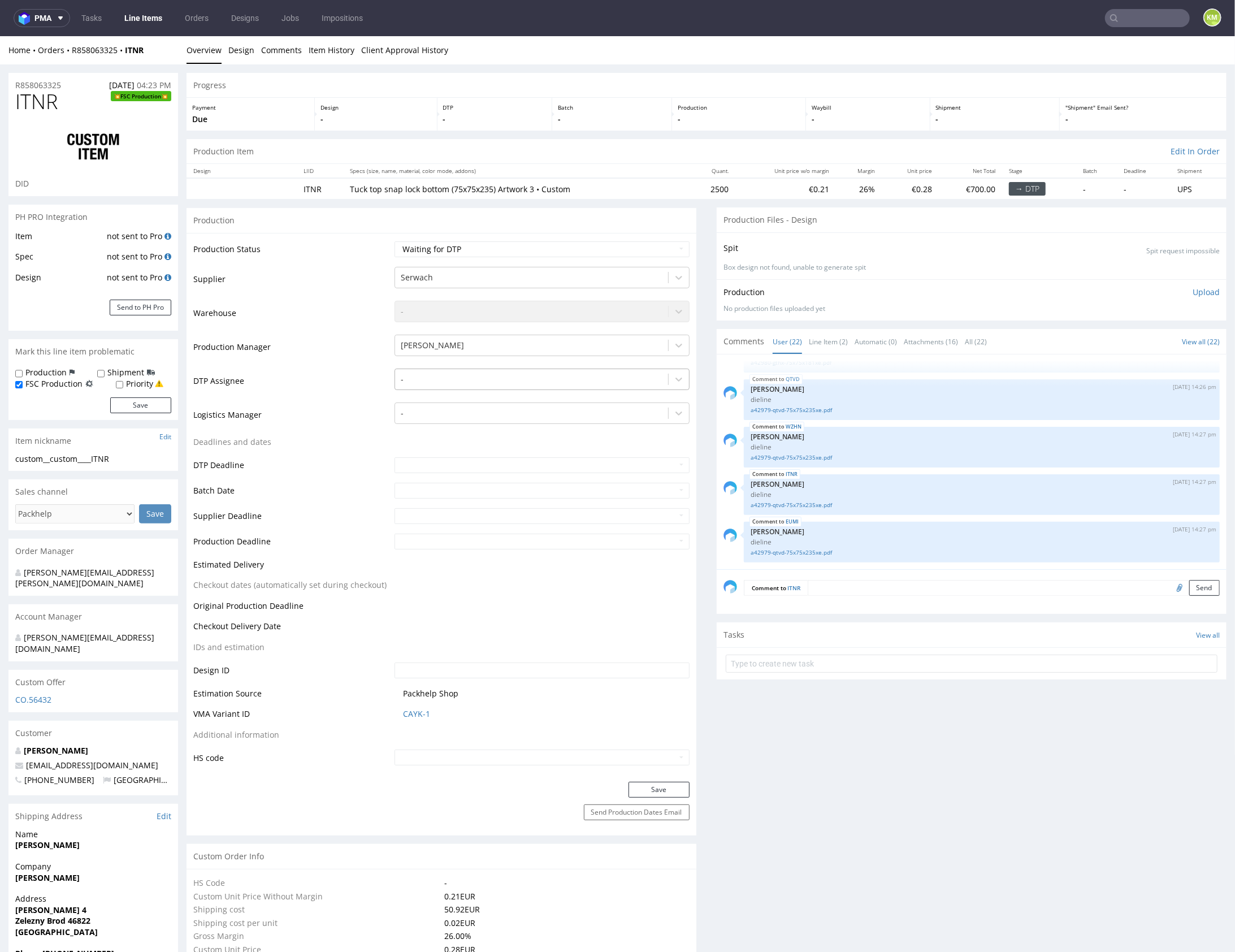
click at [480, 377] on div at bounding box center [531, 379] width 261 height 14
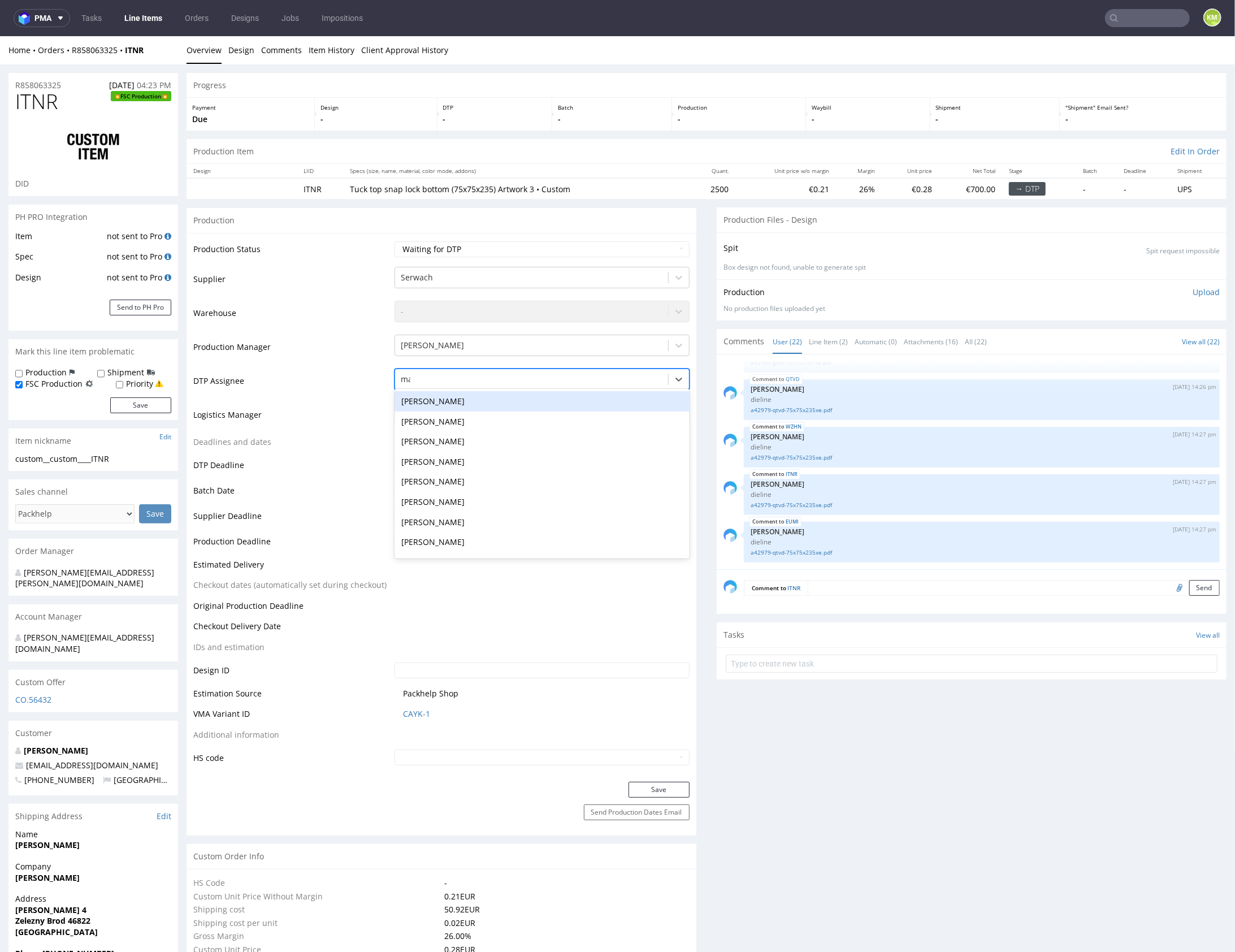
type input "mark"
click at [472, 402] on div "[PERSON_NAME]" at bounding box center [541, 401] width 295 height 20
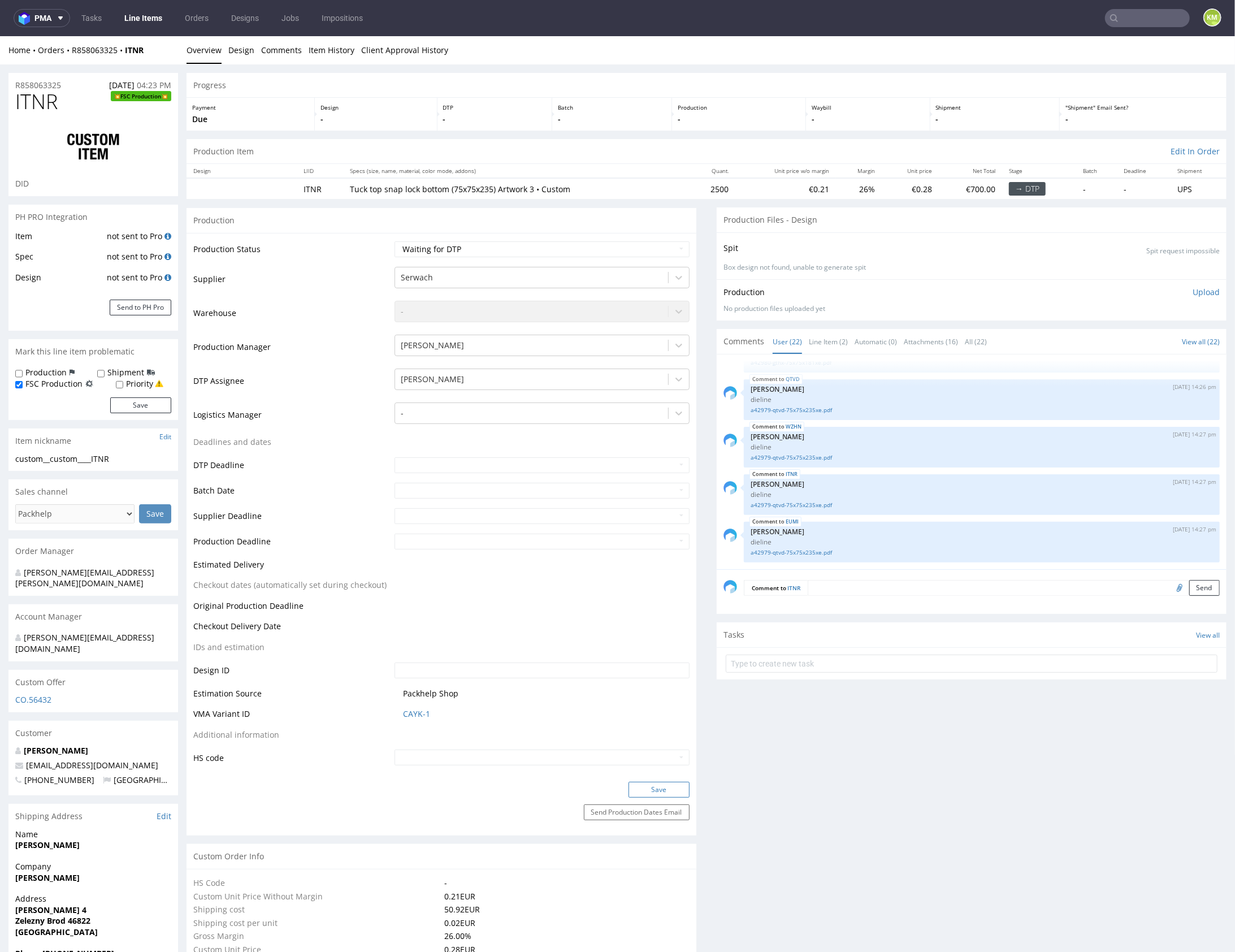
click at [666, 788] on button "Save" at bounding box center [659, 789] width 61 height 16
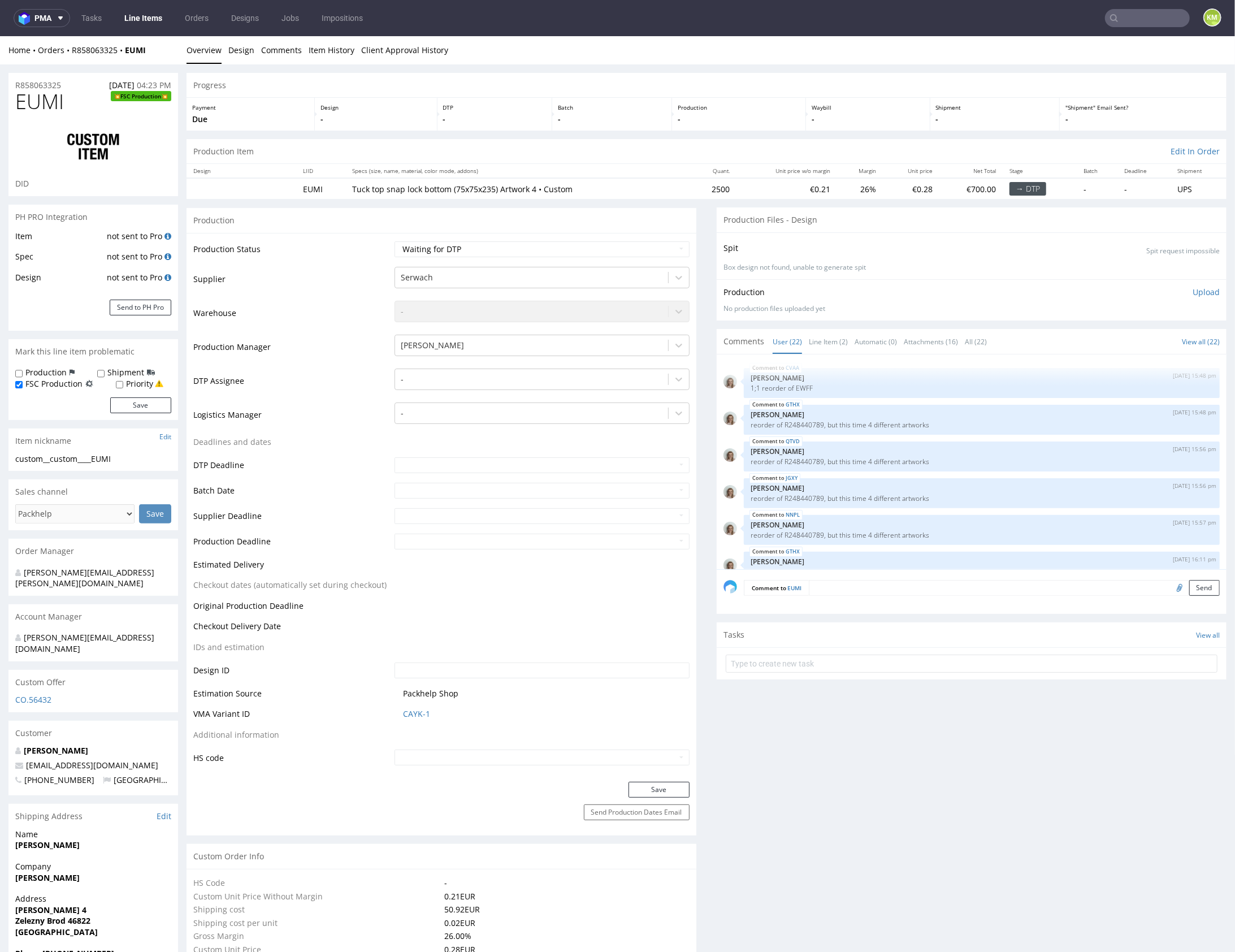
scroll to position [779, 0]
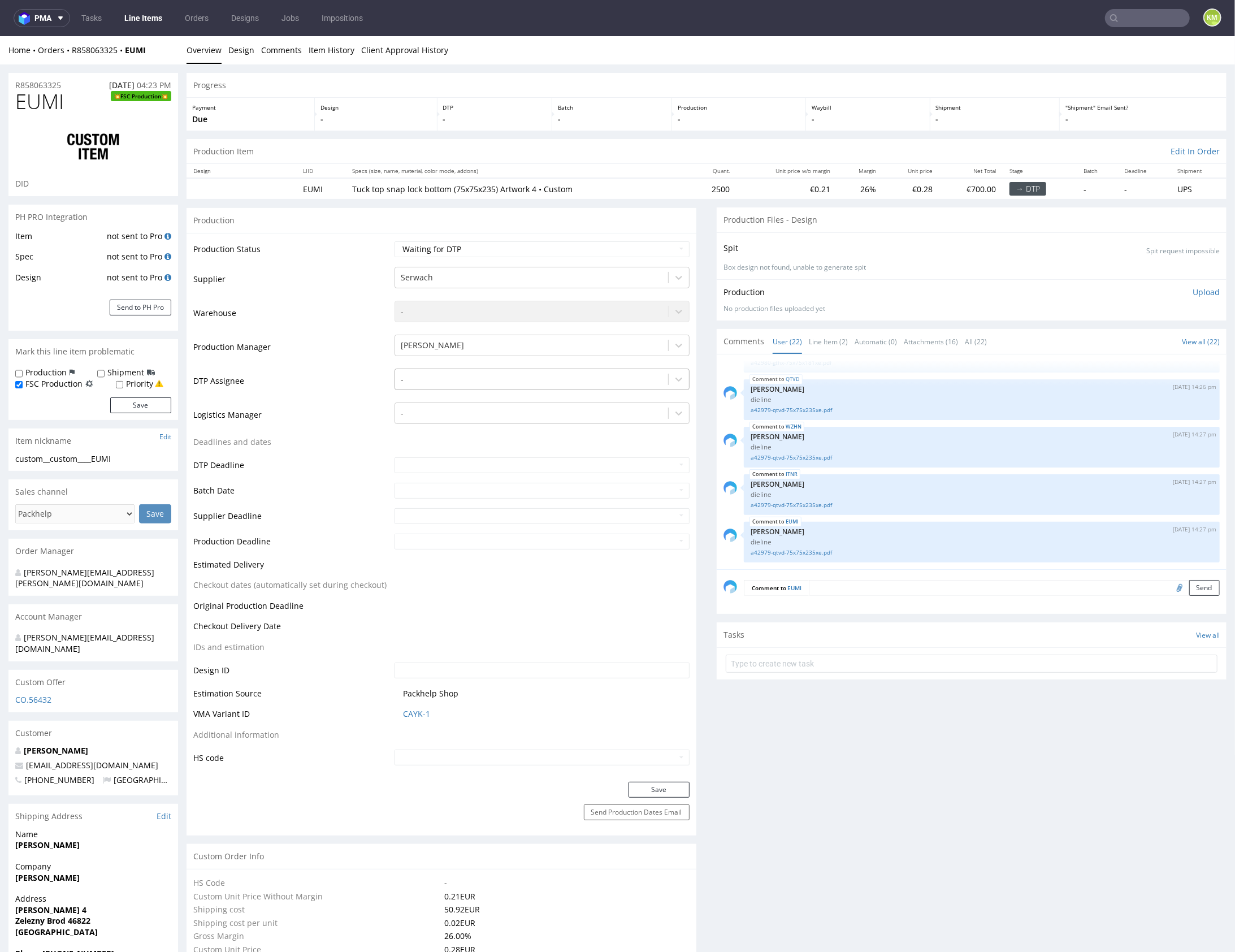
click at [466, 380] on div at bounding box center [531, 379] width 261 height 14
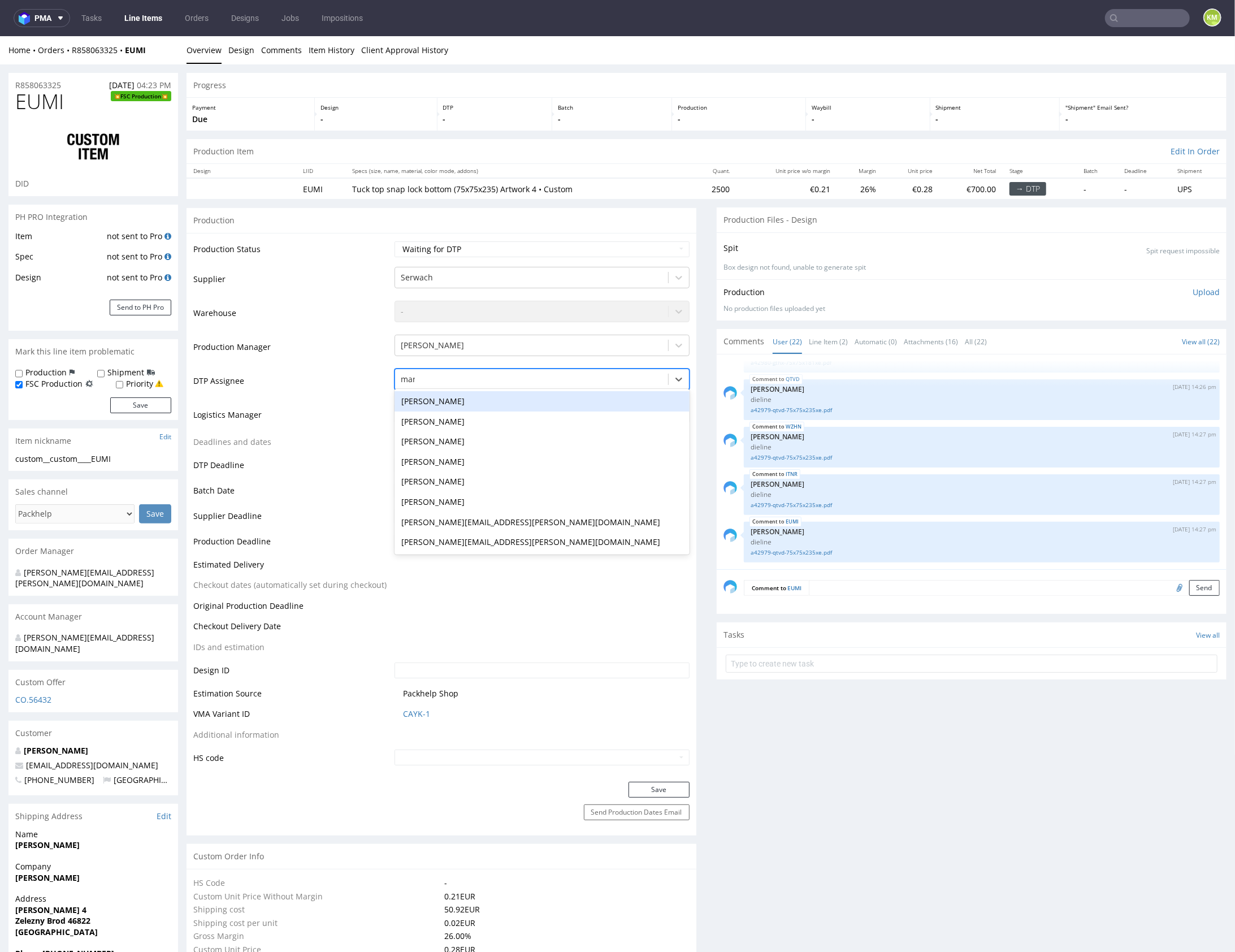
type input "mark"
click at [467, 406] on div "[PERSON_NAME]" at bounding box center [541, 401] width 295 height 20
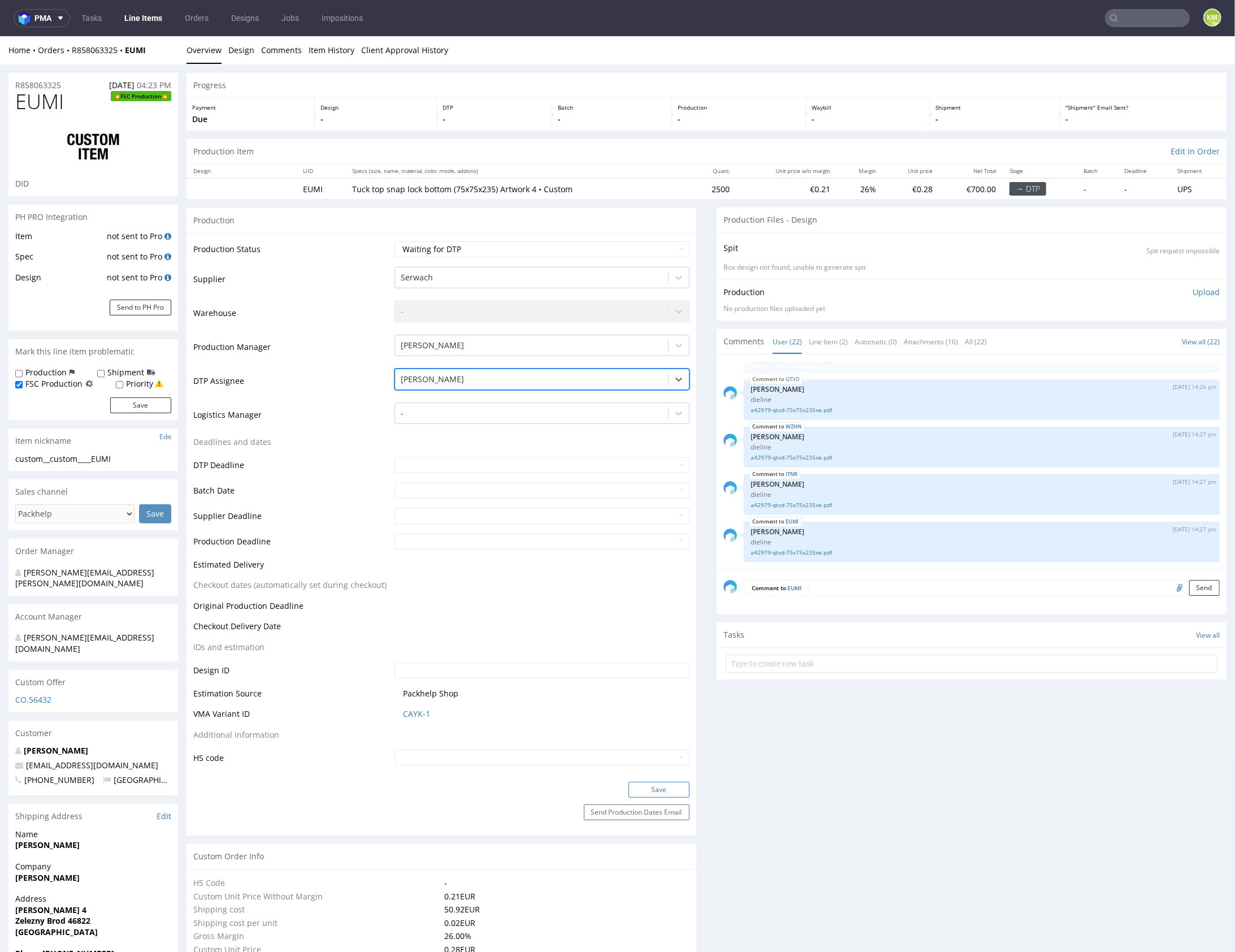
click at [666, 784] on button "Save" at bounding box center [659, 789] width 61 height 16
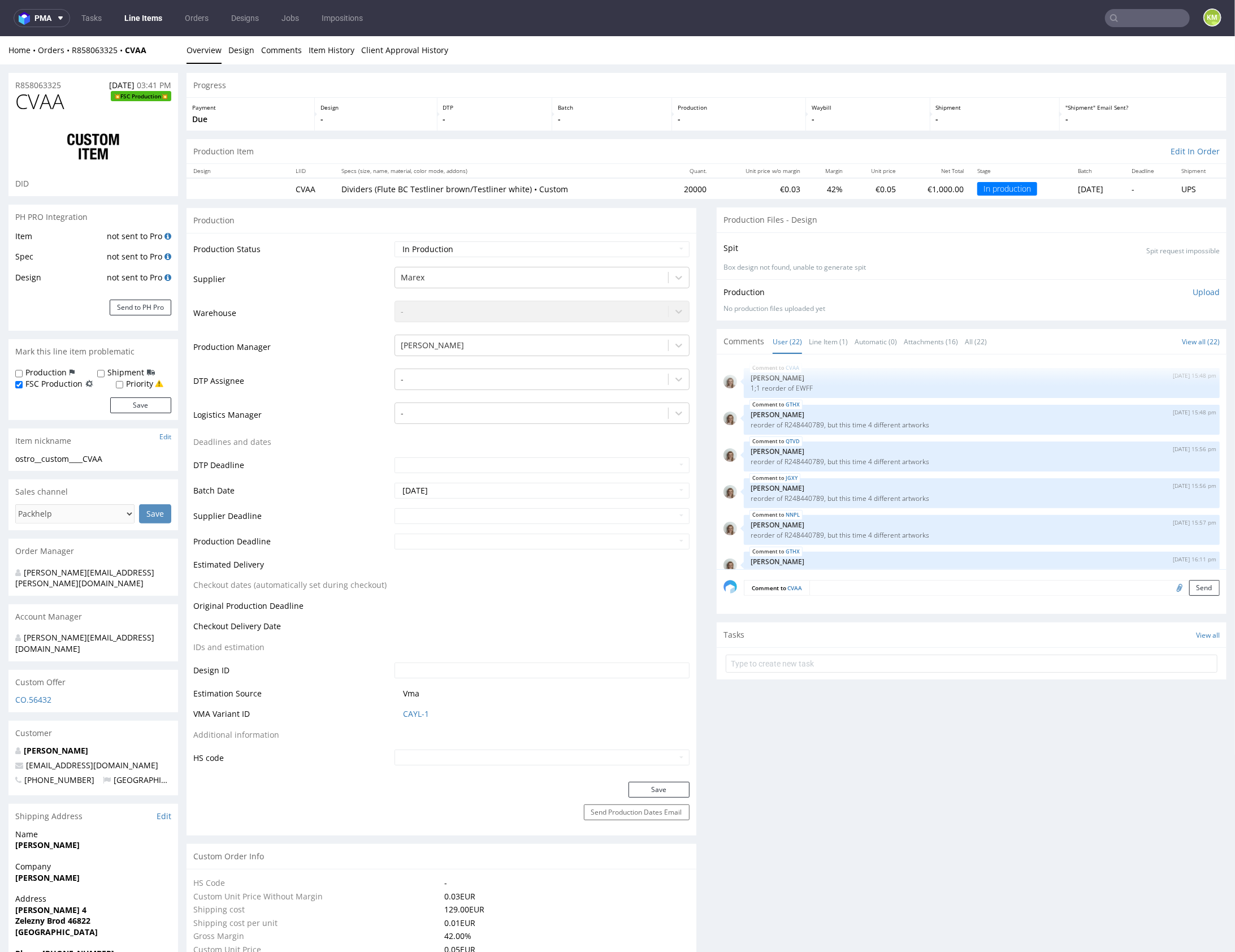
scroll to position [779, 0]
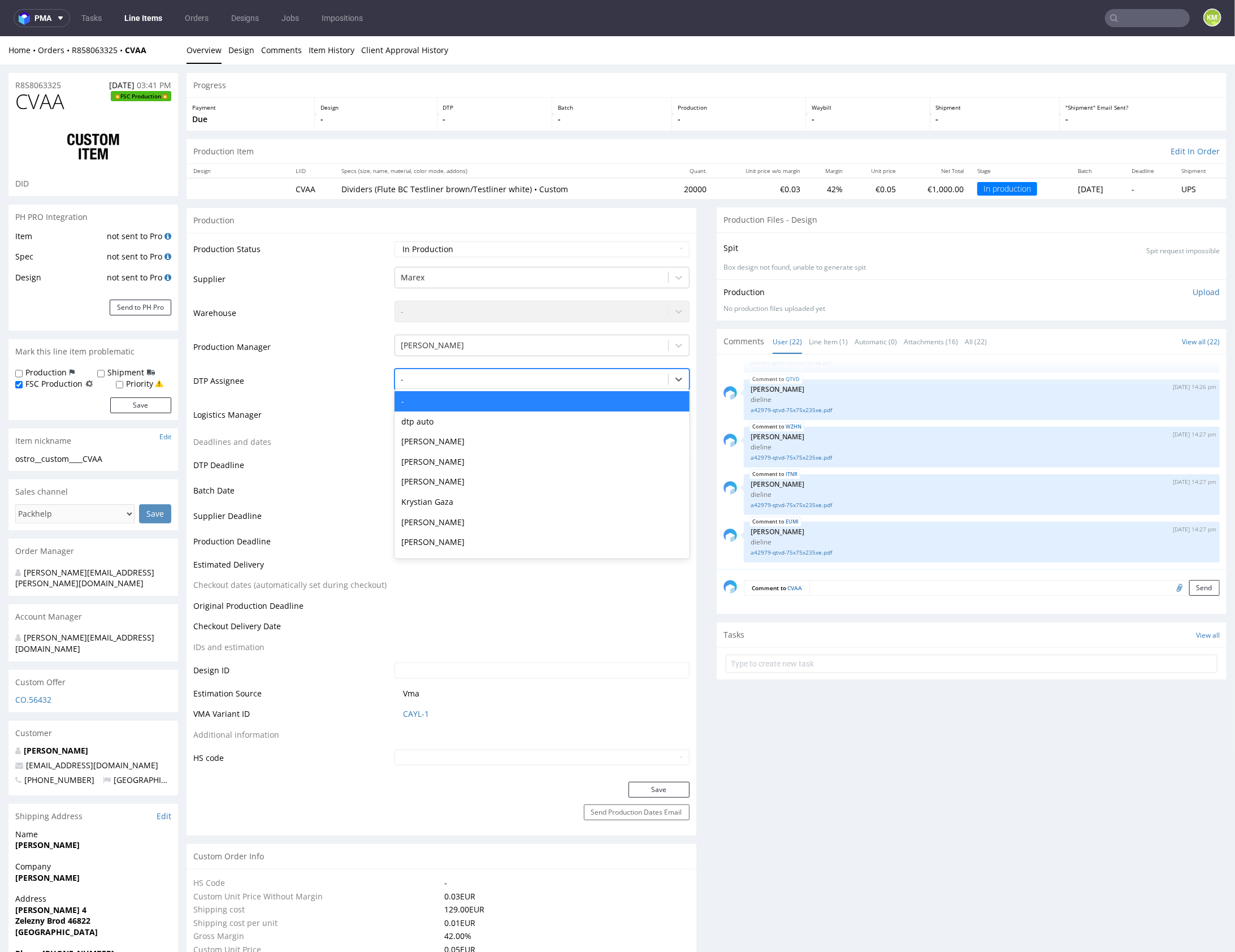
click at [450, 375] on div at bounding box center [531, 379] width 261 height 14
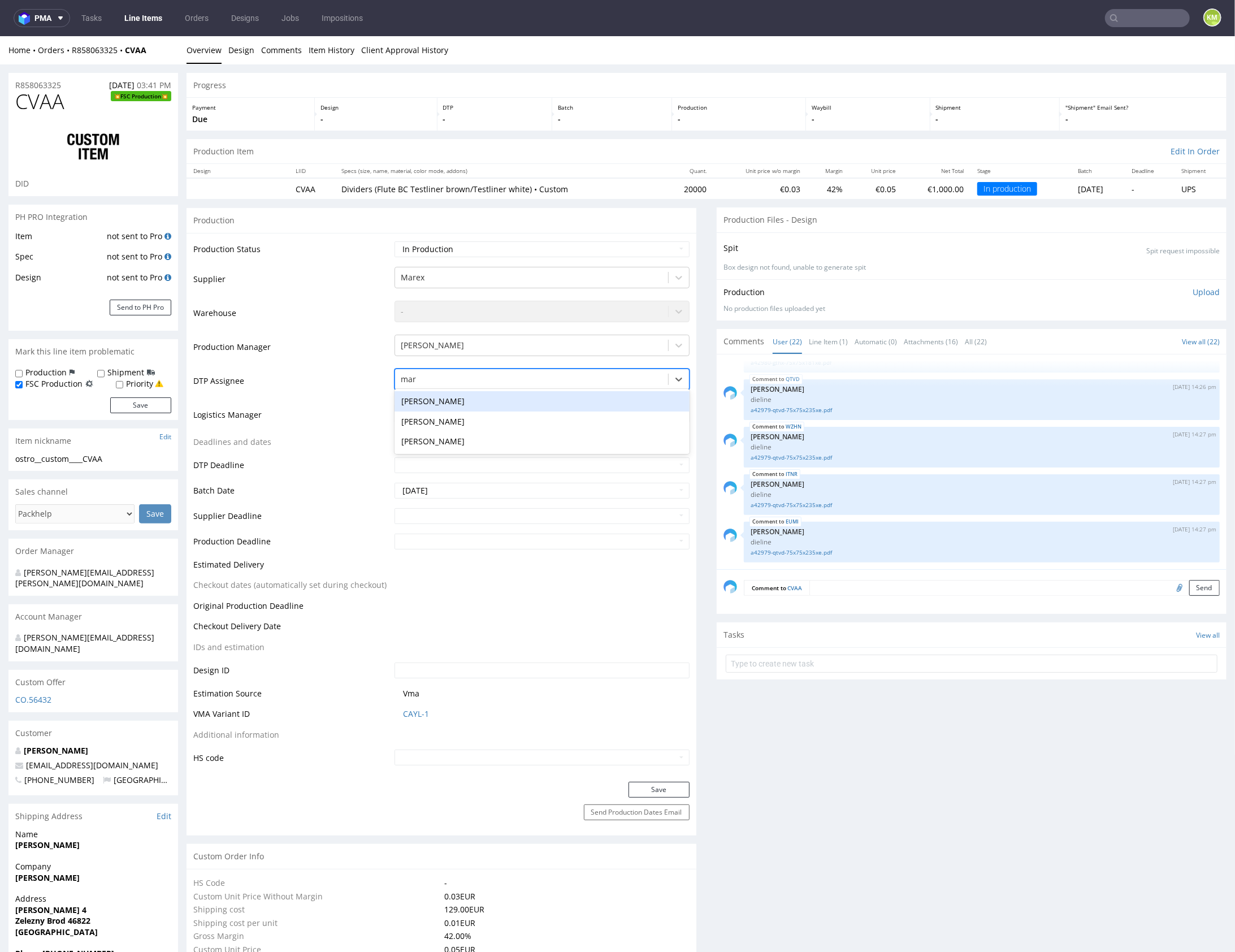
type input "mark"
click at [453, 396] on div "[PERSON_NAME]" at bounding box center [541, 401] width 295 height 20
click at [658, 793] on button "Save" at bounding box center [659, 789] width 61 height 16
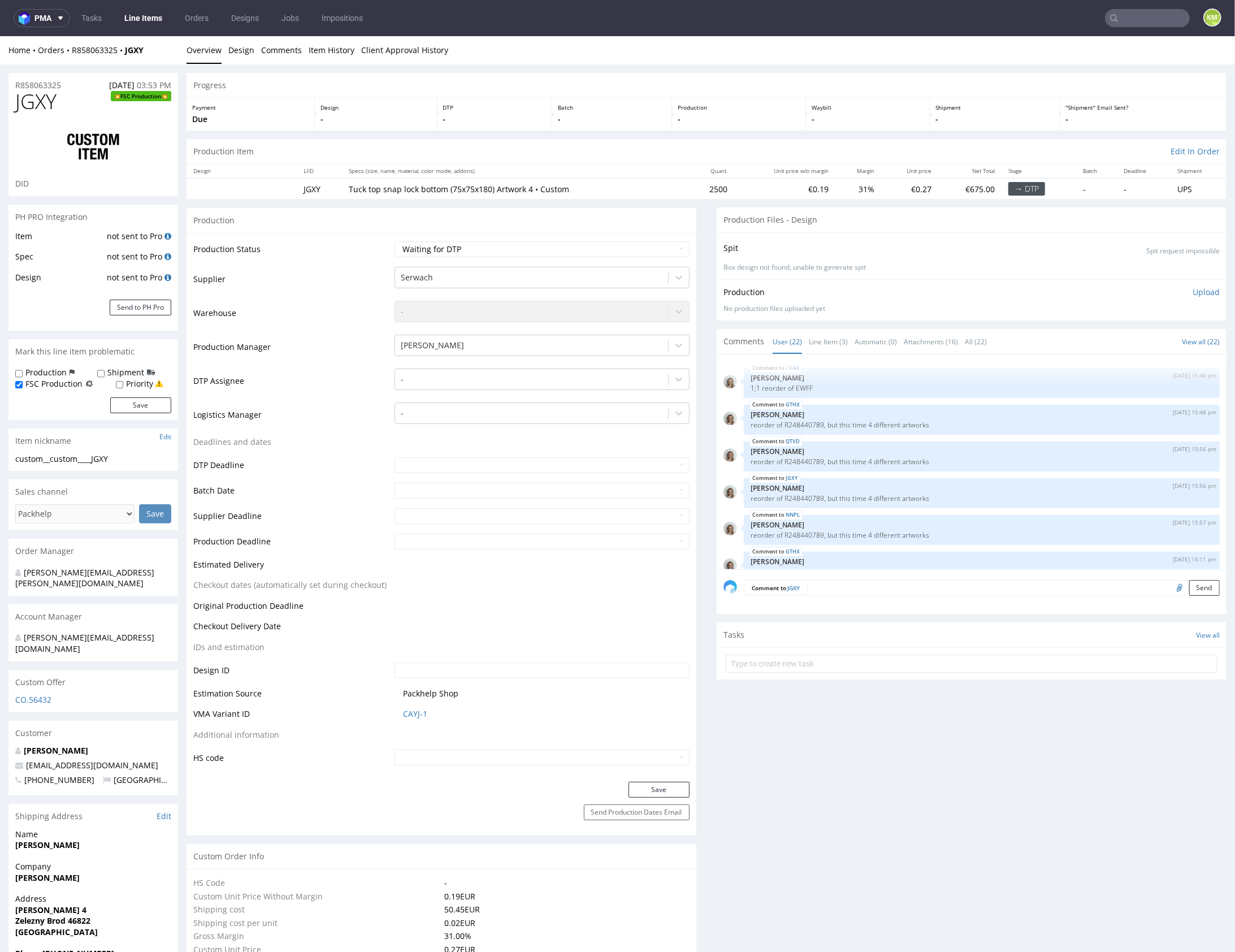
scroll to position [779, 0]
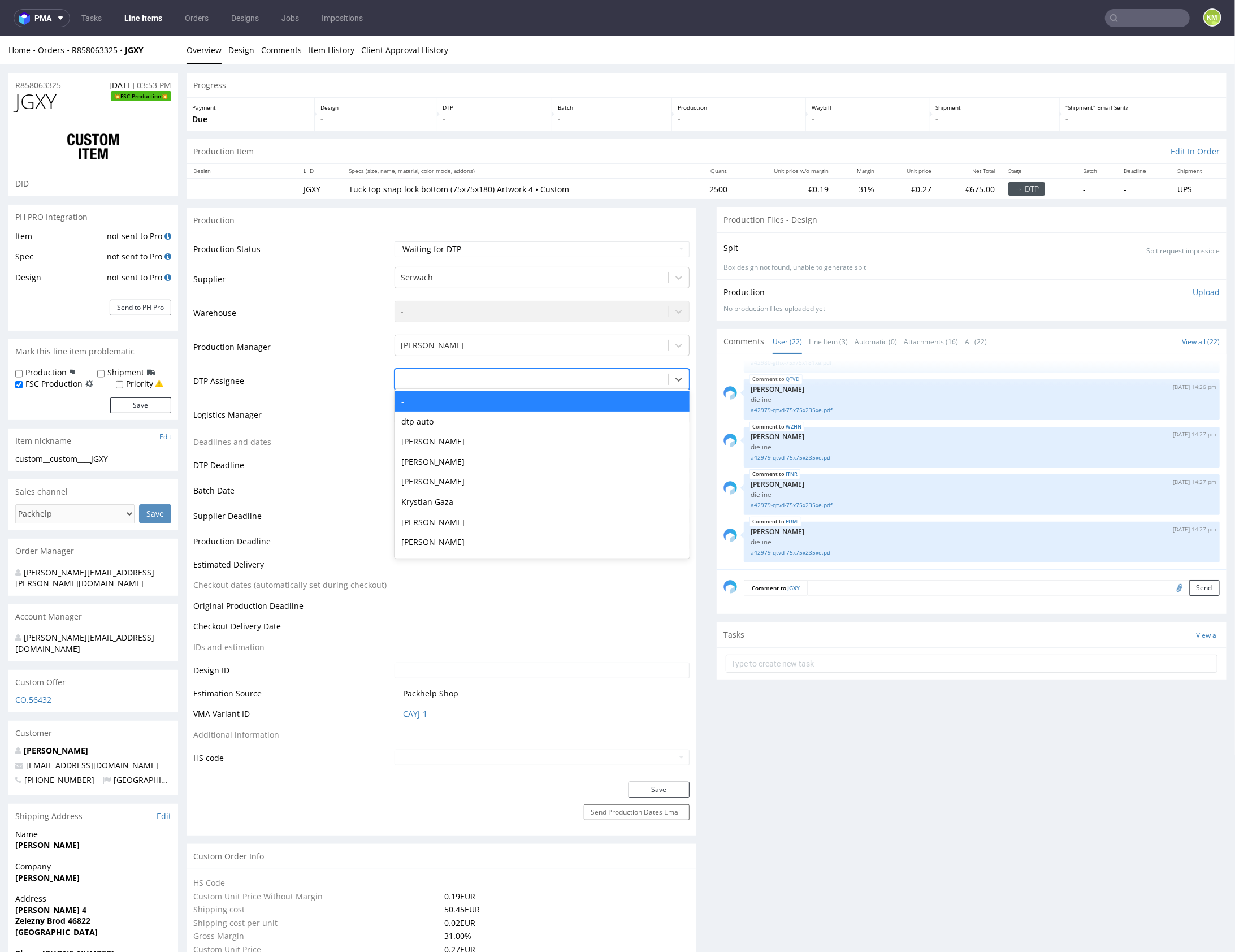
click at [483, 373] on div at bounding box center [531, 379] width 261 height 14
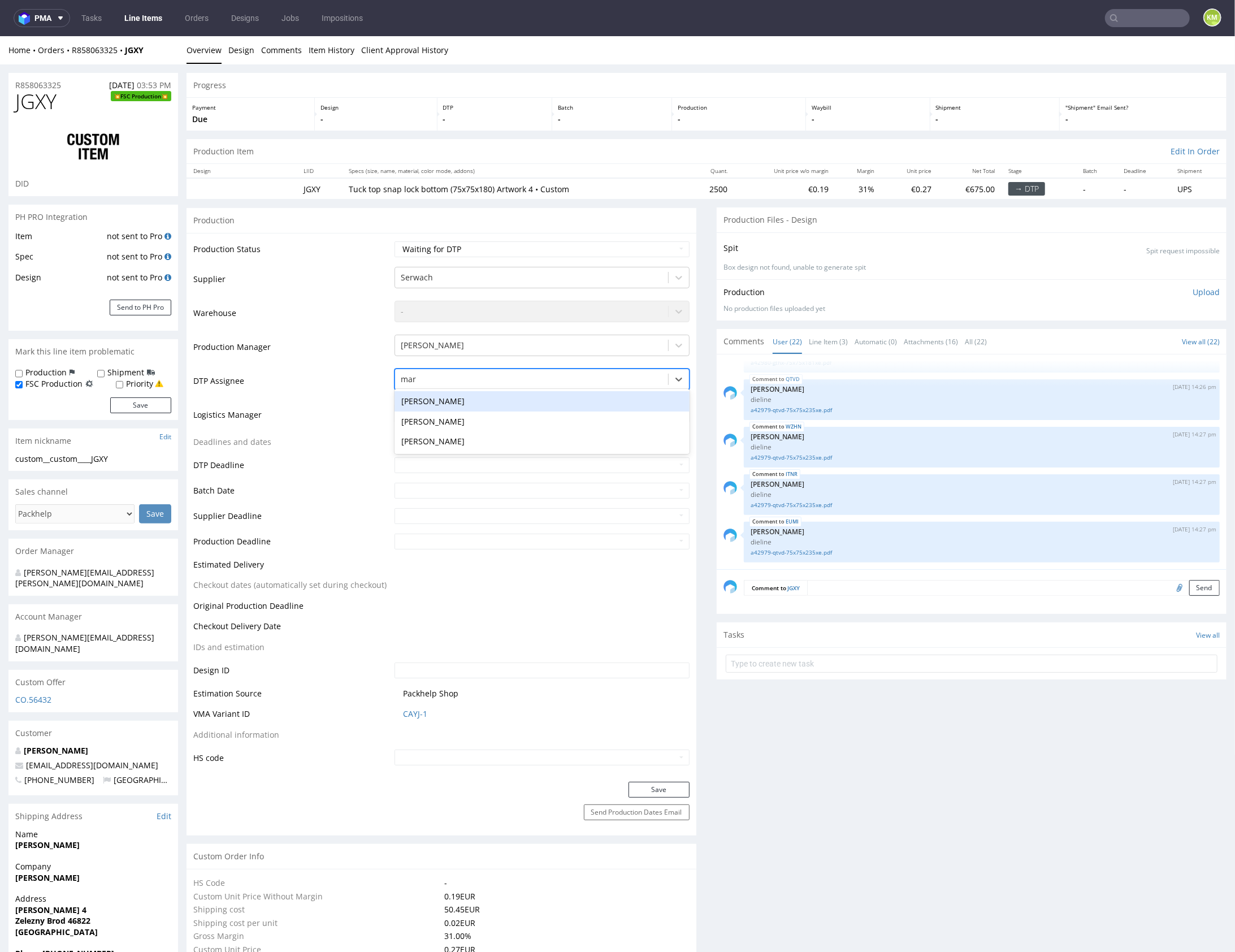
type input "mark"
click at [480, 399] on div "Karol Markowski" at bounding box center [541, 401] width 295 height 20
click at [676, 793] on button "Save" at bounding box center [659, 789] width 61 height 16
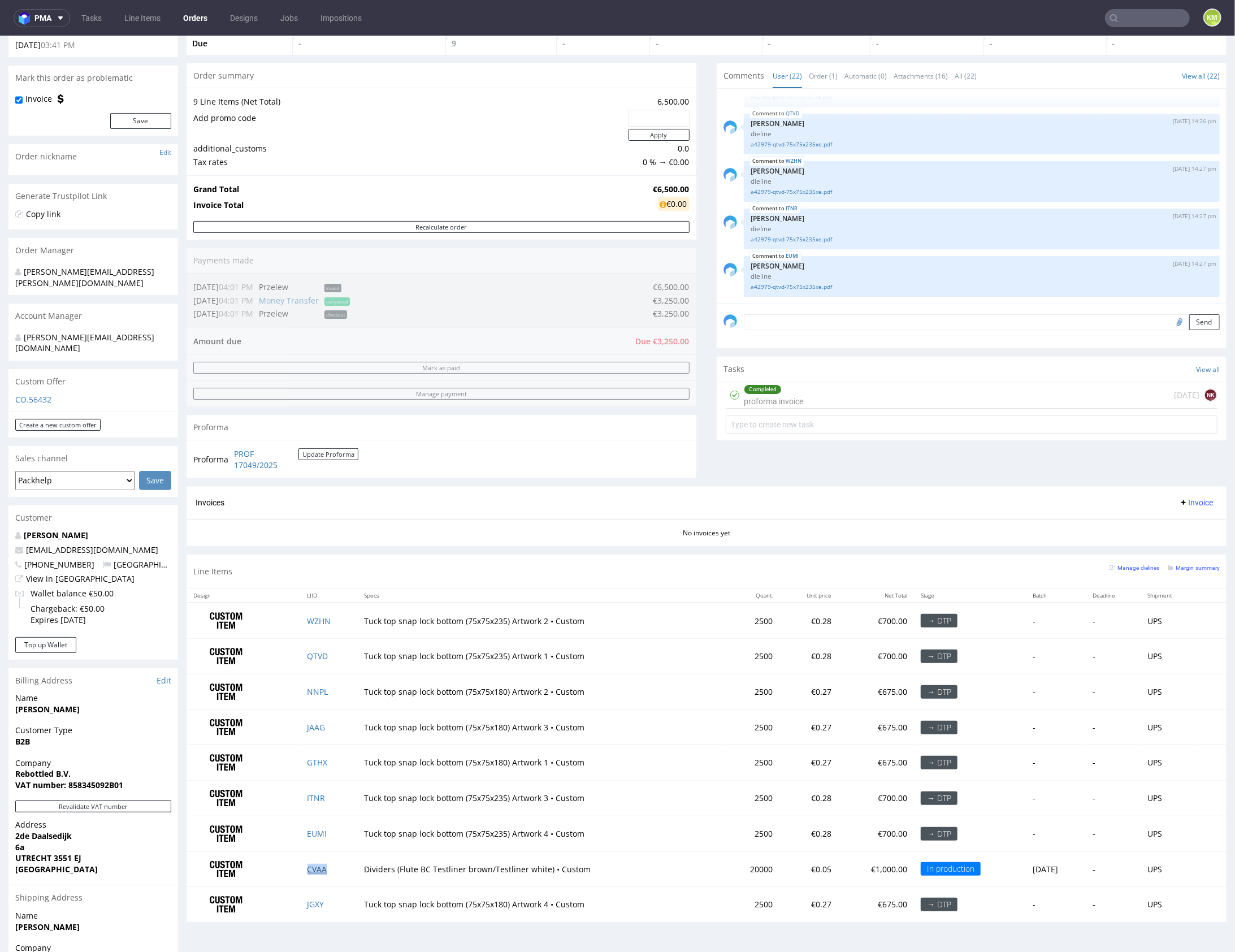
scroll to position [166, 0]
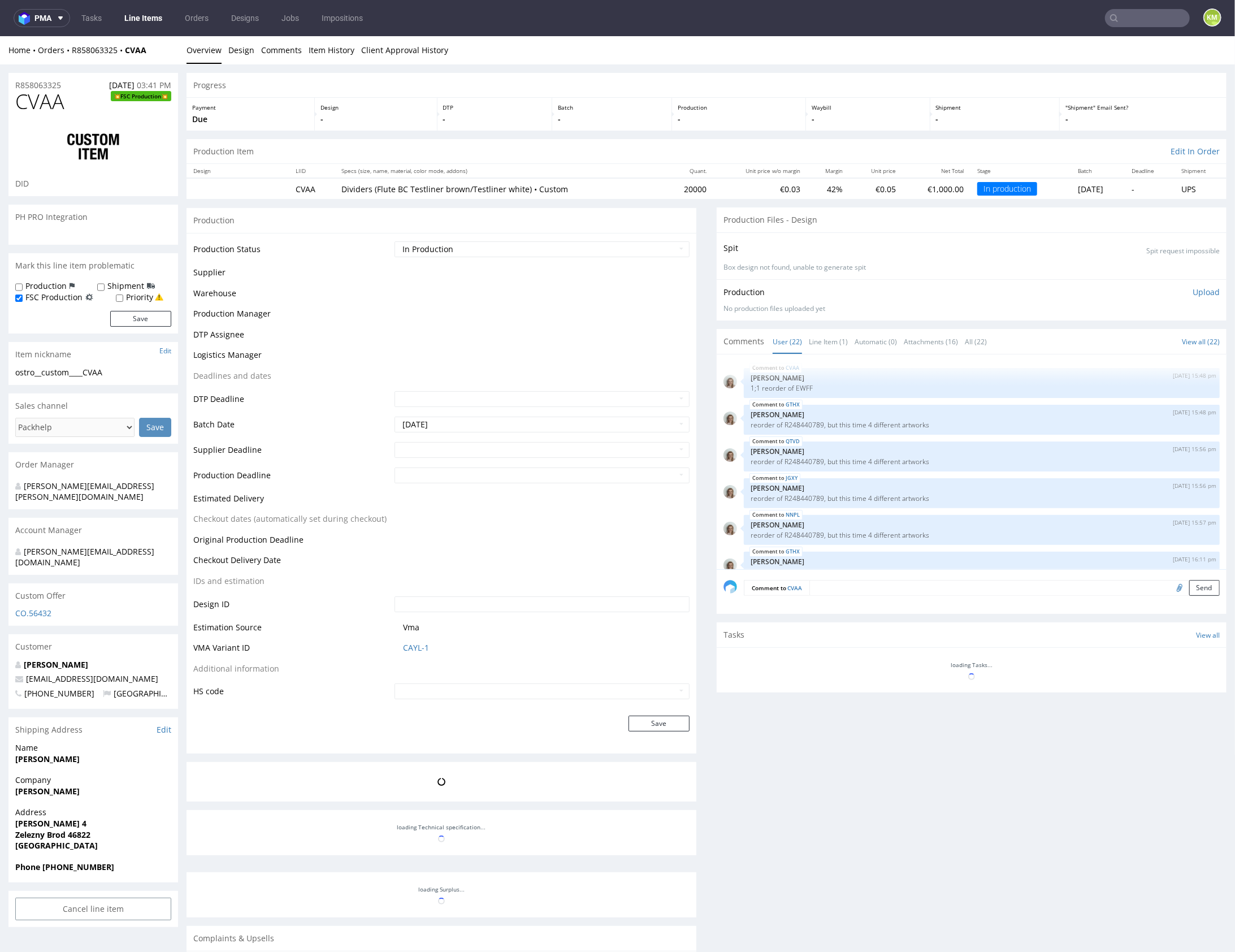
scroll to position [779, 0]
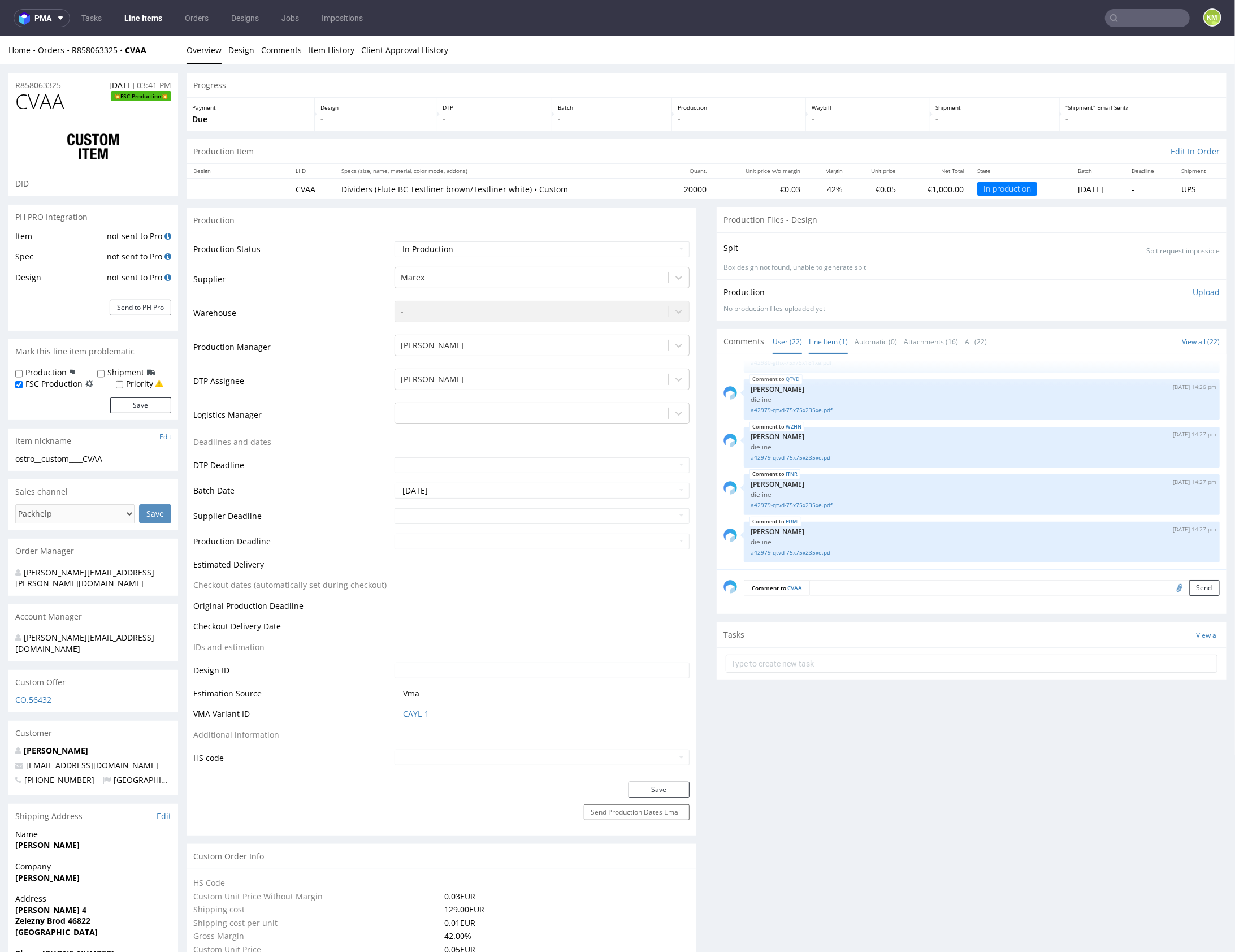
click at [818, 344] on link "Line Item (1)" at bounding box center [828, 341] width 39 height 24
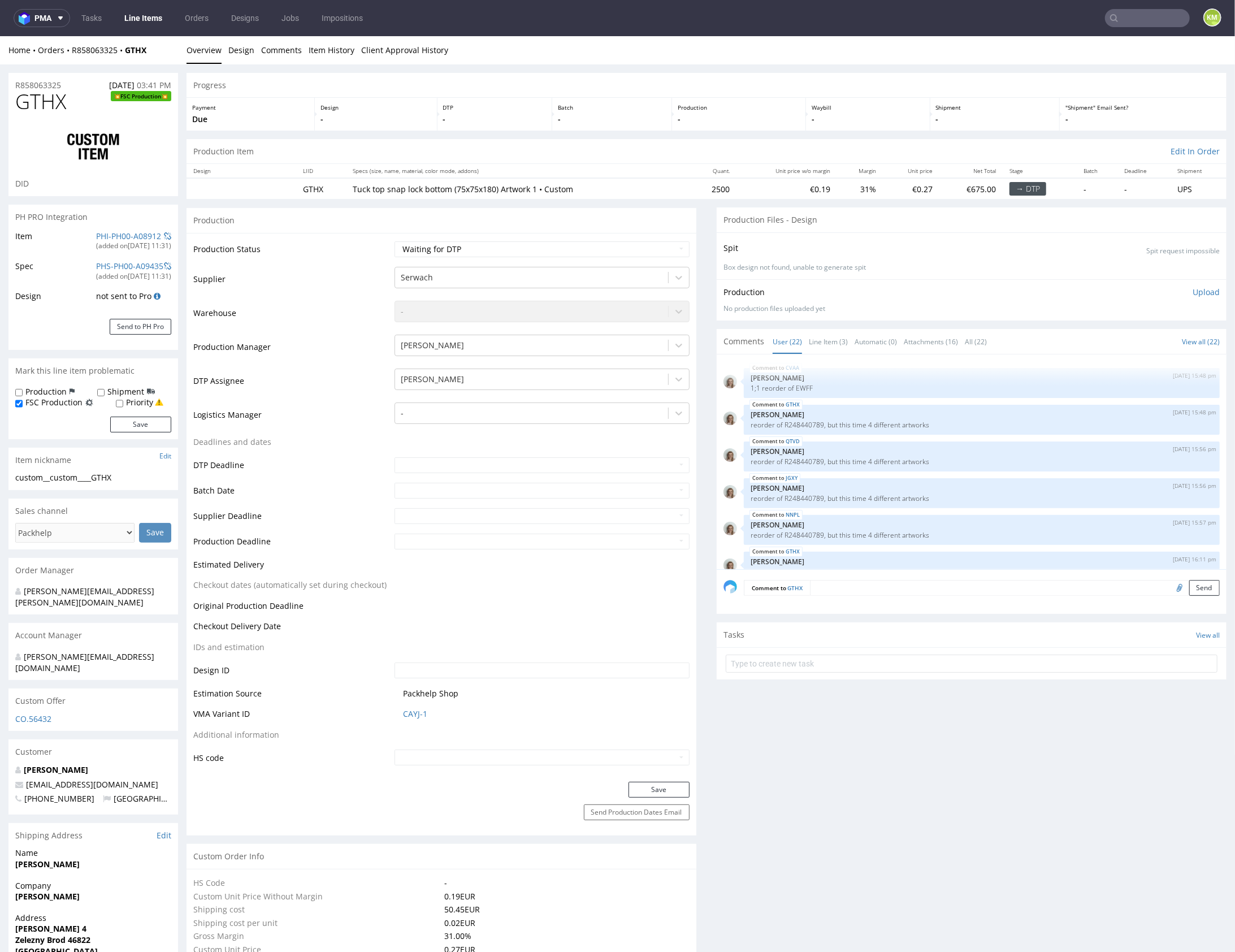
scroll to position [779, 0]
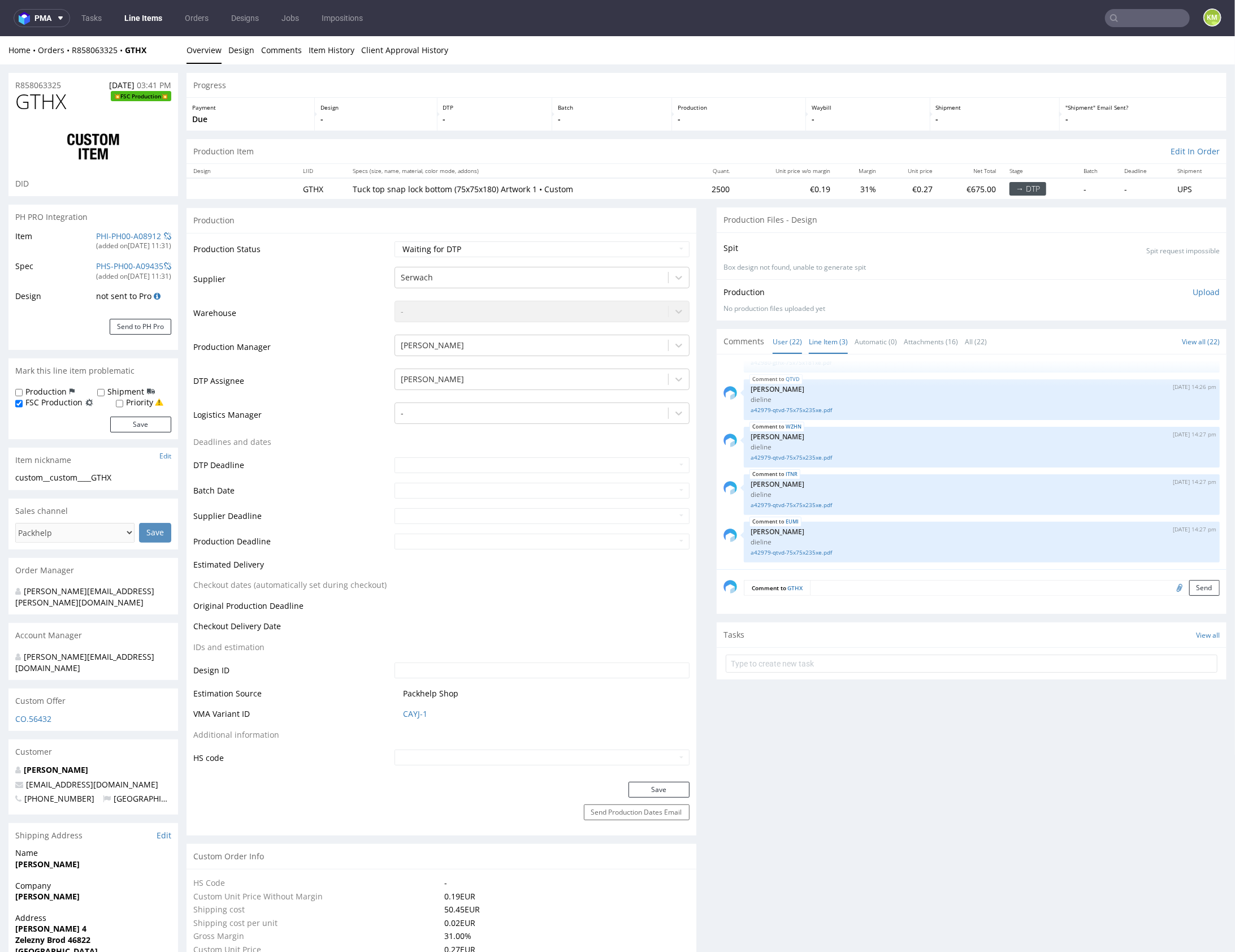
click at [833, 338] on link "Line Item (3)" at bounding box center [828, 341] width 39 height 24
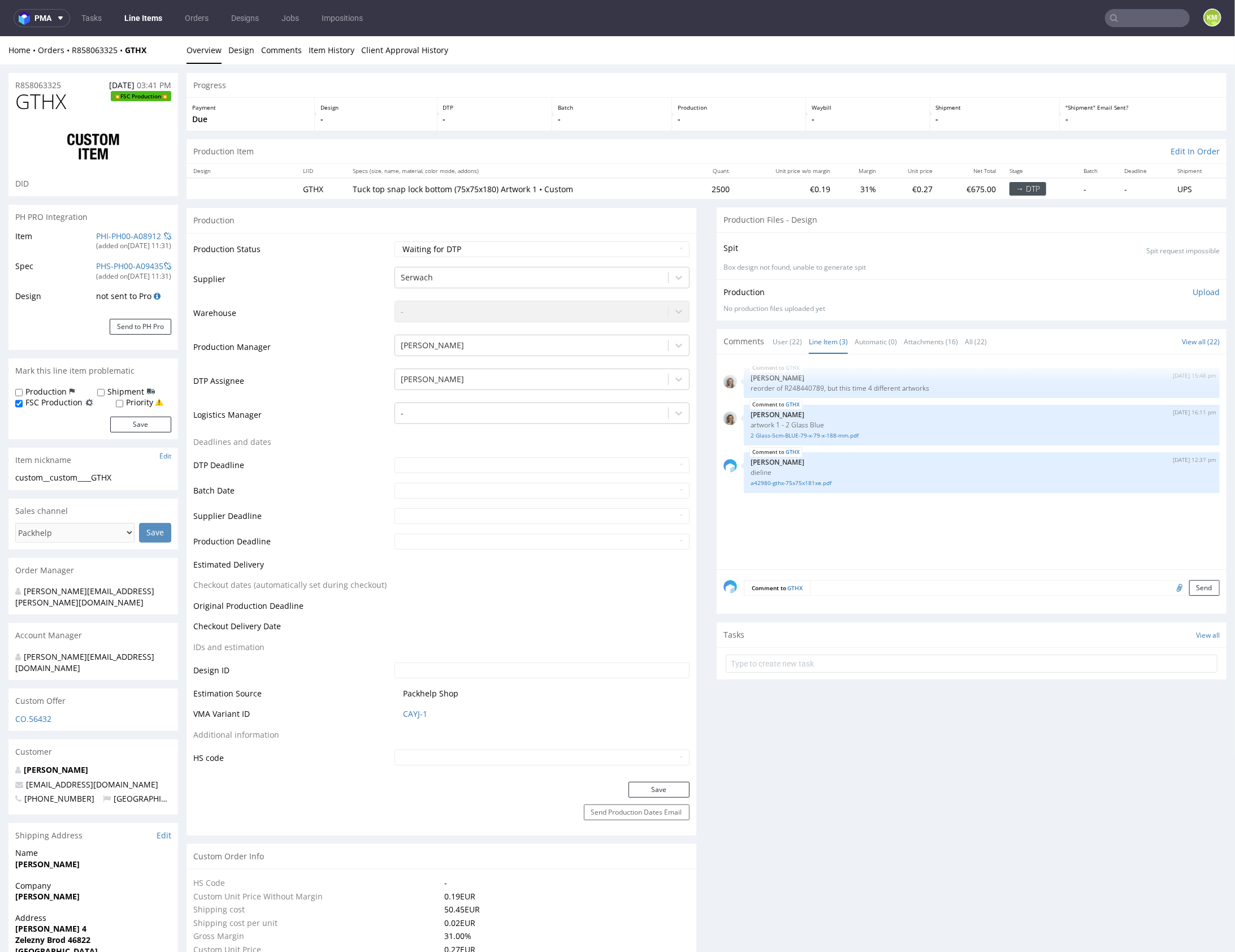
click at [823, 504] on div "GTHX [DATE] 15:48 pm [PERSON_NAME] reorder of R248440789, but this time 4 diffe…" at bounding box center [975, 465] width 503 height 208
click at [803, 481] on link "a42980-gthx-75x75x181xe.pdf" at bounding box center [982, 483] width 462 height 9
click at [808, 386] on p "reorder of R248440789, but this time 4 different artworks" at bounding box center [982, 388] width 462 height 9
copy p "R248440789"
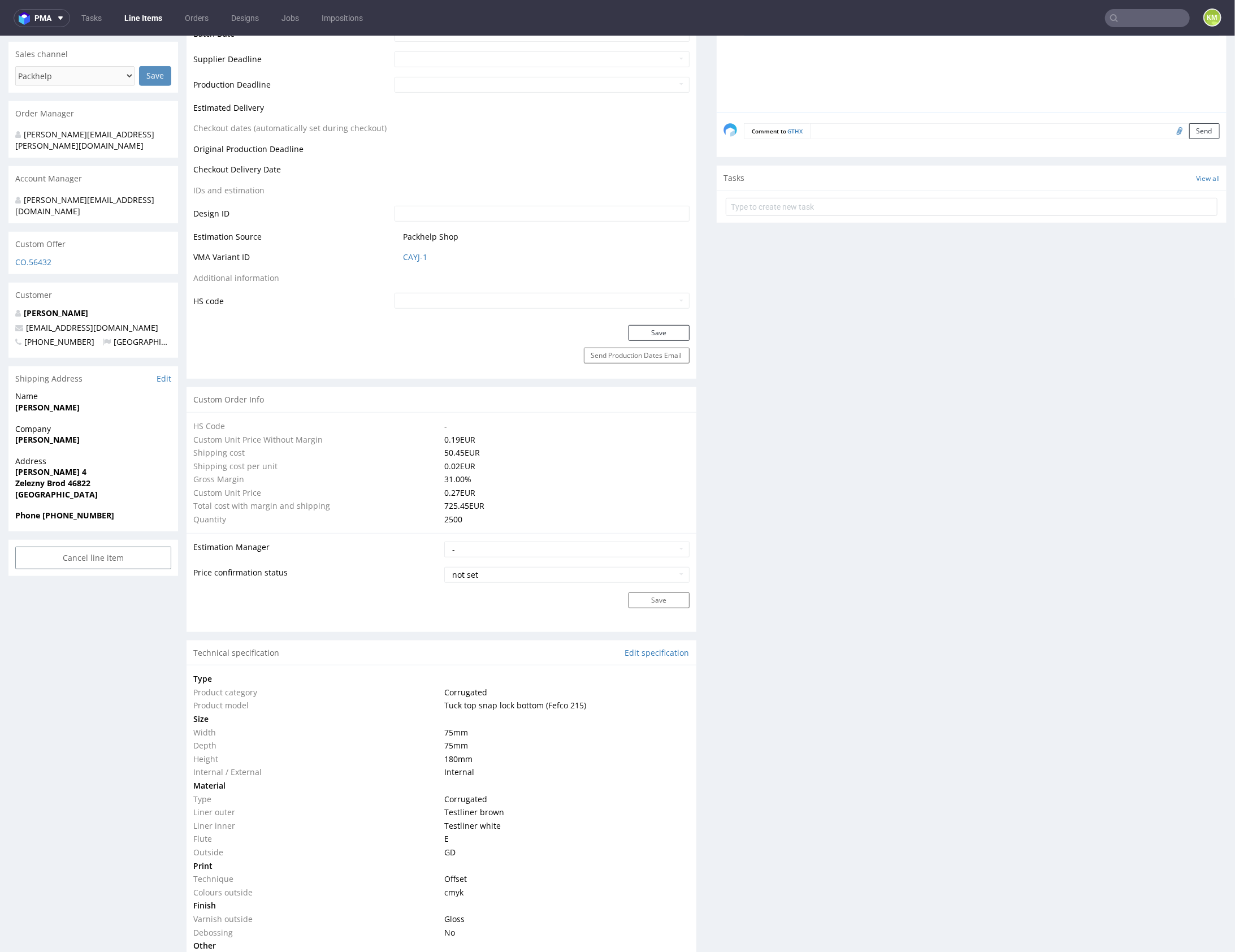
scroll to position [0, 0]
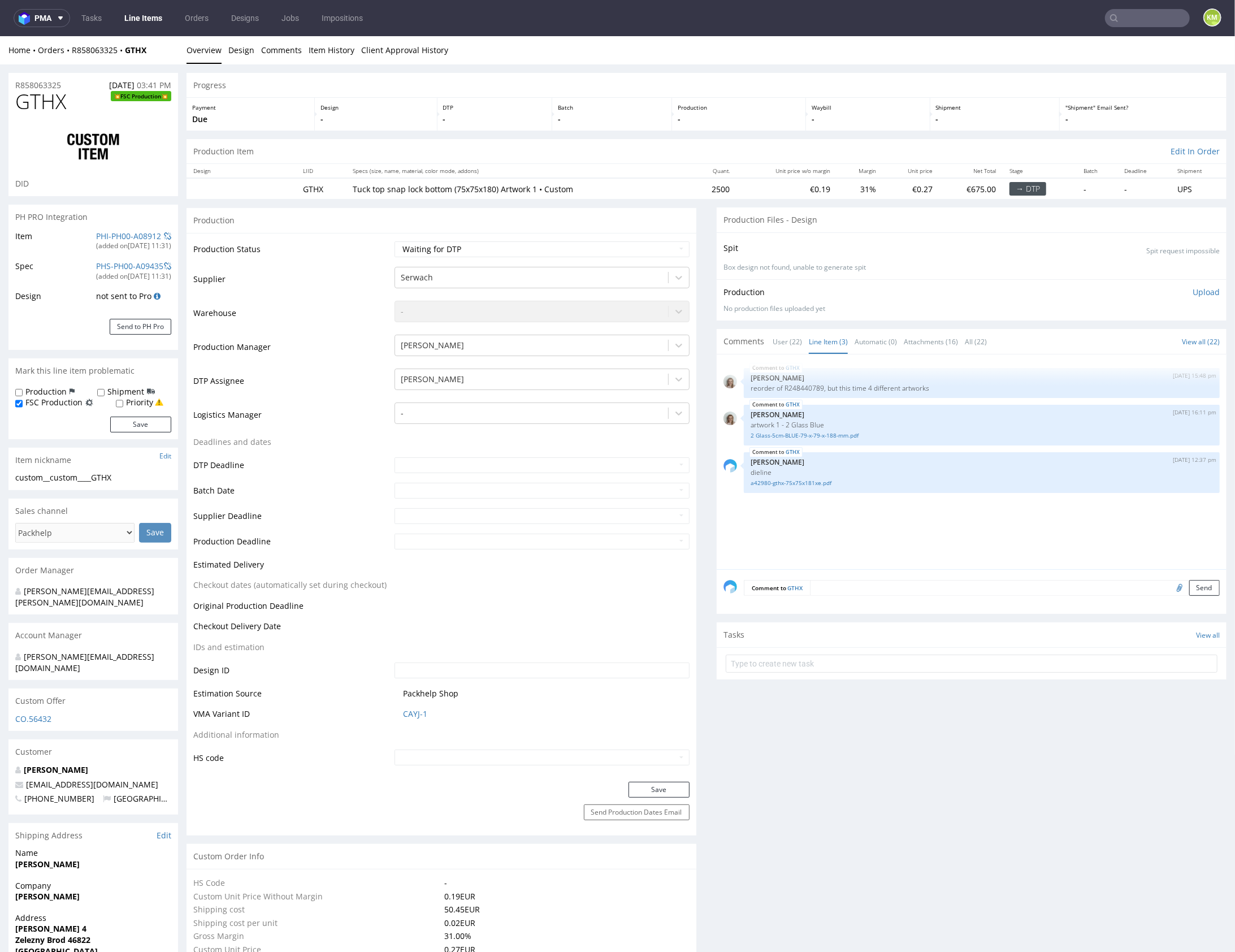
click at [789, 527] on div "GTHX 8th Aug 25 | 15:48 pm Monika Poźniak reorder of R248440789, but this time …" at bounding box center [975, 465] width 503 height 208
click at [811, 525] on div "GTHX 8th Aug 25 | 15:48 pm Monika Poźniak reorder of R248440789, but this time …" at bounding box center [975, 465] width 503 height 208
click at [1018, 520] on div "GTHX 8th Aug 25 | 15:48 pm Monika Poźniak reorder of R248440789, but this time …" at bounding box center [975, 465] width 503 height 208
click at [786, 338] on link "User (22)" at bounding box center [787, 341] width 30 height 24
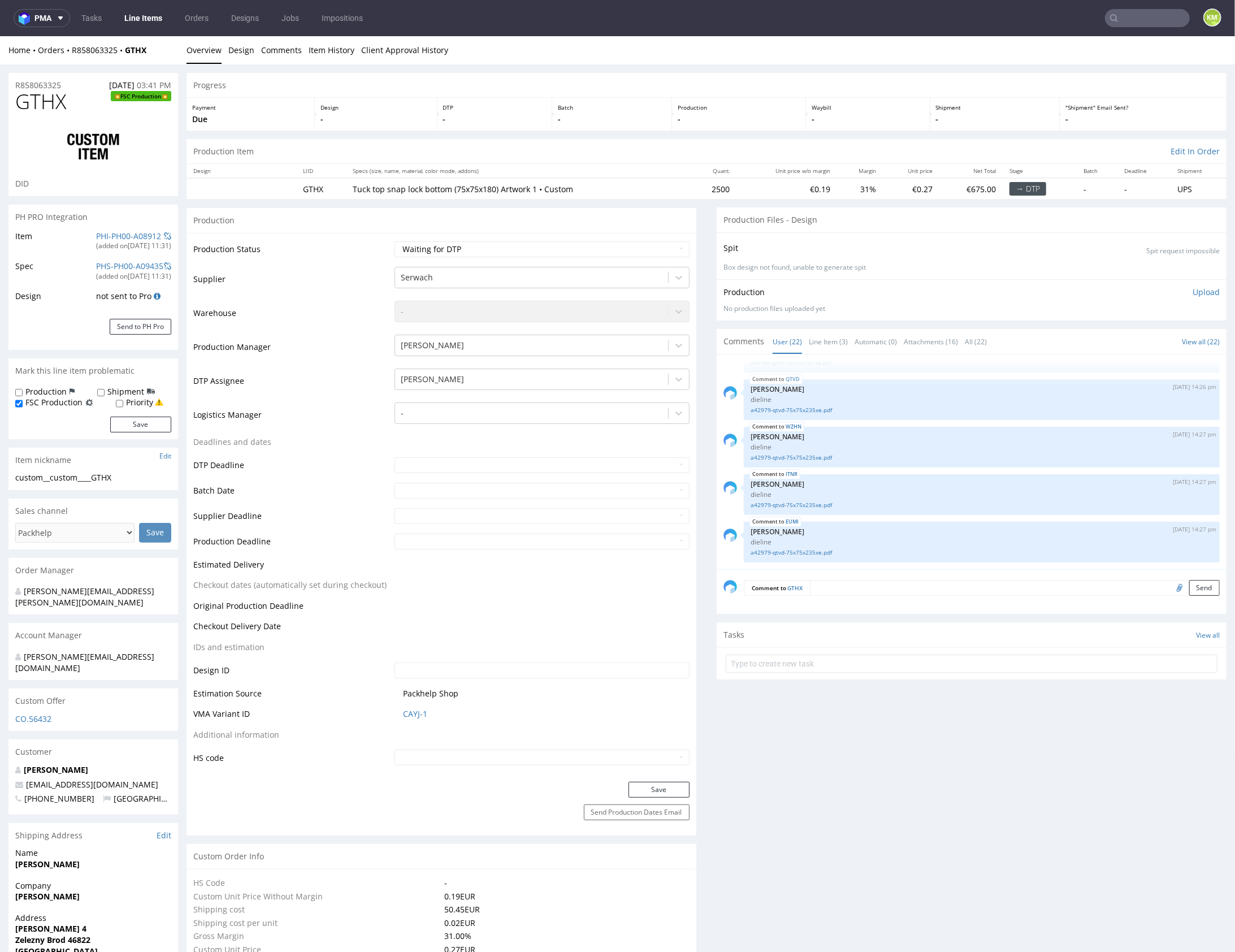
click at [863, 419] on div "CVAA 8th Aug 25 | 15:48 pm Monika Poźniak 1;1 reorder of EWFF GTHX 8th Aug 25 |…" at bounding box center [975, 465] width 503 height 208
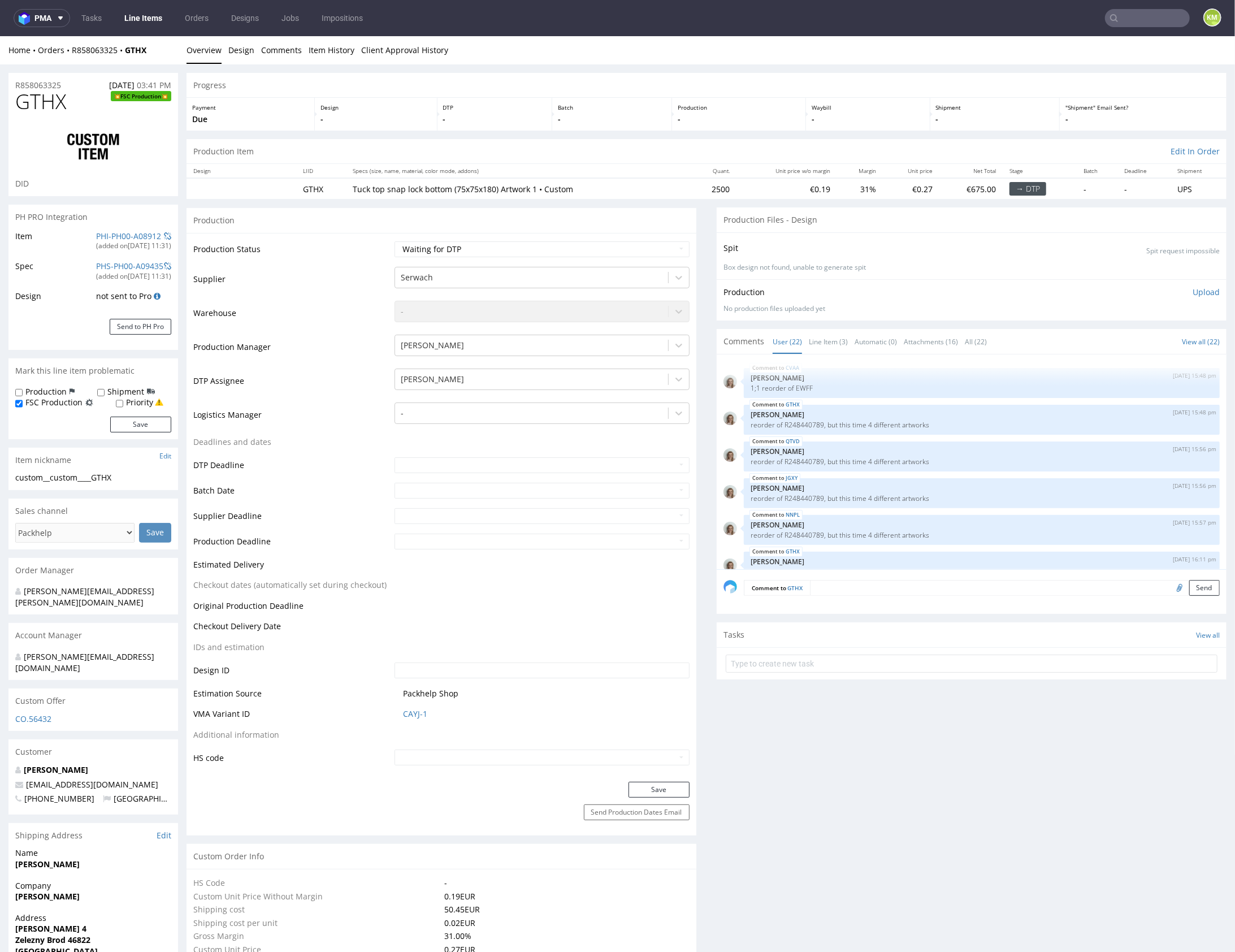
scroll to position [779, 0]
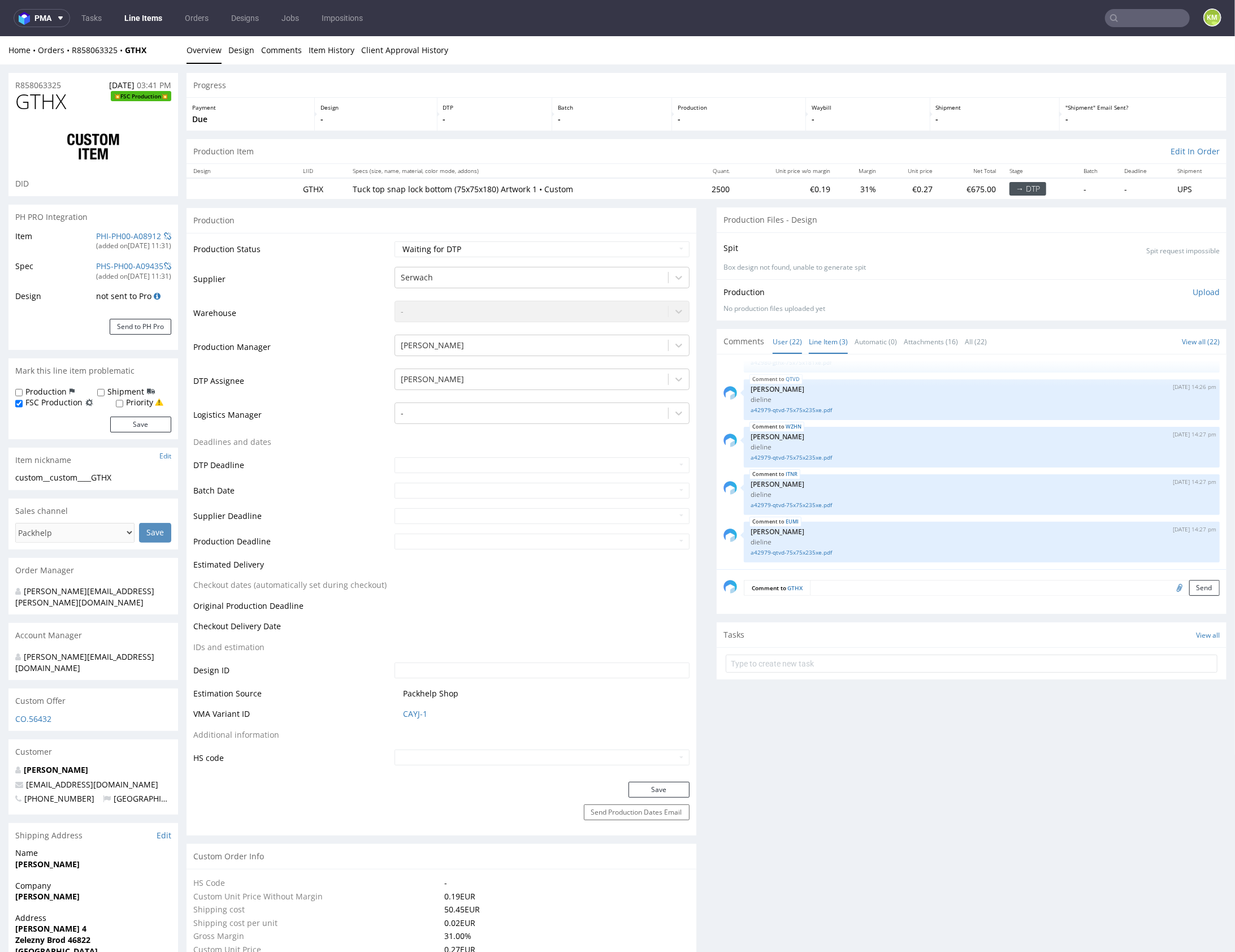
click at [833, 342] on link "Line Item (3)" at bounding box center [828, 341] width 39 height 24
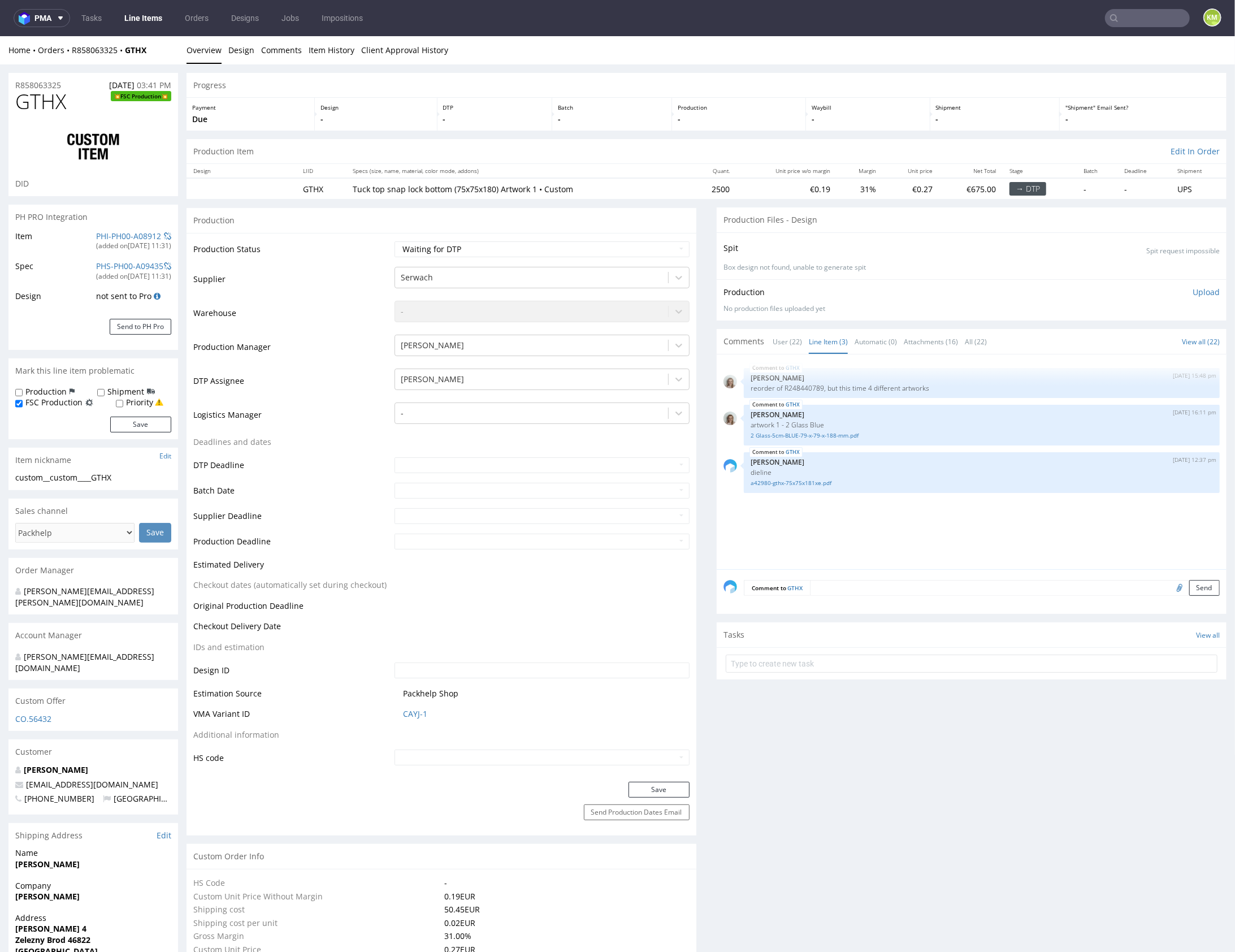
click at [889, 520] on div "GTHX 8th Aug 25 | 15:48 pm Monika Poźniak reorder of R248440789, but this time …" at bounding box center [975, 465] width 503 height 208
click at [874, 515] on div "GTHX 8th Aug 25 | 15:48 pm Monika Poźniak reorder of R248440789, but this time …" at bounding box center [975, 465] width 503 height 208
click at [828, 434] on link "2 Glass-5cm-BLUE-79-x-79-x-188-mm.pdf" at bounding box center [982, 435] width 462 height 9
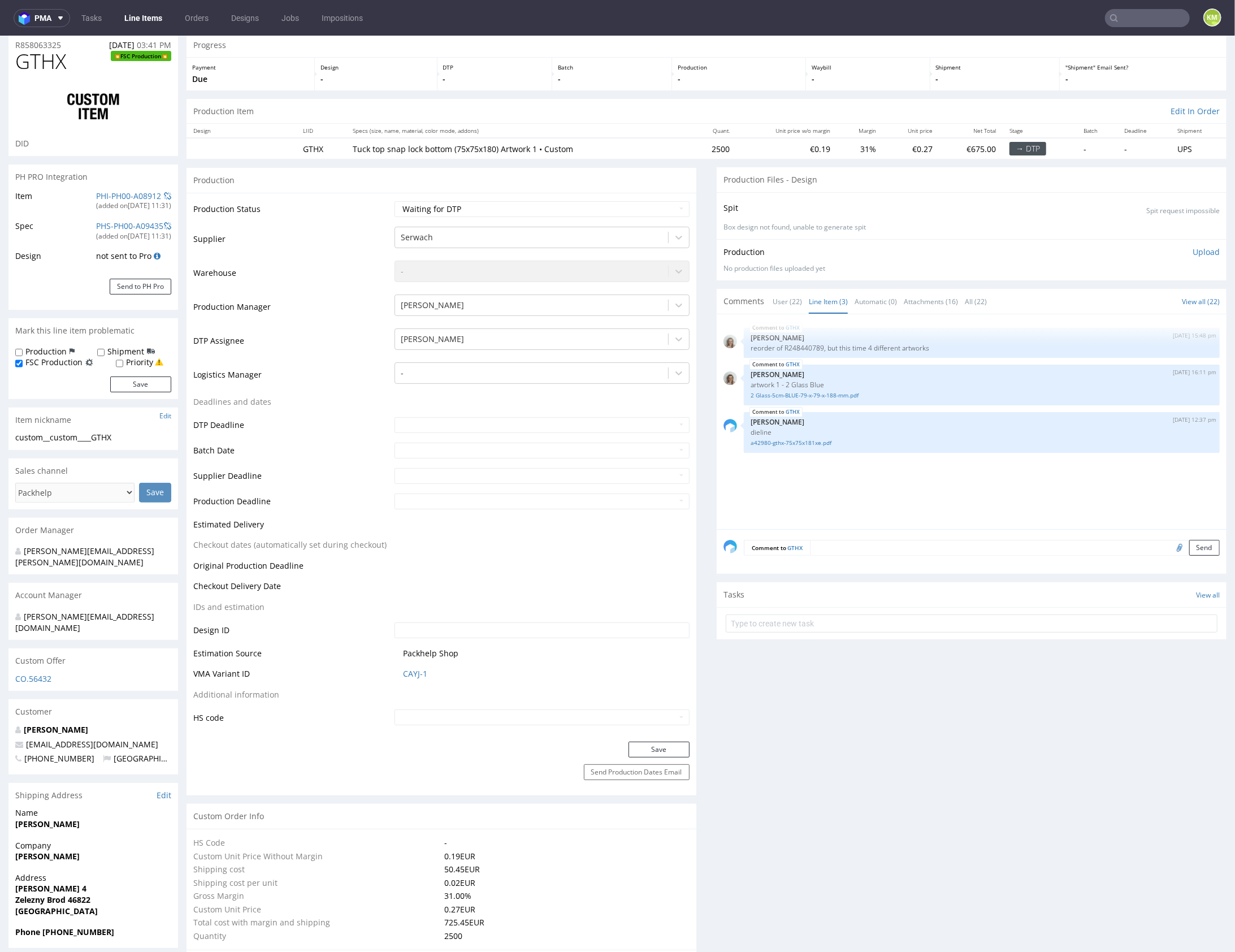
scroll to position [0, 0]
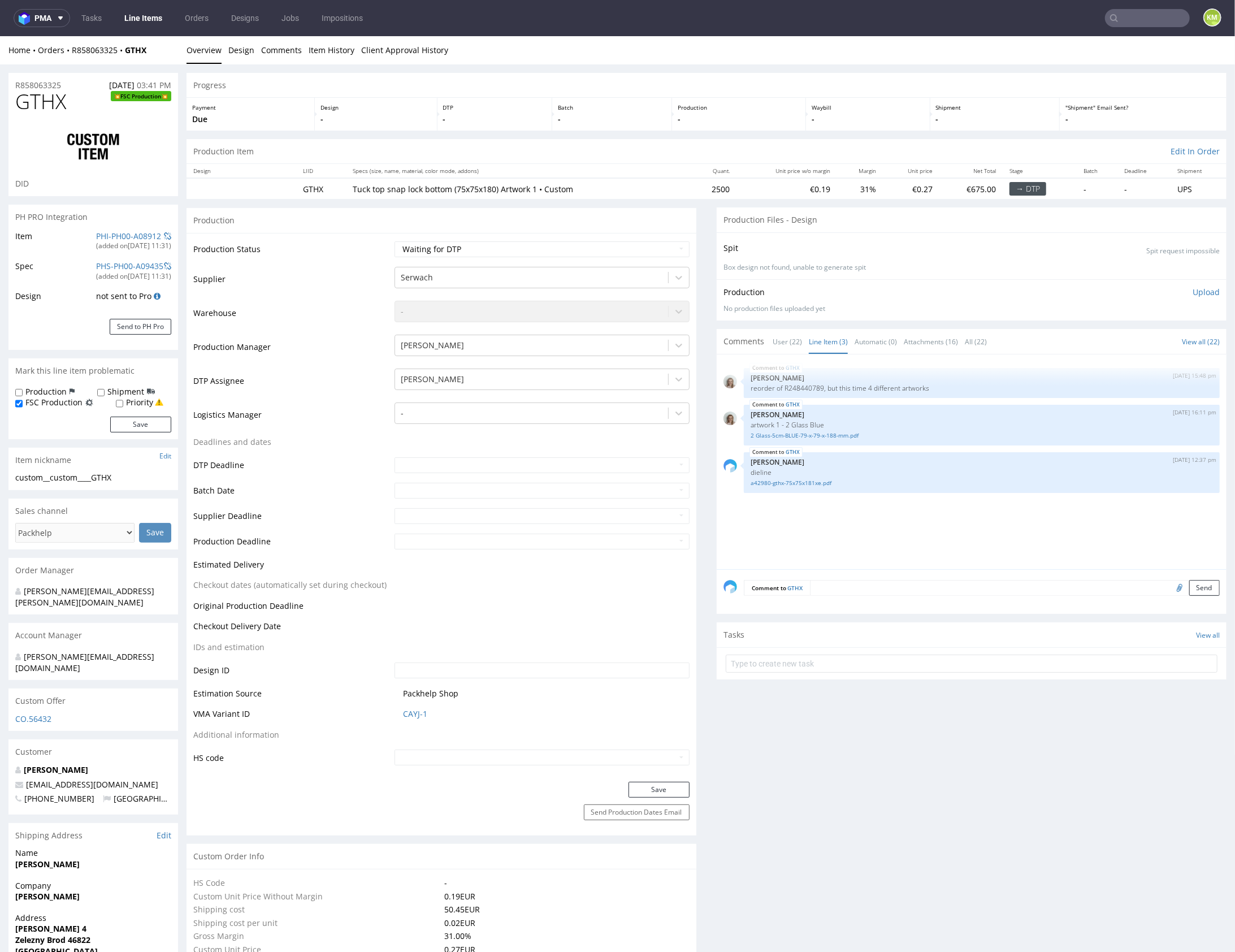
click at [893, 533] on div "GTHX 8th Aug 25 | 15:48 pm Monika Poźniak reorder of R248440789, but this time …" at bounding box center [975, 465] width 503 height 208
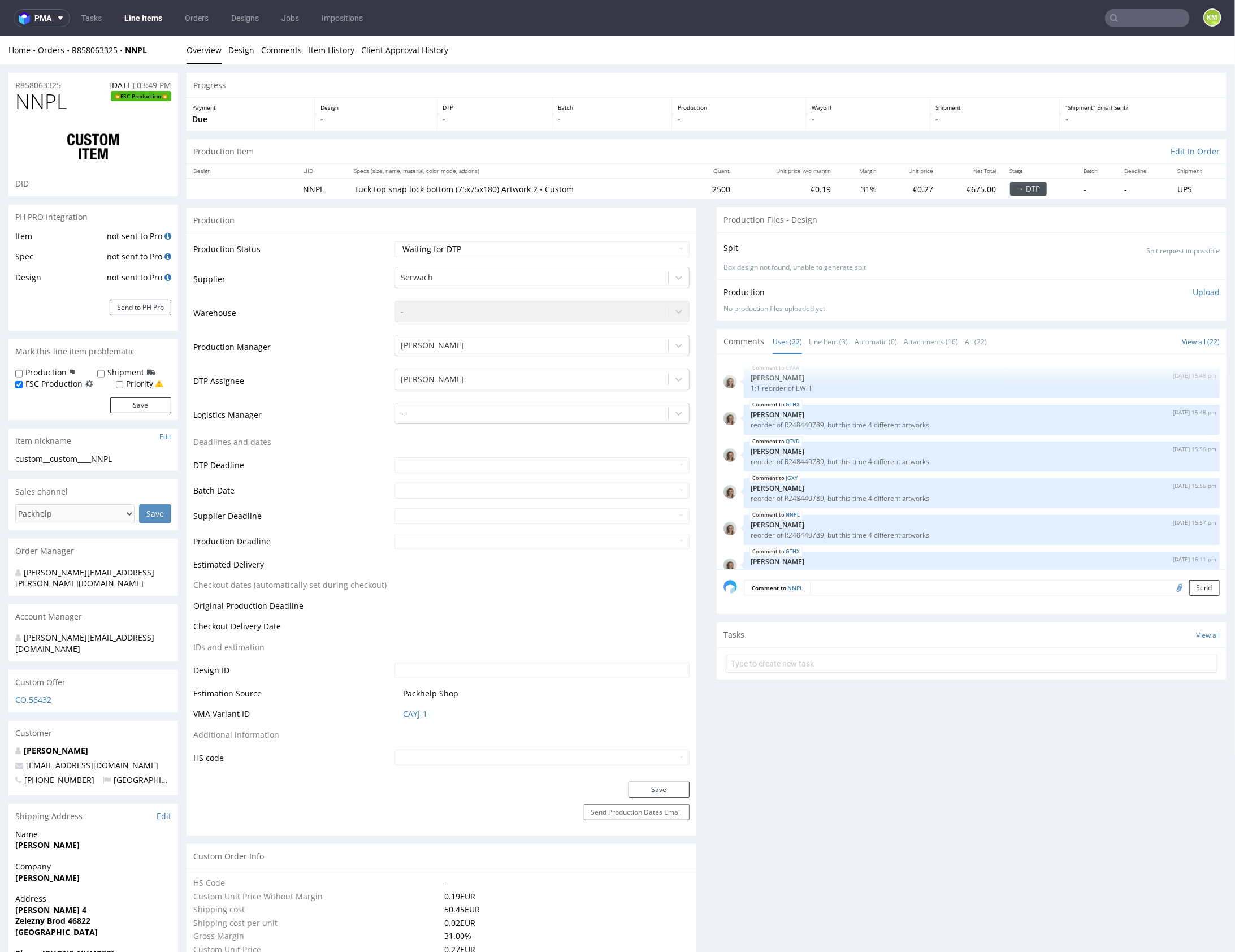
scroll to position [779, 0]
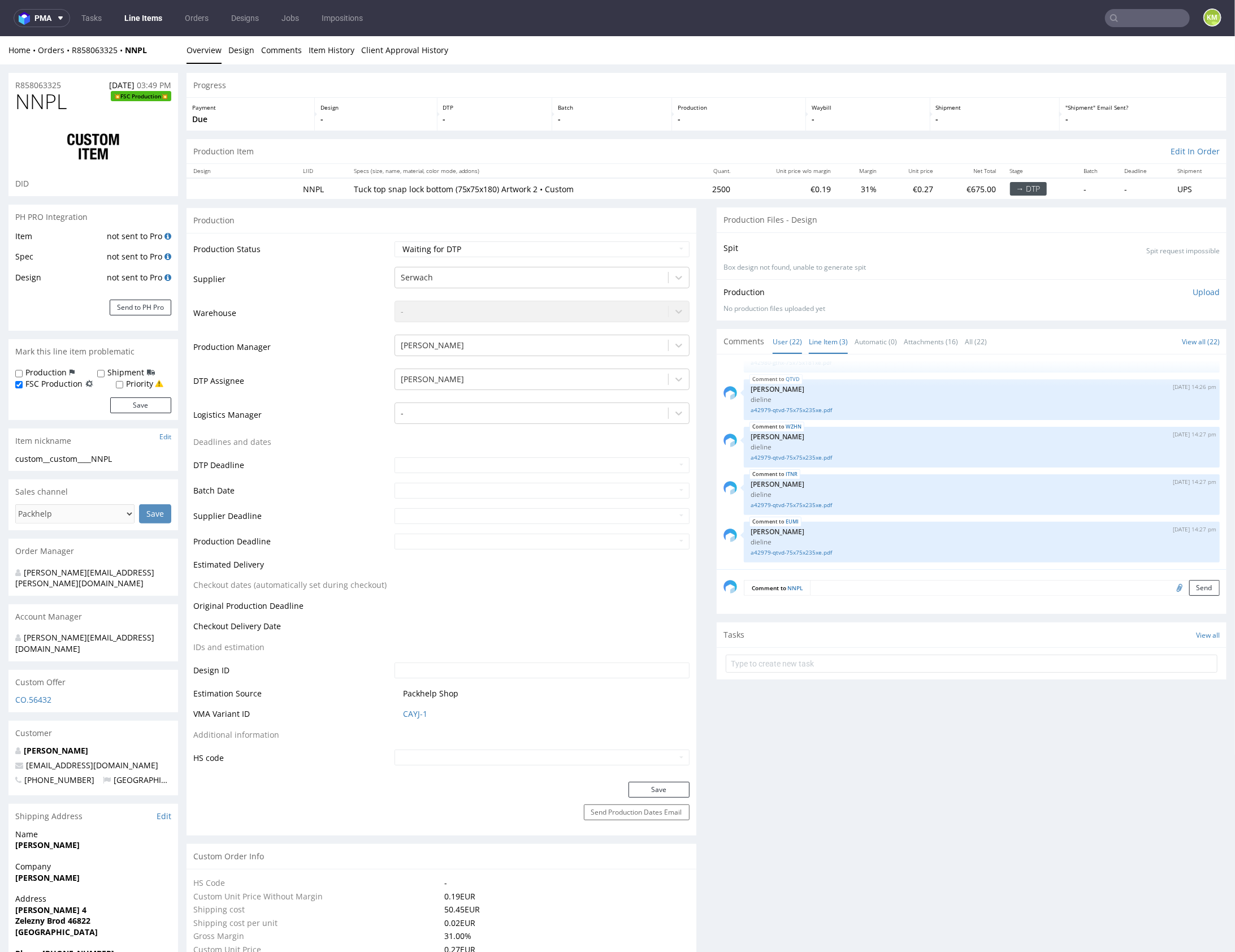
click at [823, 339] on link "Line Item (3)" at bounding box center [828, 341] width 39 height 24
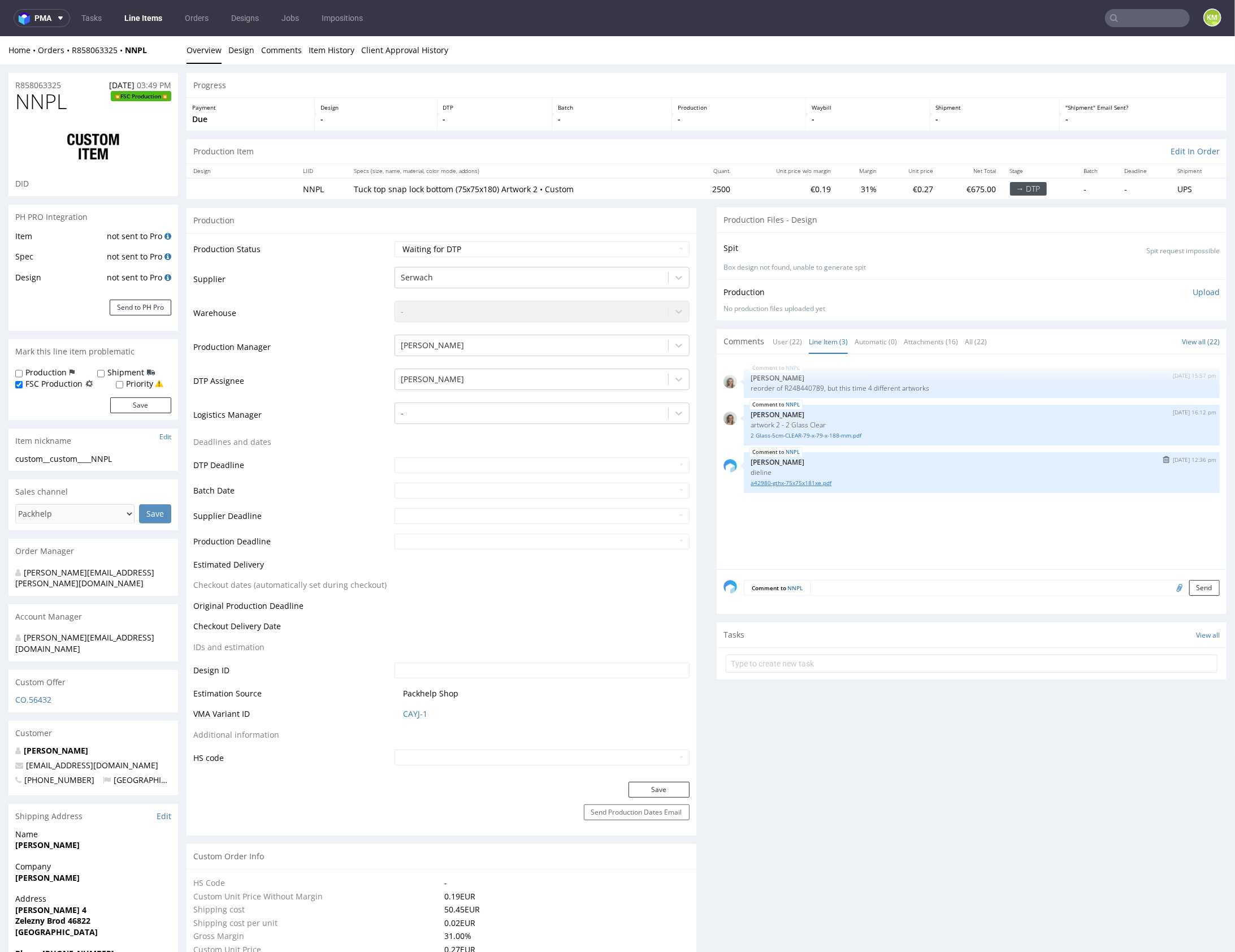
click at [805, 479] on link "a42980-gthx-75x75x181xe.pdf" at bounding box center [982, 483] width 462 height 9
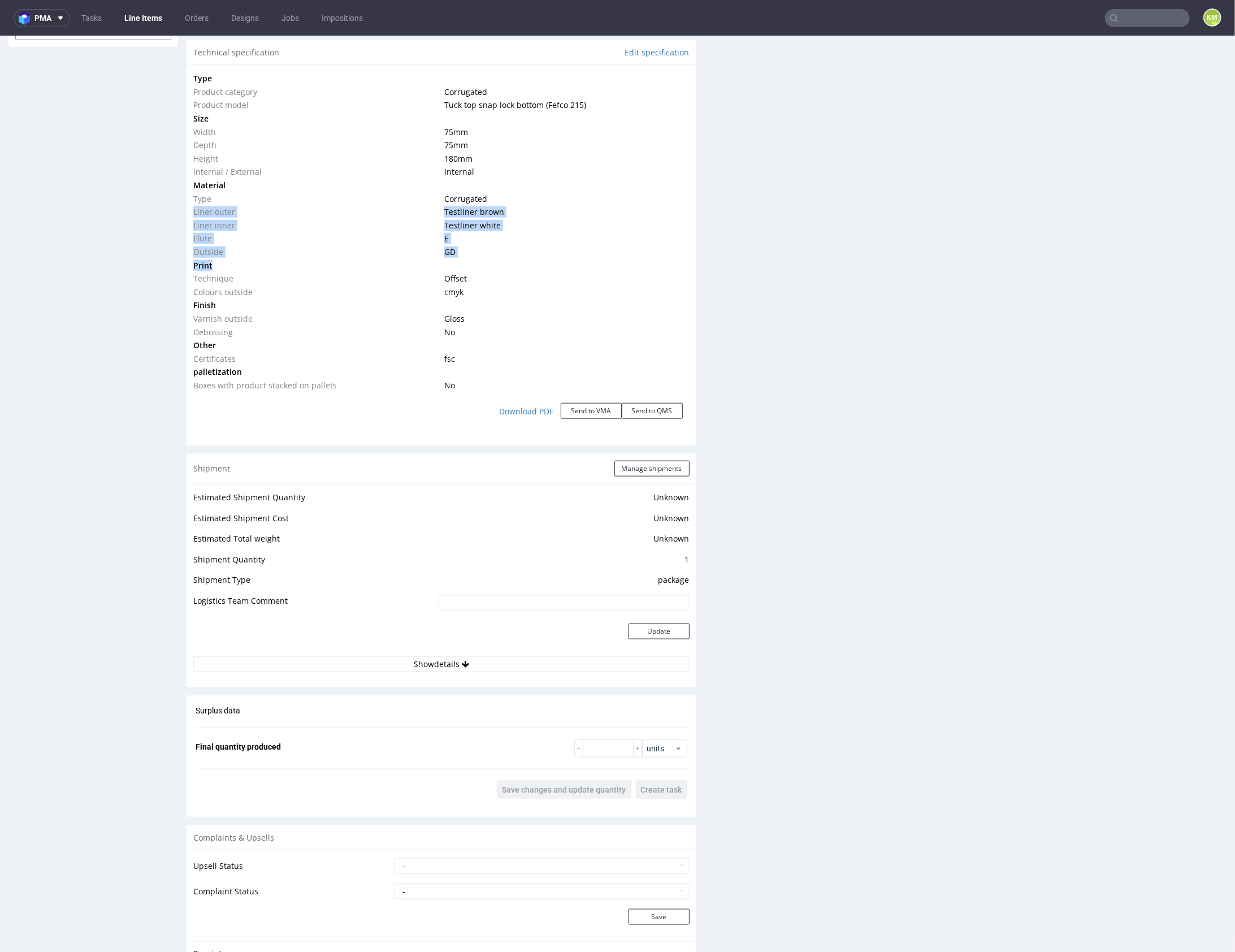
scroll to position [737, 0]
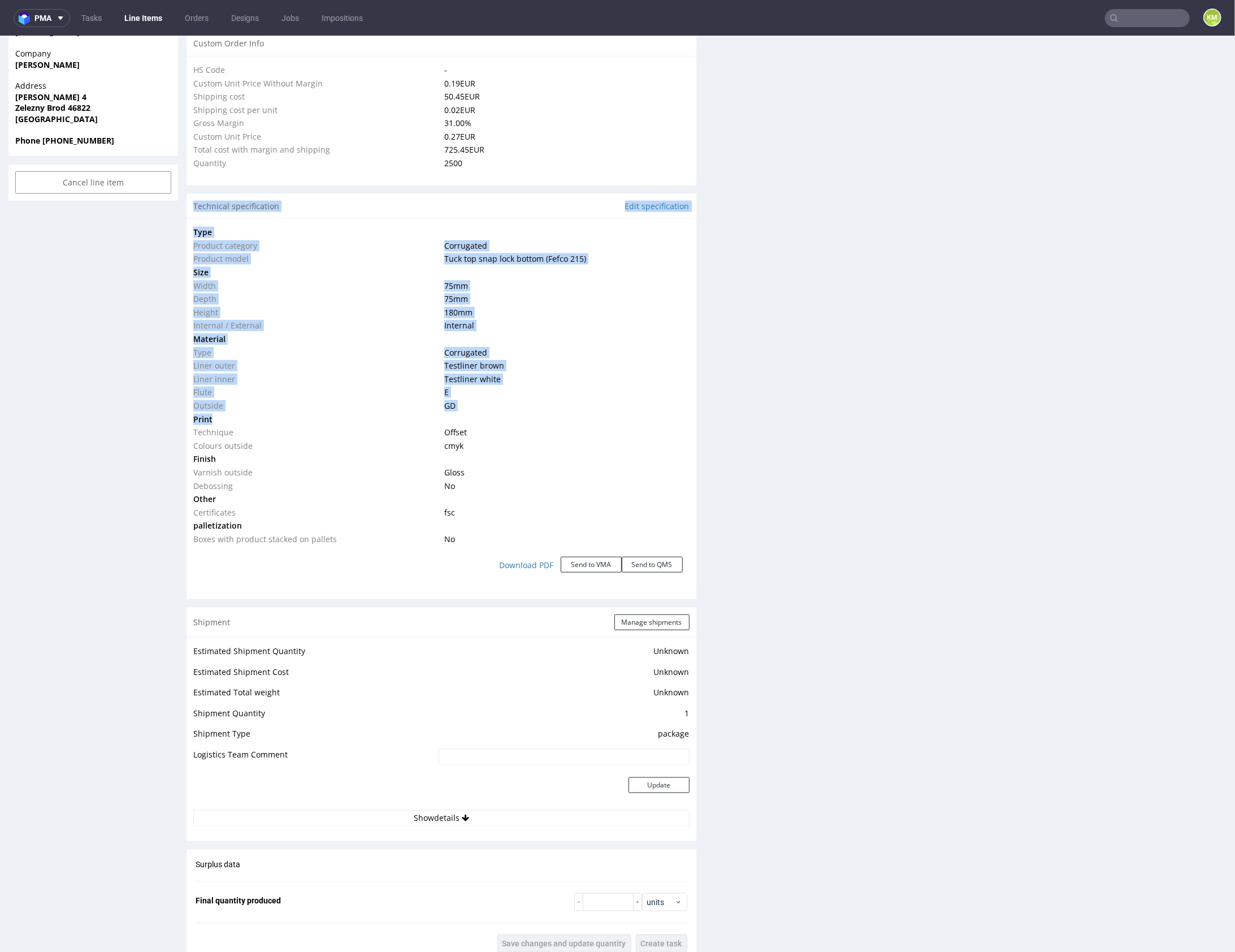
drag, startPoint x: 595, startPoint y: 263, endPoint x: 632, endPoint y: -85, distance: 350.0
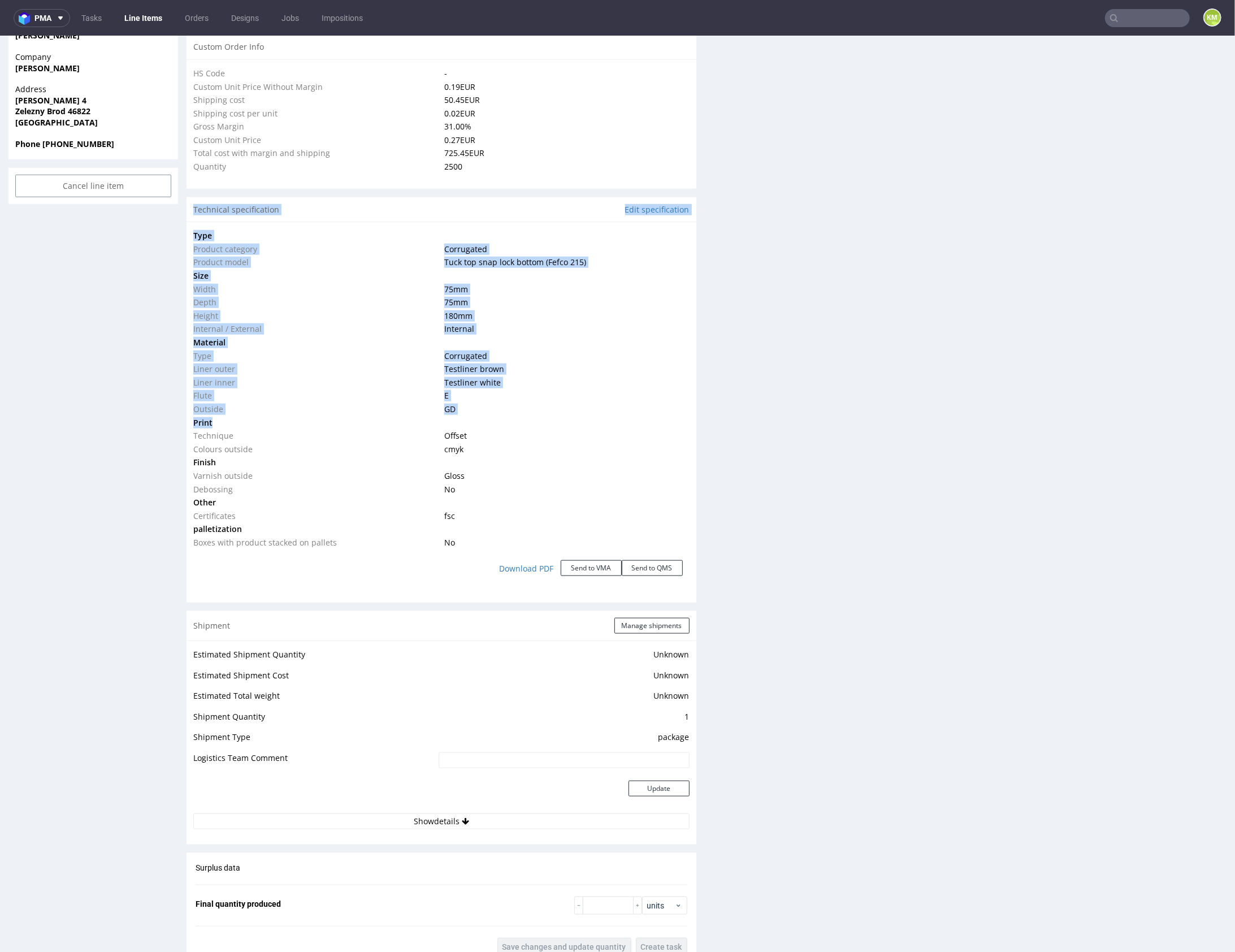
click at [632, 0] on html "Production Shipped DTP Orders Offers Shipments Designs Promotions Users Jobs Ad…" at bounding box center [618, 385] width 1235 height 2317
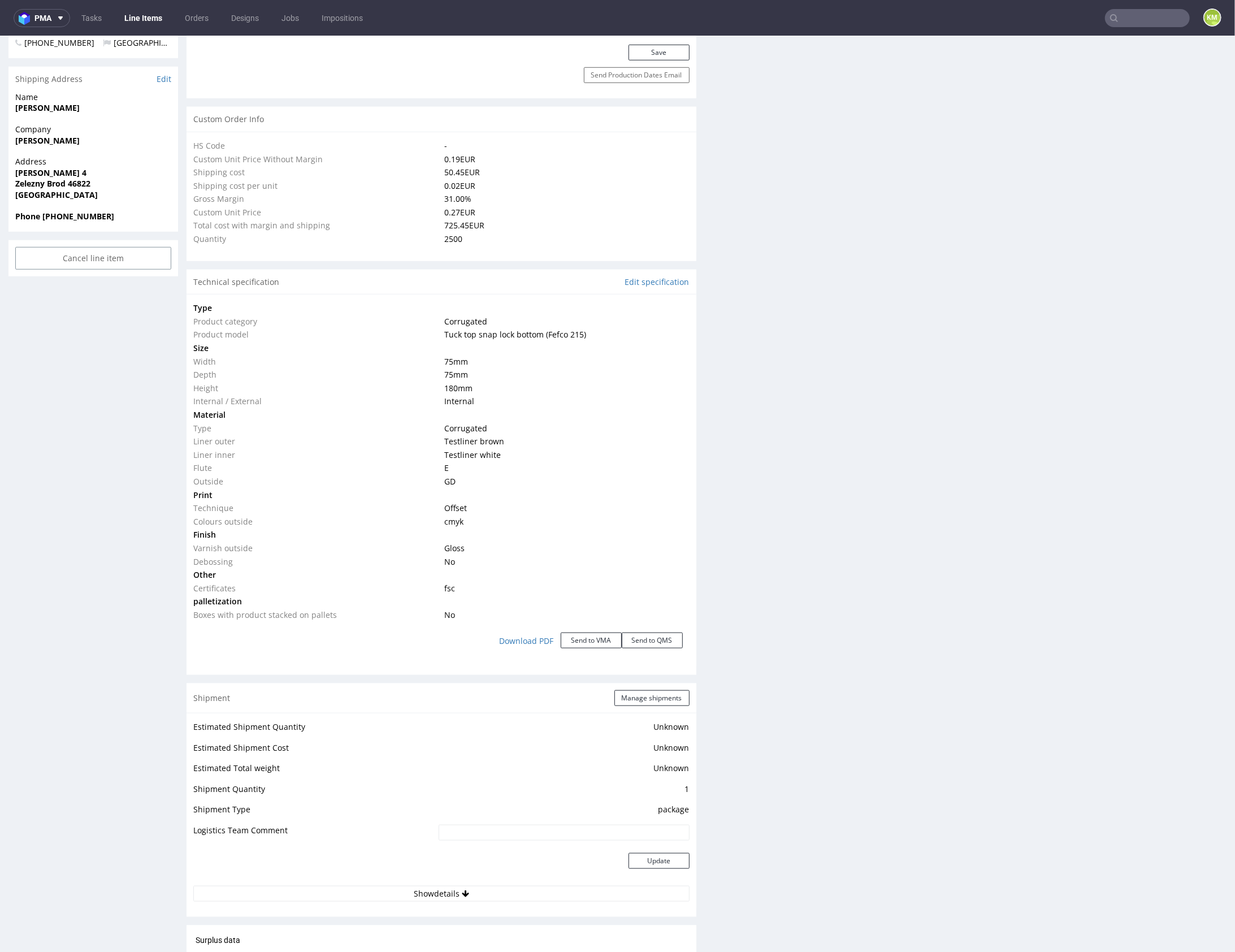
click at [726, 281] on div "Production Files - Design Spit Spit request impossible Box design not found, un…" at bounding box center [972, 343] width 510 height 1748
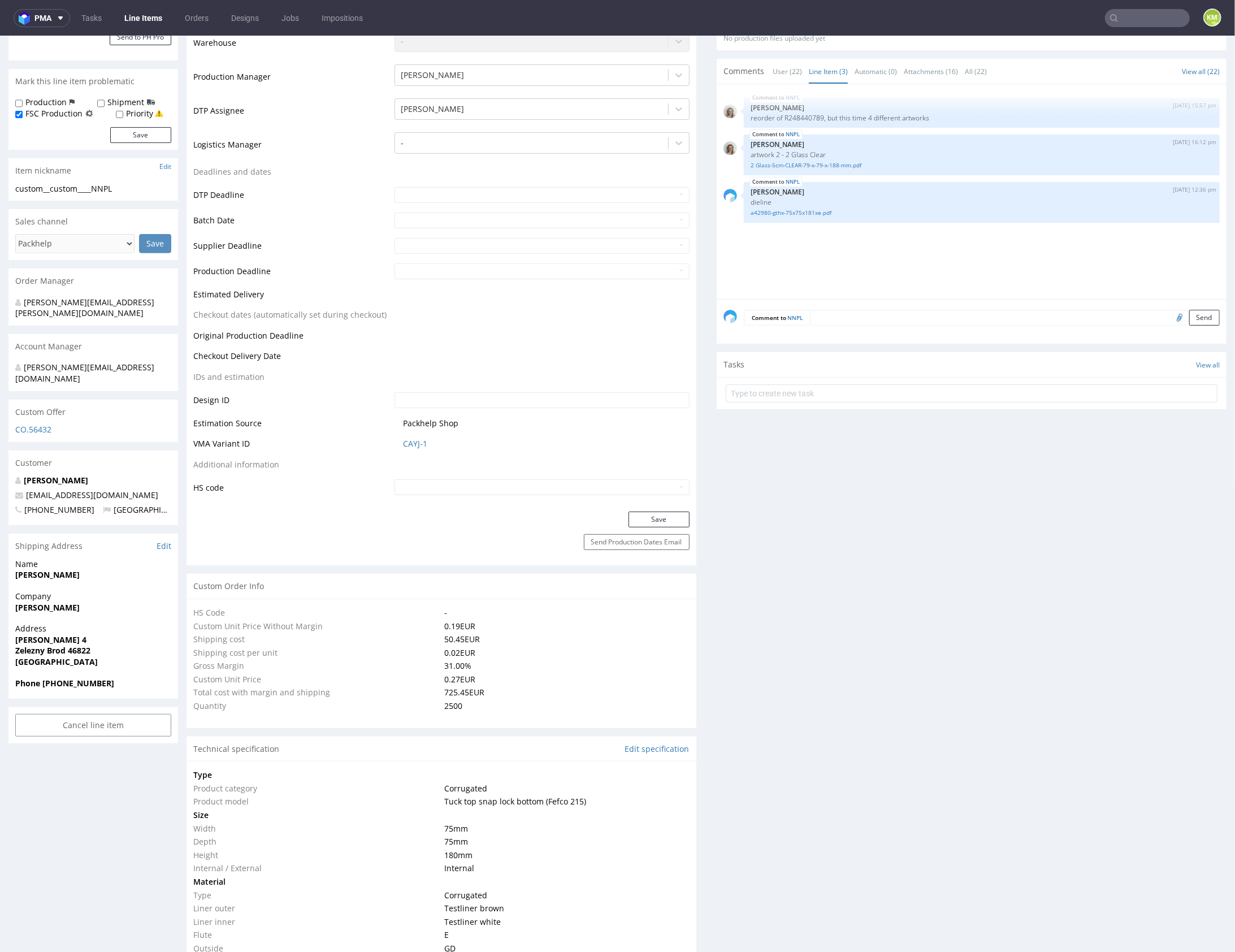
scroll to position [0, 0]
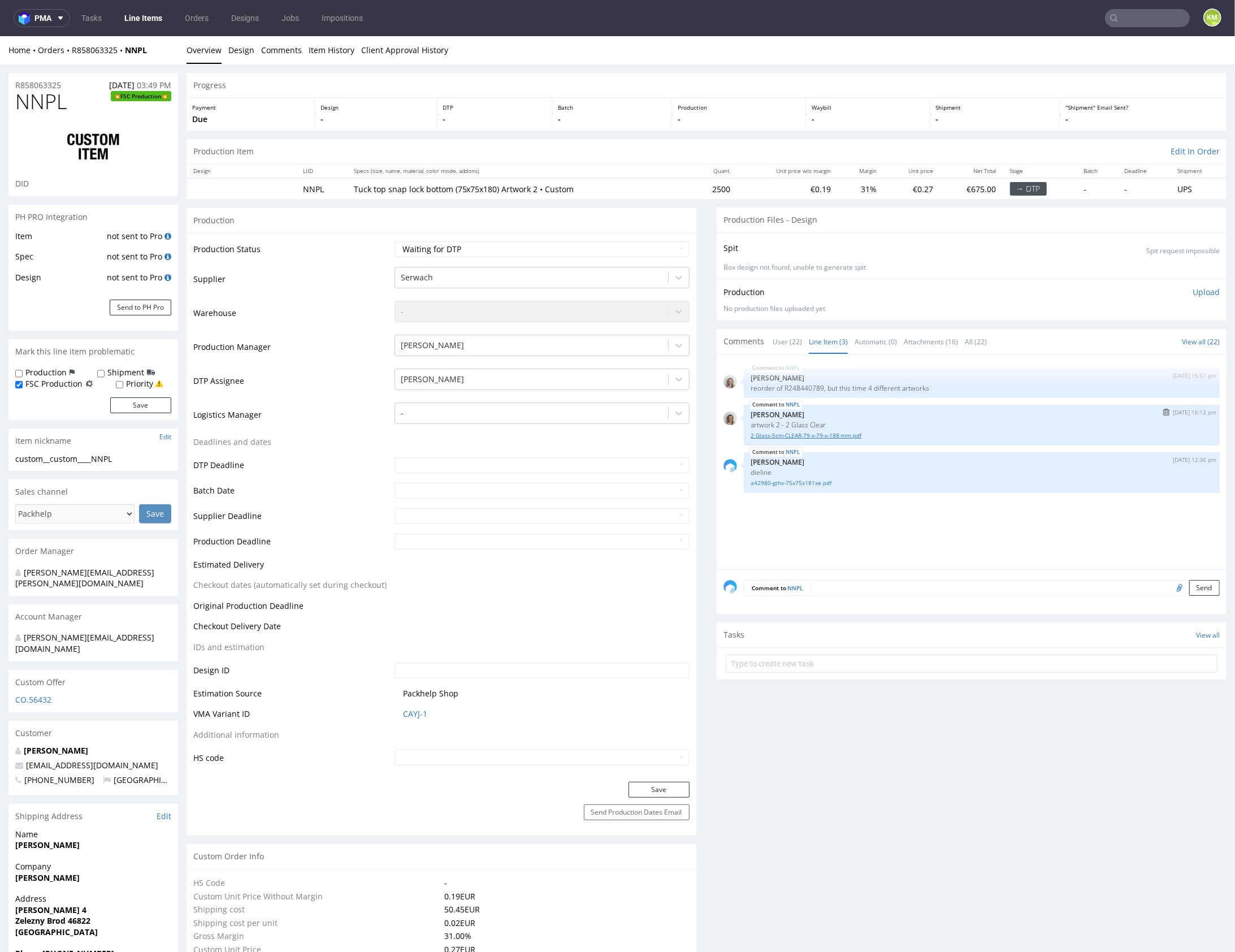
click at [814, 436] on link "2 Glass-5cm-CLEAR-79-x-79-x-188-mm.pdf" at bounding box center [982, 435] width 462 height 9
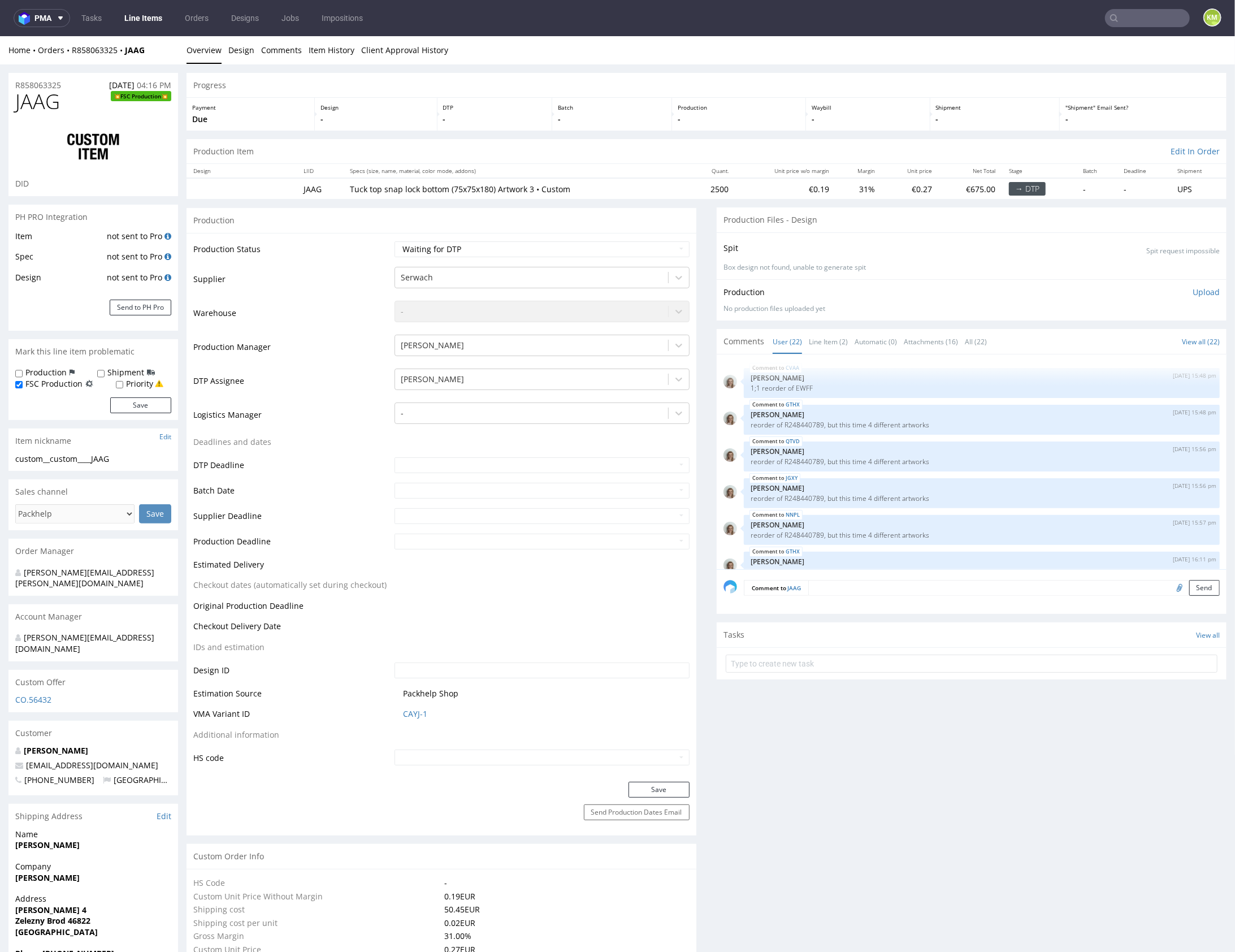
scroll to position [779, 0]
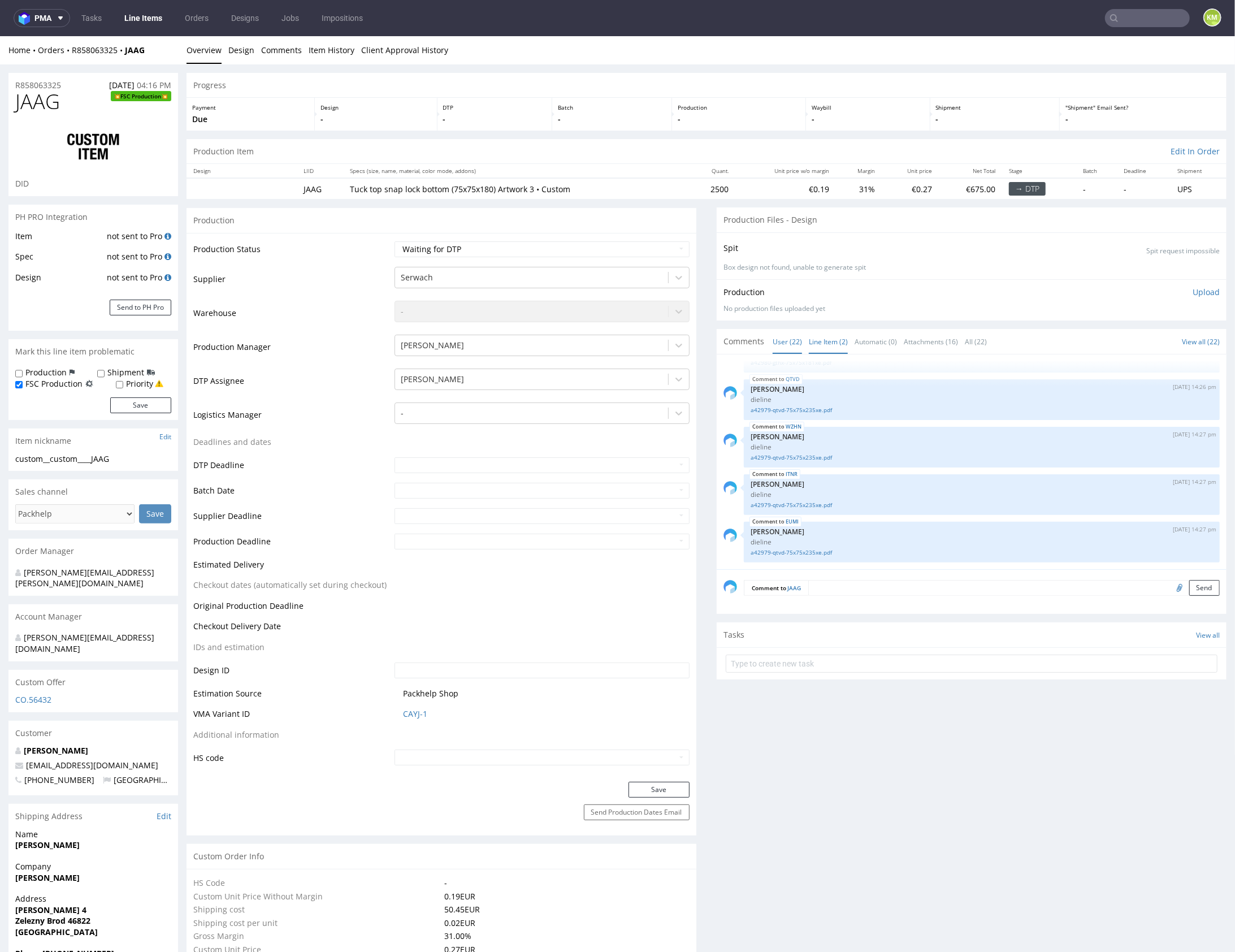
click at [832, 341] on link "Line Item (2)" at bounding box center [828, 341] width 39 height 24
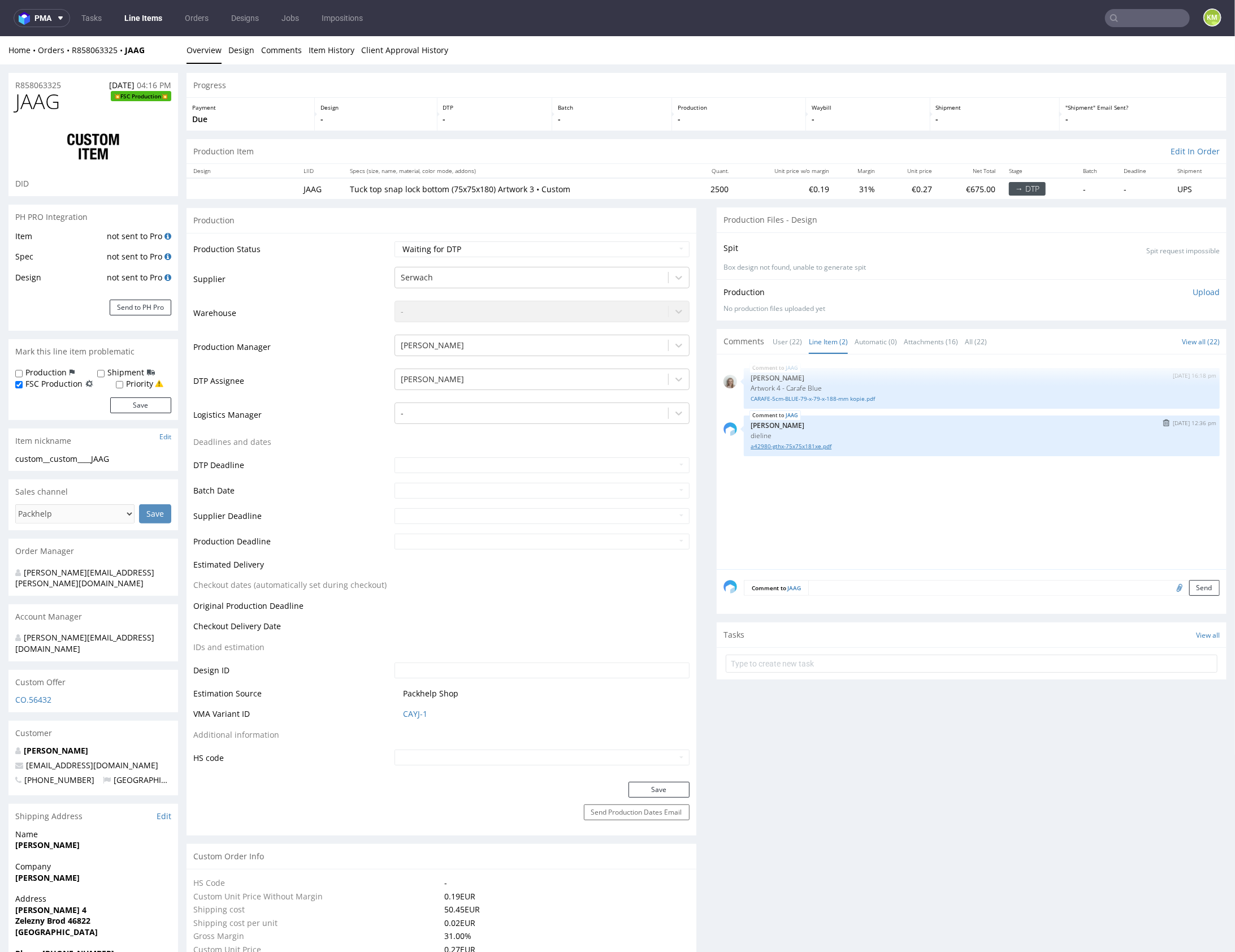
click at [792, 447] on link "a42980-gthx-75x75x181xe.pdf" at bounding box center [982, 446] width 462 height 9
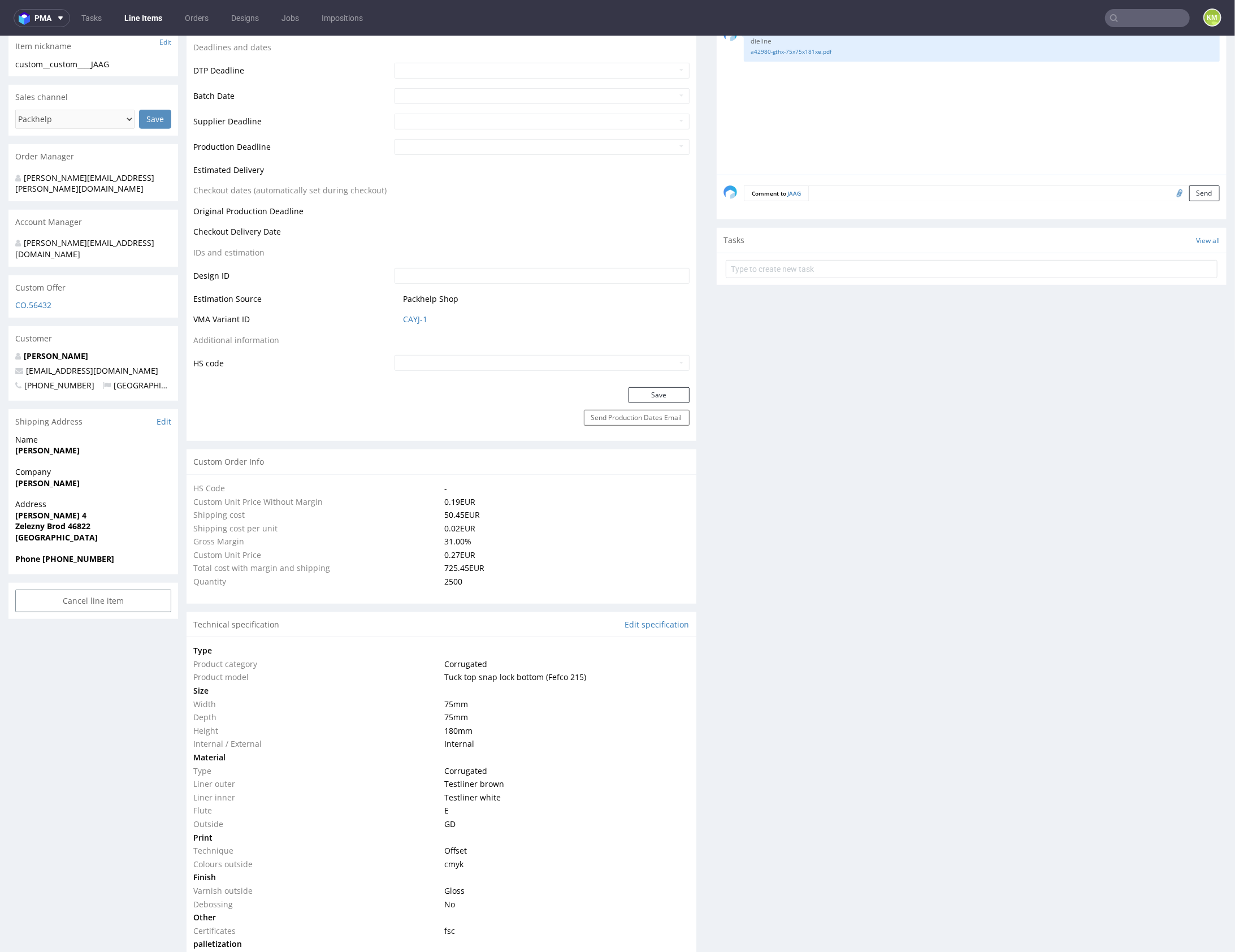
scroll to position [0, 0]
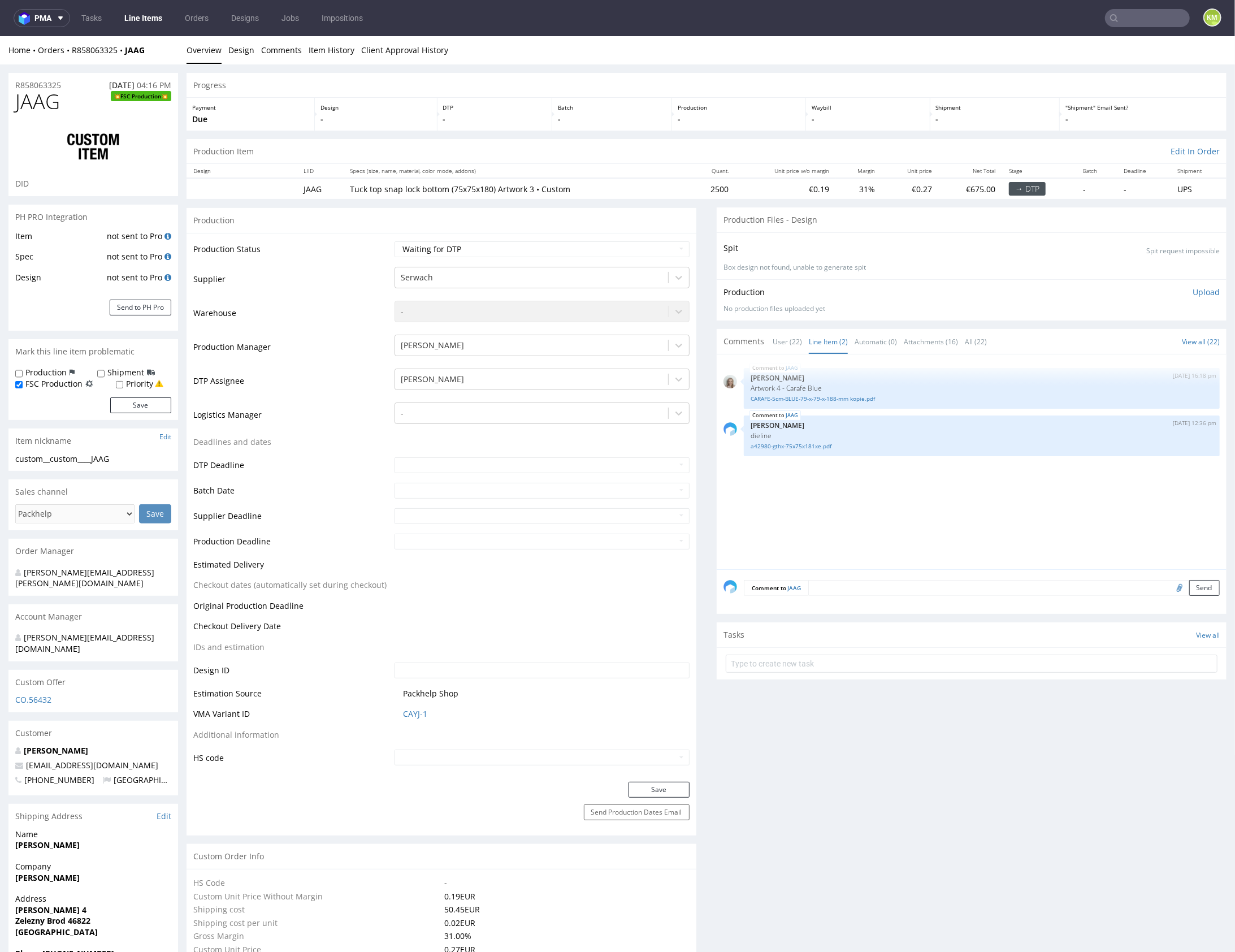
click at [831, 495] on div "JAAG [DATE] 16:18 pm [PERSON_NAME] Artwork 4 - Carafe Blue CARAFE-5cm-BLUE-79-x…" at bounding box center [975, 465] width 503 height 208
click at [823, 397] on link "CARAFE-5cm-BLUE-79-x-79-x-188-mm kopie.pdf" at bounding box center [982, 398] width 462 height 9
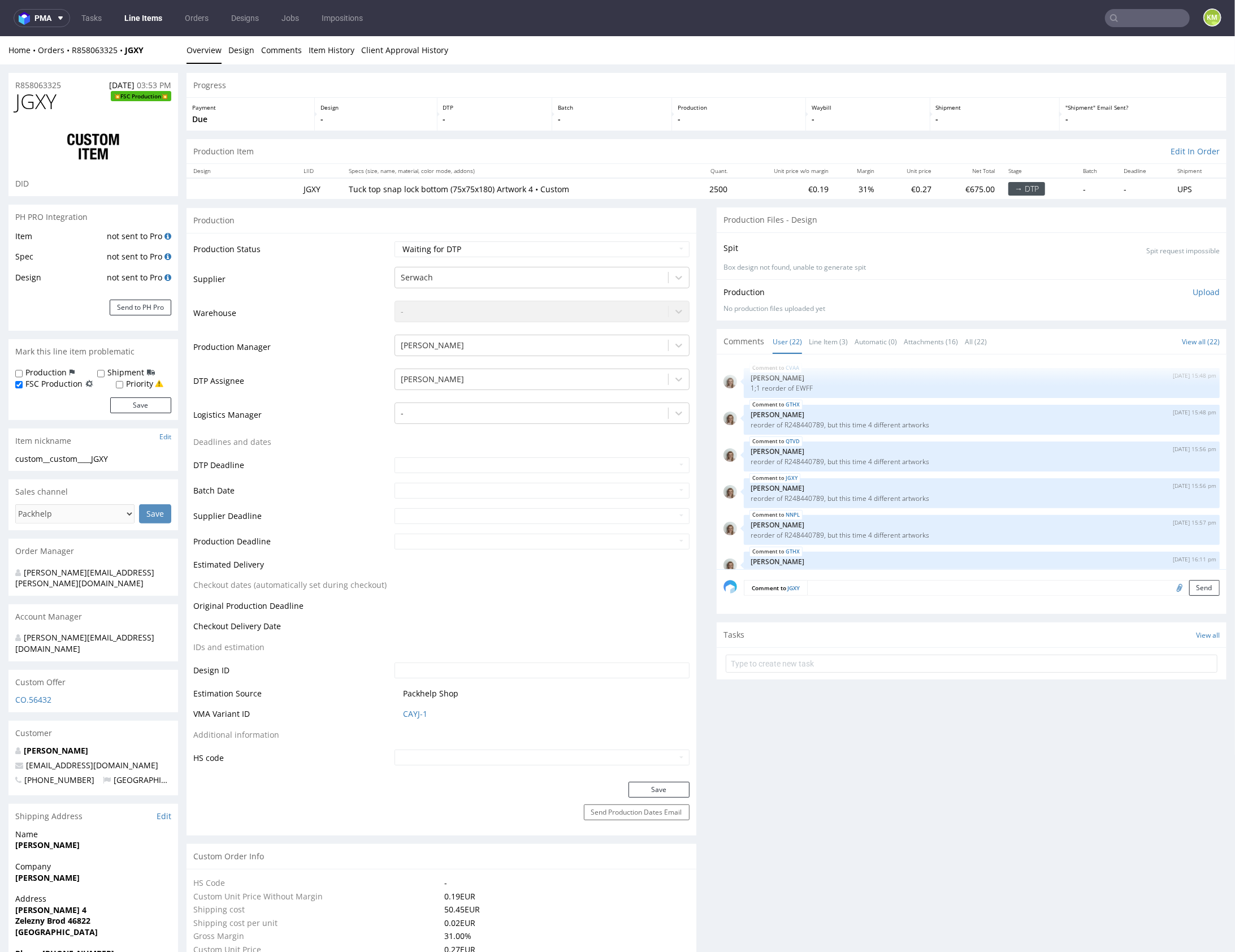
scroll to position [779, 0]
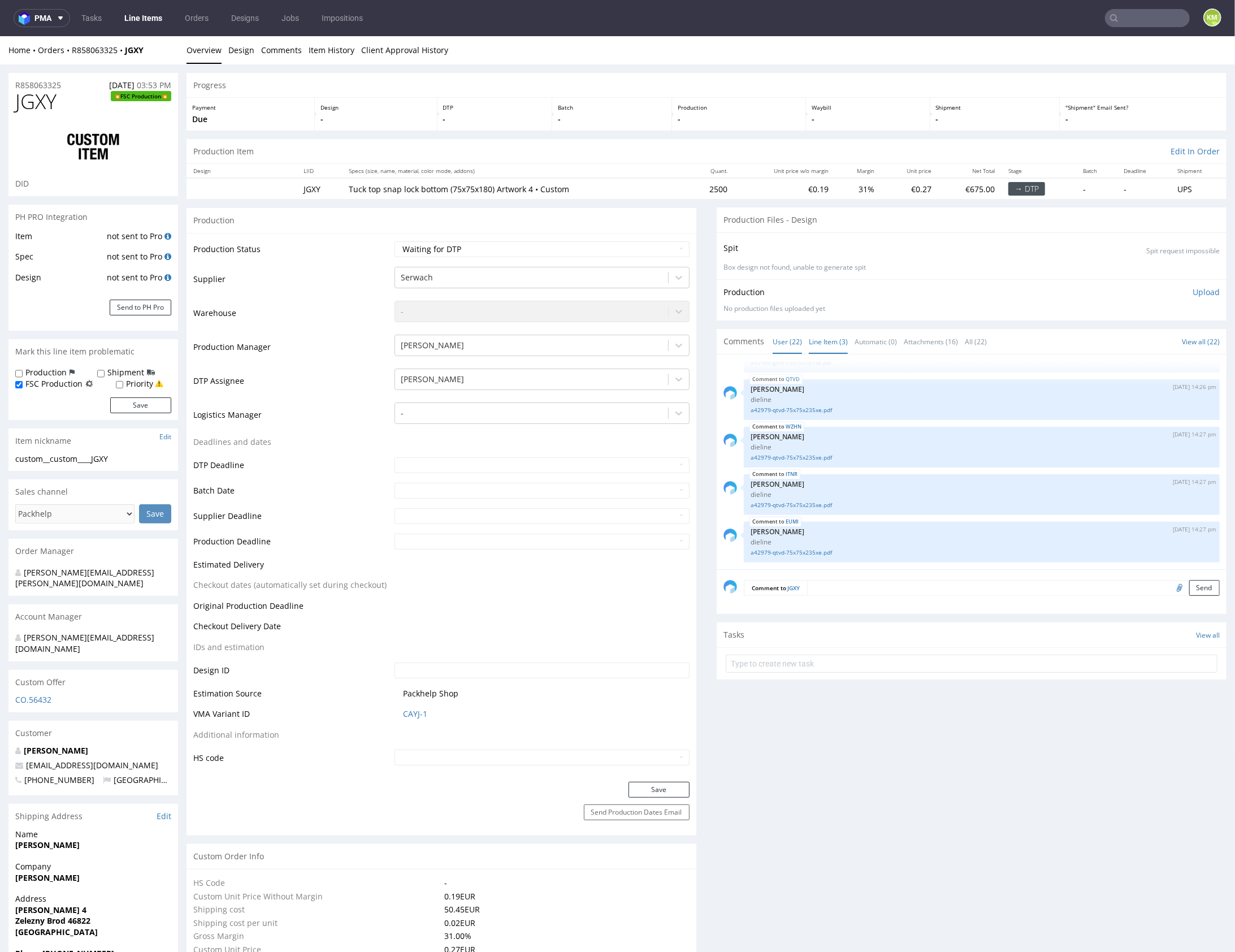
click at [818, 340] on link "Line Item (3)" at bounding box center [828, 341] width 39 height 24
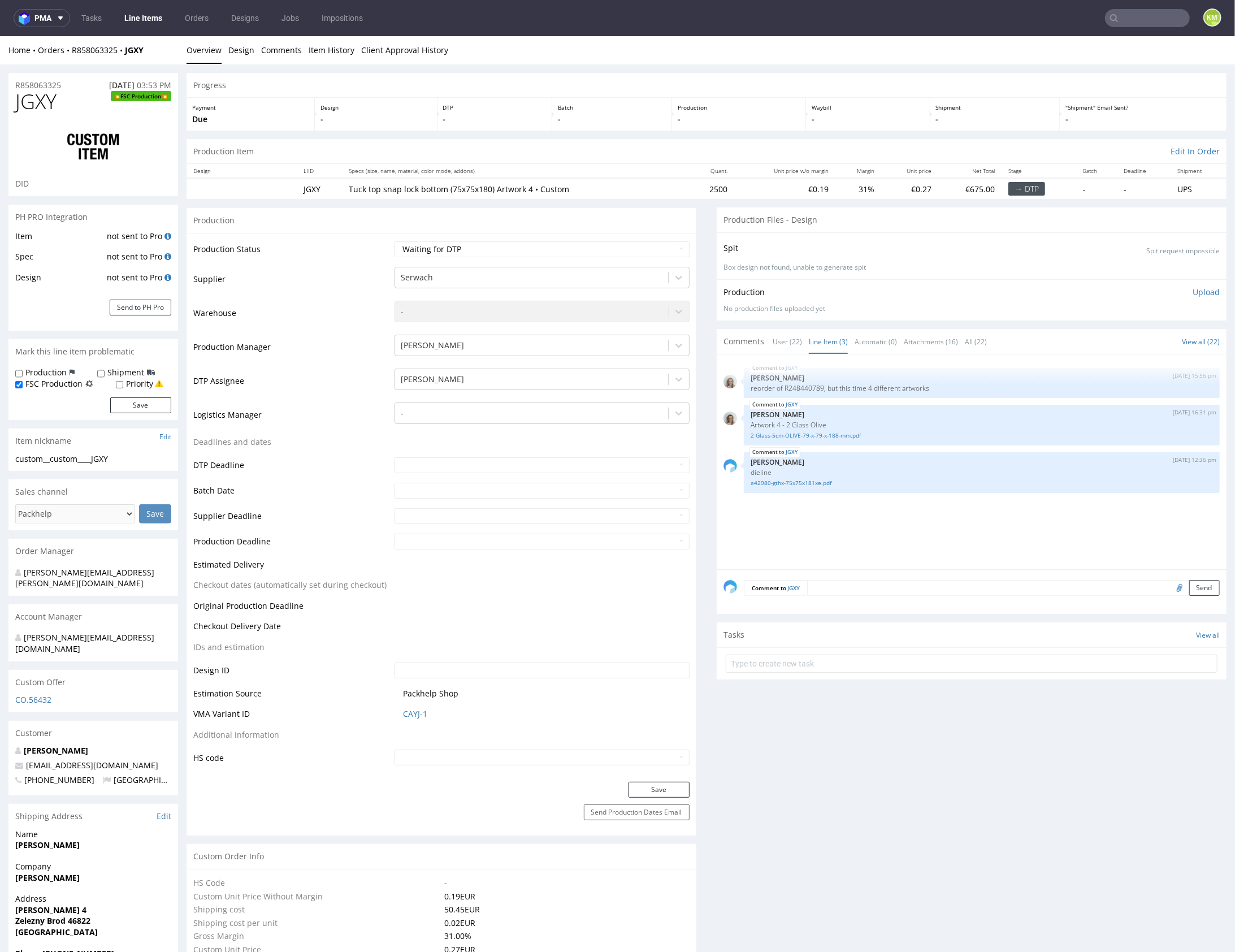
click at [825, 501] on div "JGXY 8th Aug 25 | 15:56 pm Monika Poźniak reorder of R248440789, but this time …" at bounding box center [975, 465] width 503 height 208
click at [805, 481] on link "a42980-gthx-75x75x181xe.pdf" at bounding box center [982, 483] width 462 height 9
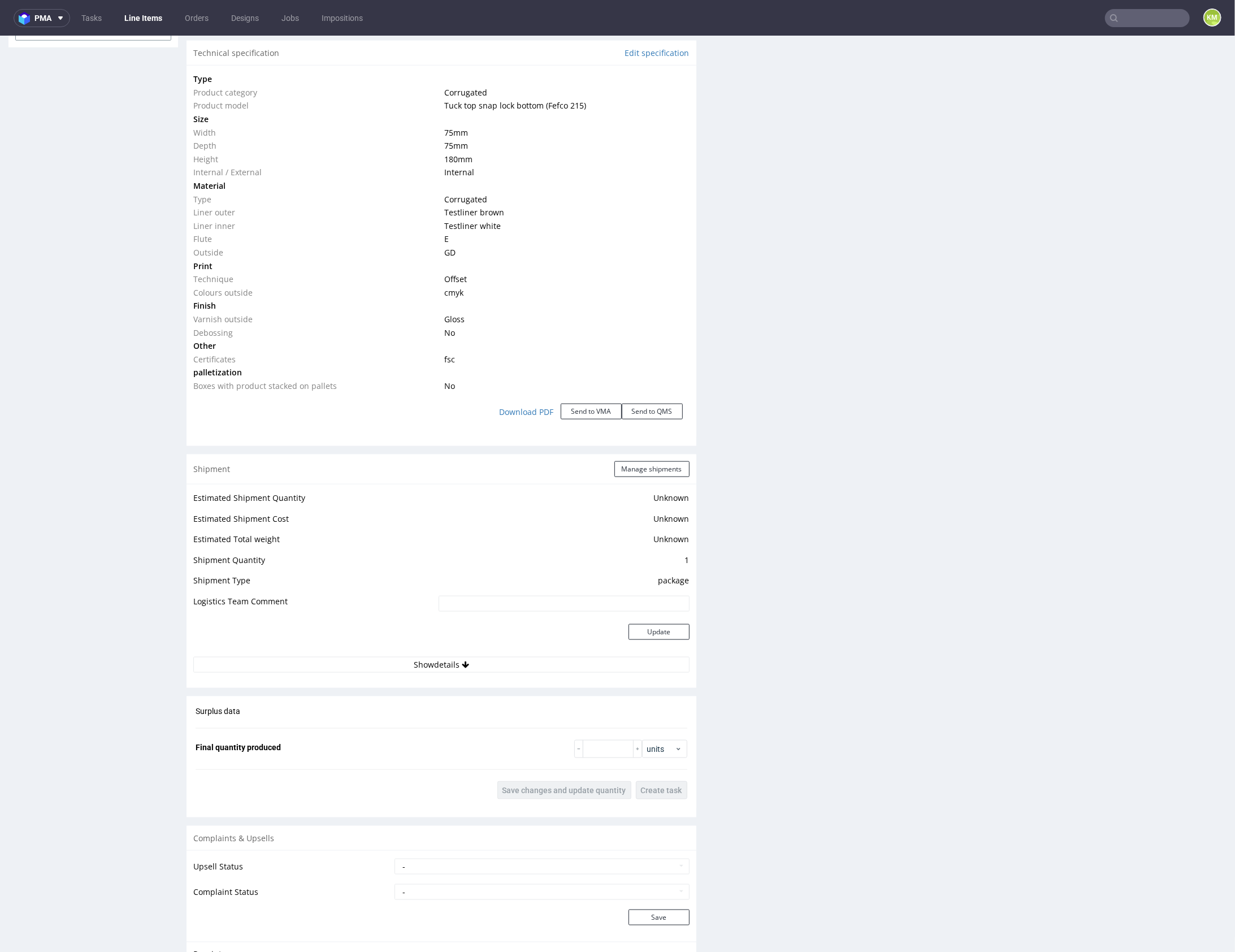
scroll to position [0, 0]
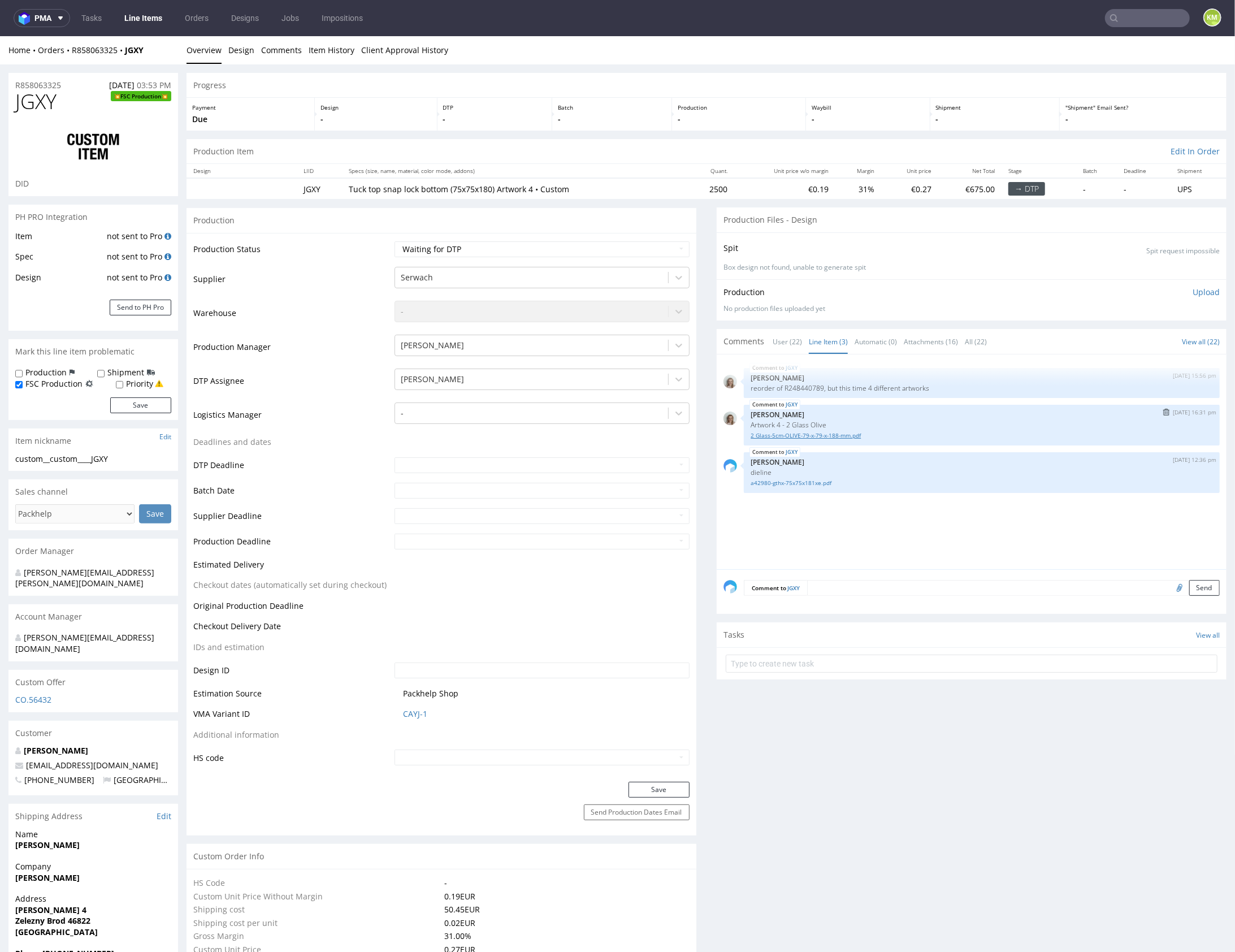
click at [826, 434] on link "2 Glass-5cm-OLIVE-79-x-79-x-188-mm.pdf" at bounding box center [982, 435] width 462 height 9
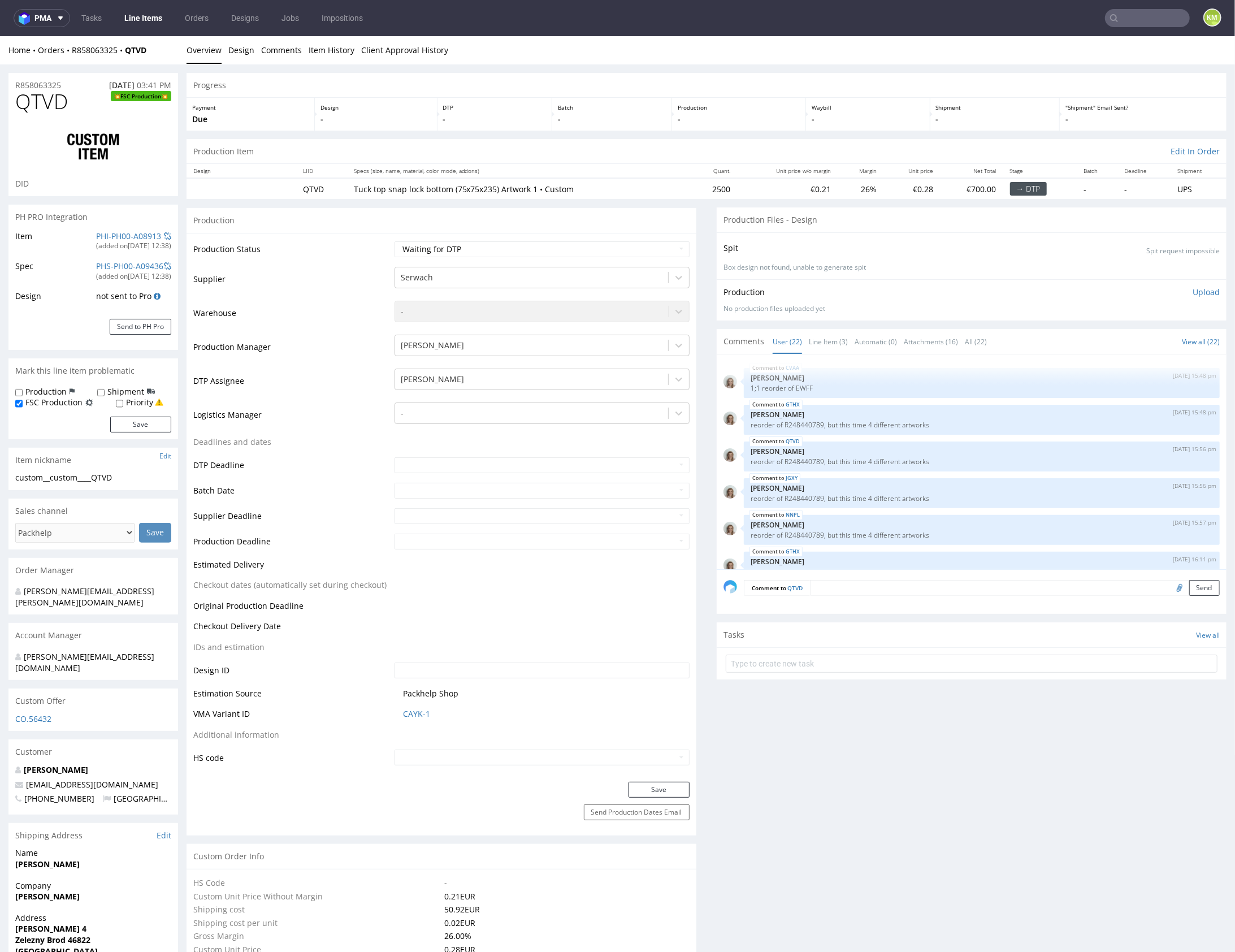
scroll to position [779, 0]
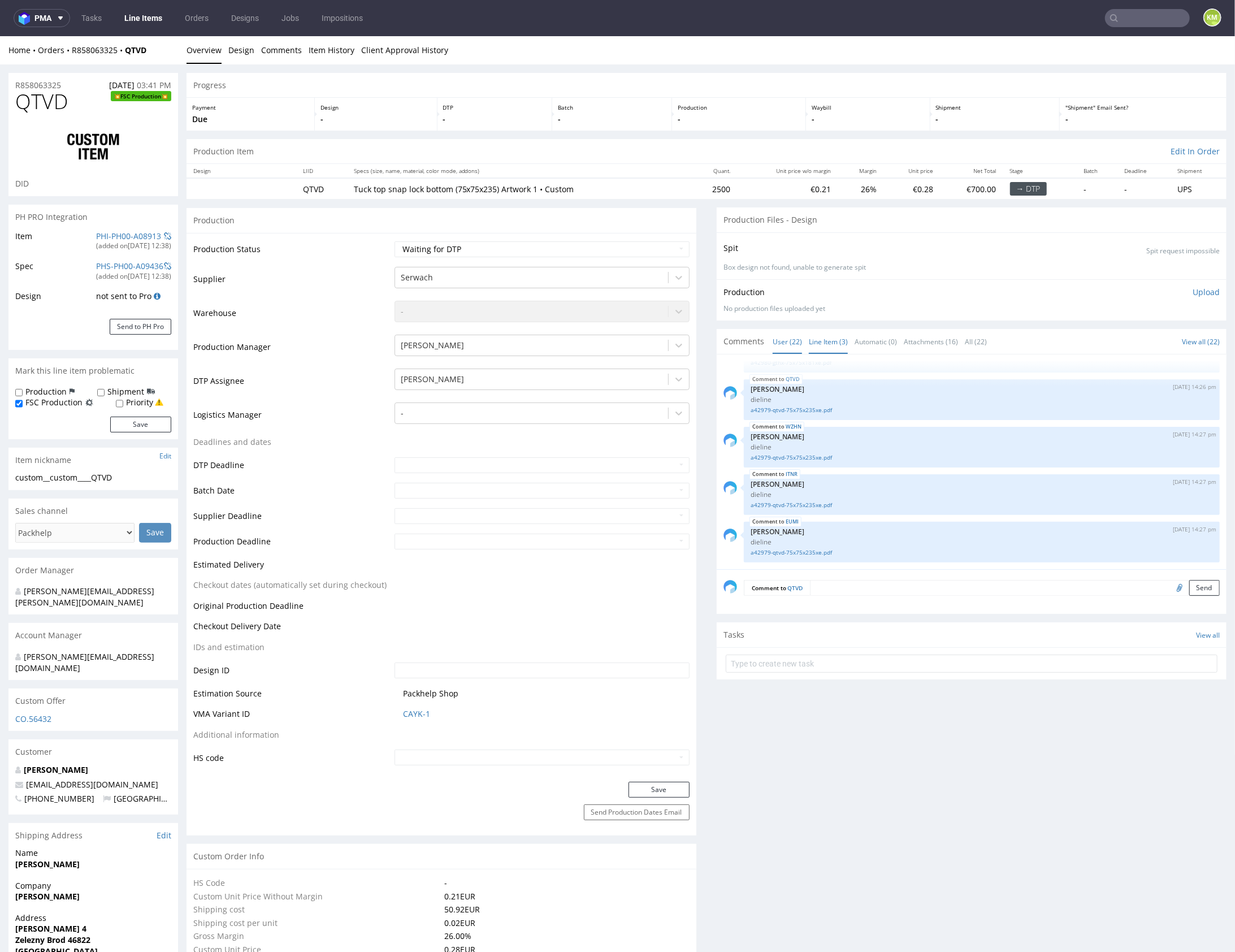
click at [821, 342] on link "Line Item (3)" at bounding box center [828, 341] width 39 height 24
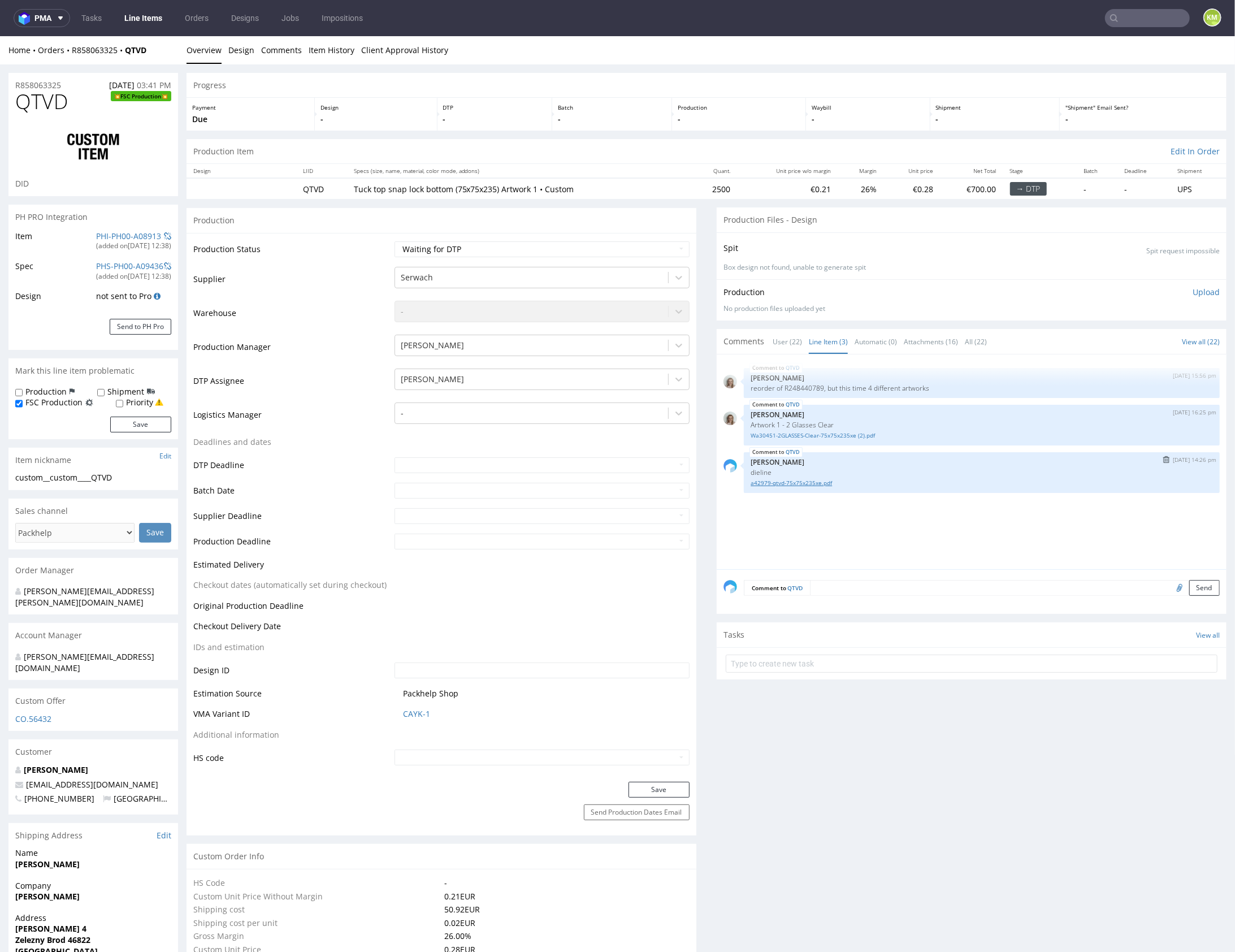
click at [818, 483] on link "a42979-qtvd-75x75x235xe.pdf" at bounding box center [982, 483] width 462 height 9
click at [872, 534] on div "QTVD [DATE] 15:56 pm [PERSON_NAME] reorder of R248440789, but this time 4 diffe…" at bounding box center [975, 465] width 503 height 208
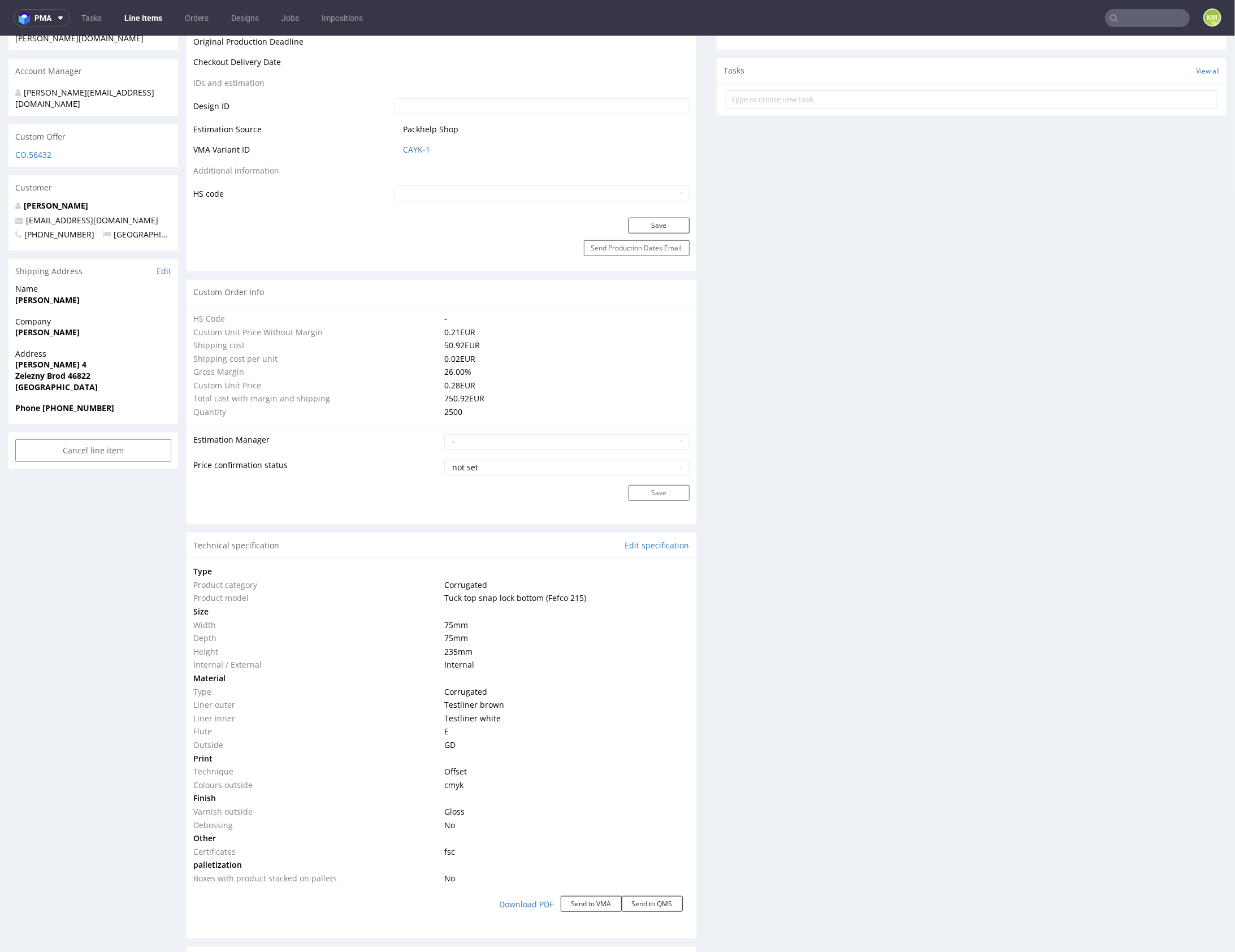
scroll to position [0, 0]
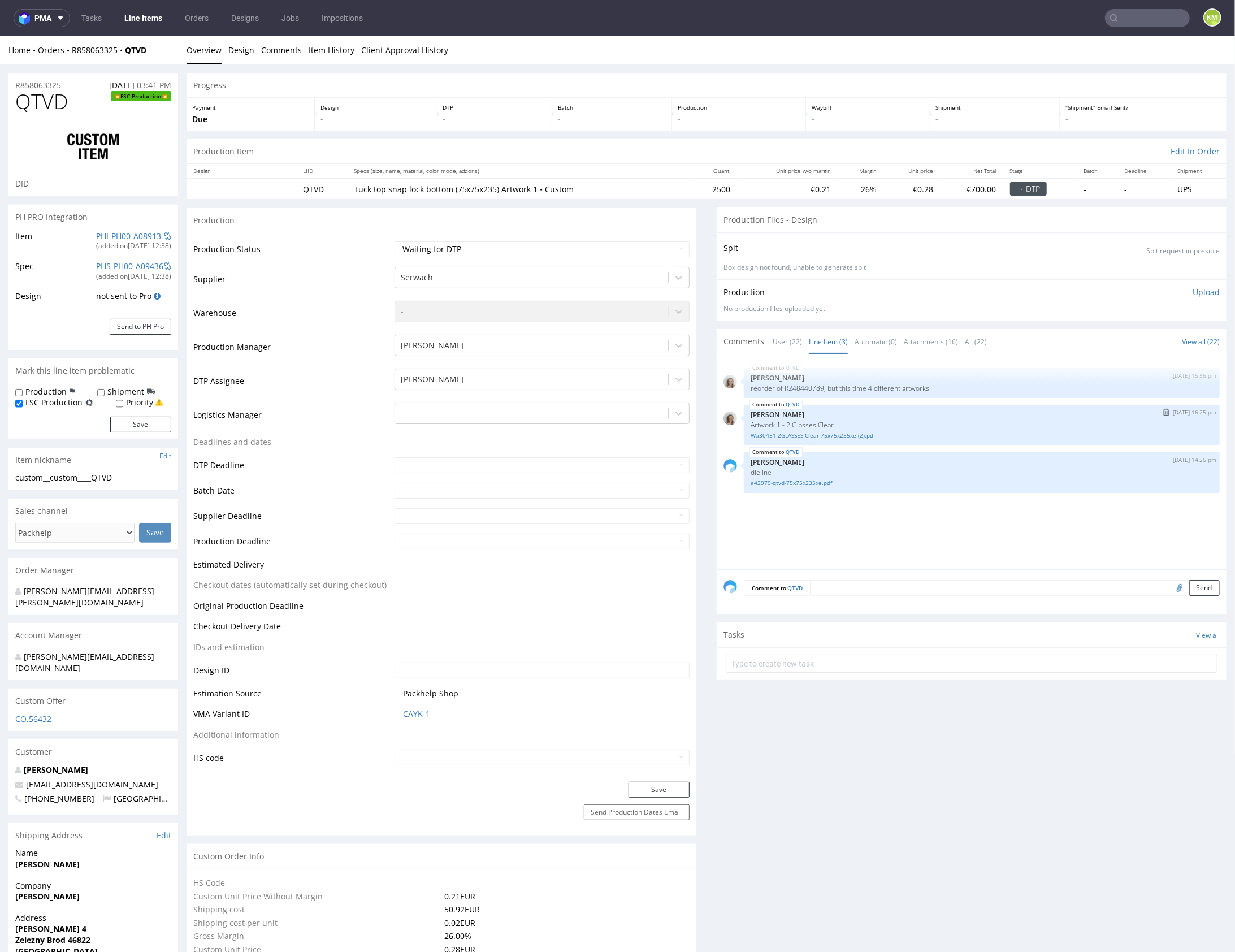
click at [891, 404] on div "QTVD [DATE] 16:25 pm [PERSON_NAME] Artwork 1 - 2 Glasses Clear Wa30451-2GLASSES…" at bounding box center [982, 425] width 476 height 41
click at [873, 408] on div "QTVD [DATE] 16:25 pm [PERSON_NAME] Artwork 1 - 2 Glasses Clear Wa30451-2GLASSES…" at bounding box center [982, 425] width 476 height 41
click at [857, 434] on link "Wa30451-2GLASSES-Clear-75x75x235xe (2).pdf" at bounding box center [982, 435] width 462 height 9
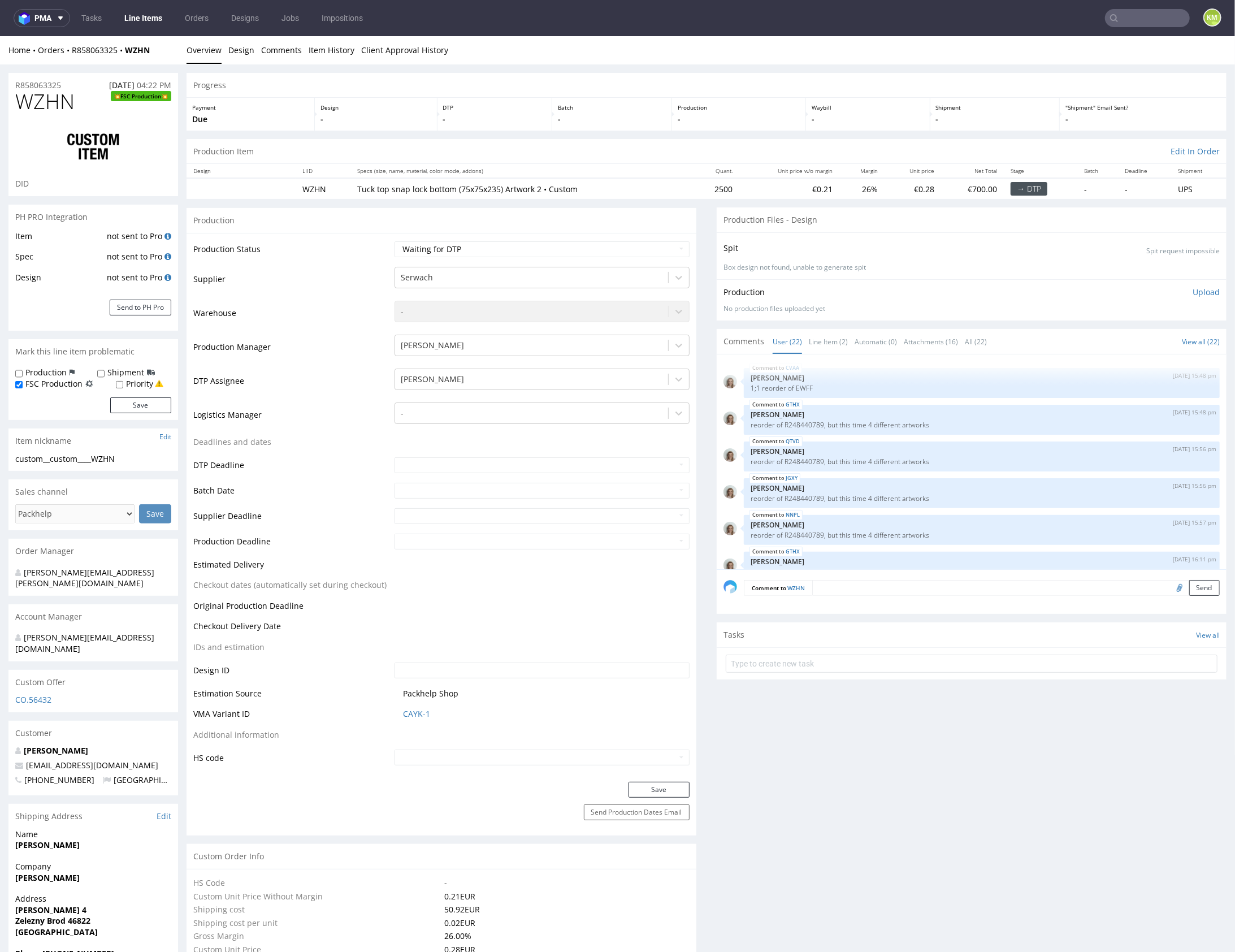
scroll to position [779, 0]
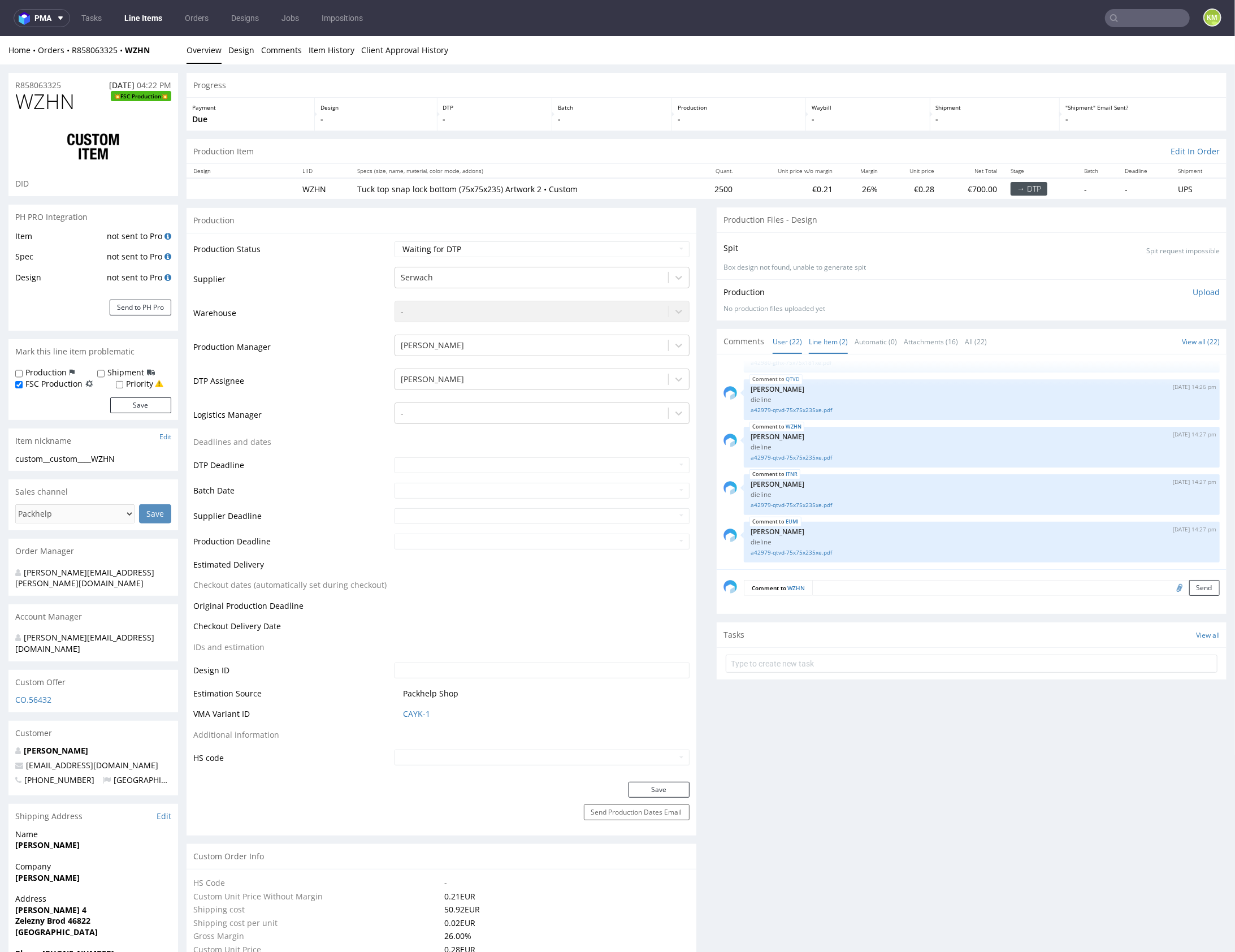
click at [817, 341] on link "Line Item (2)" at bounding box center [828, 341] width 39 height 24
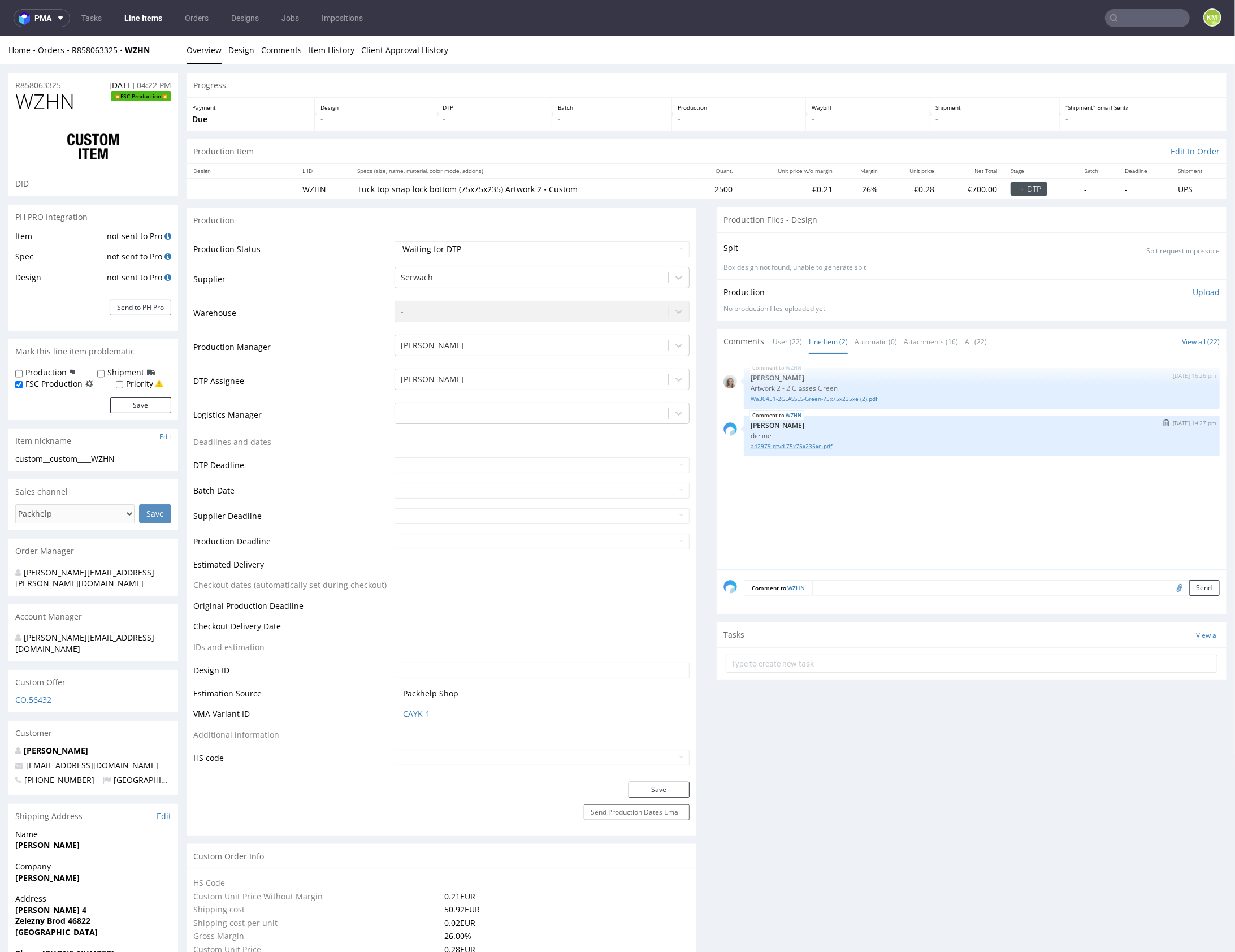
click at [810, 447] on link "a42979-qtvd-75x75x235xe.pdf" at bounding box center [982, 446] width 462 height 9
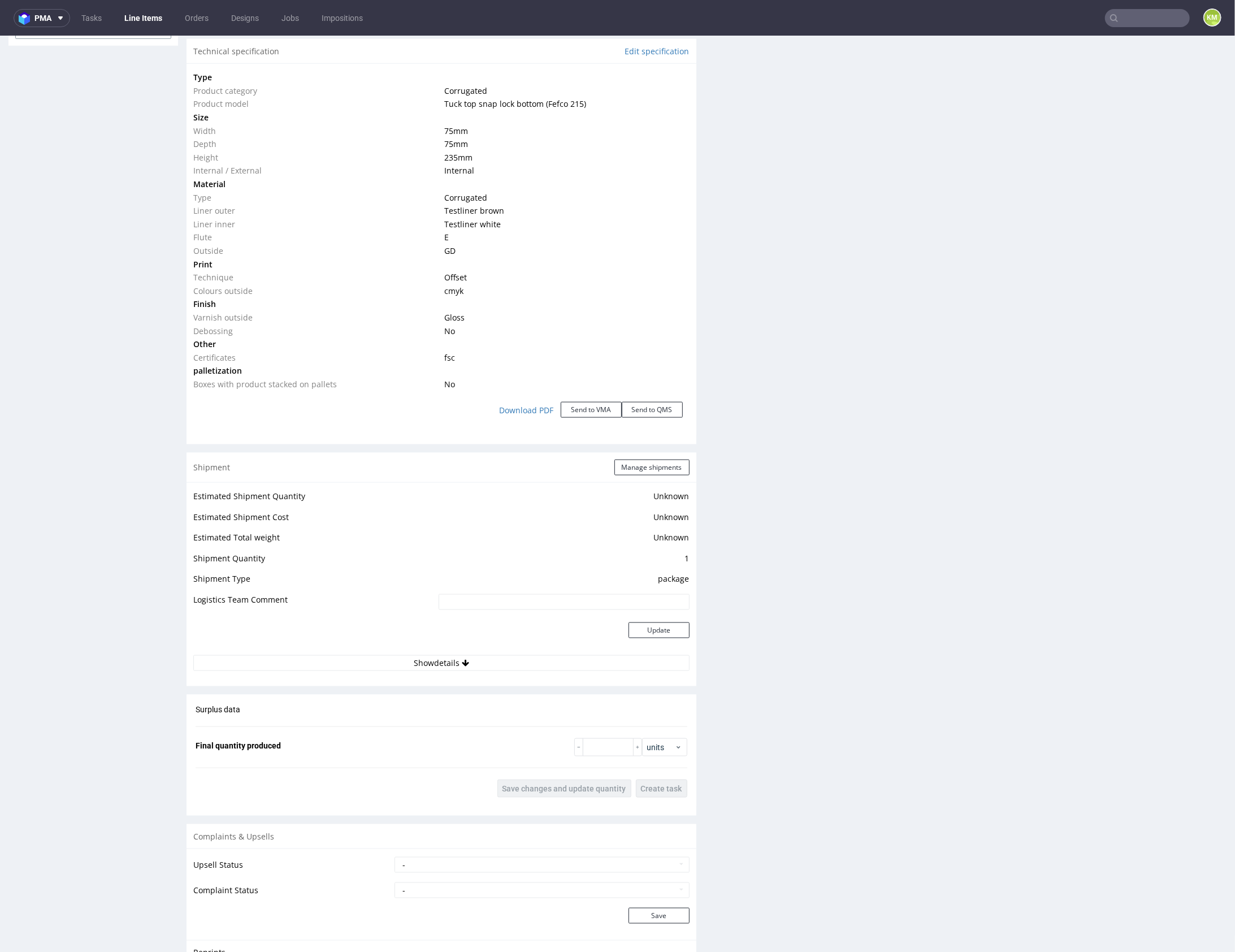
scroll to position [0, 0]
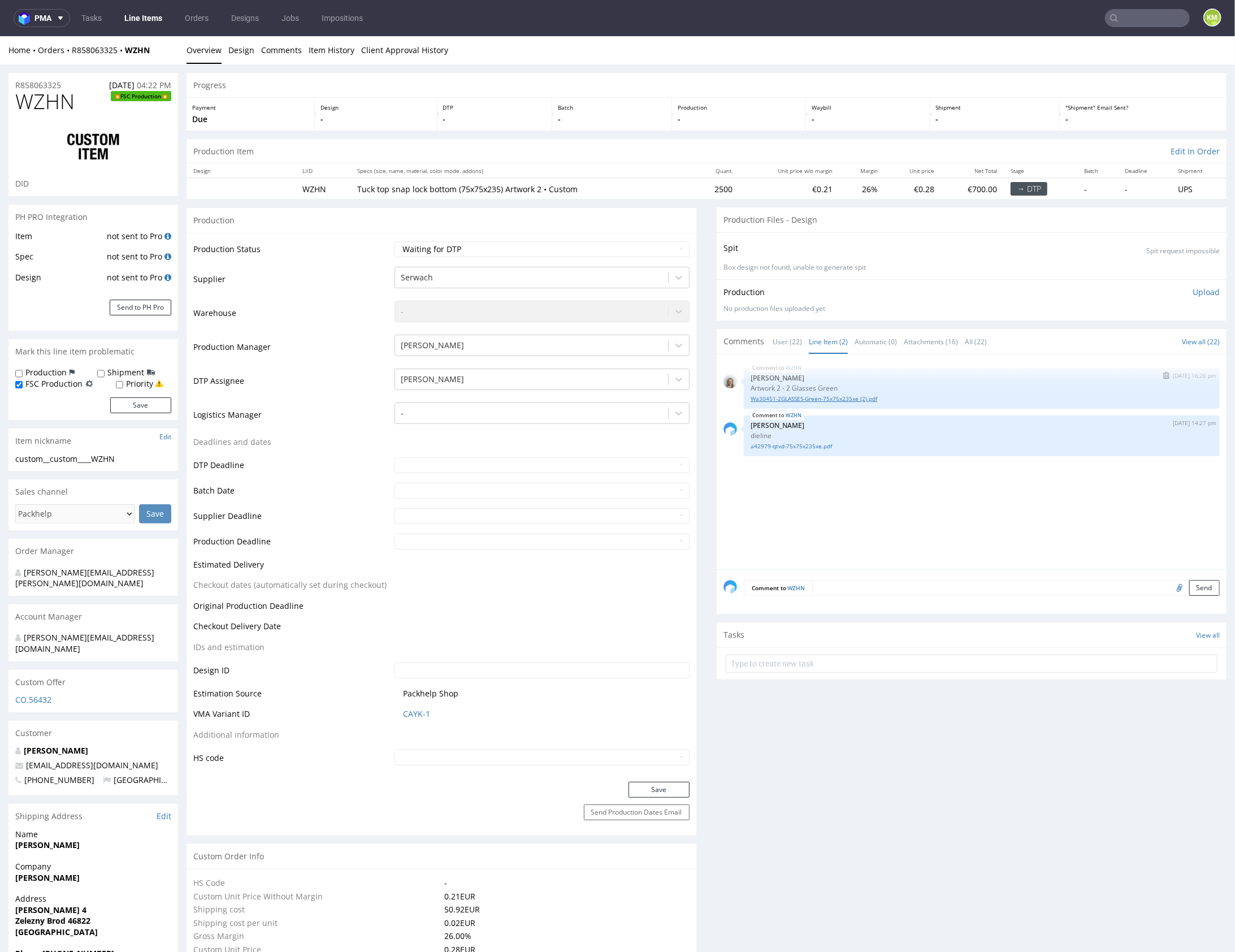
click at [828, 399] on link "Wa30451-2GLASSES-Green-75x75x235xe (2).pdf" at bounding box center [982, 398] width 462 height 9
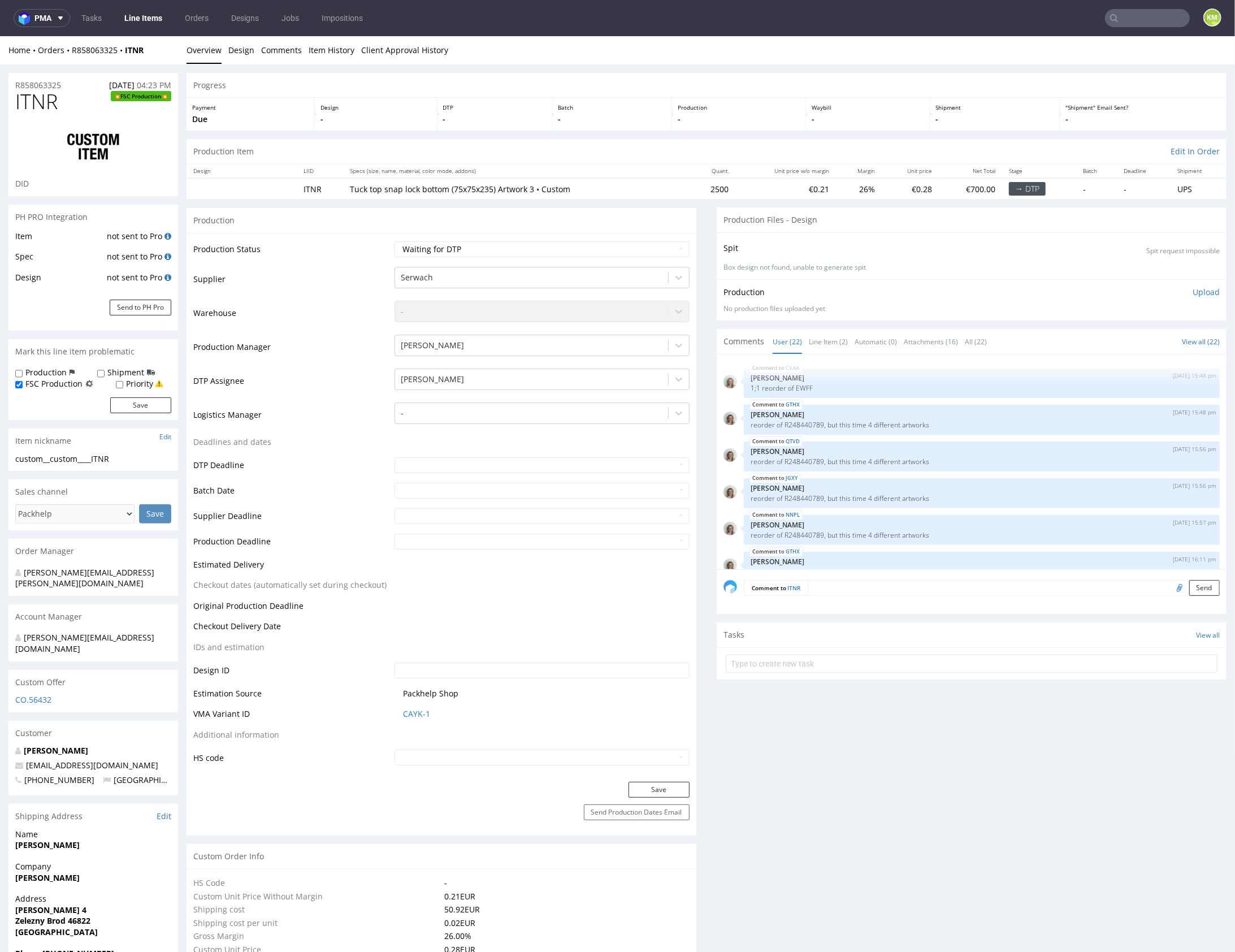
scroll to position [779, 0]
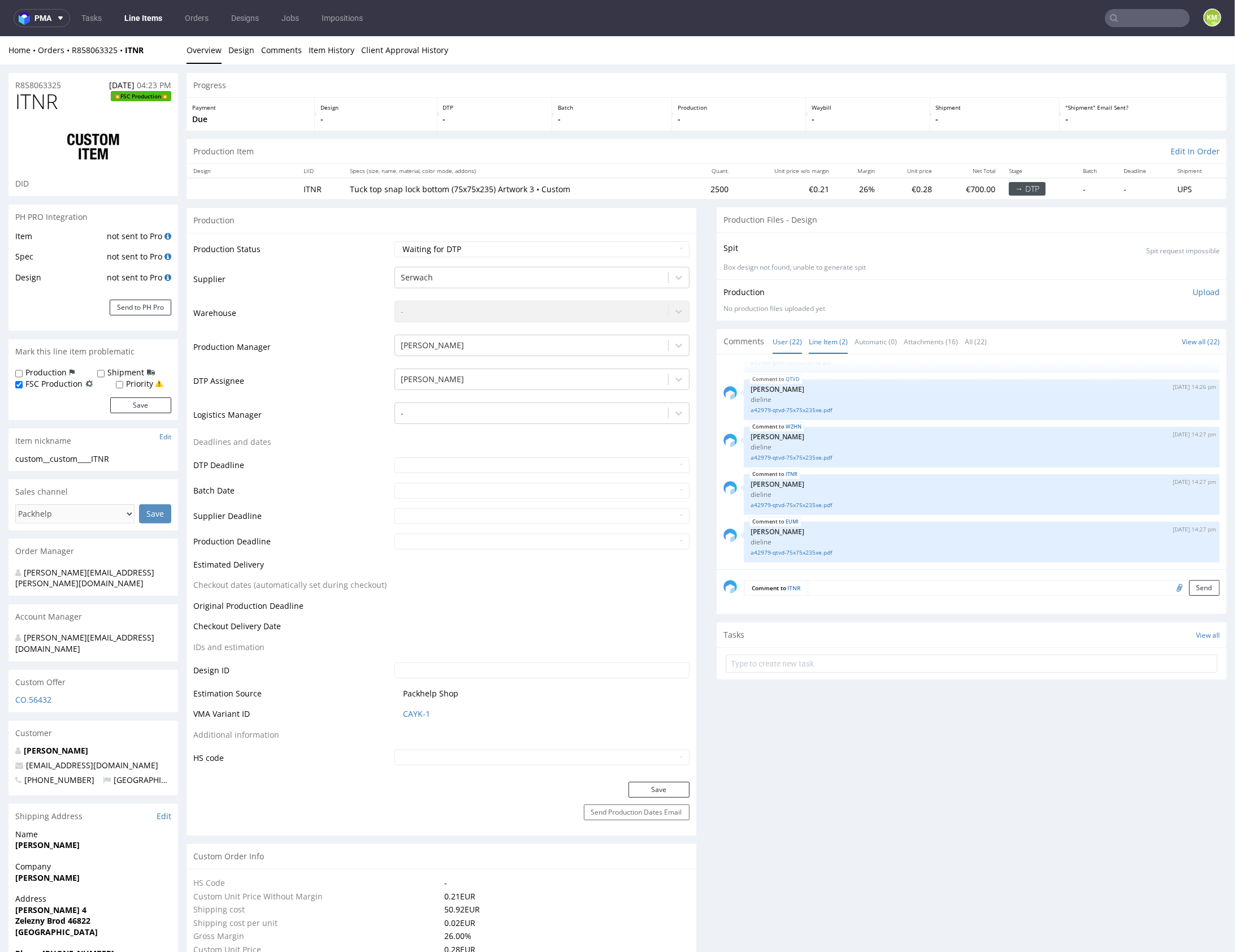
click at [823, 338] on link "Line Item (2)" at bounding box center [828, 341] width 39 height 24
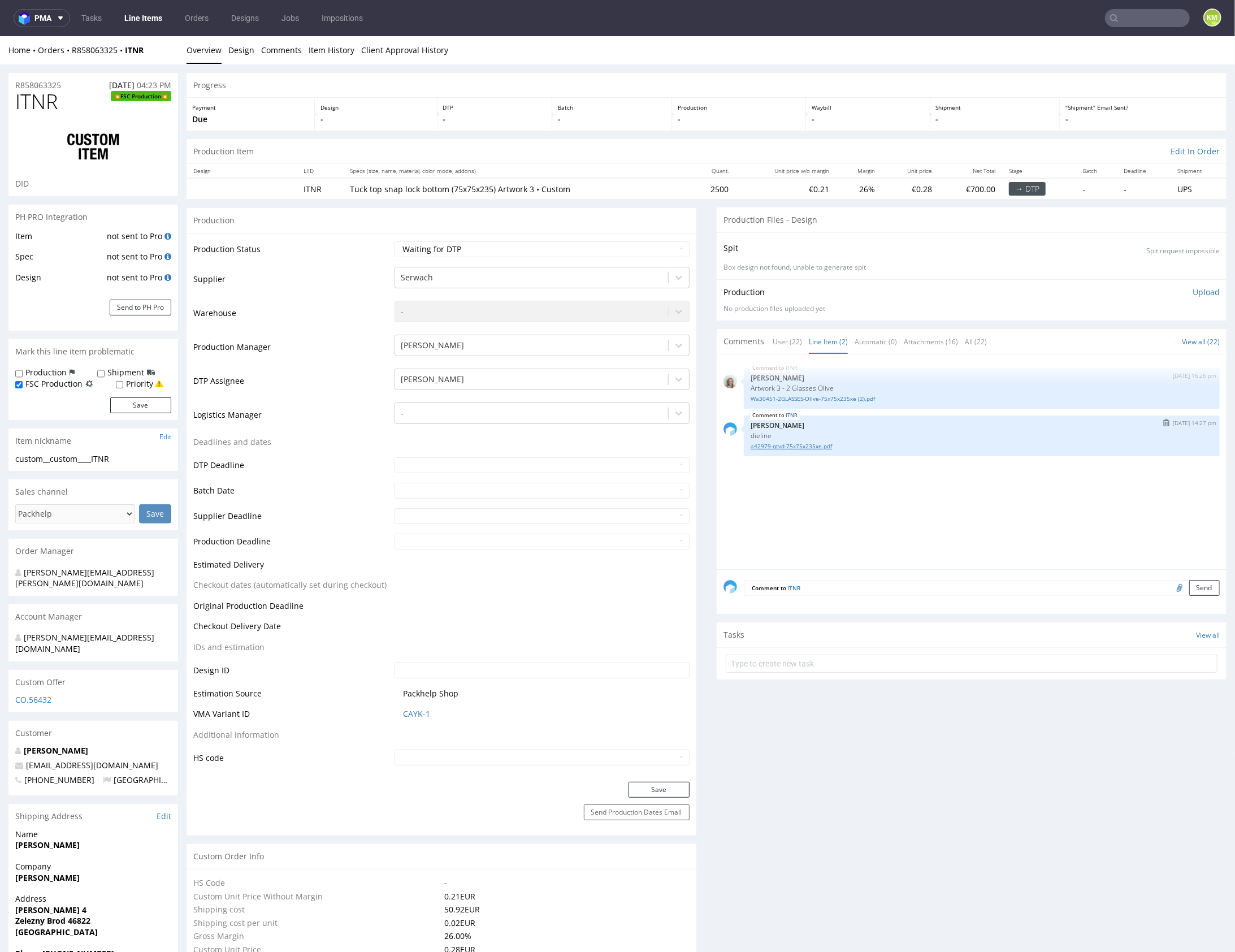
click at [813, 447] on link "a42979-qtvd-75x75x235xe.pdf" at bounding box center [982, 446] width 462 height 9
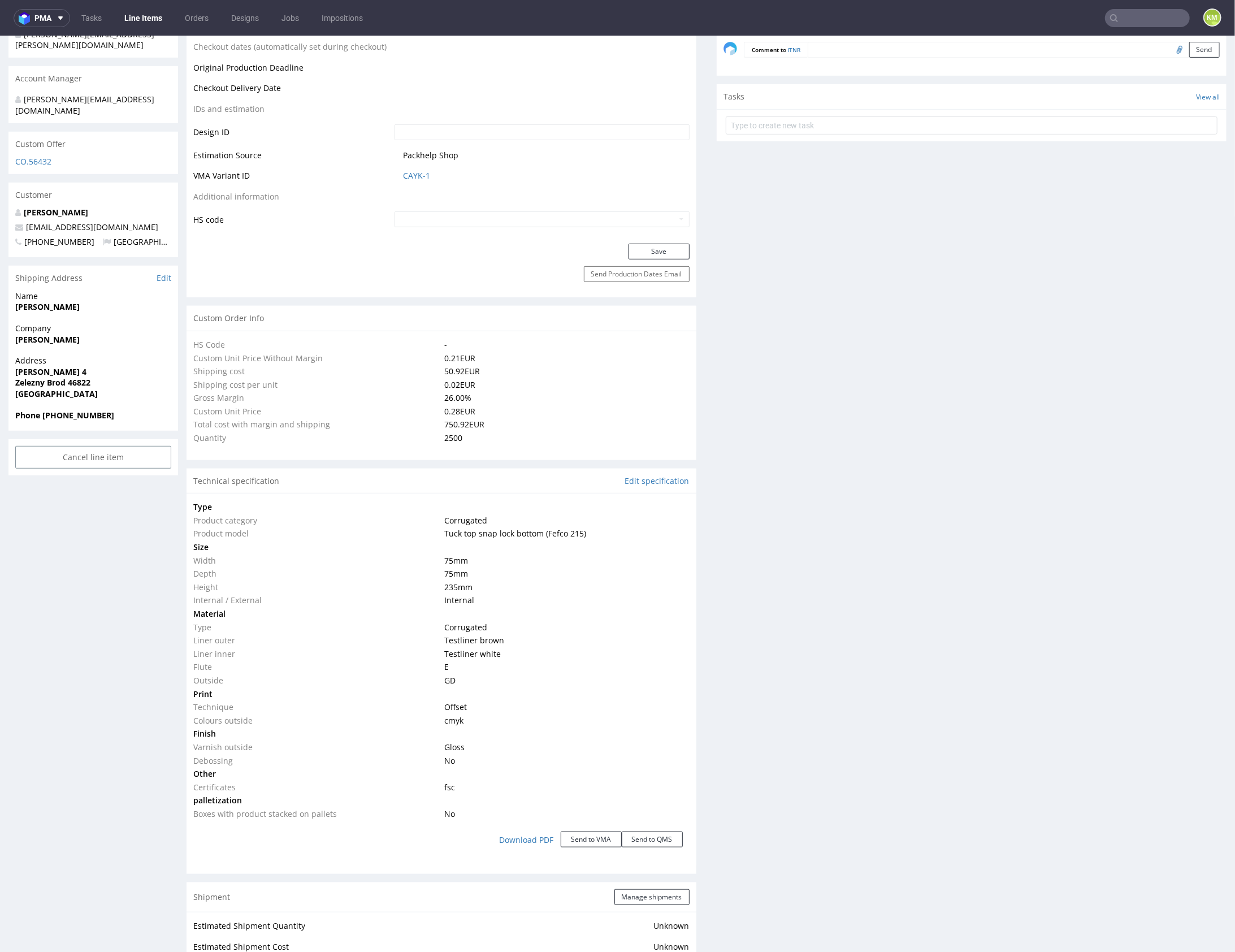
scroll to position [0, 0]
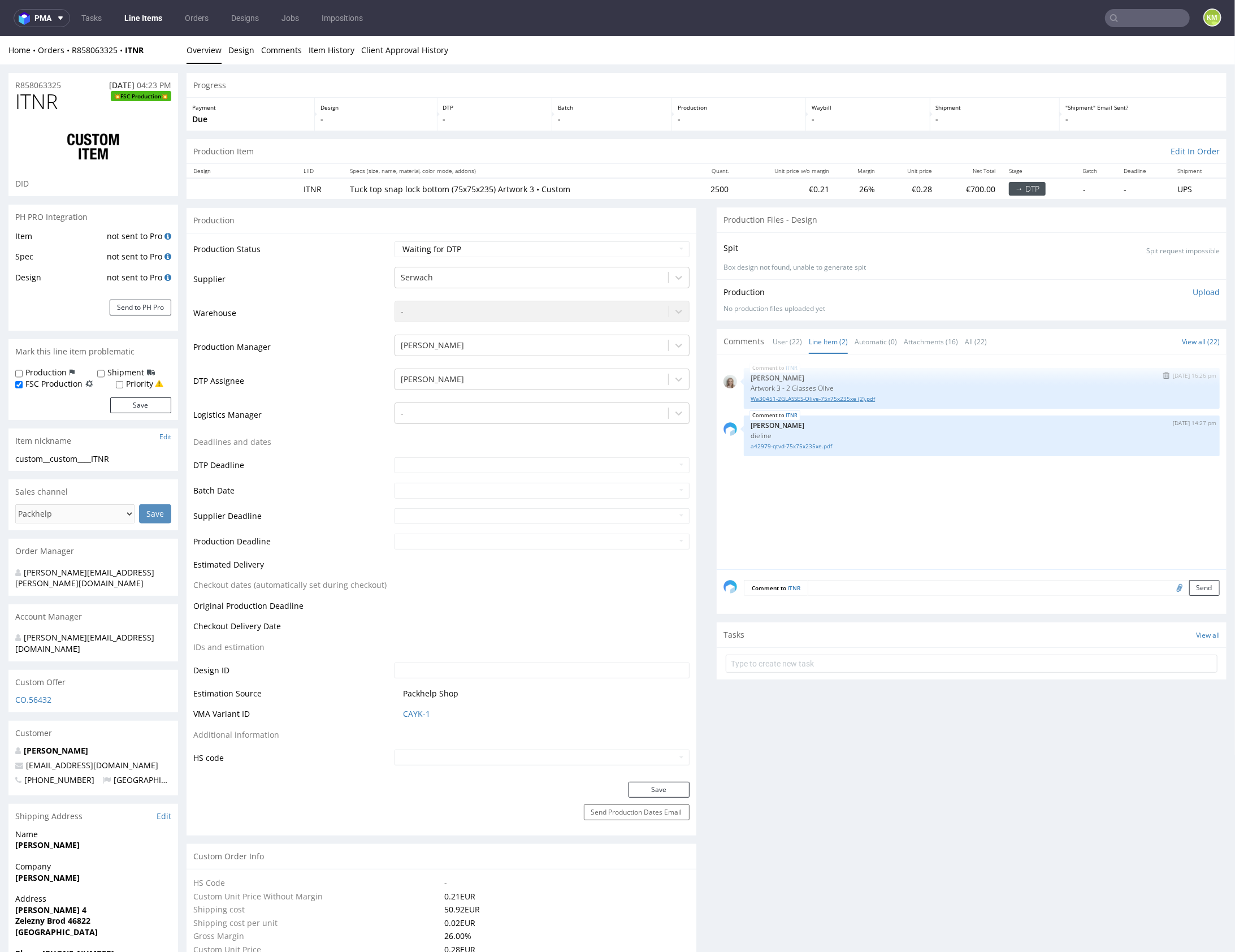
click at [828, 399] on link "Wa30451-2GLASSES-Olive-75x75x235xe (2).pdf" at bounding box center [982, 398] width 462 height 9
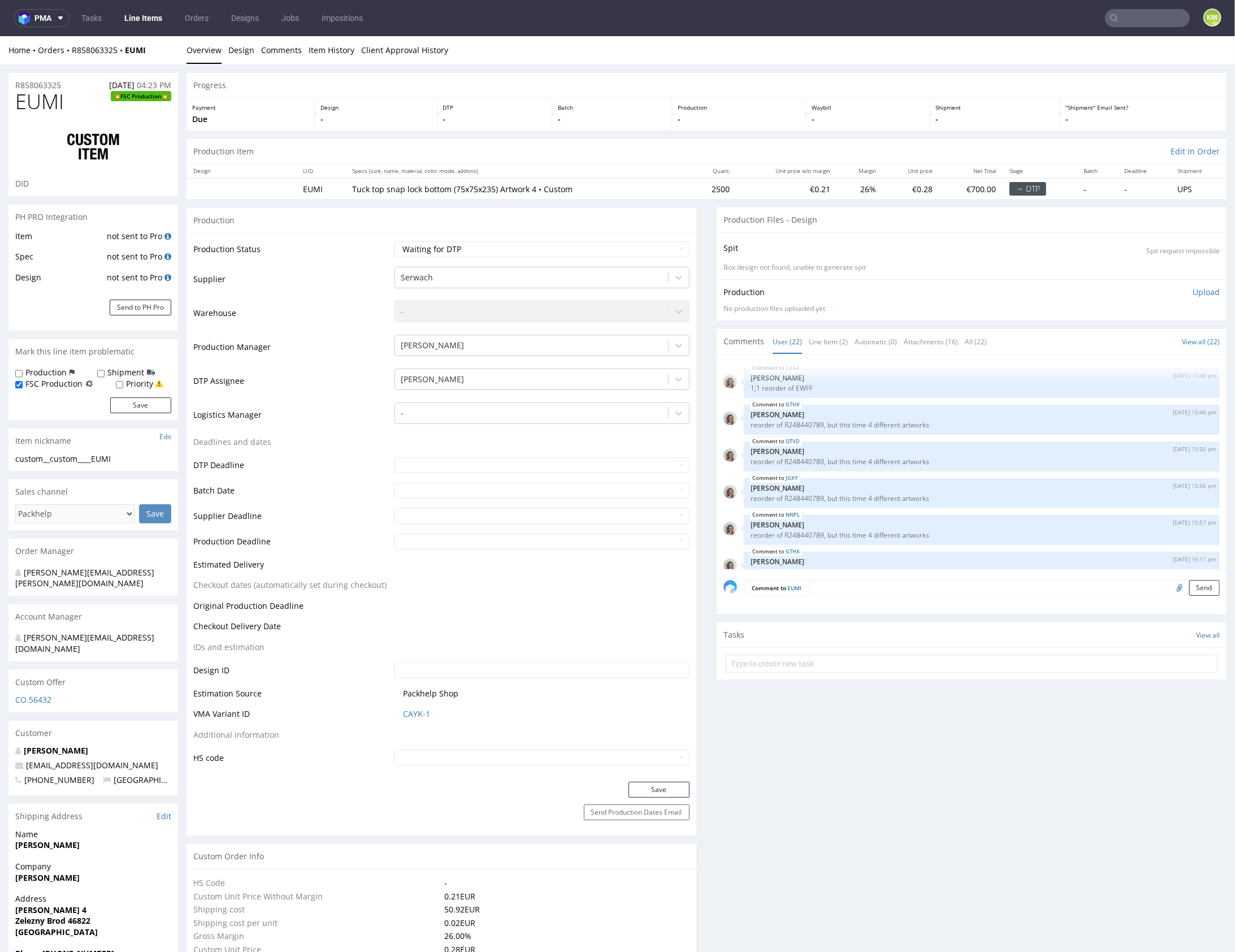
scroll to position [779, 0]
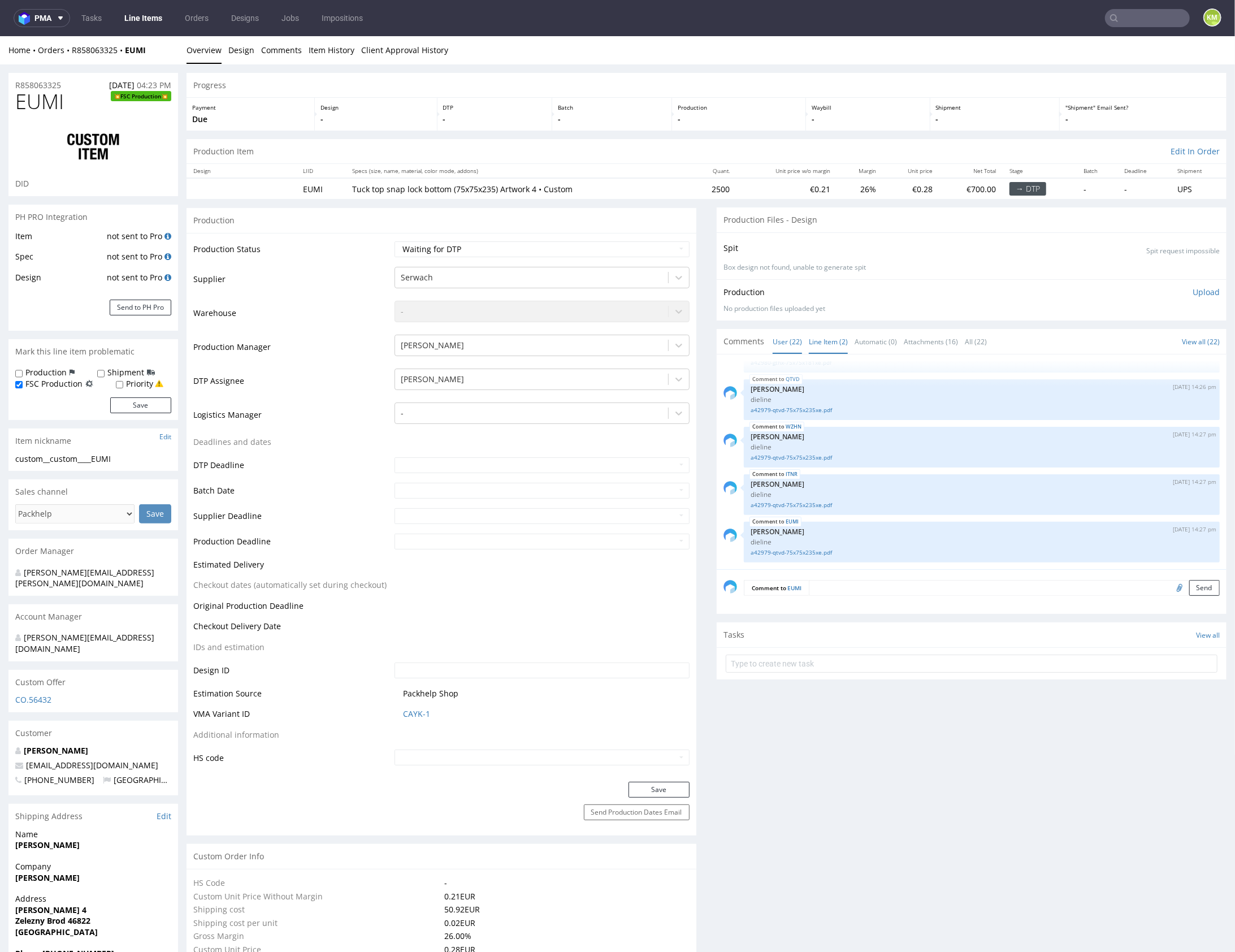
click at [834, 341] on link "Line Item (2)" at bounding box center [828, 341] width 39 height 24
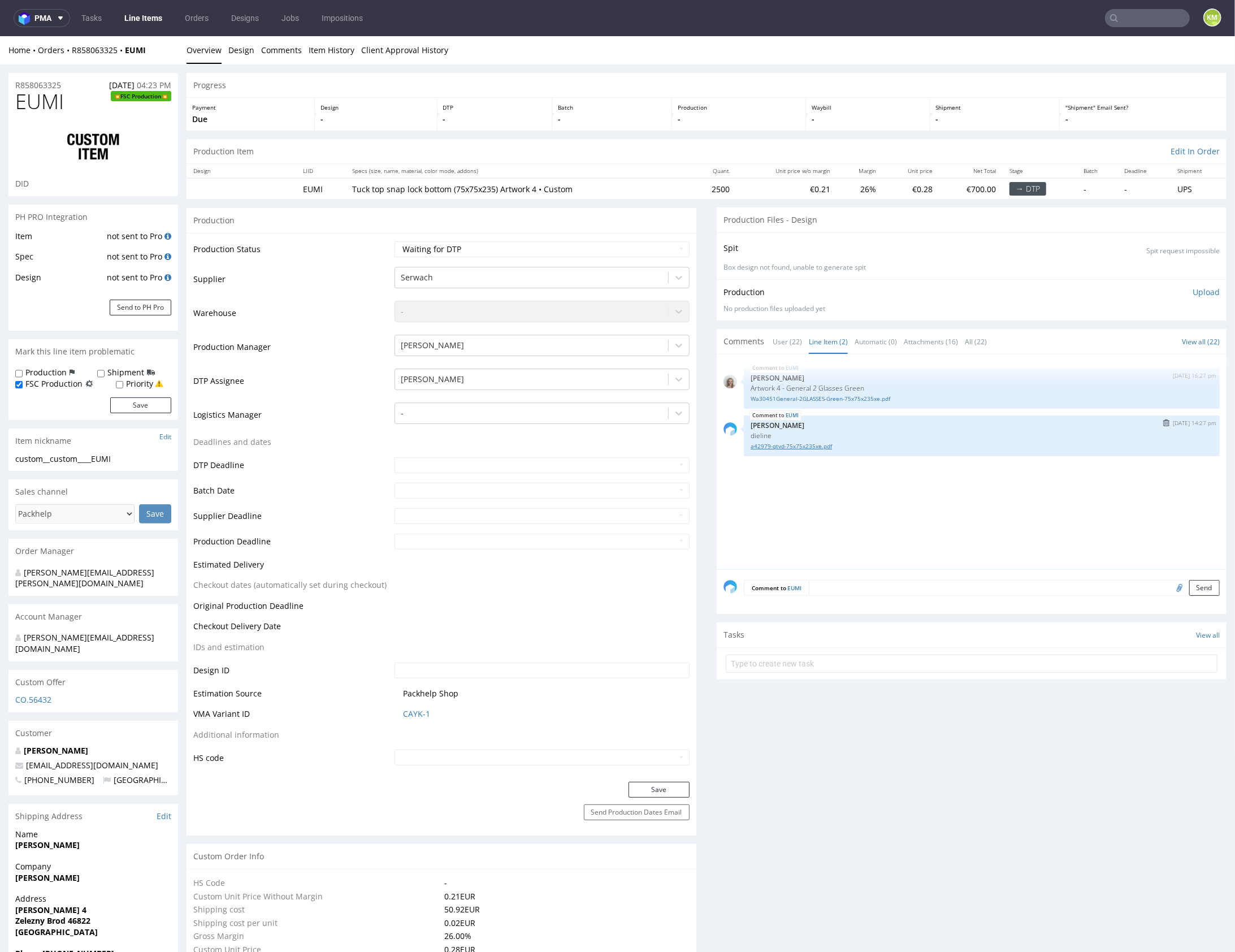
click at [806, 445] on link "a42979-qtvd-75x75x235xe.pdf" at bounding box center [982, 446] width 462 height 9
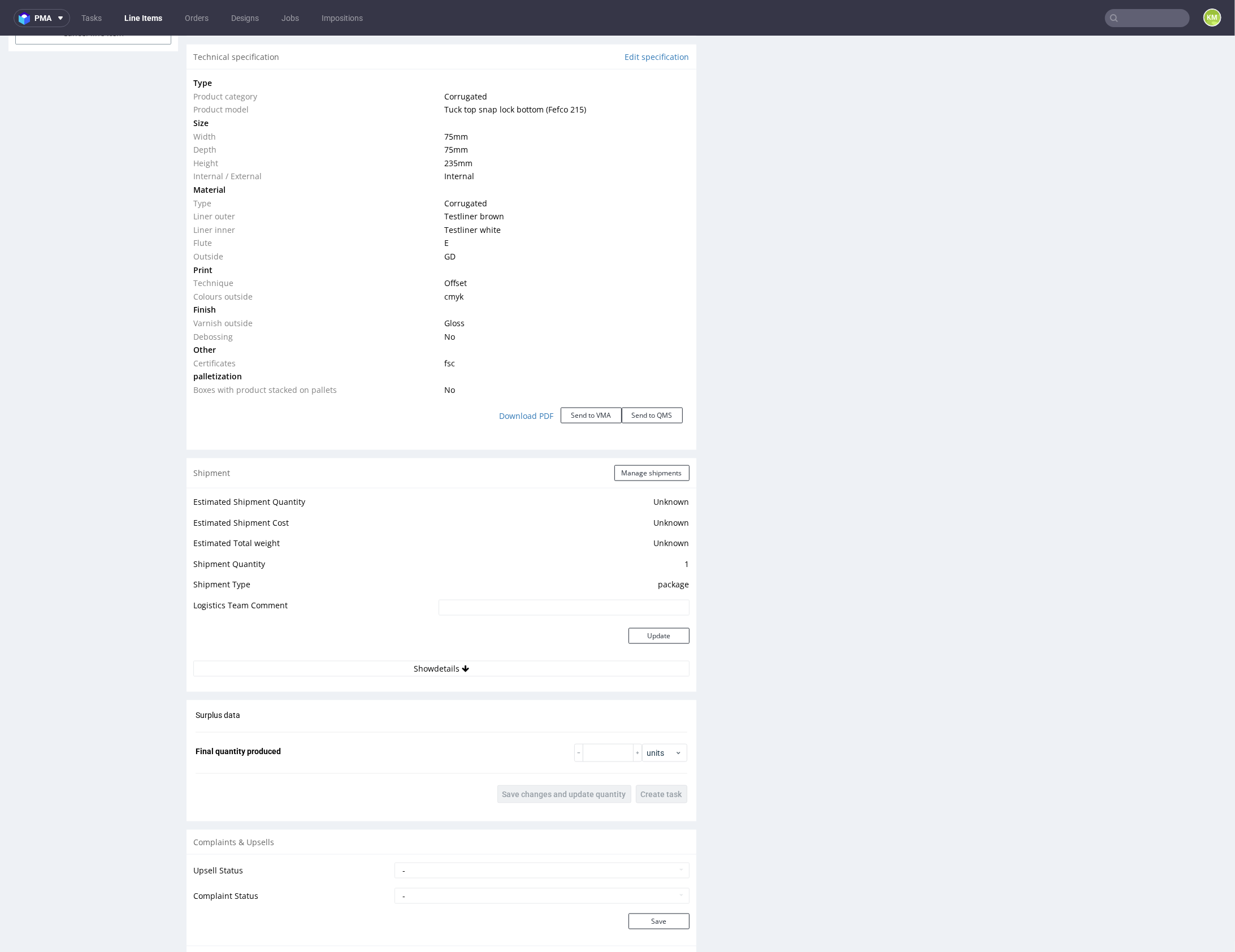
scroll to position [0, 0]
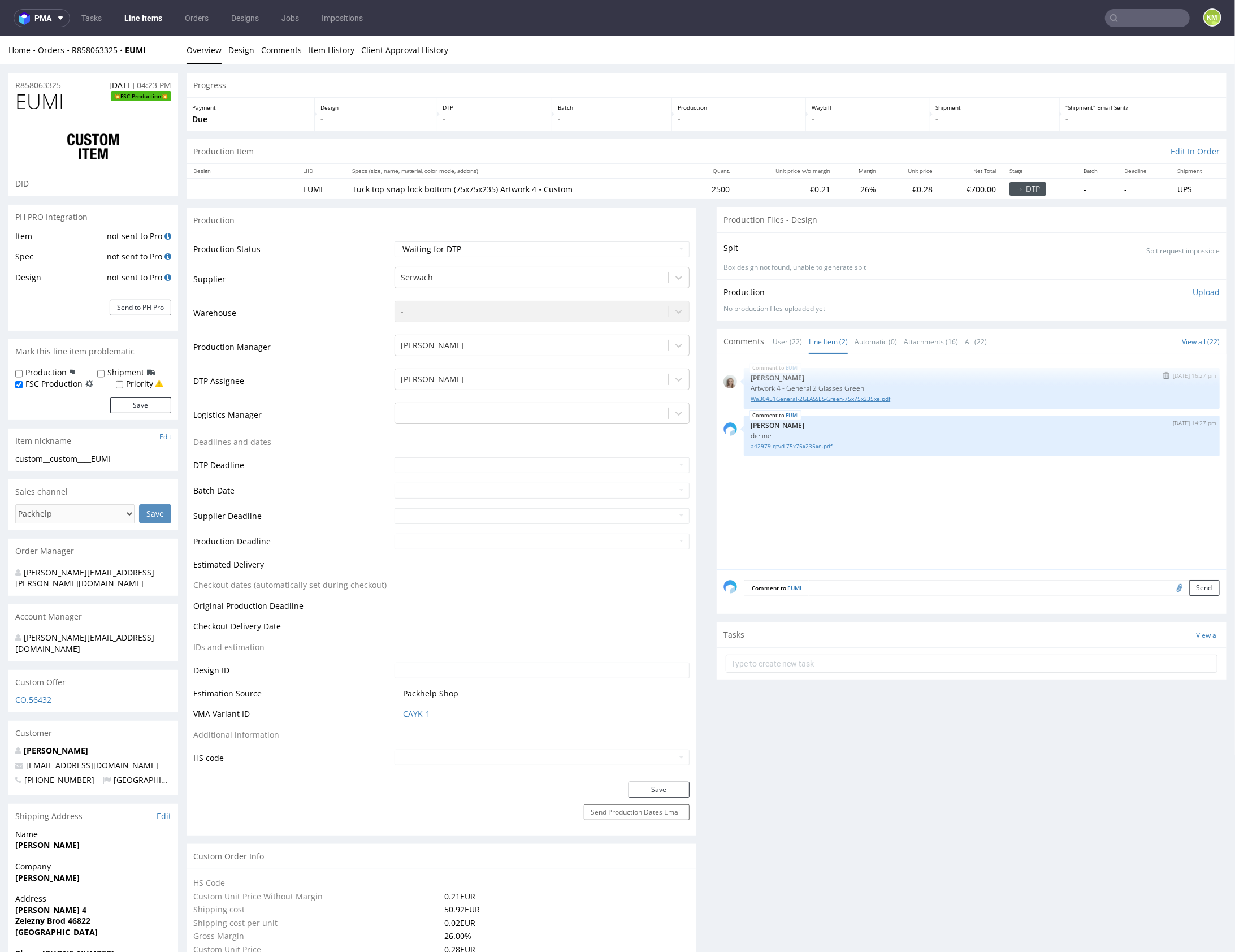
click at [836, 397] on link "Wa30451General-2GLASSES-Green-75x75x235xe.pdf" at bounding box center [982, 398] width 462 height 9
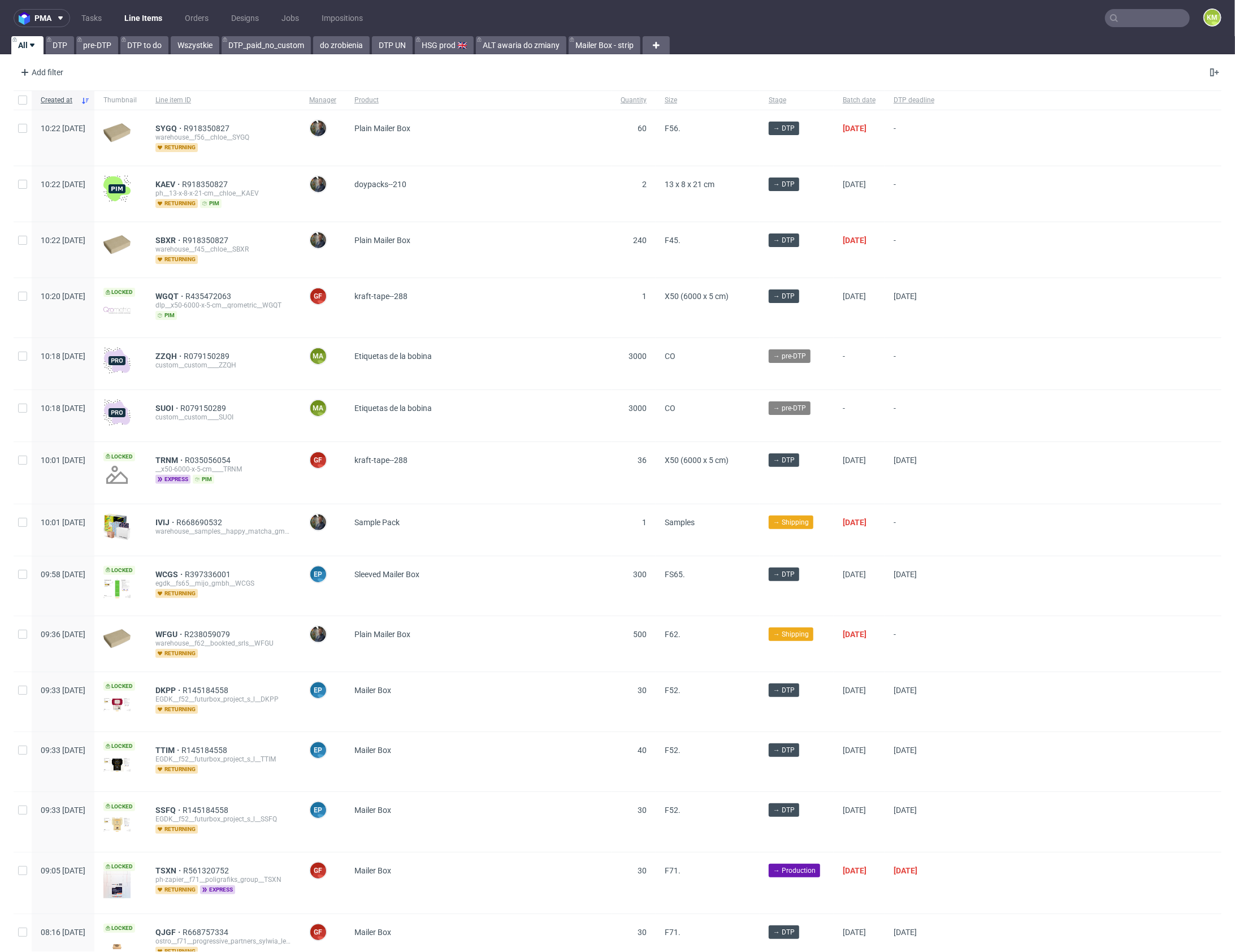
click at [1134, 23] on input "text" at bounding box center [1147, 18] width 85 height 18
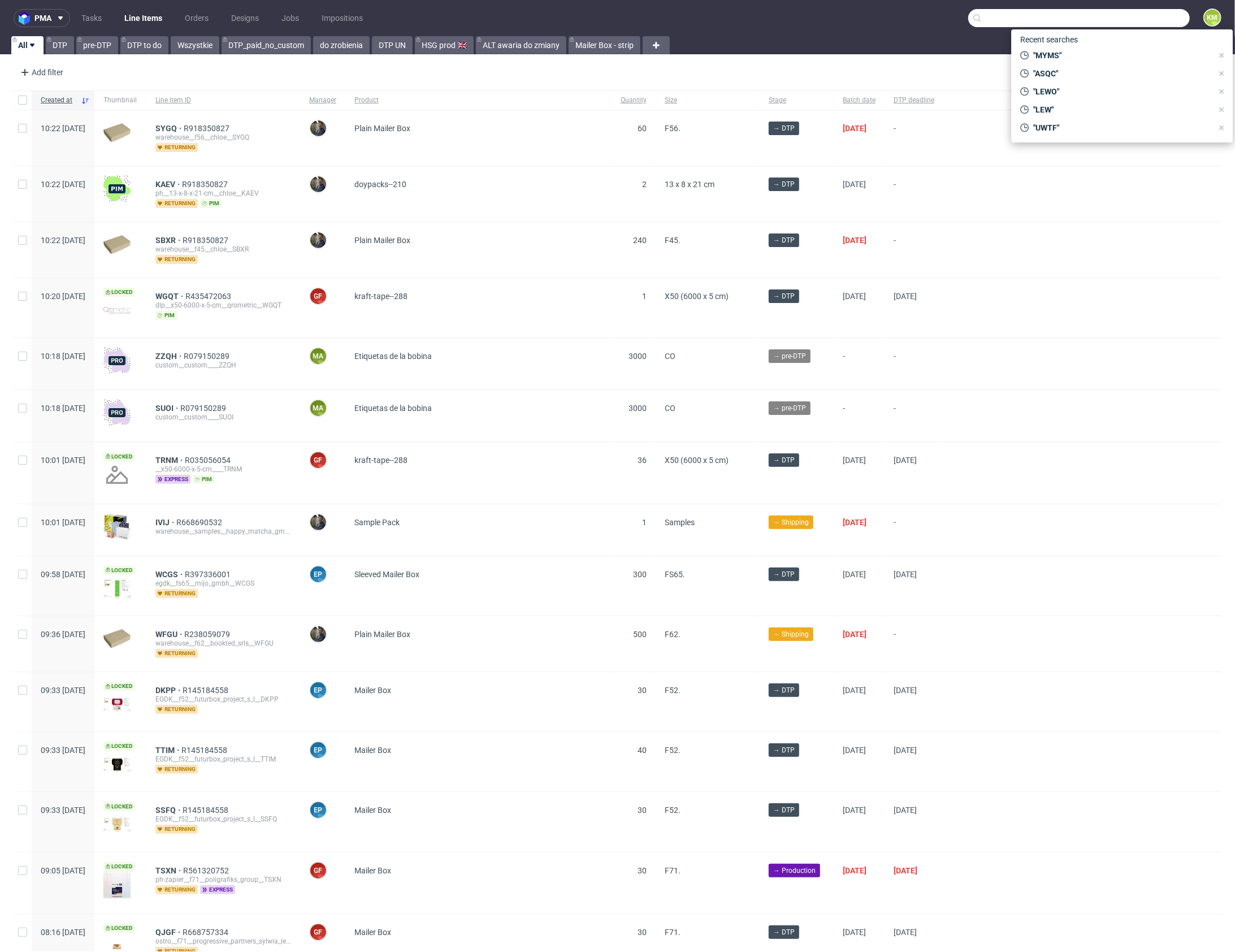
paste input "R248440789"
type input "R248440789"
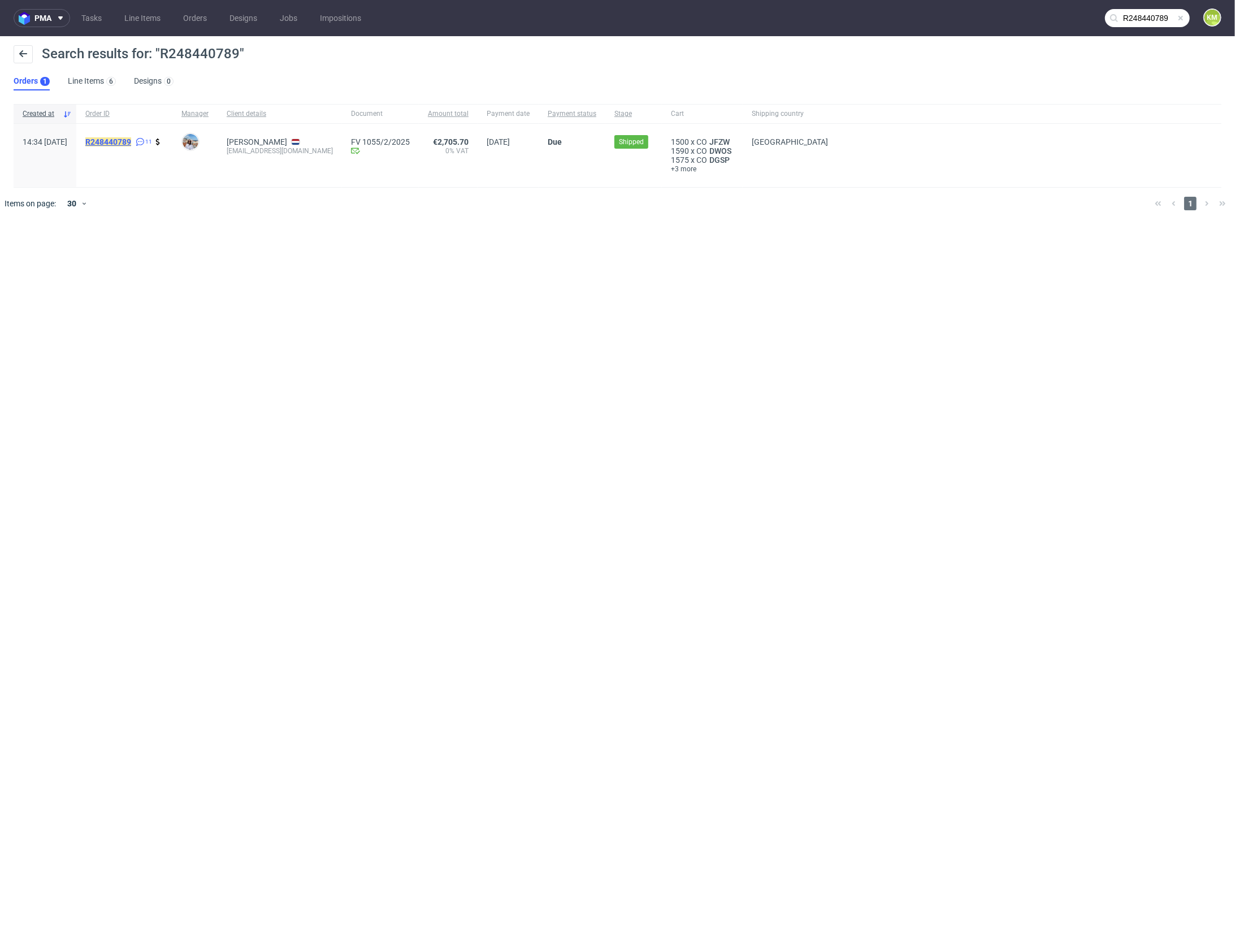
click at [131, 142] on mark "R248440789" at bounding box center [108, 142] width 46 height 9
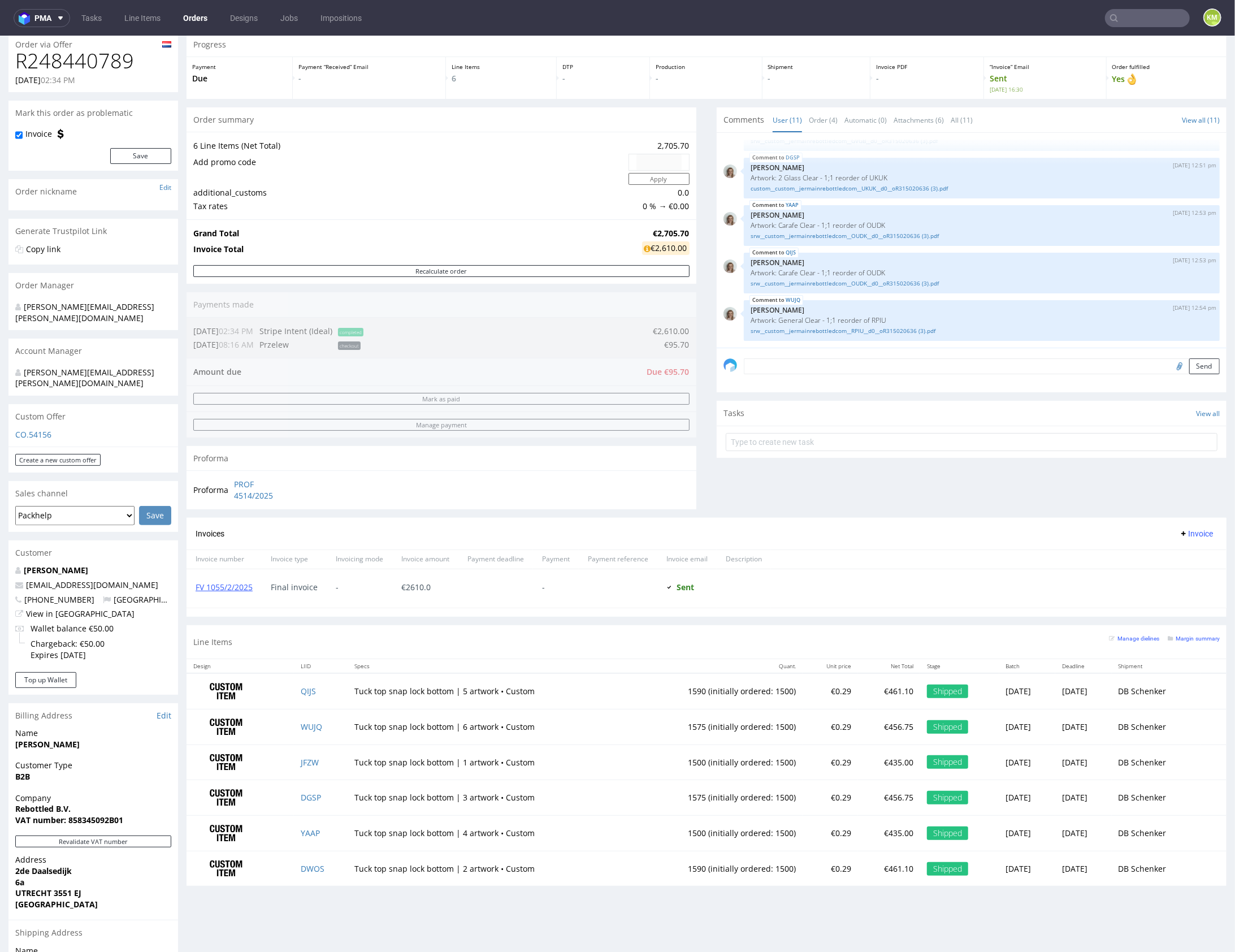
scroll to position [130, 0]
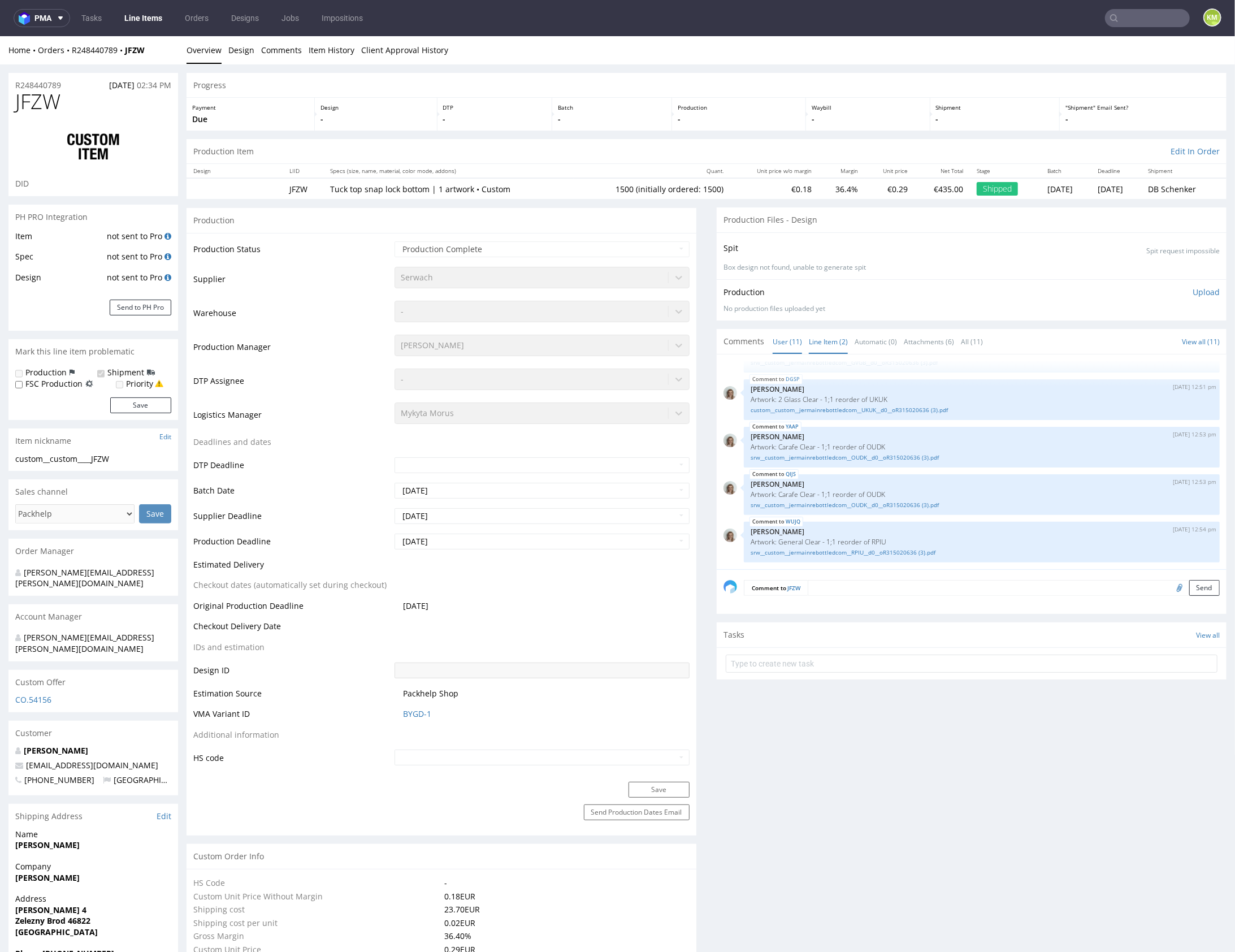
click at [813, 338] on link "Line Item (2)" at bounding box center [828, 341] width 39 height 24
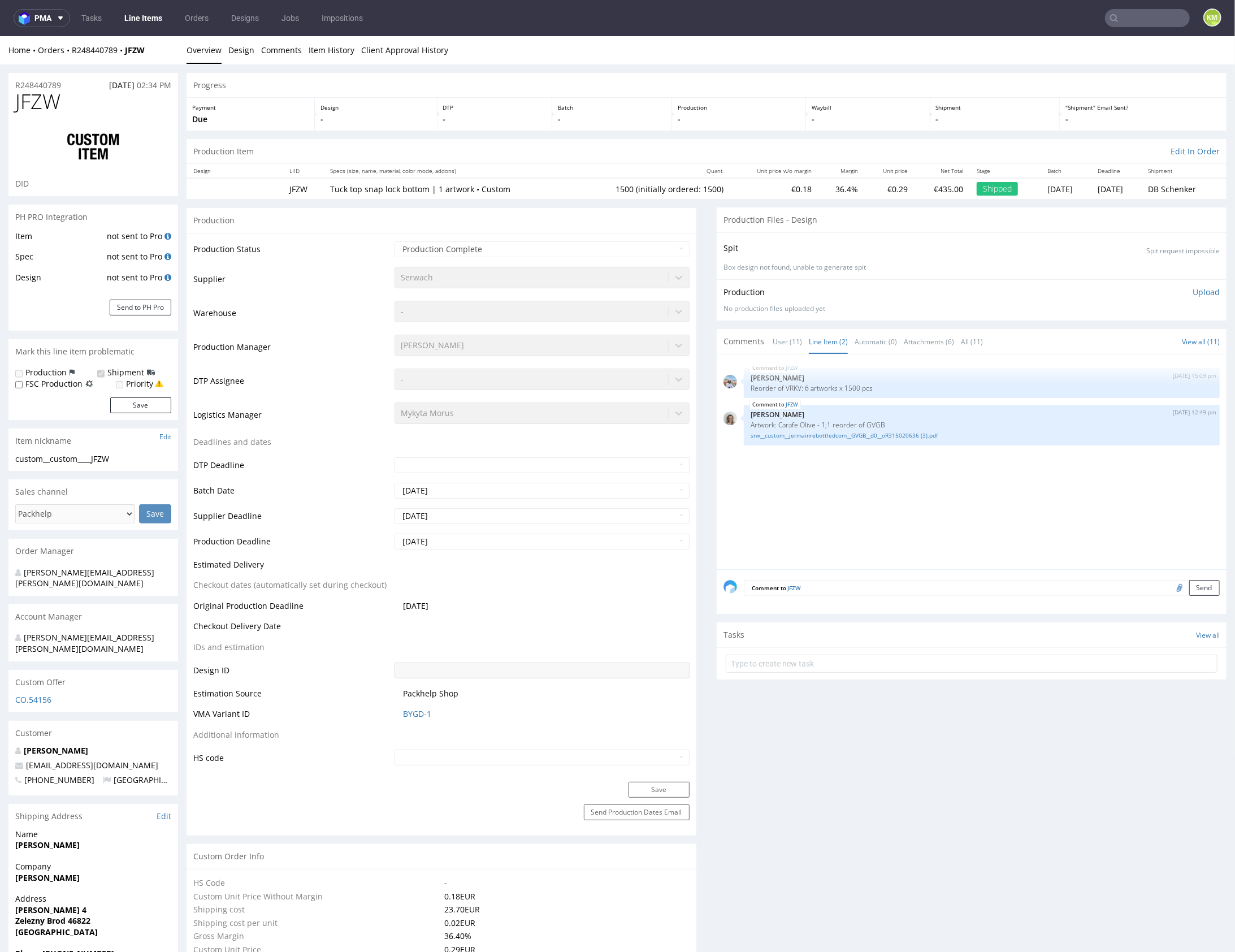
click at [820, 453] on div "JFZW [DATE] 15:09 pm [PERSON_NAME] Reorder of VRKV: 6 artworks x 1500 pcs JFZW …" at bounding box center [975, 465] width 503 height 208
click at [784, 385] on p "Reorder of VRKV: 6 artworks x 1500 pcs" at bounding box center [982, 388] width 462 height 9
copy p "VRKV"
click at [872, 425] on p "Artwork: Carafe Olive - 1;1 reorder of GVGB" at bounding box center [982, 425] width 462 height 9
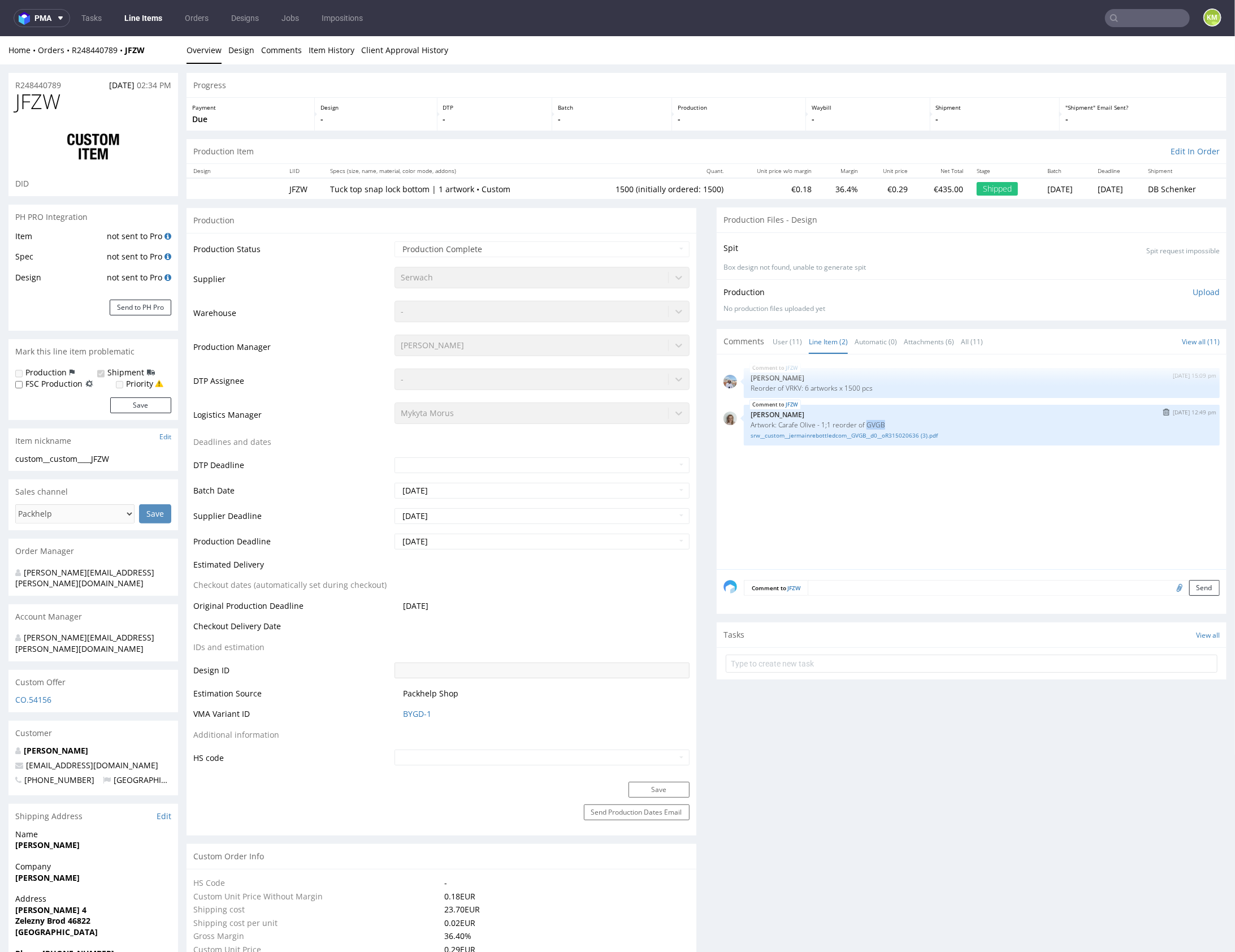
click at [872, 424] on p "Artwork: Carafe Olive - 1;1 reorder of GVGB" at bounding box center [982, 425] width 462 height 9
copy p "GVGB"
click at [1121, 17] on input "text" at bounding box center [1147, 18] width 85 height 18
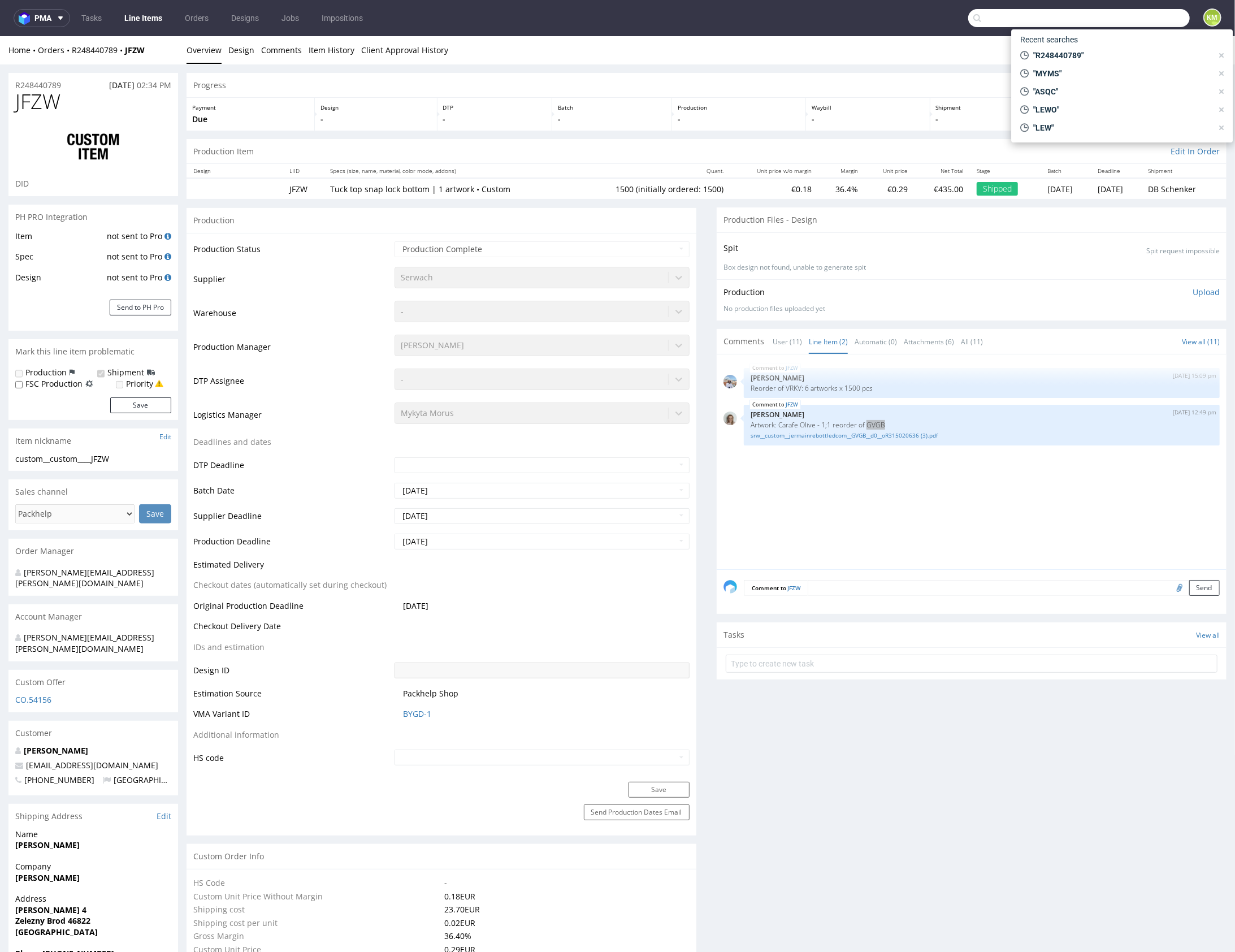
paste input "GVGB"
type input "GVGB"
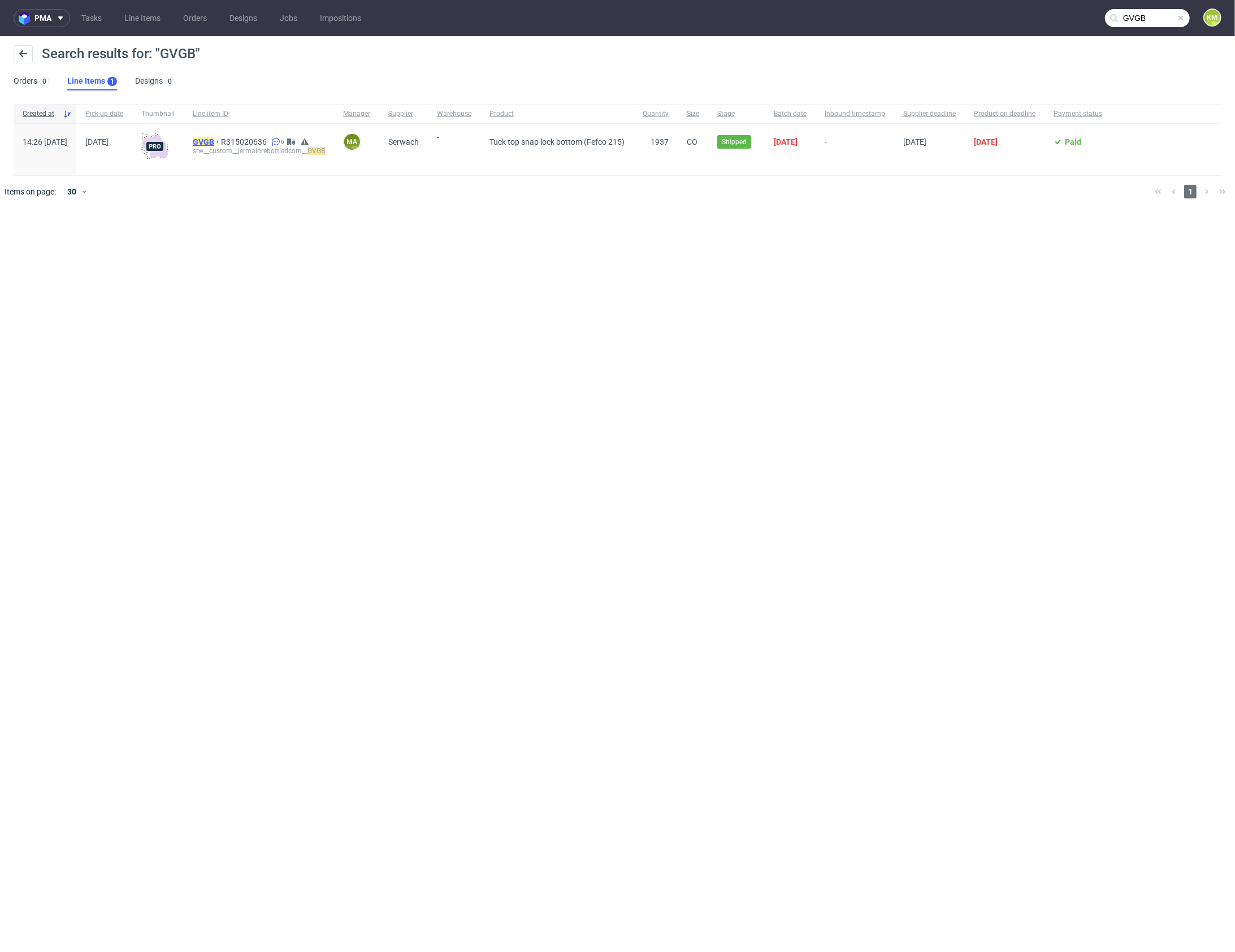
click at [221, 144] on span "GVGB" at bounding box center [207, 142] width 28 height 9
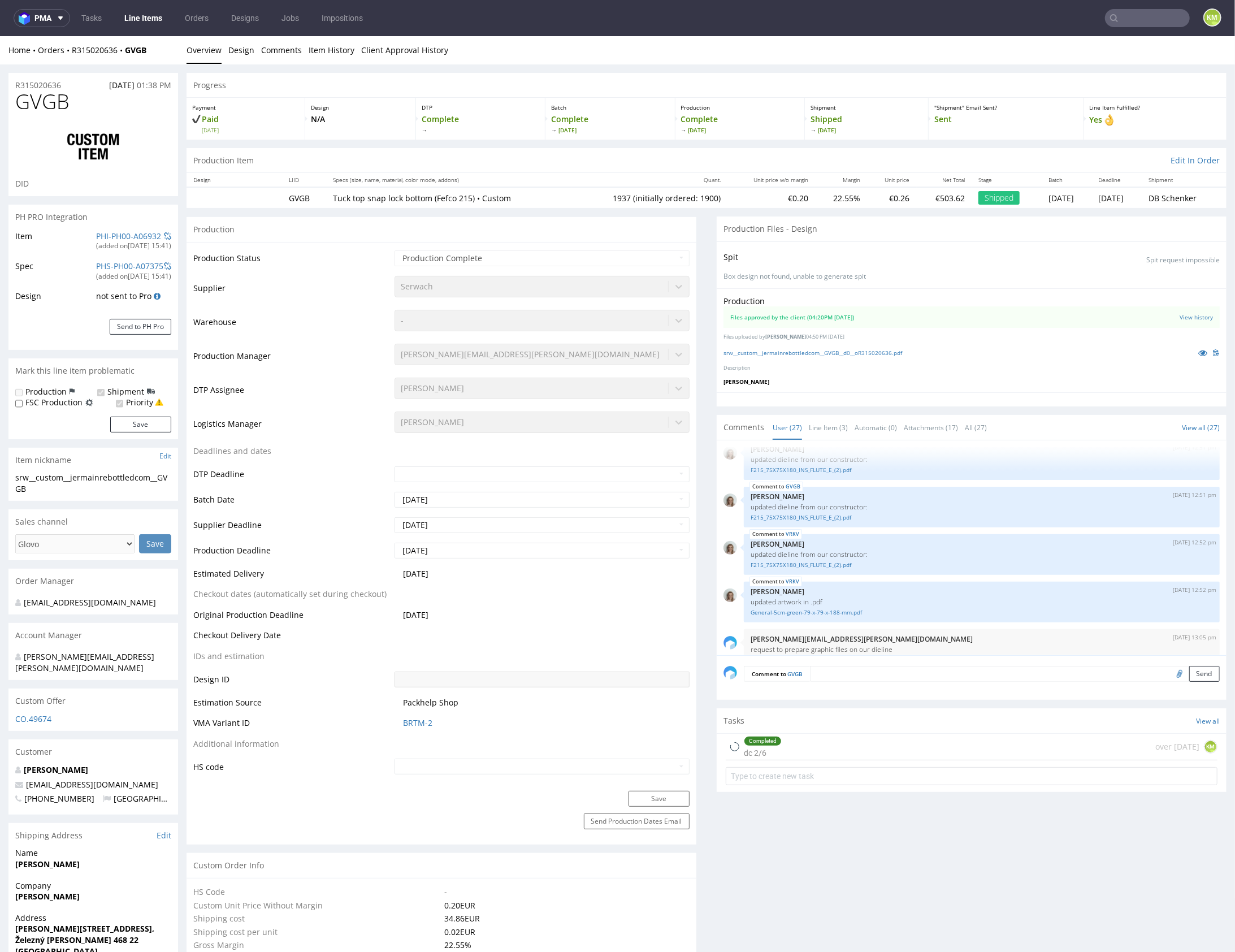
scroll to position [1474, 0]
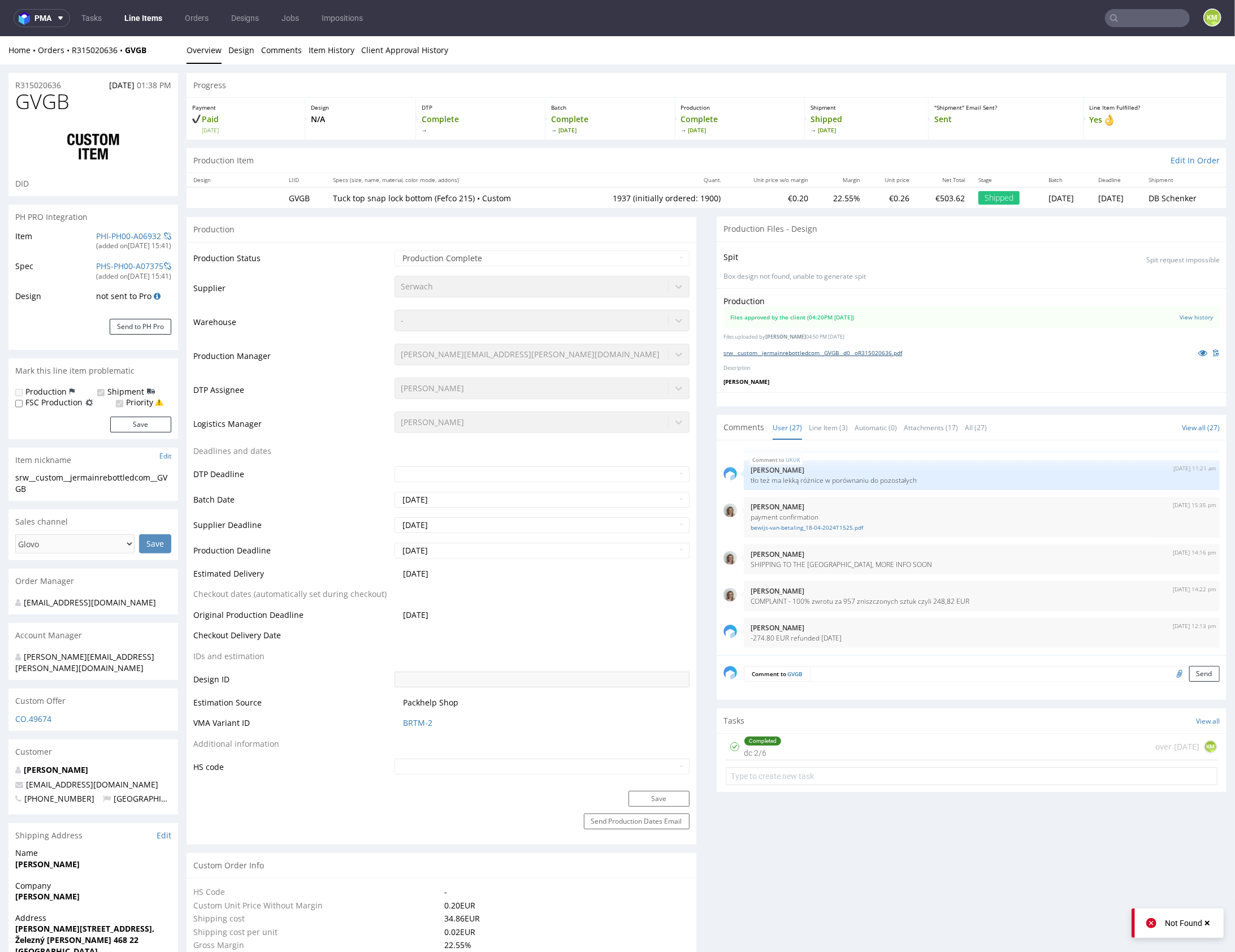
click at [798, 352] on link "srw__custom__jermainrebottledcom__GVGB__d0__oR315020636.pdf" at bounding box center [813, 352] width 179 height 8
